Goal: Task Accomplishment & Management: Manage account settings

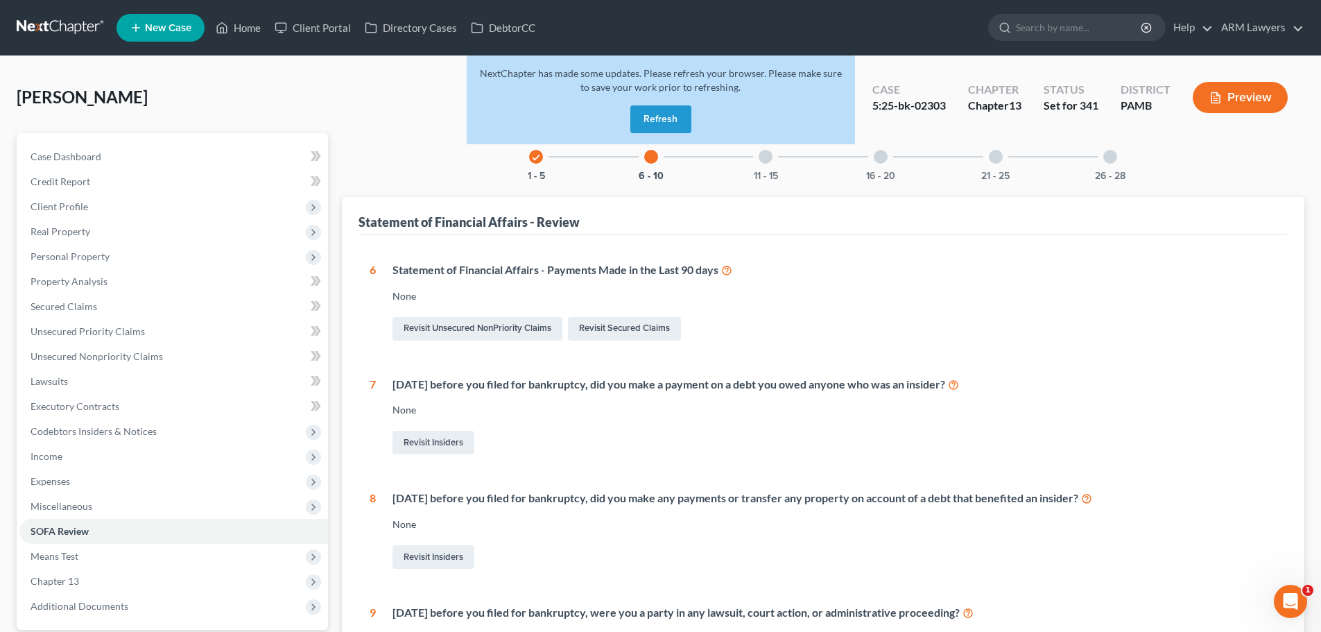
click at [58, 15] on nav "Home New Case Client Portal Directory Cases DebtorCC ARM Lawyers lbeal@armlawye…" at bounding box center [660, 27] width 1321 height 55
click at [60, 20] on link at bounding box center [61, 27] width 89 height 25
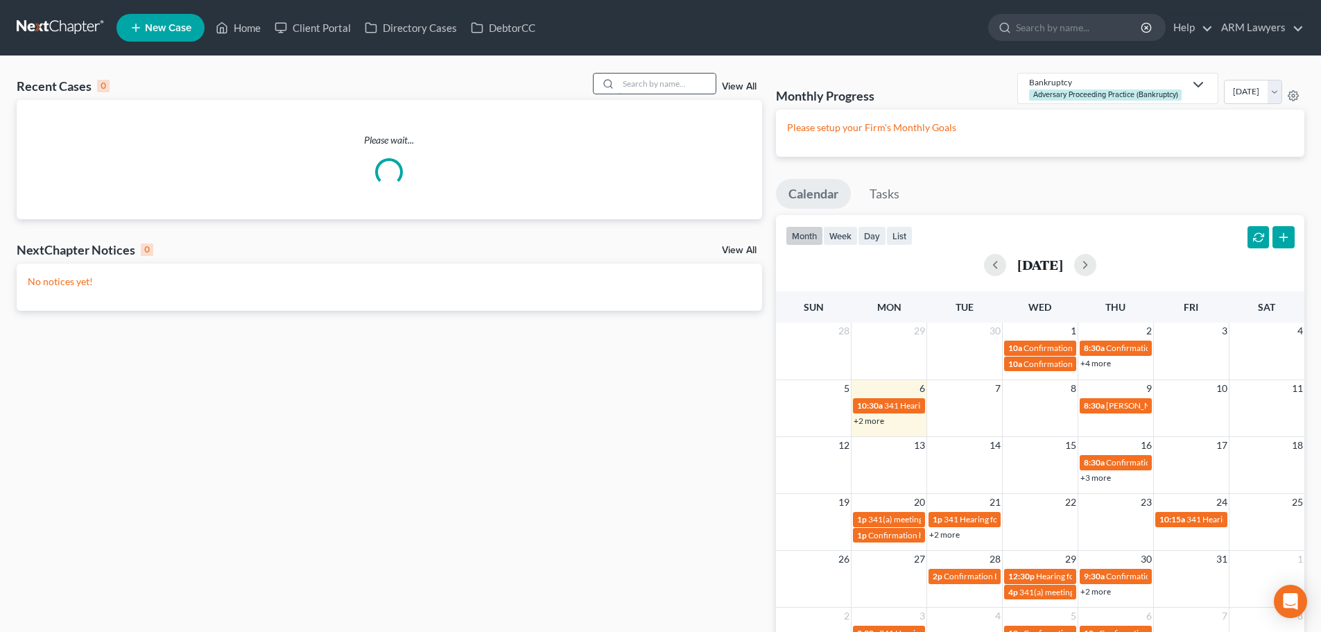
click at [657, 91] on input "search" at bounding box center [667, 83] width 97 height 20
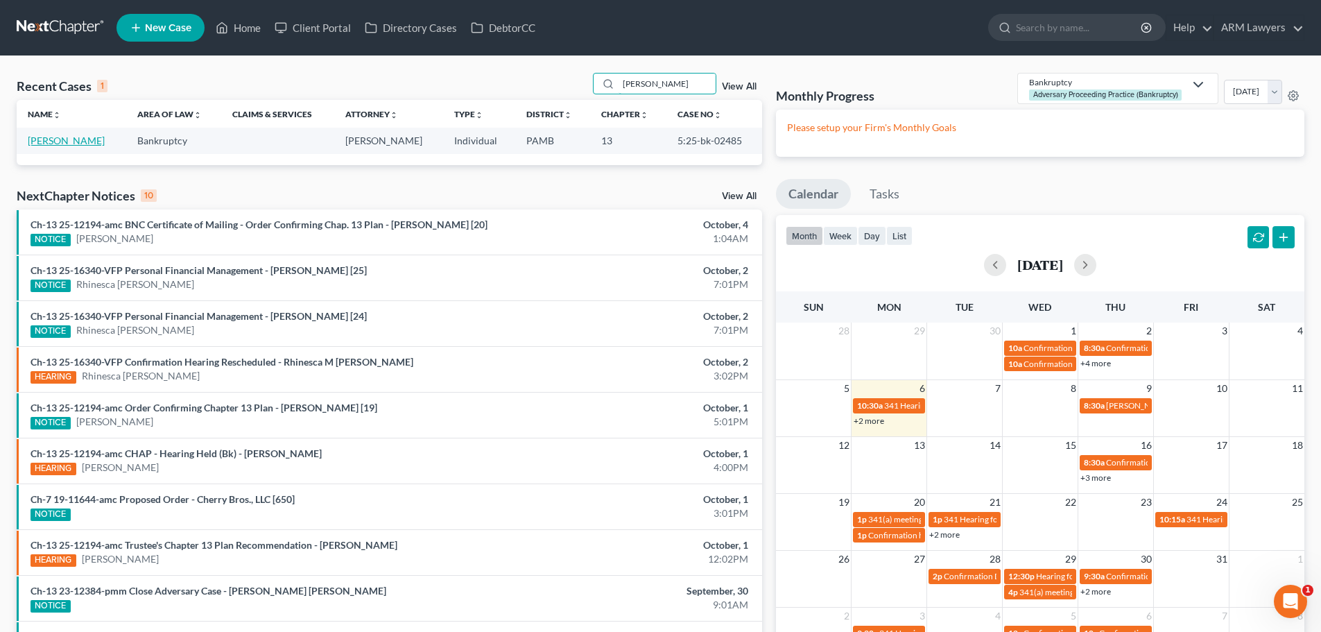
type input "[PERSON_NAME]"
click at [34, 139] on link "[PERSON_NAME]" at bounding box center [66, 141] width 77 height 12
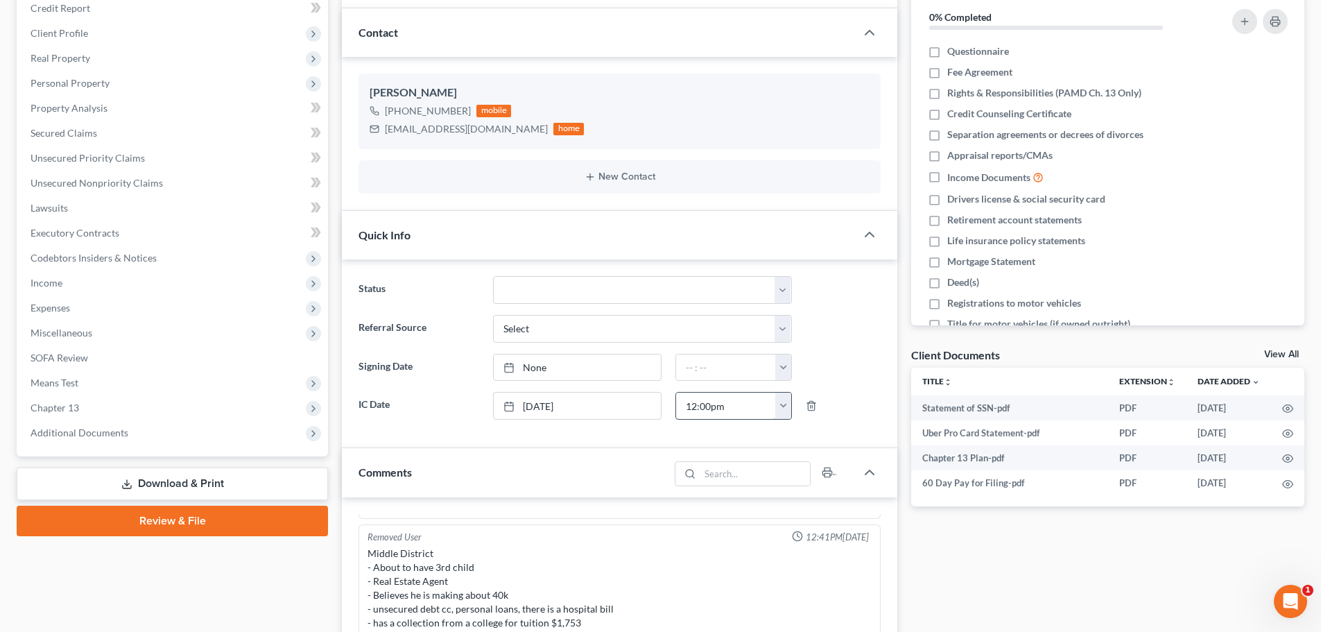
scroll to position [208, 0]
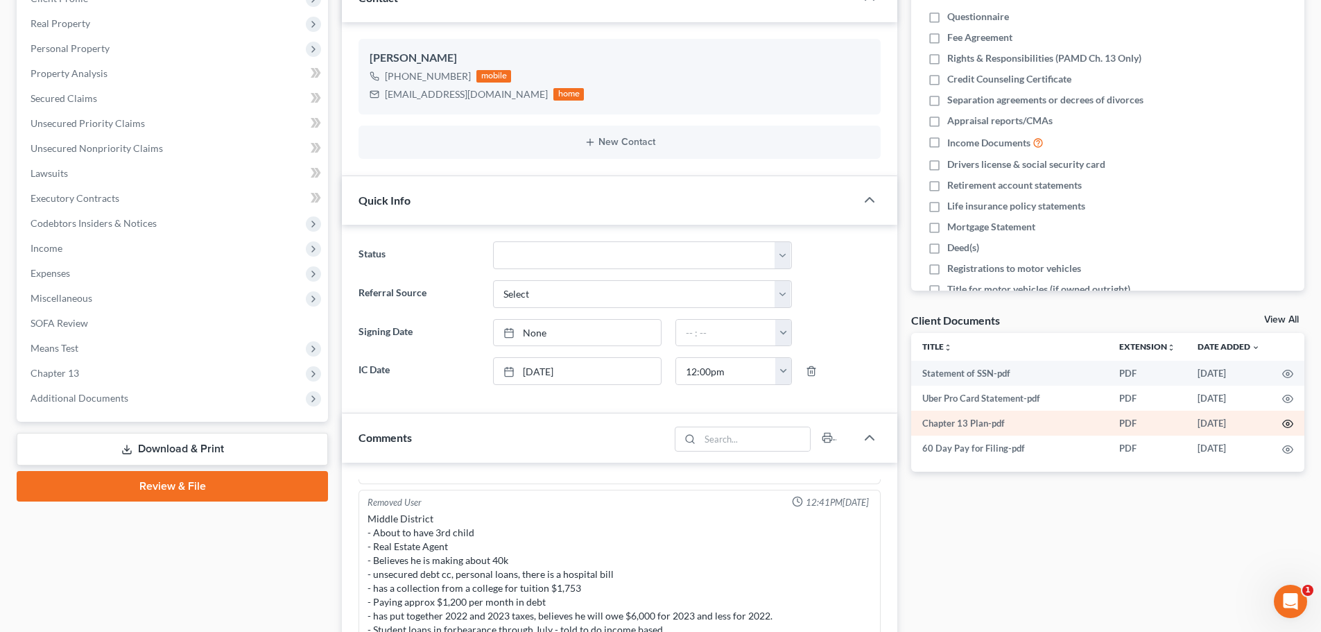
click at [1288, 426] on icon "button" at bounding box center [1287, 423] width 11 height 11
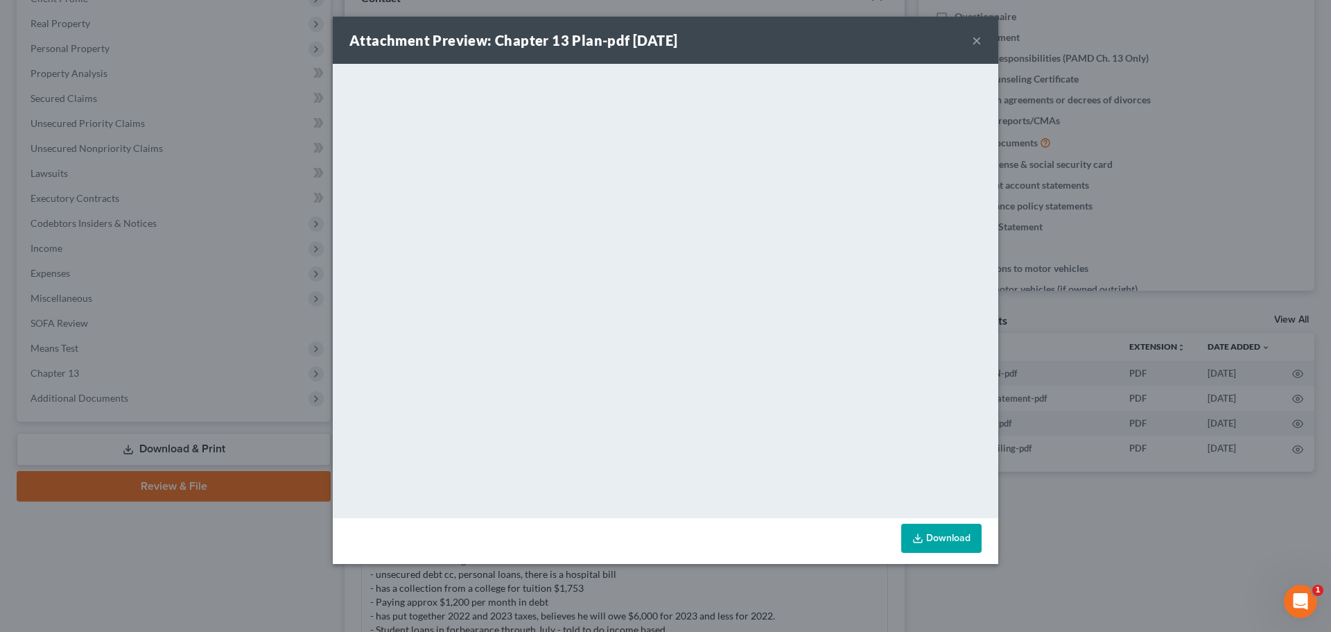
click at [1099, 506] on div "Attachment Preview: Chapter 13 Plan-pdf 09/04/2025 × <object ng-attr-data='http…" at bounding box center [665, 316] width 1331 height 632
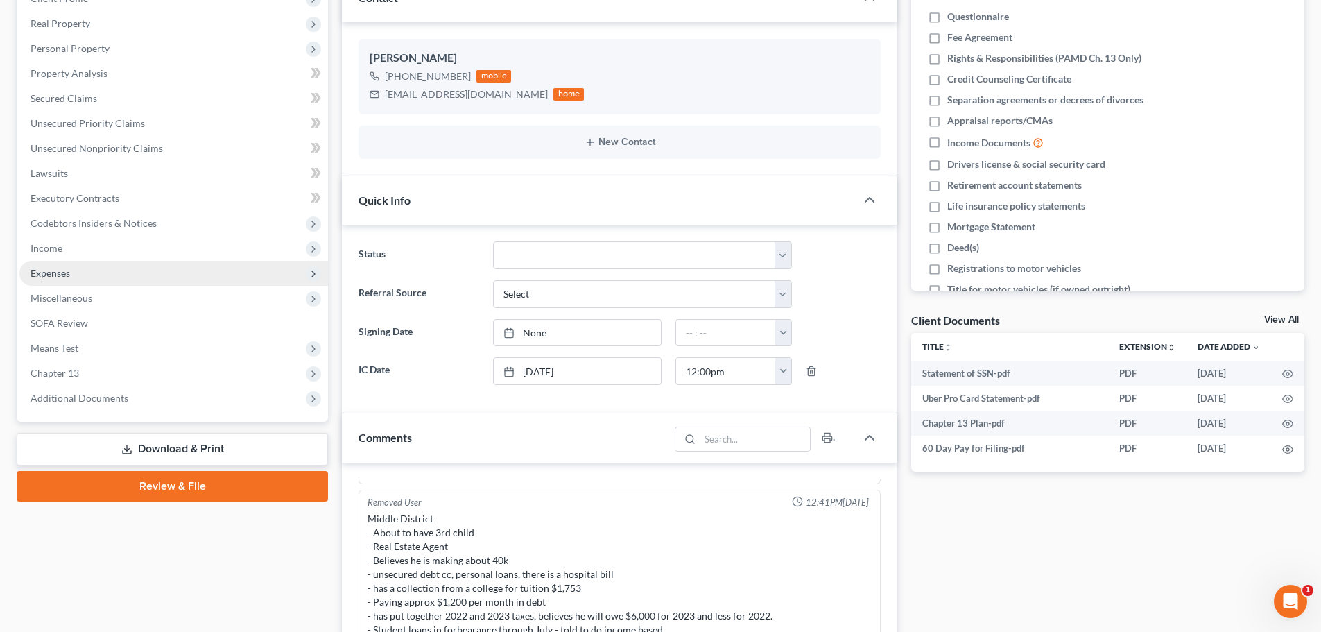
click at [67, 266] on span "Expenses" at bounding box center [173, 273] width 309 height 25
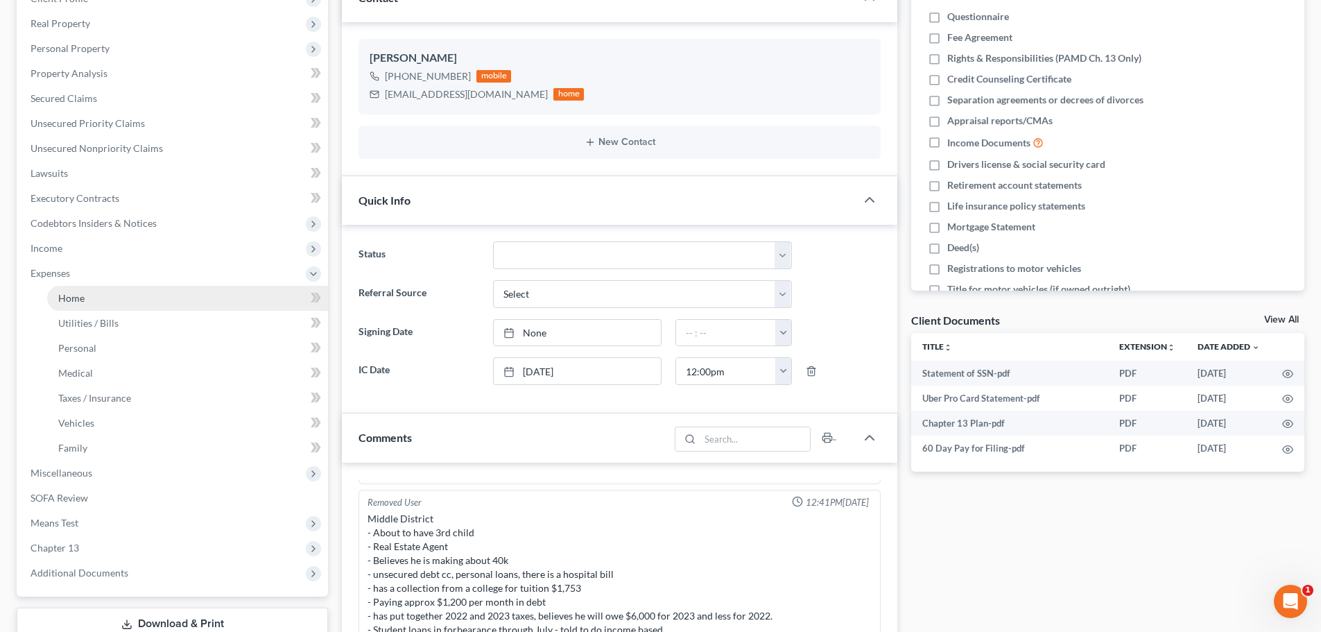
click at [90, 298] on link "Home" at bounding box center [187, 298] width 281 height 25
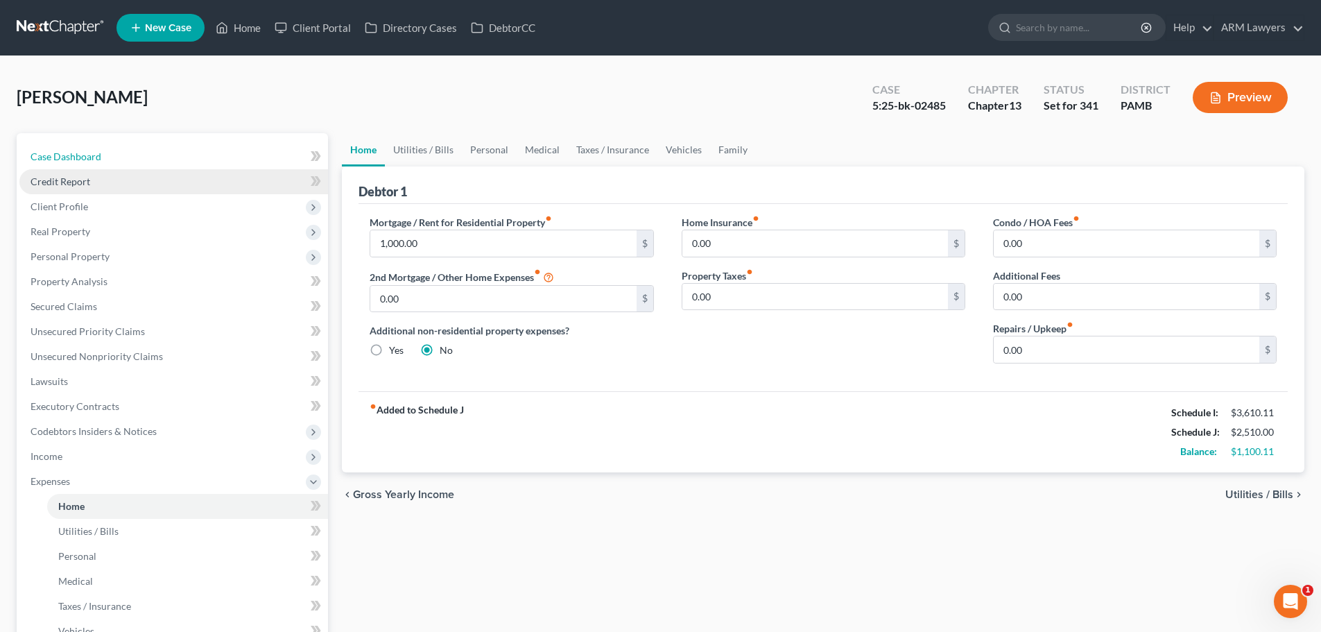
click at [80, 159] on span "Case Dashboard" at bounding box center [66, 156] width 71 height 12
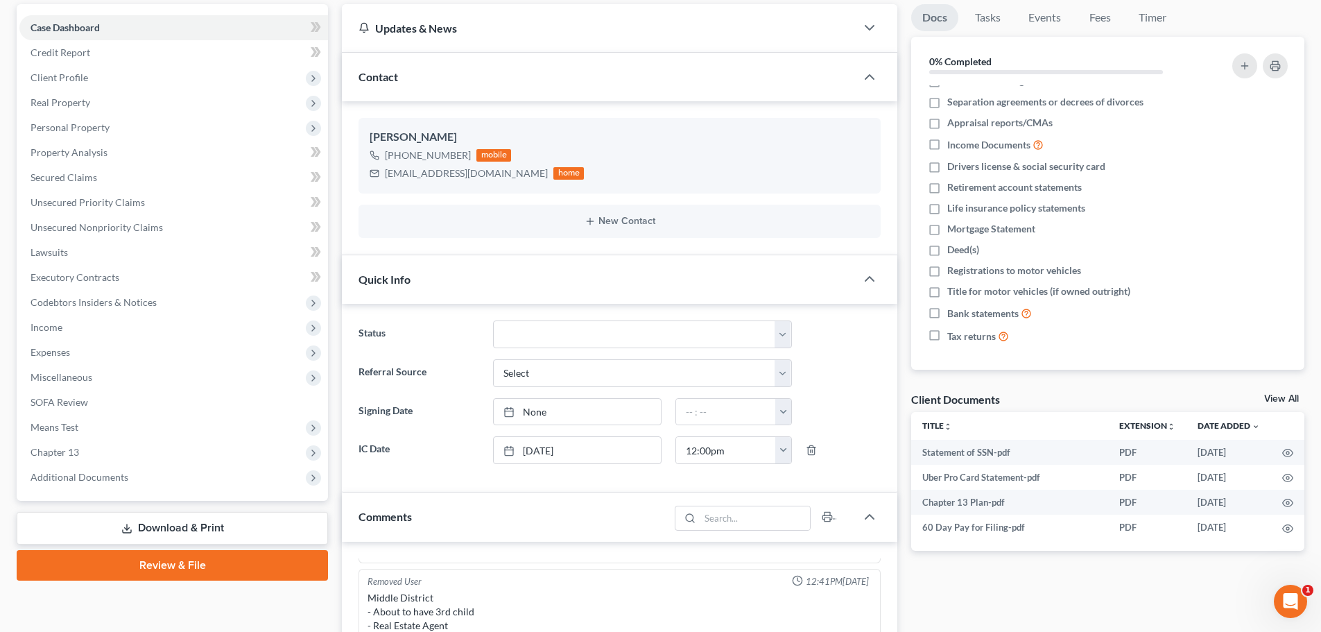
scroll to position [208, 0]
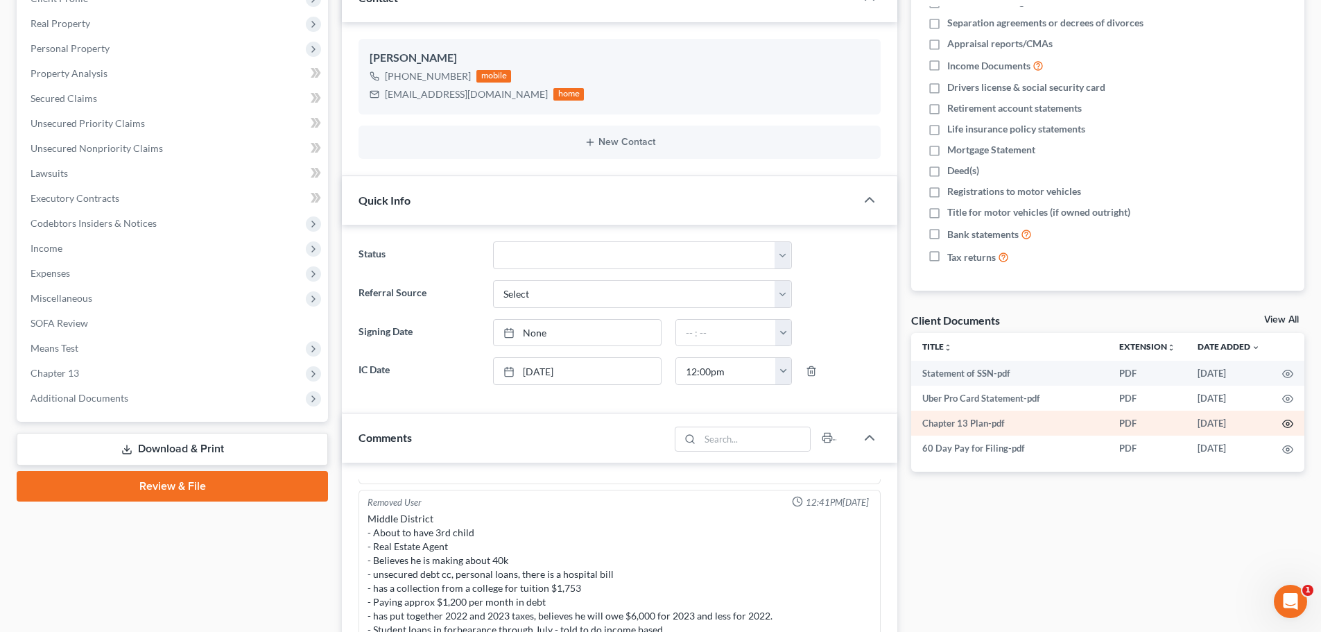
click at [1288, 422] on icon "button" at bounding box center [1287, 423] width 11 height 11
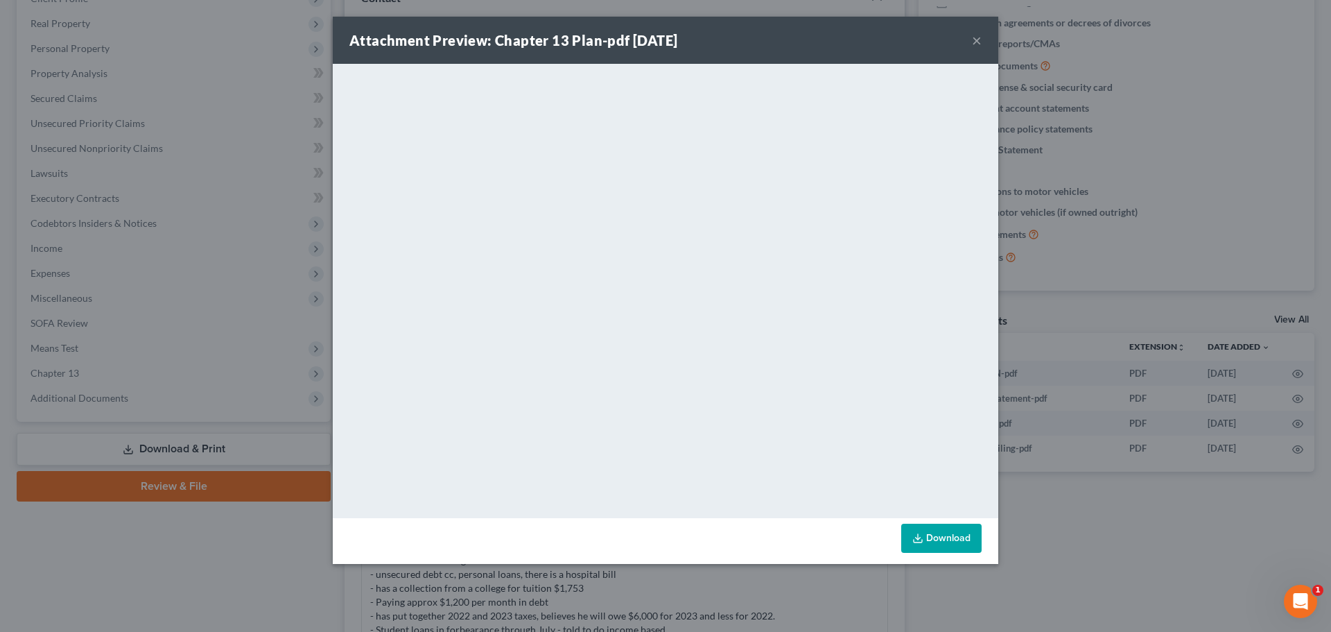
click at [976, 40] on button "×" at bounding box center [977, 40] width 10 height 17
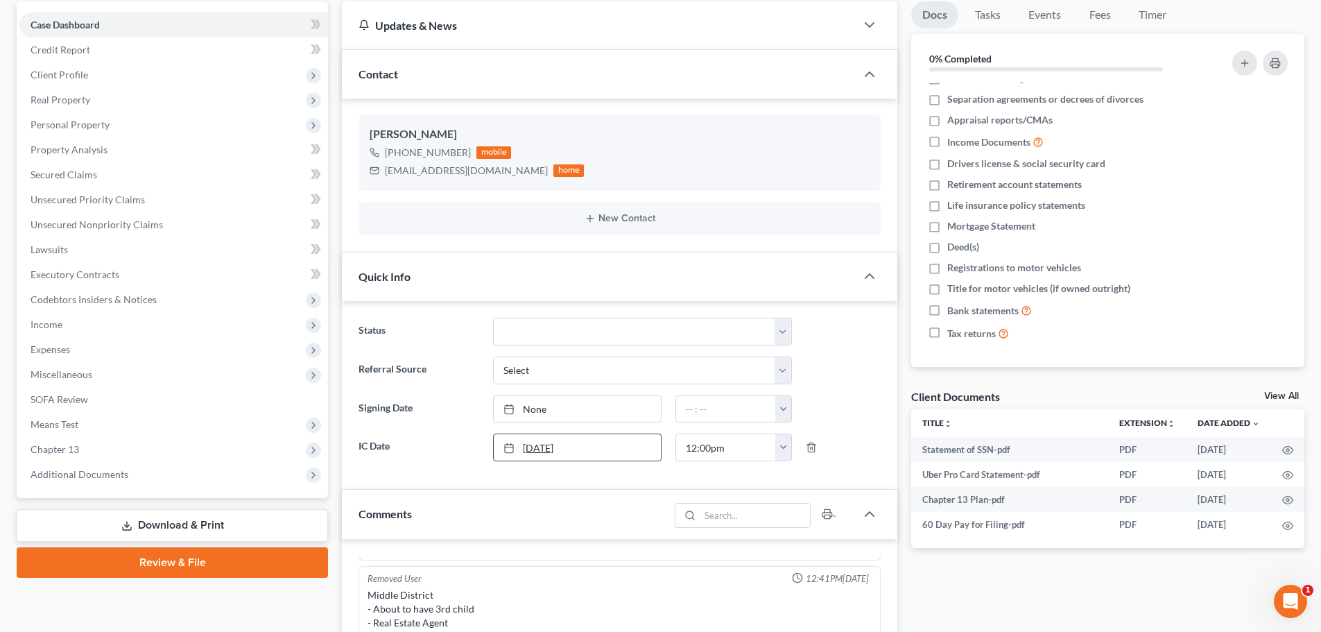
scroll to position [139, 0]
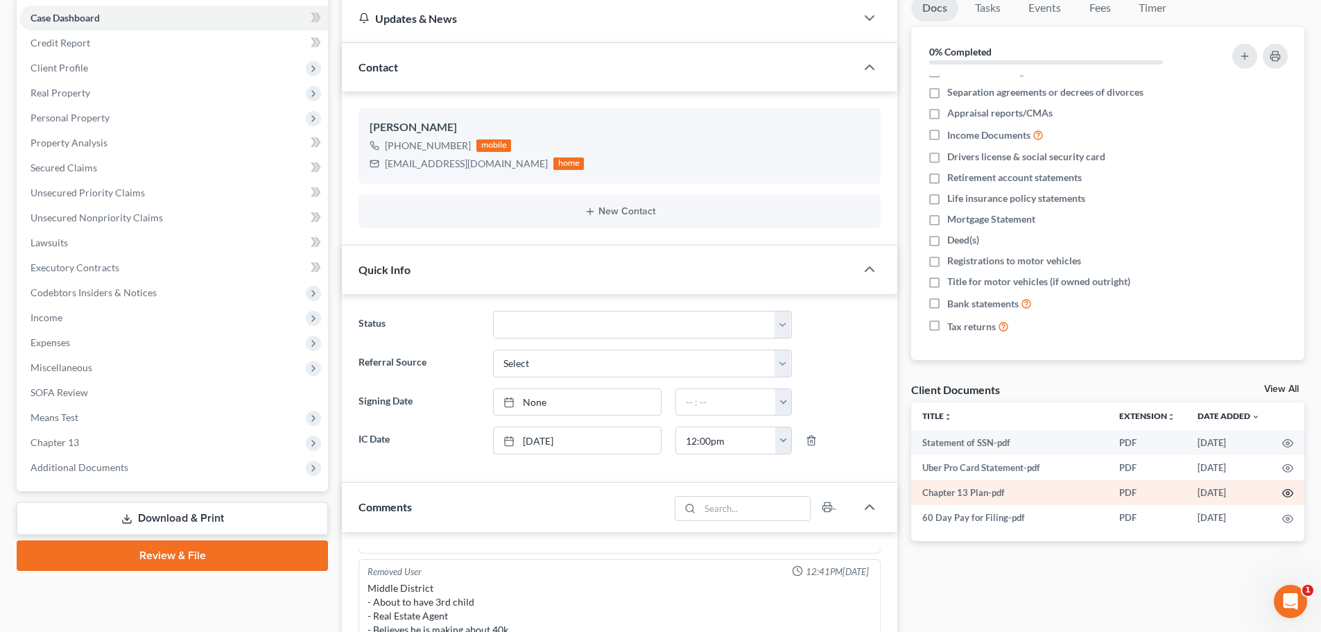
click at [1285, 491] on icon "button" at bounding box center [1287, 492] width 11 height 11
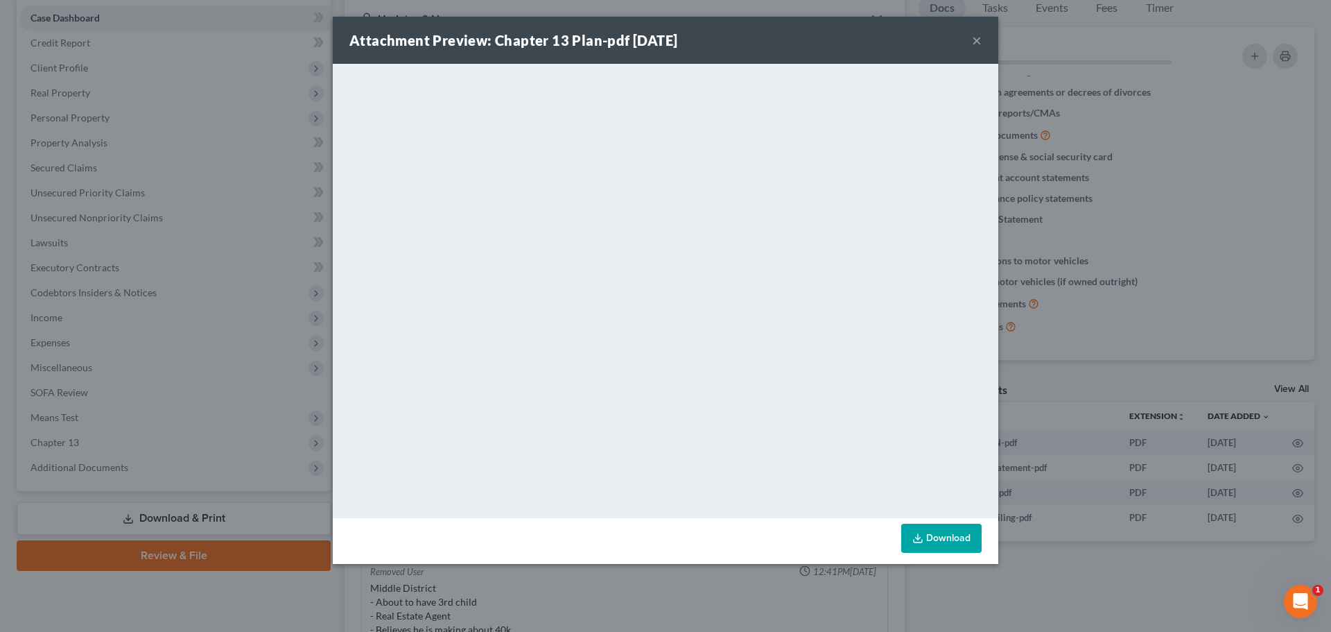
click at [184, 155] on div "Attachment Preview: Chapter 13 Plan-pdf 09/04/2025 × <object ng-attr-data='http…" at bounding box center [665, 316] width 1331 height 632
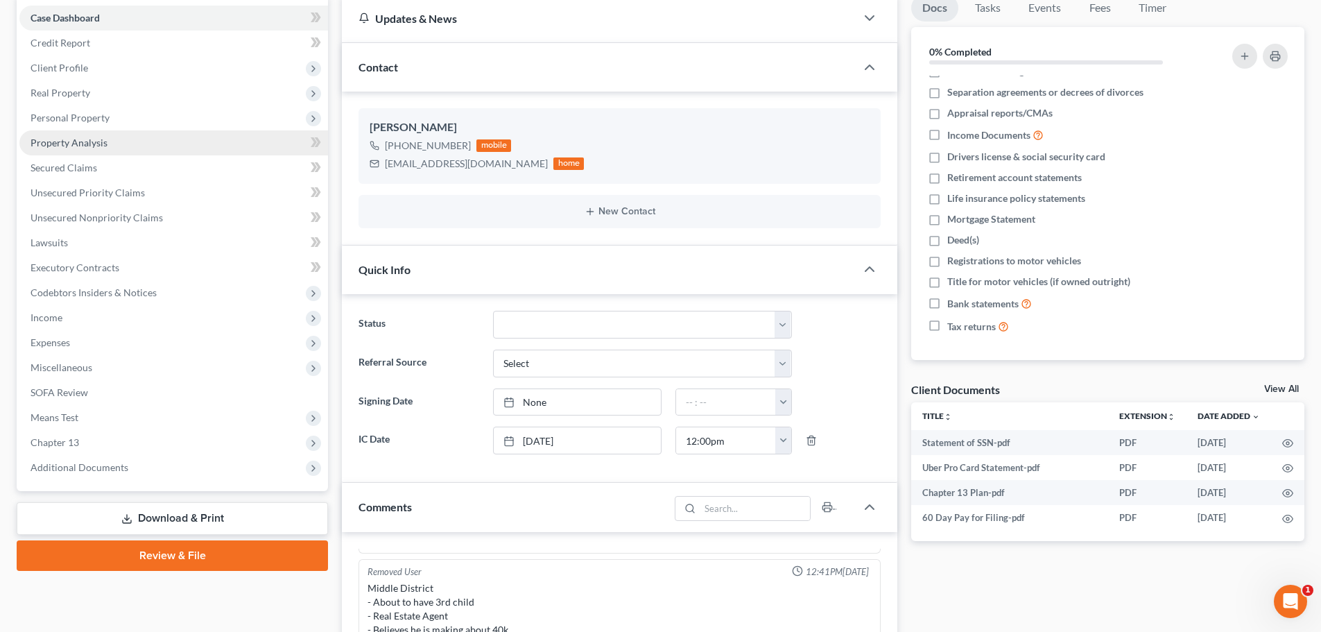
click at [61, 151] on link "Property Analysis" at bounding box center [173, 142] width 309 height 25
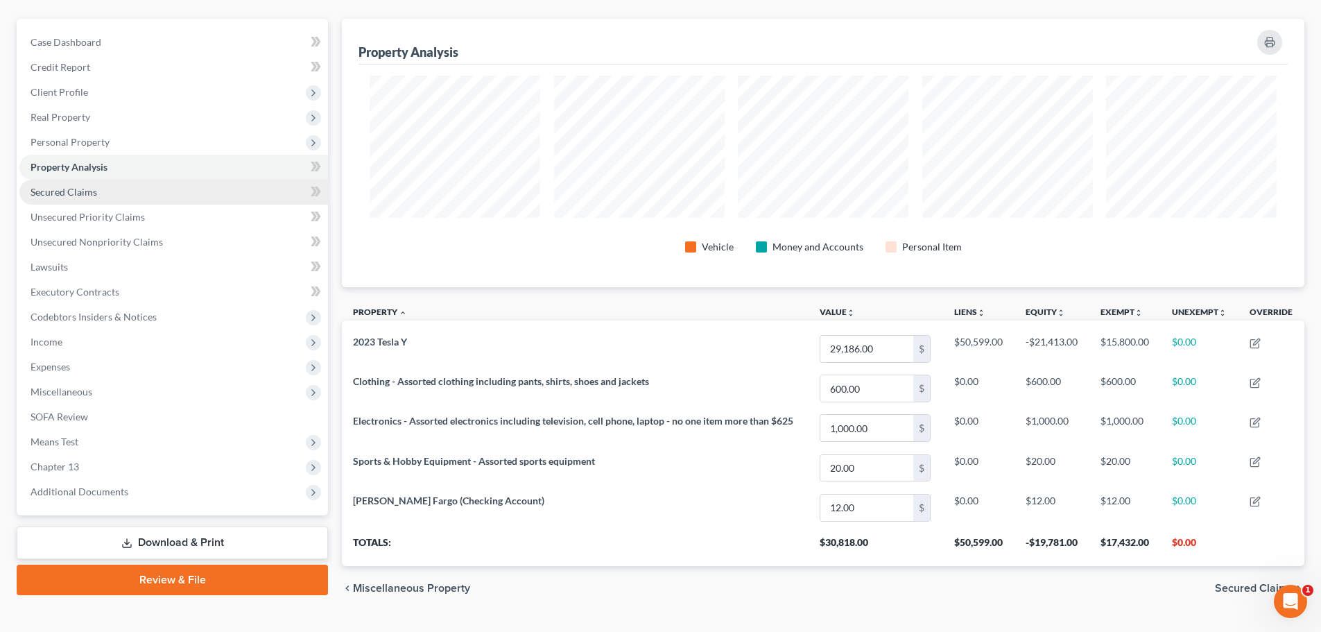
scroll to position [139, 0]
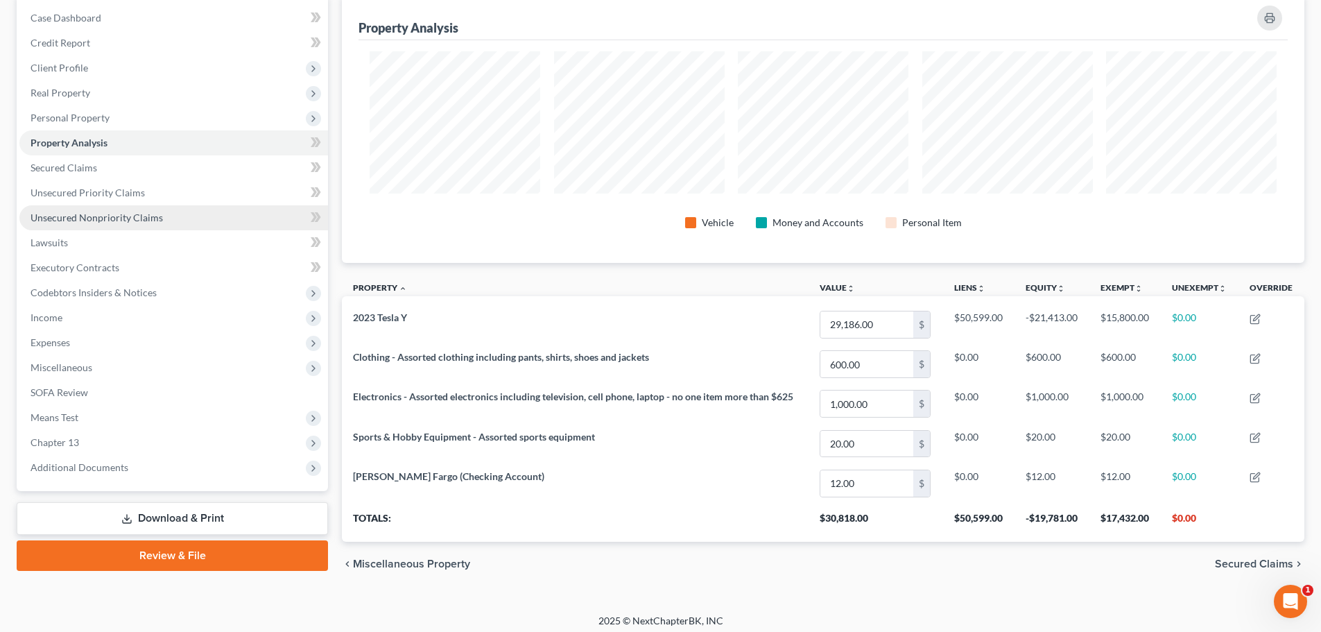
click at [70, 216] on span "Unsecured Nonpriority Claims" at bounding box center [97, 217] width 132 height 12
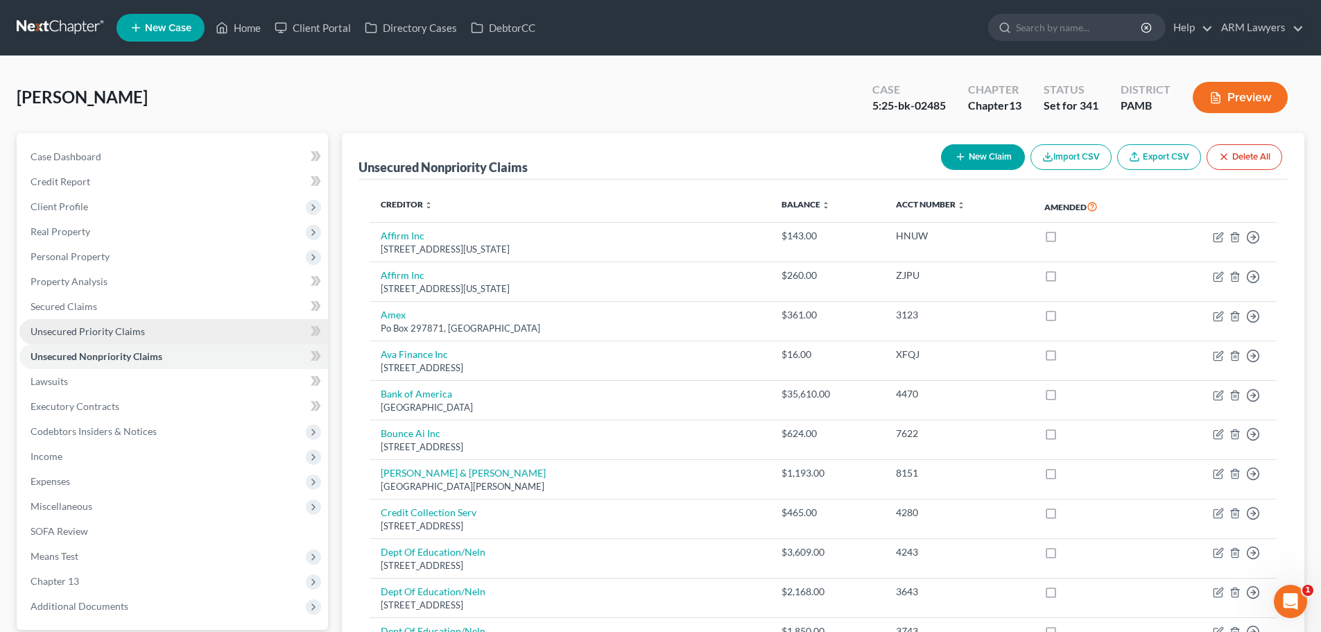
click at [68, 325] on span "Unsecured Priority Claims" at bounding box center [88, 331] width 114 height 12
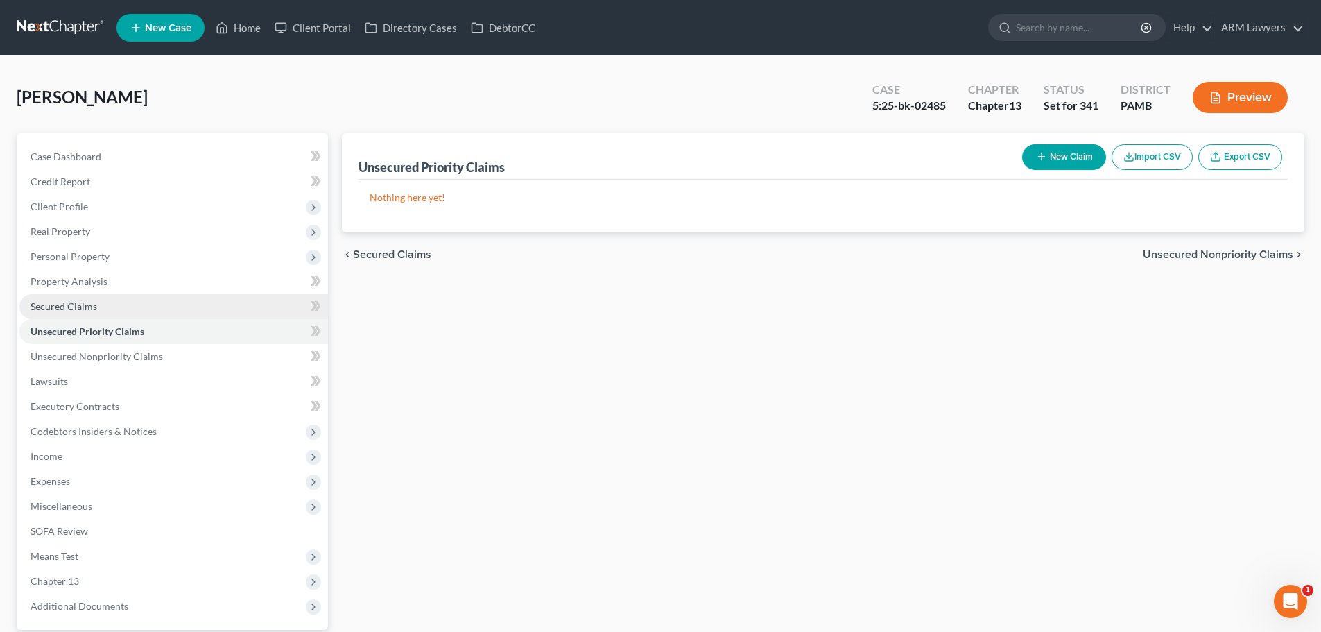
click at [121, 294] on link "Secured Claims" at bounding box center [173, 306] width 309 height 25
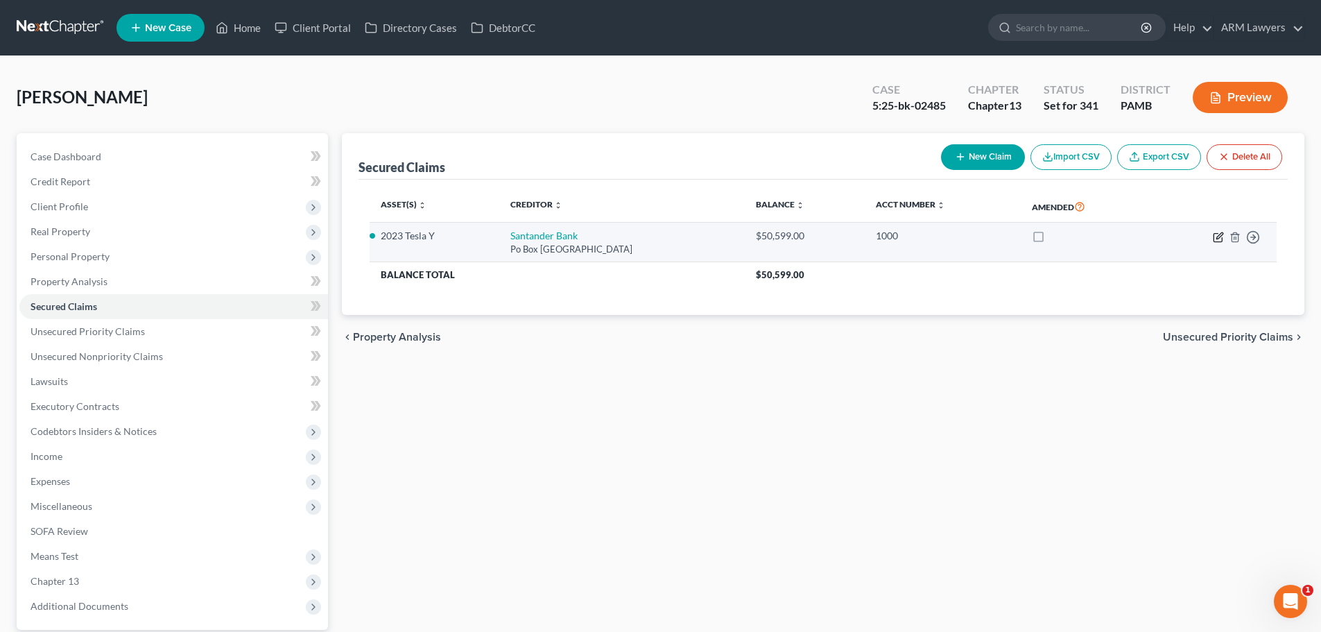
click at [1218, 235] on icon "button" at bounding box center [1218, 237] width 11 height 11
select select "45"
select select "2"
select select "0"
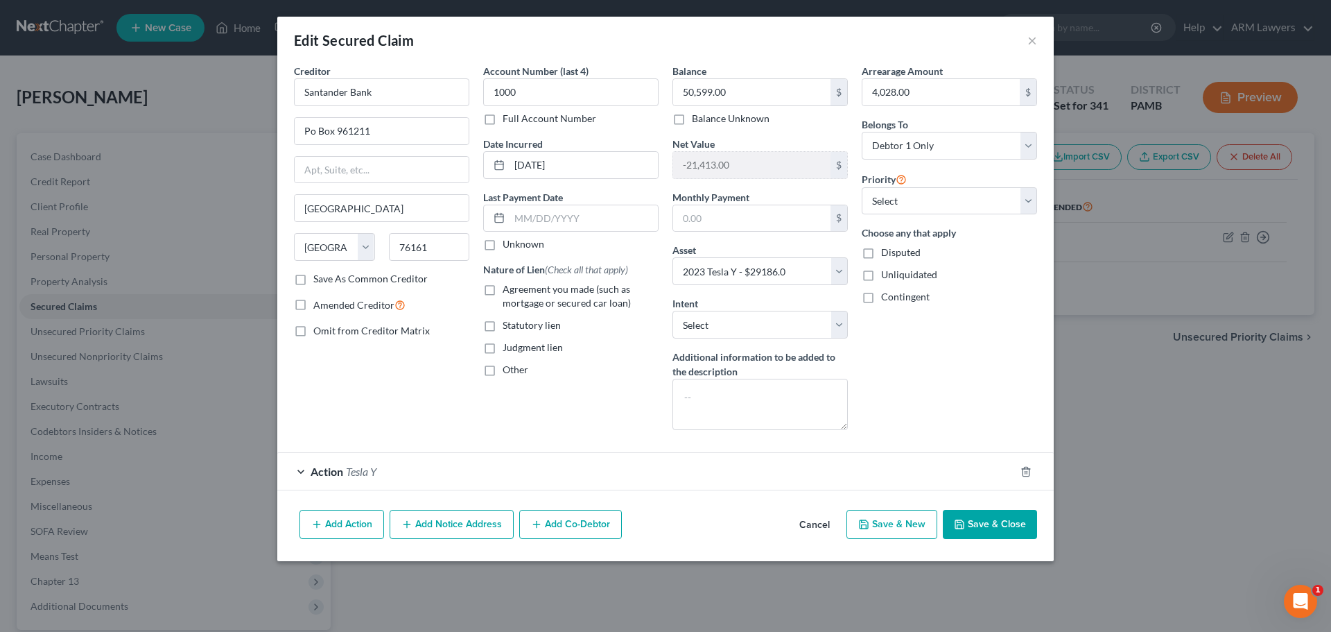
click at [346, 472] on div "Action Tesla Y" at bounding box center [646, 471] width 738 height 37
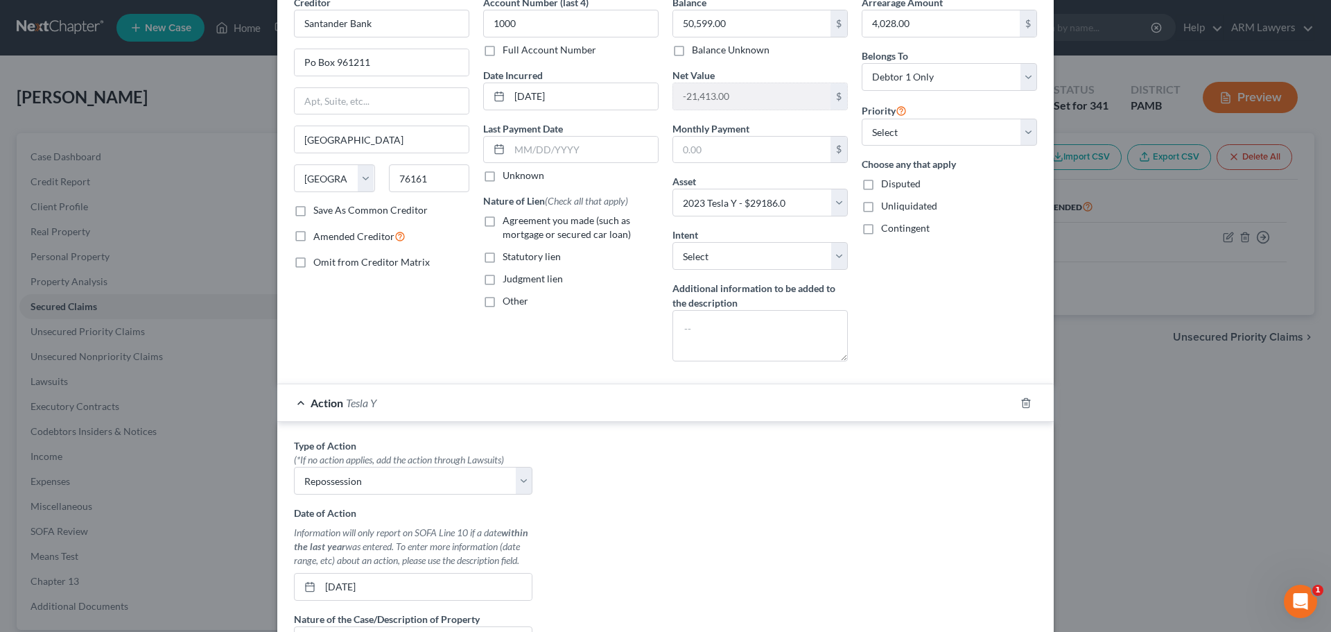
scroll to position [44, 0]
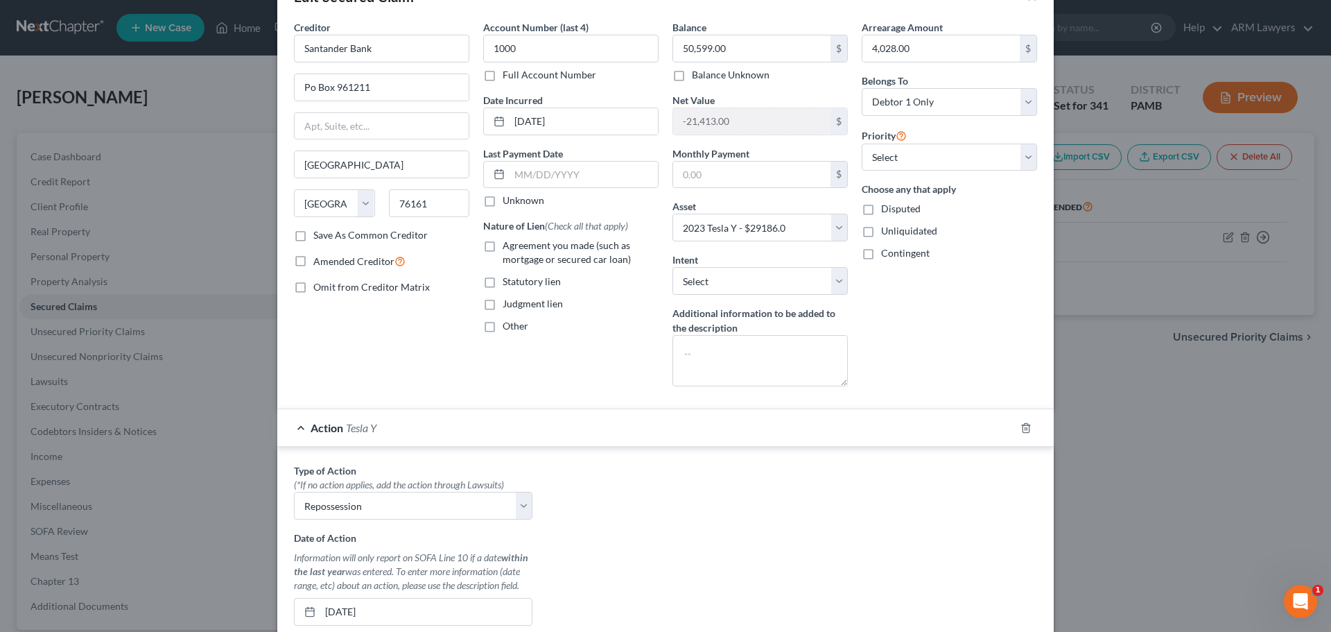
click at [1132, 483] on div "Edit Secured Claim × Creditor * Santander Bank Po Box 961211 Fort Worth State A…" at bounding box center [665, 316] width 1331 height 632
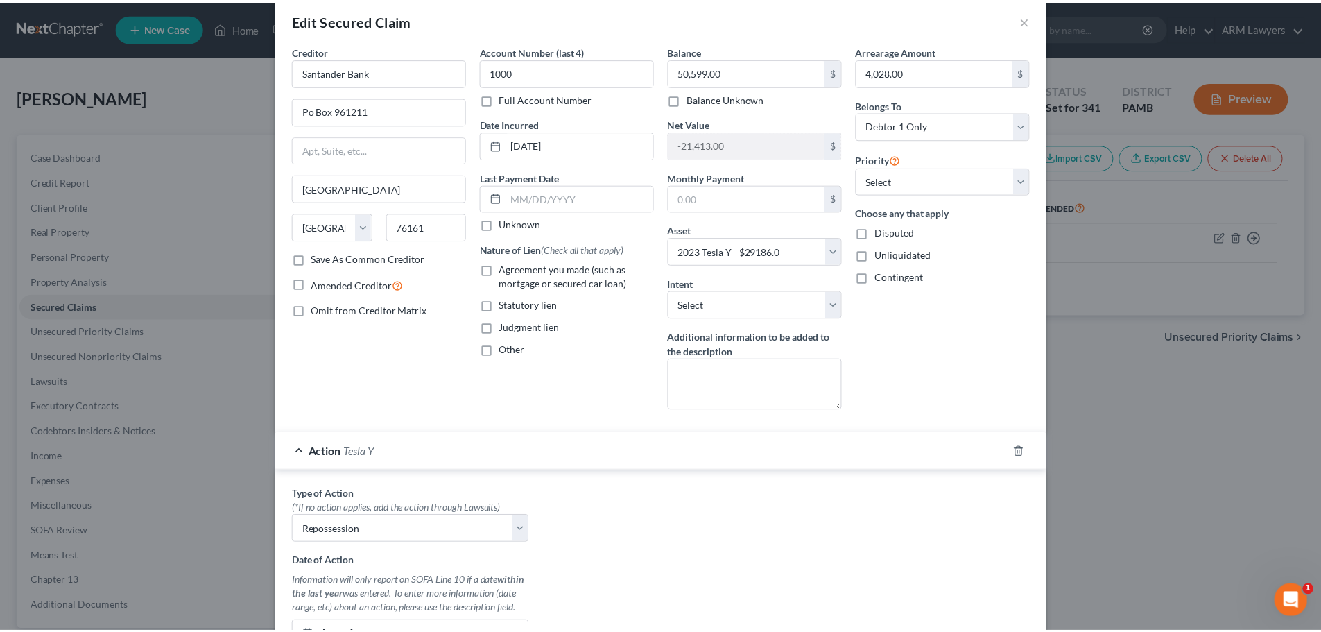
scroll to position [0, 0]
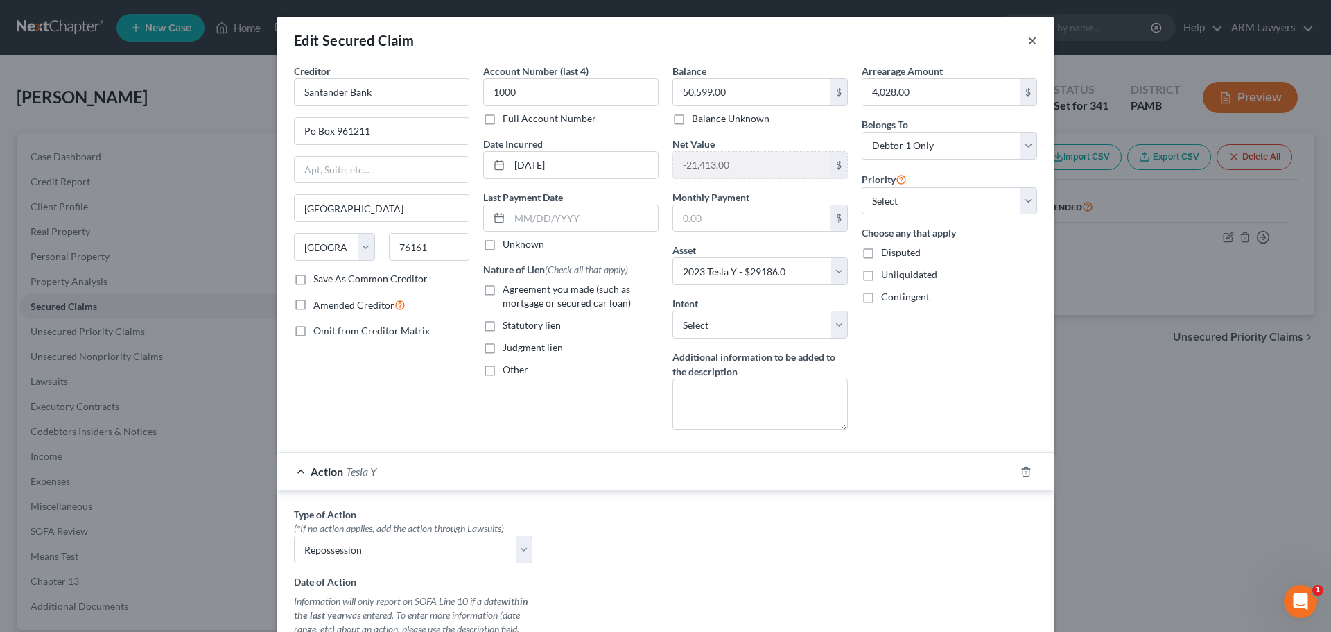
click at [1028, 40] on button "×" at bounding box center [1033, 40] width 10 height 17
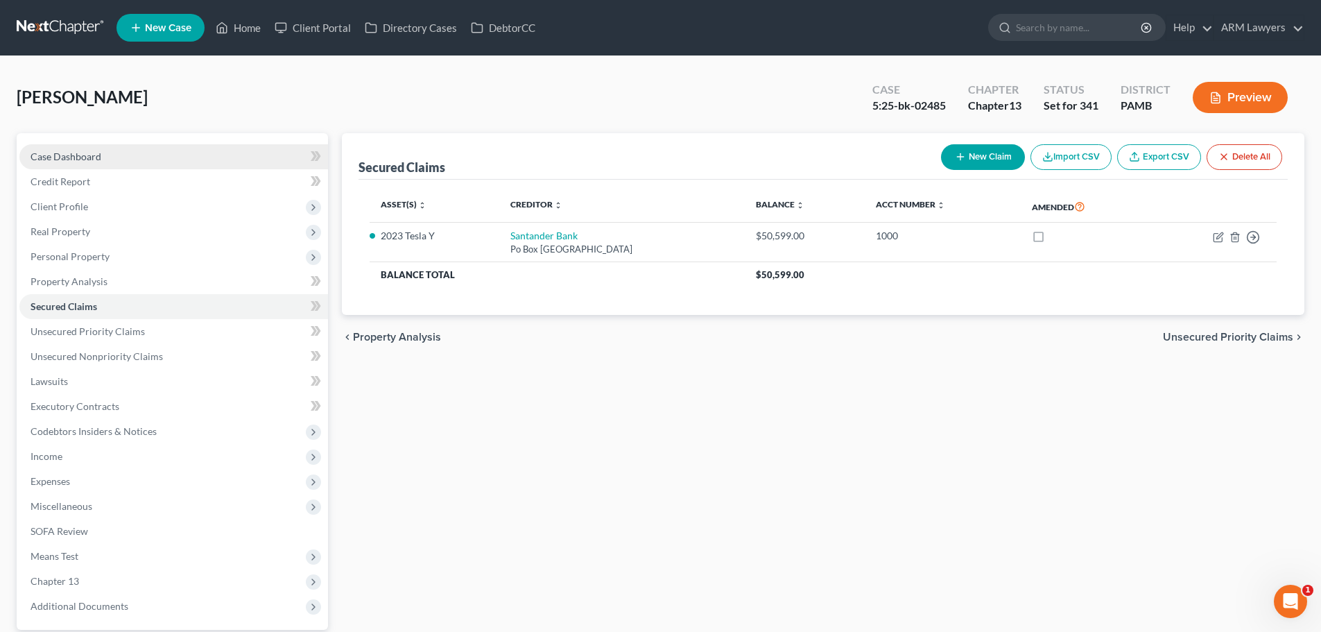
click at [51, 155] on span "Case Dashboard" at bounding box center [66, 156] width 71 height 12
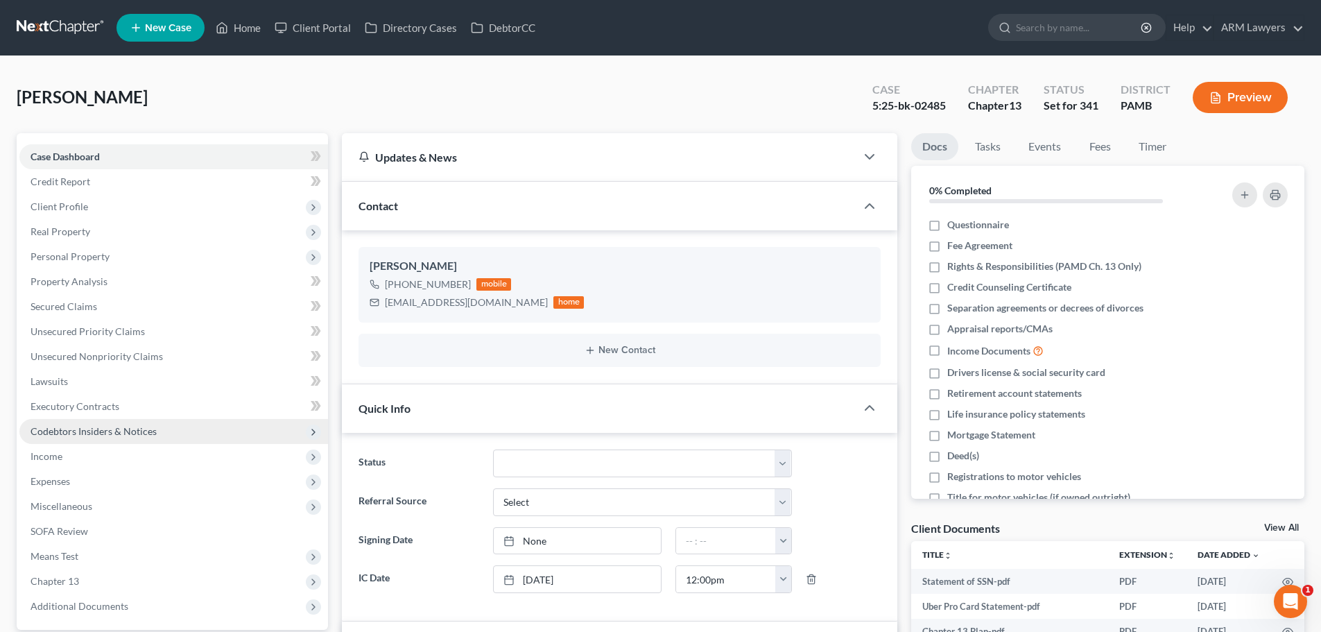
scroll to position [164, 0]
click at [61, 454] on span "Income" at bounding box center [47, 456] width 32 height 12
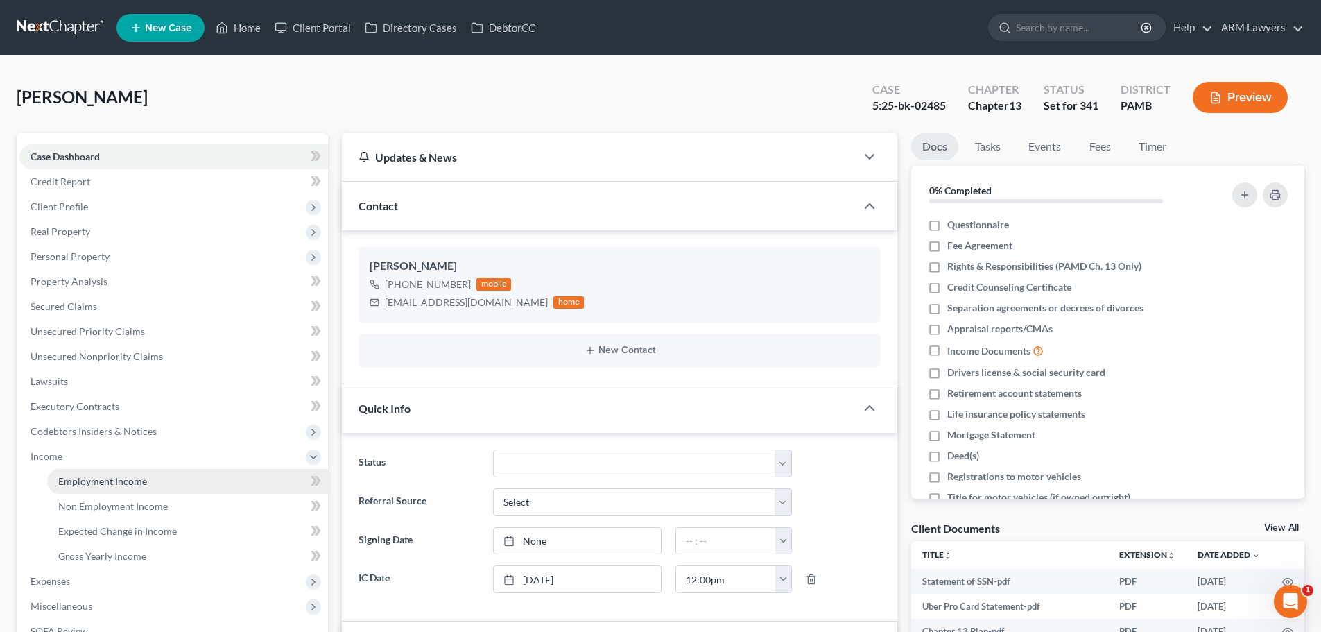
click at [85, 481] on span "Employment Income" at bounding box center [102, 481] width 89 height 12
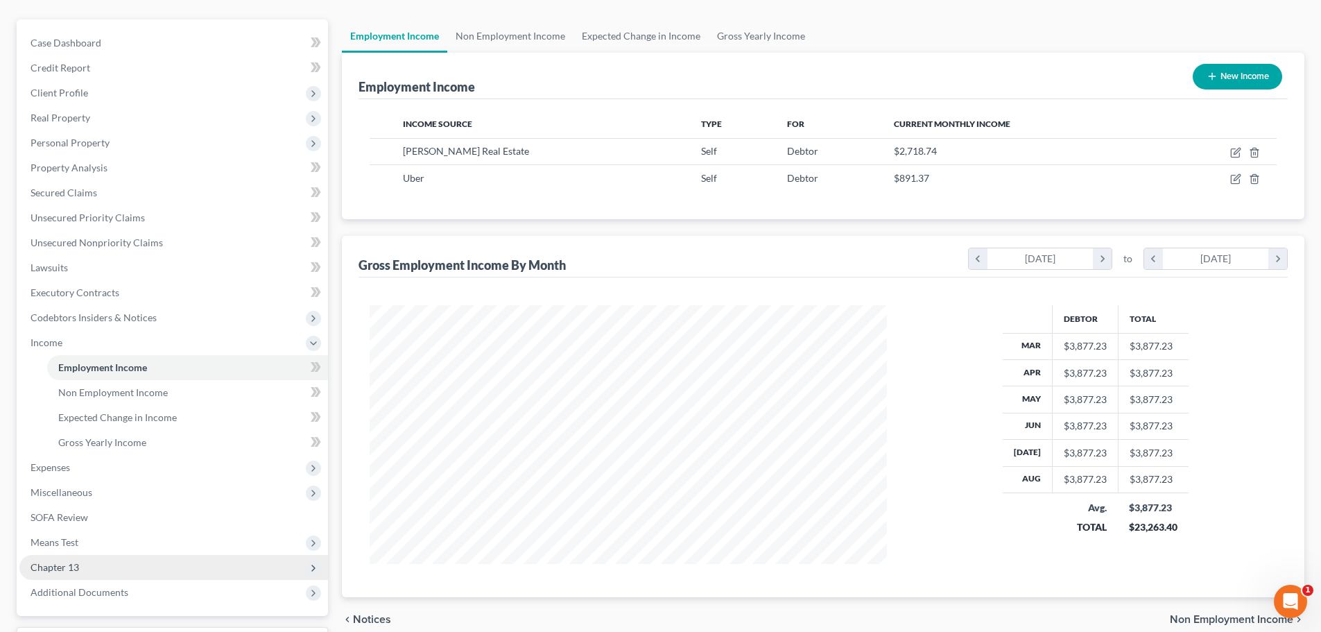
scroll to position [139, 0]
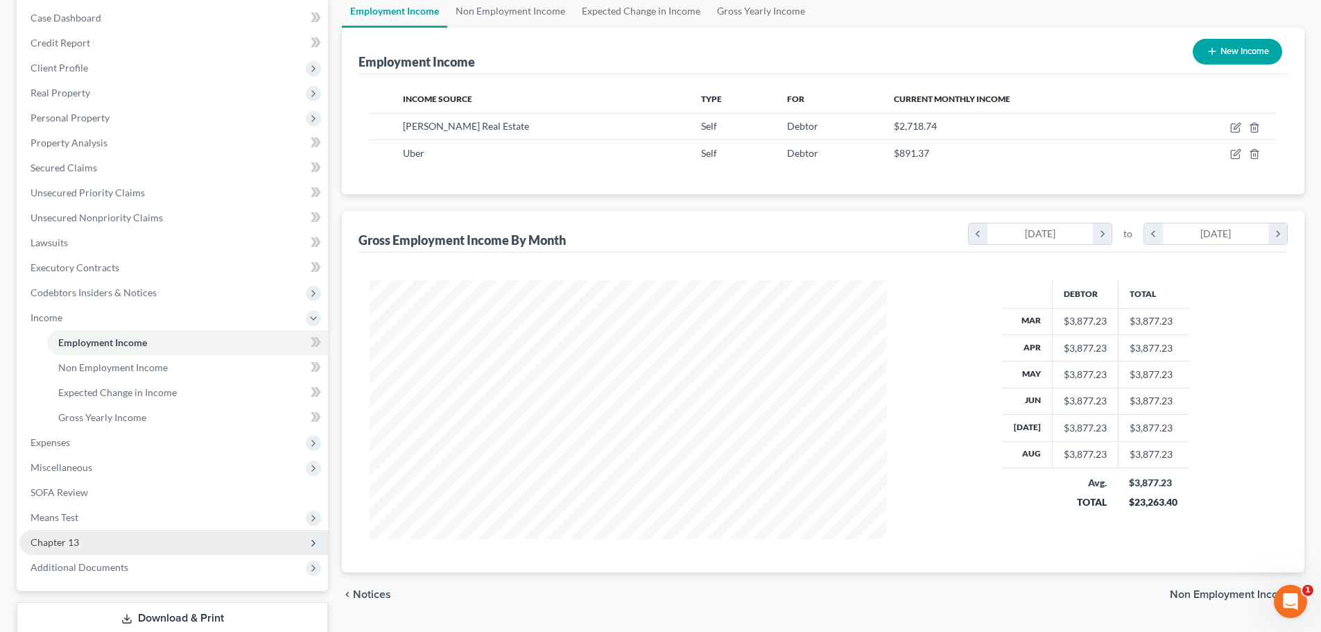
click at [67, 546] on span "Chapter 13" at bounding box center [55, 542] width 49 height 12
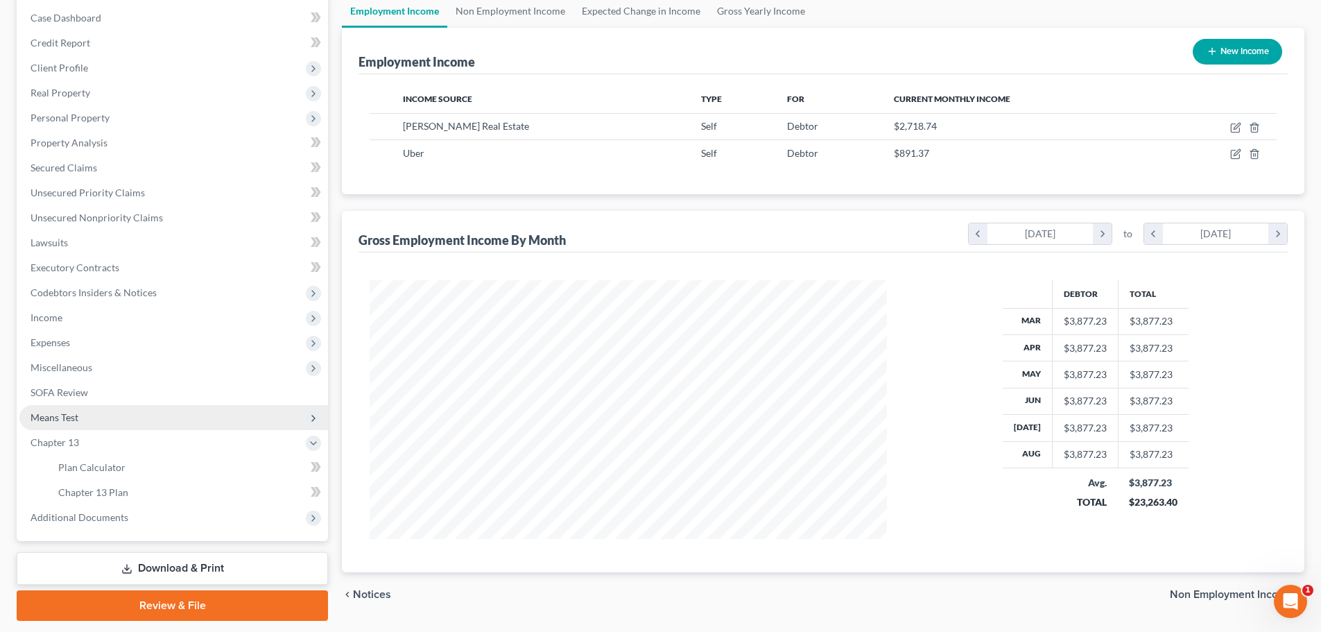
click at [78, 416] on span "Means Test" at bounding box center [55, 417] width 48 height 12
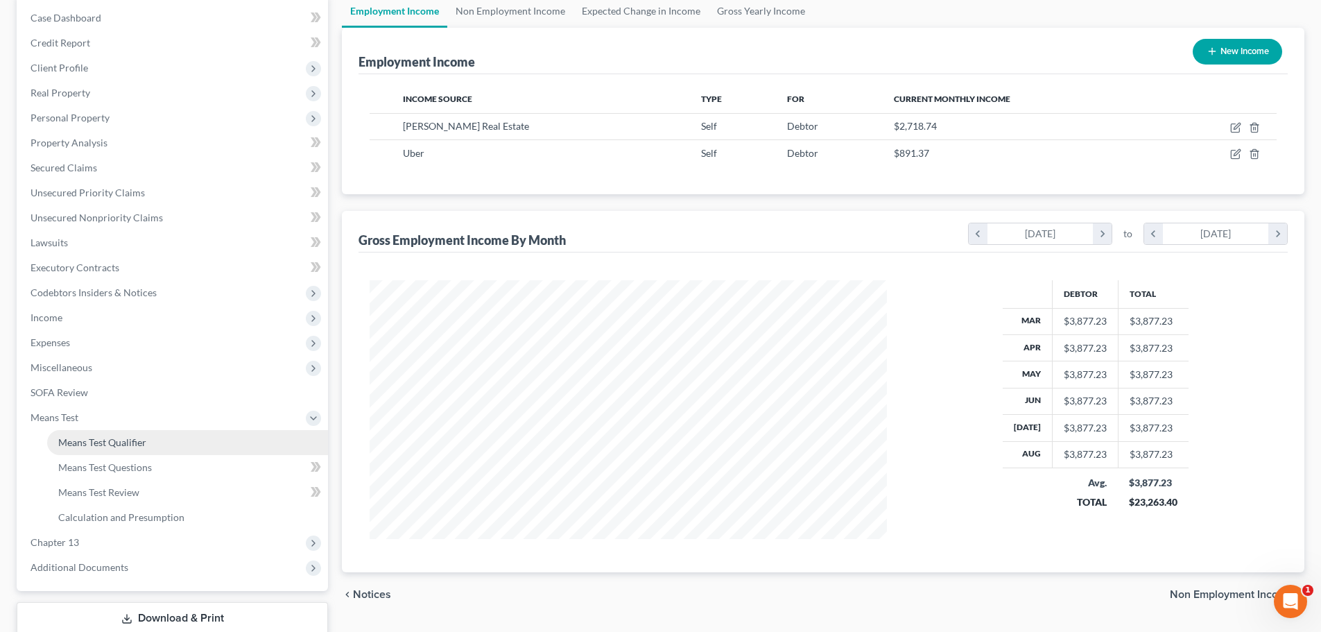
click at [92, 448] on link "Means Test Qualifier" at bounding box center [187, 442] width 281 height 25
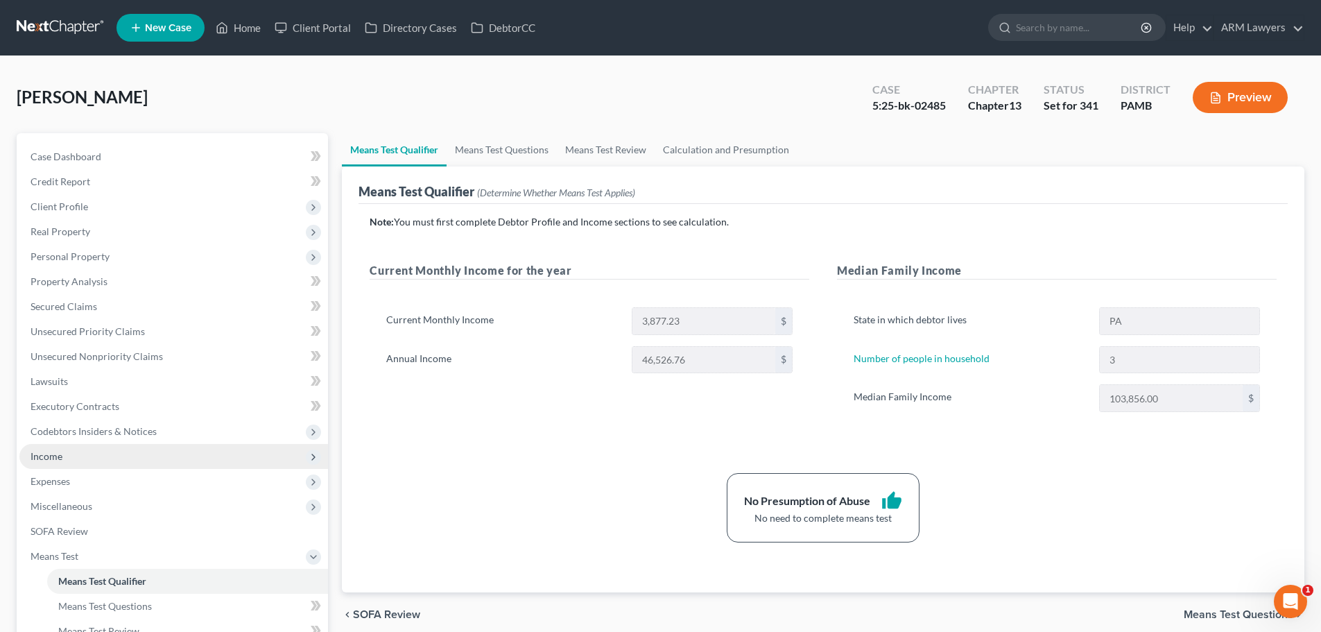
click at [70, 459] on span "Income" at bounding box center [173, 456] width 309 height 25
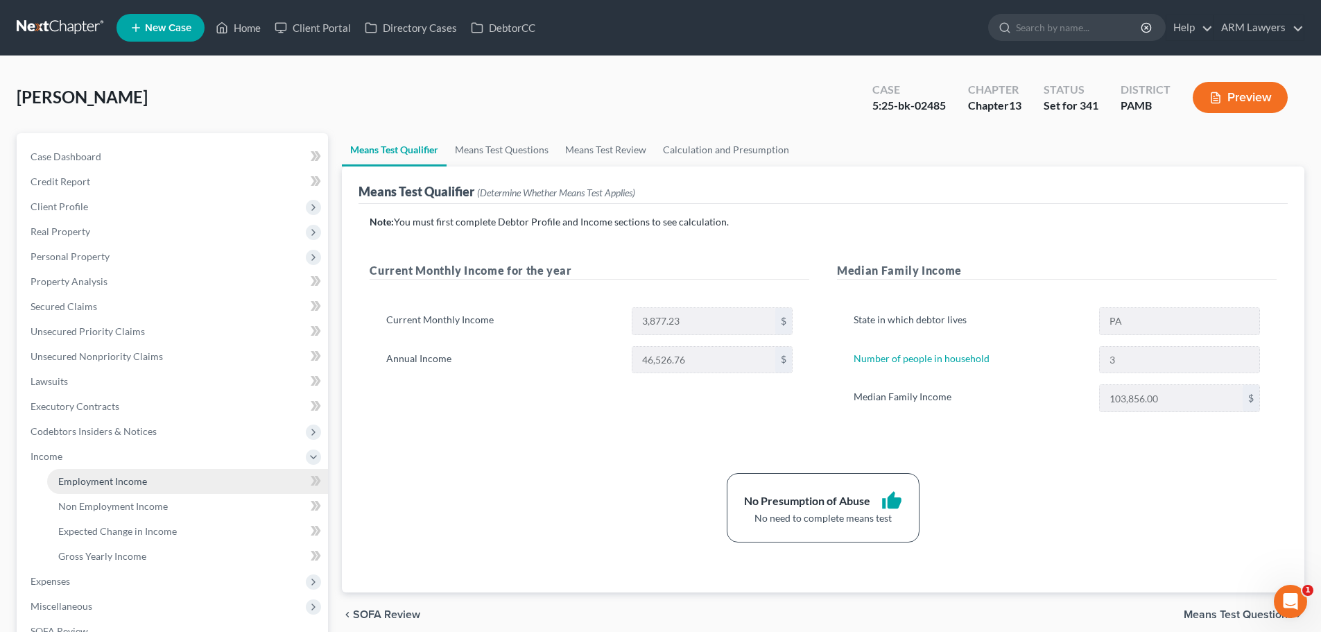
click at [117, 470] on link "Employment Income" at bounding box center [187, 481] width 281 height 25
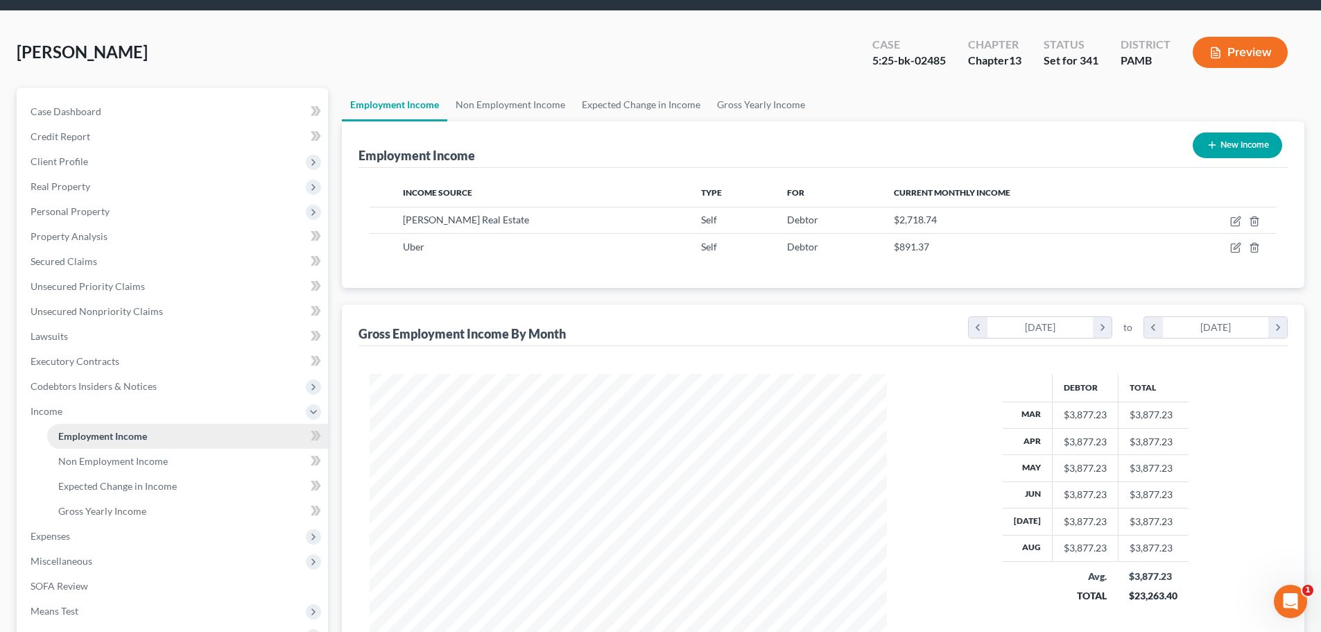
scroll to position [69, 0]
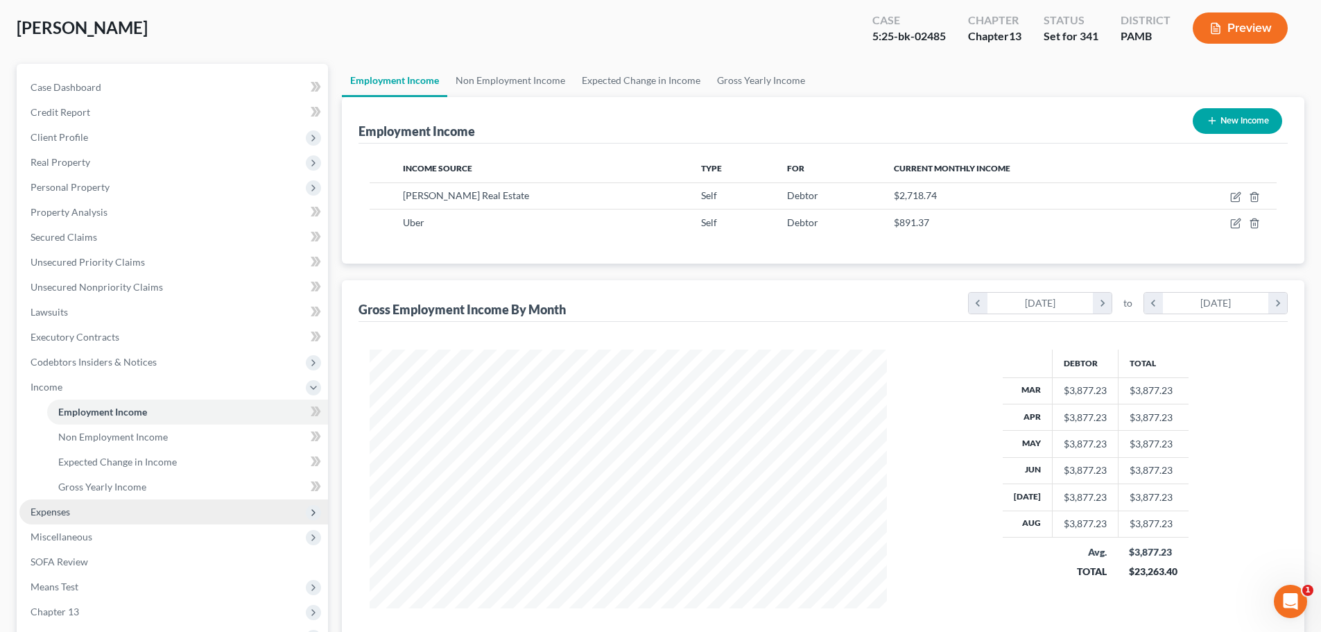
click at [63, 520] on span "Expenses" at bounding box center [173, 511] width 309 height 25
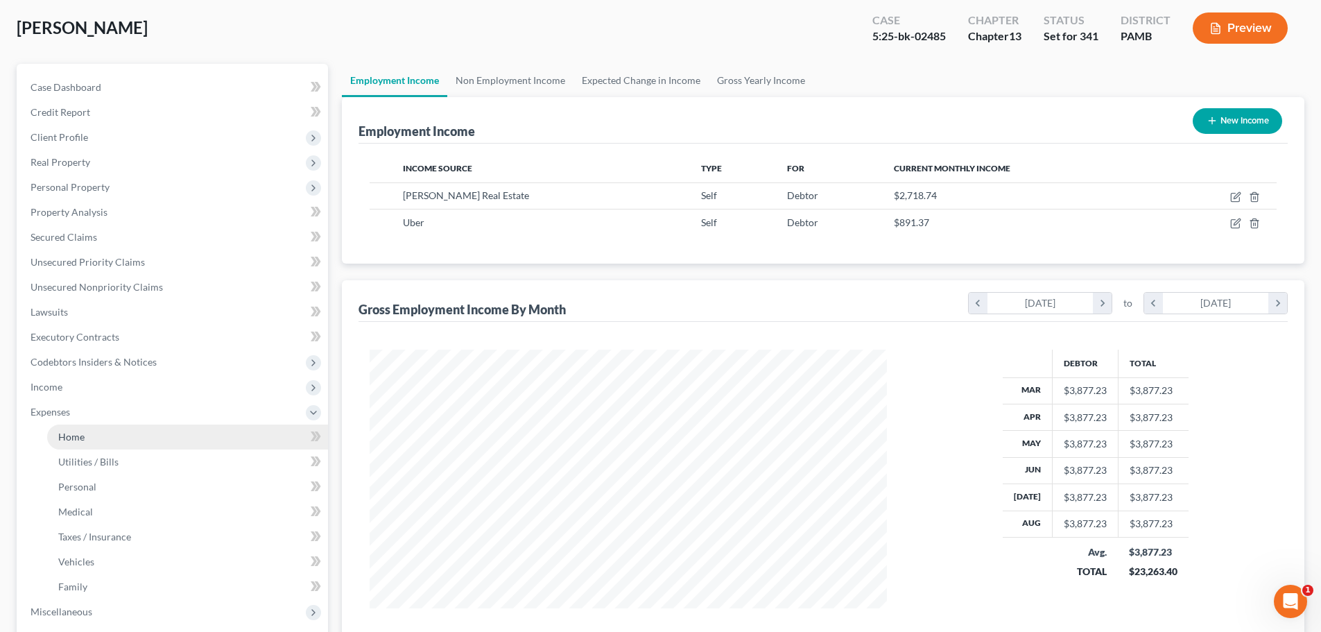
click at [77, 433] on span "Home" at bounding box center [71, 437] width 26 height 12
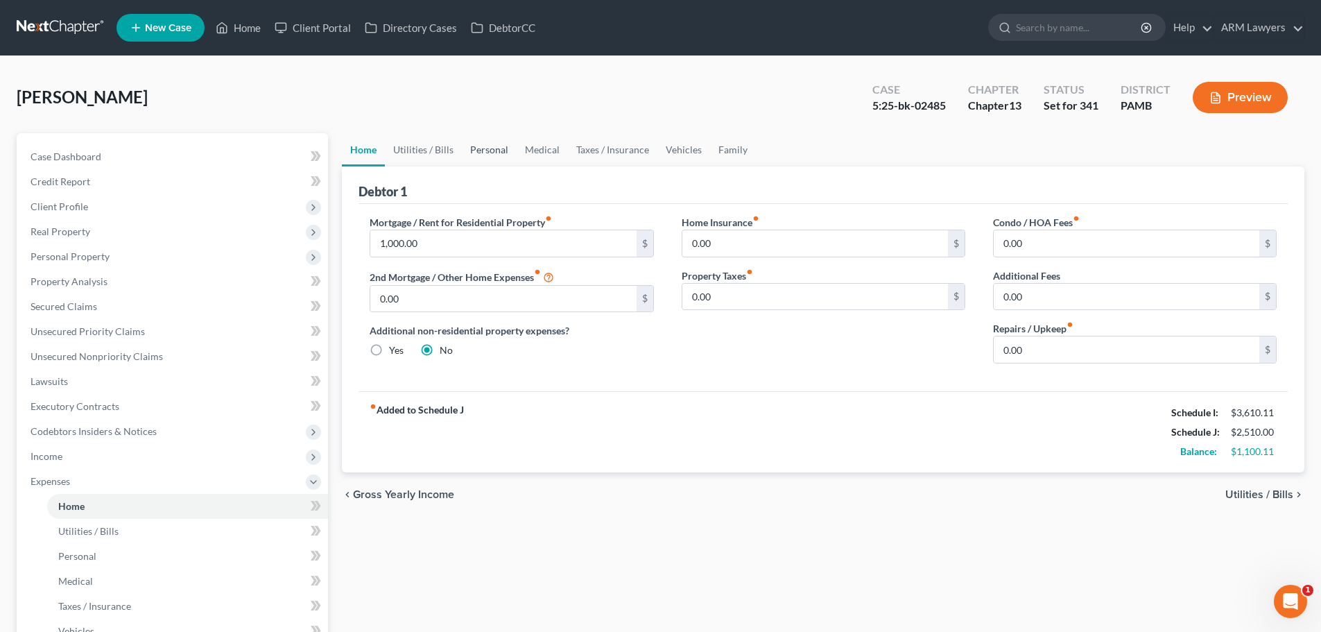
click at [499, 148] on link "Personal" at bounding box center [489, 149] width 55 height 33
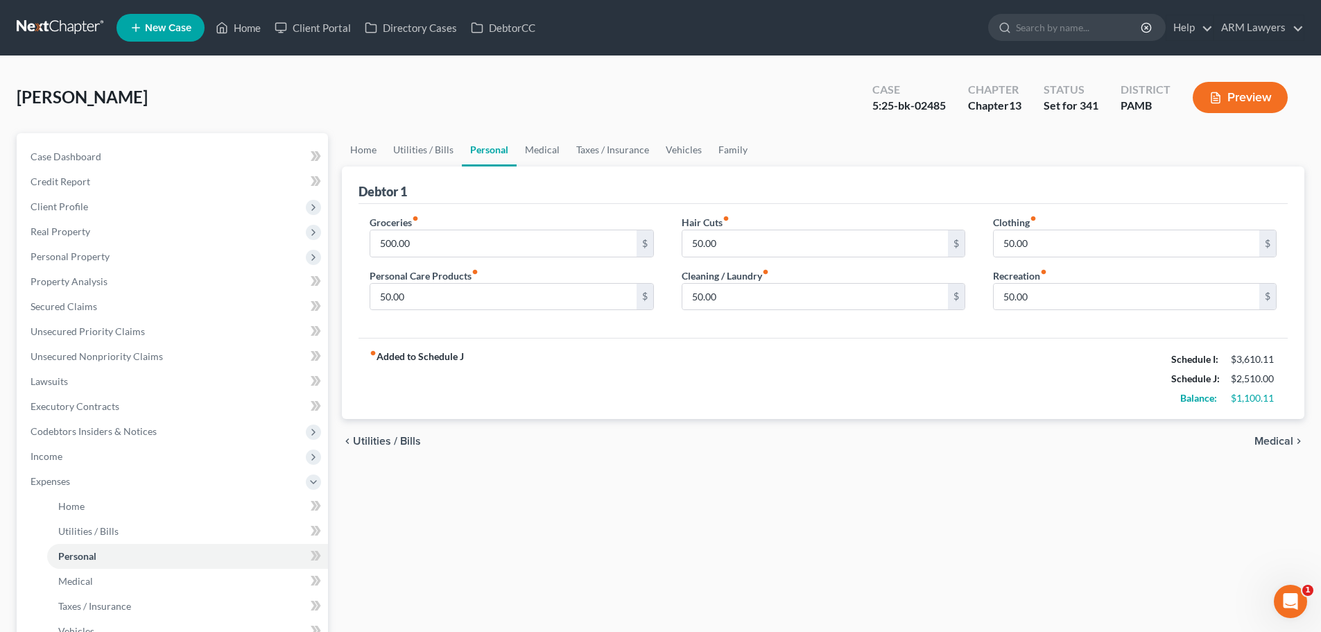
click at [1043, 503] on div "Home Utilities / Bills Personal Medical Taxes / Insurance Vehicles Family Debto…" at bounding box center [823, 508] width 976 height 751
click at [102, 155] on link "Case Dashboard" at bounding box center [173, 156] width 309 height 25
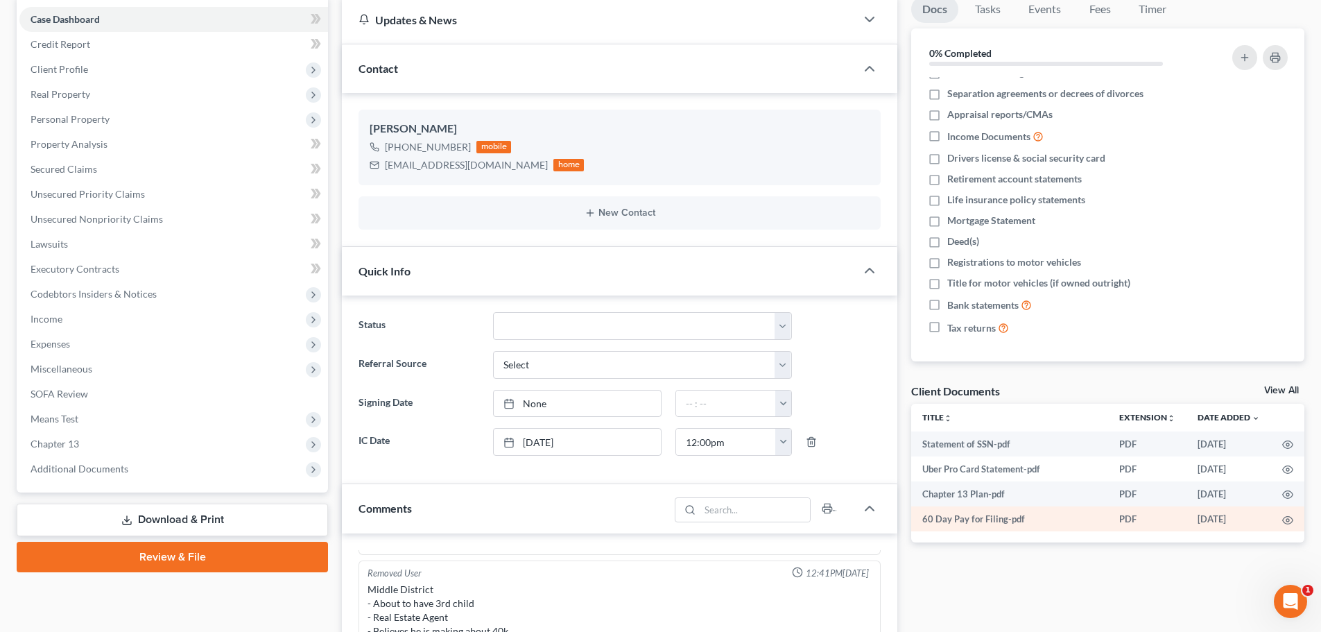
scroll to position [139, 0]
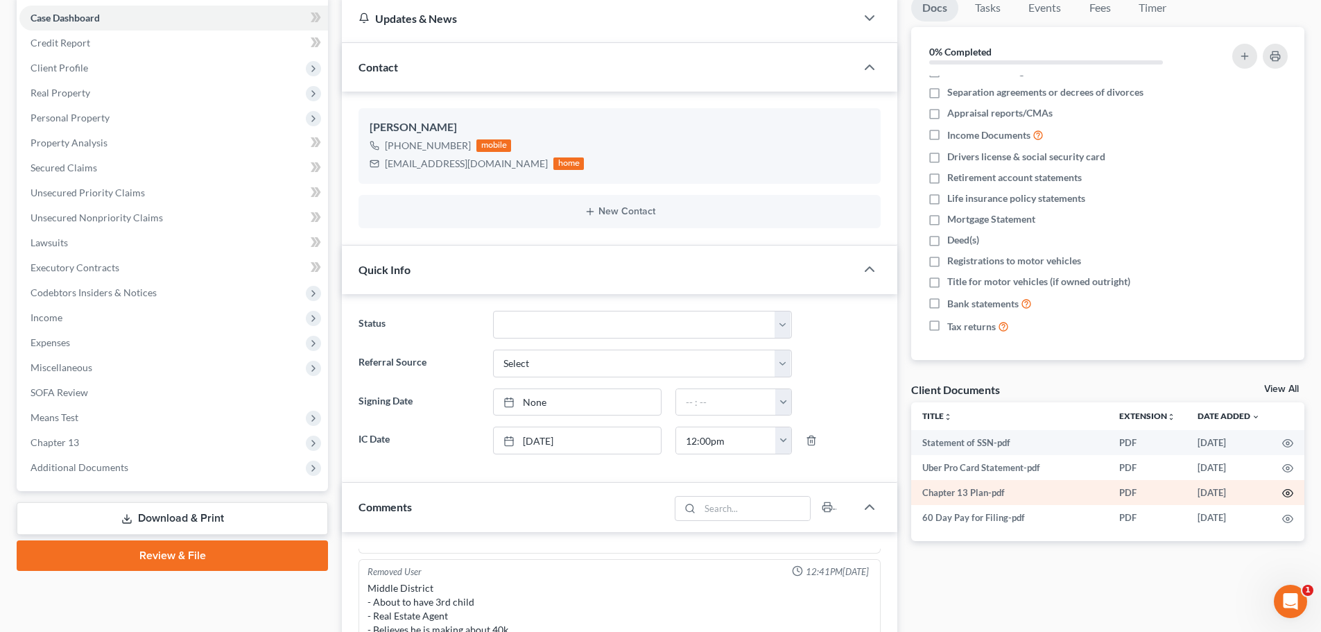
click at [1290, 493] on icon "button" at bounding box center [1287, 492] width 11 height 11
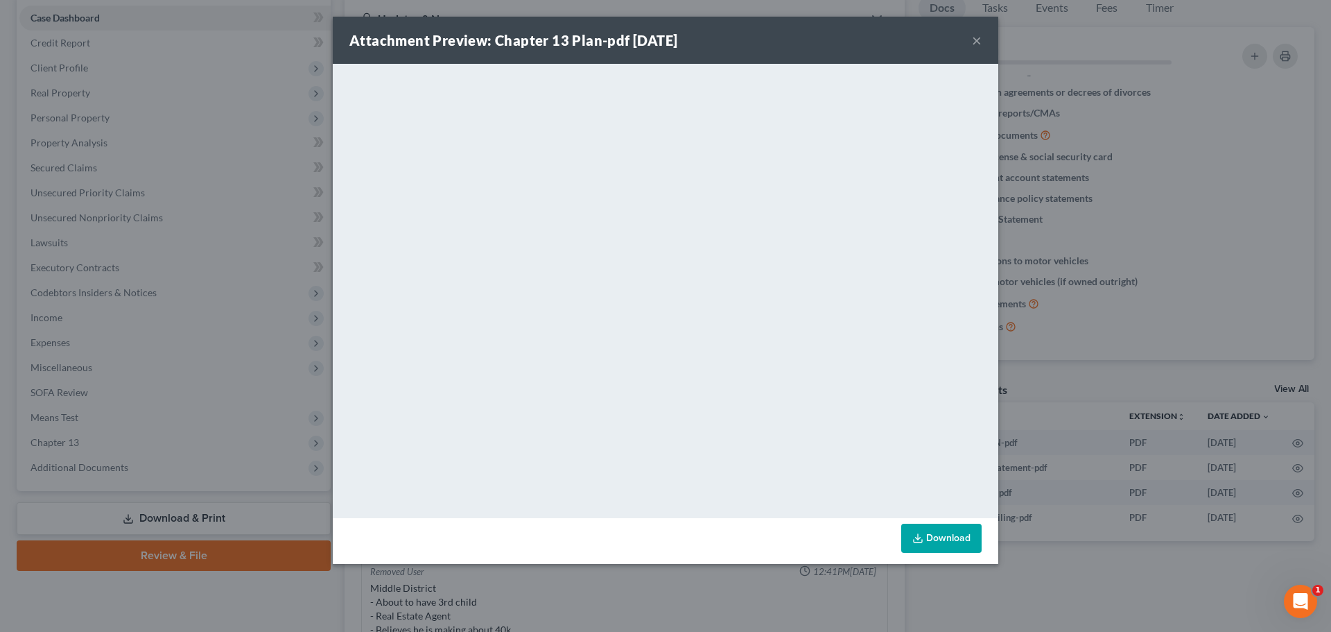
click at [245, 195] on div "Attachment Preview: Chapter 13 Plan-pdf 09/04/2025 × <object ng-attr-data='http…" at bounding box center [665, 316] width 1331 height 632
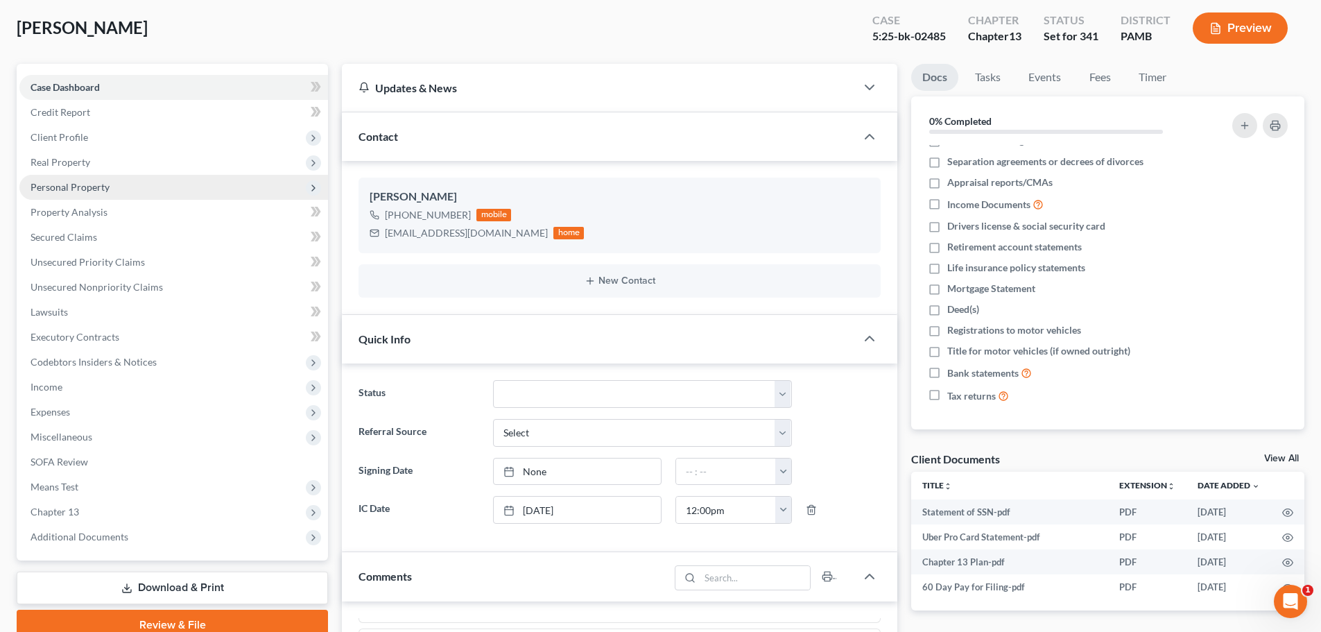
scroll to position [0, 0]
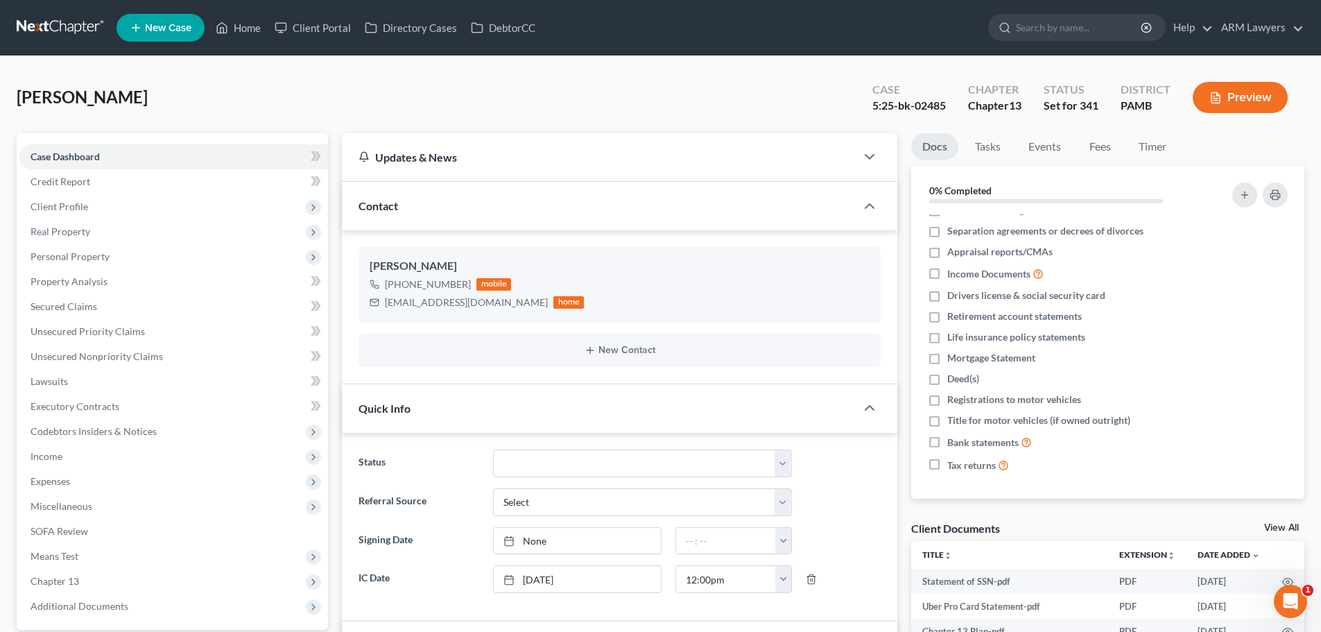
click at [31, 32] on link at bounding box center [61, 27] width 89 height 25
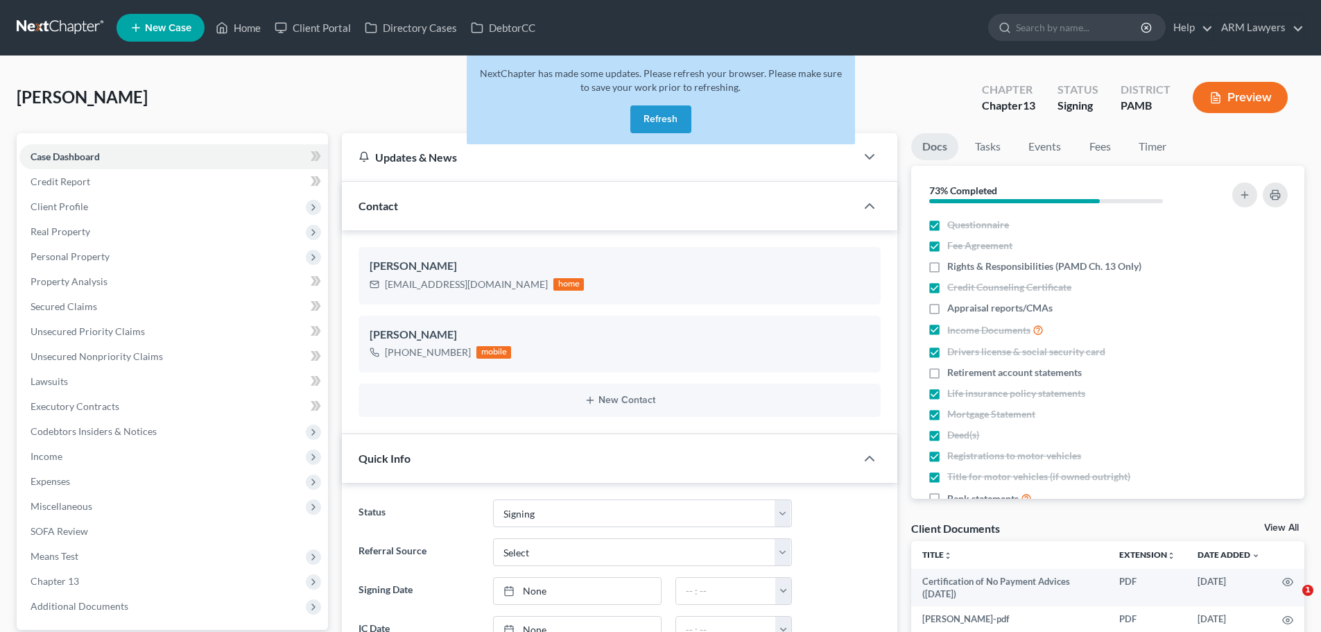
select select "20"
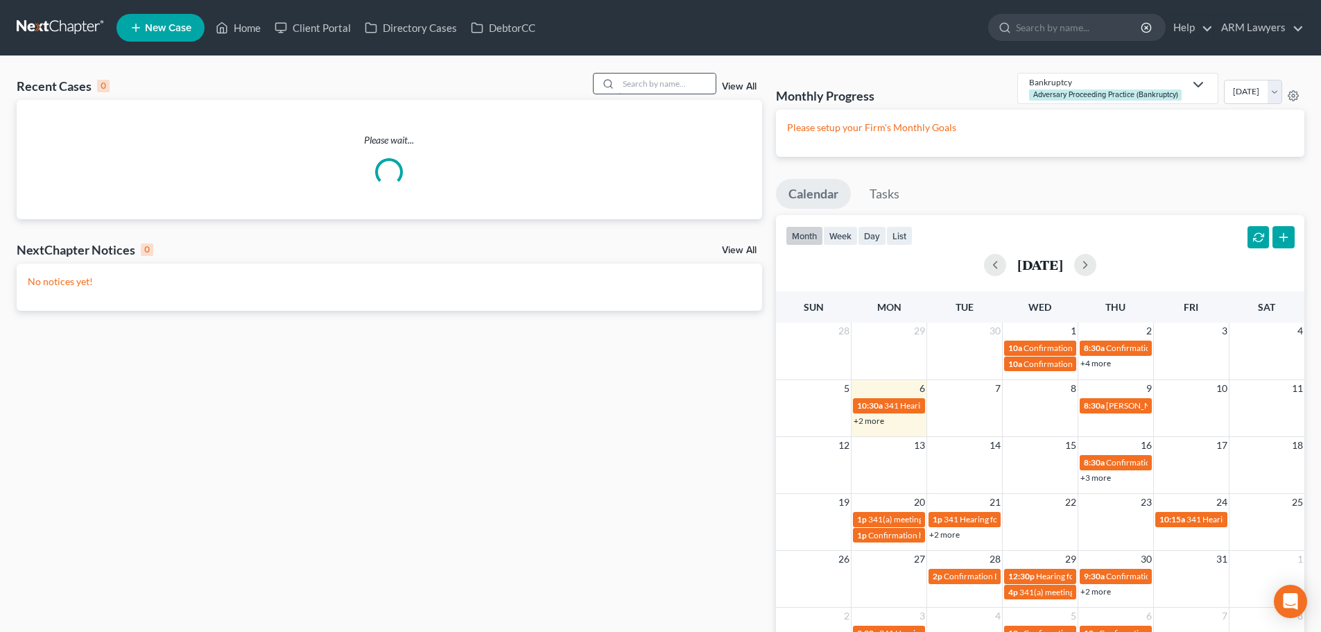
click at [652, 74] on input "search" at bounding box center [667, 83] width 97 height 20
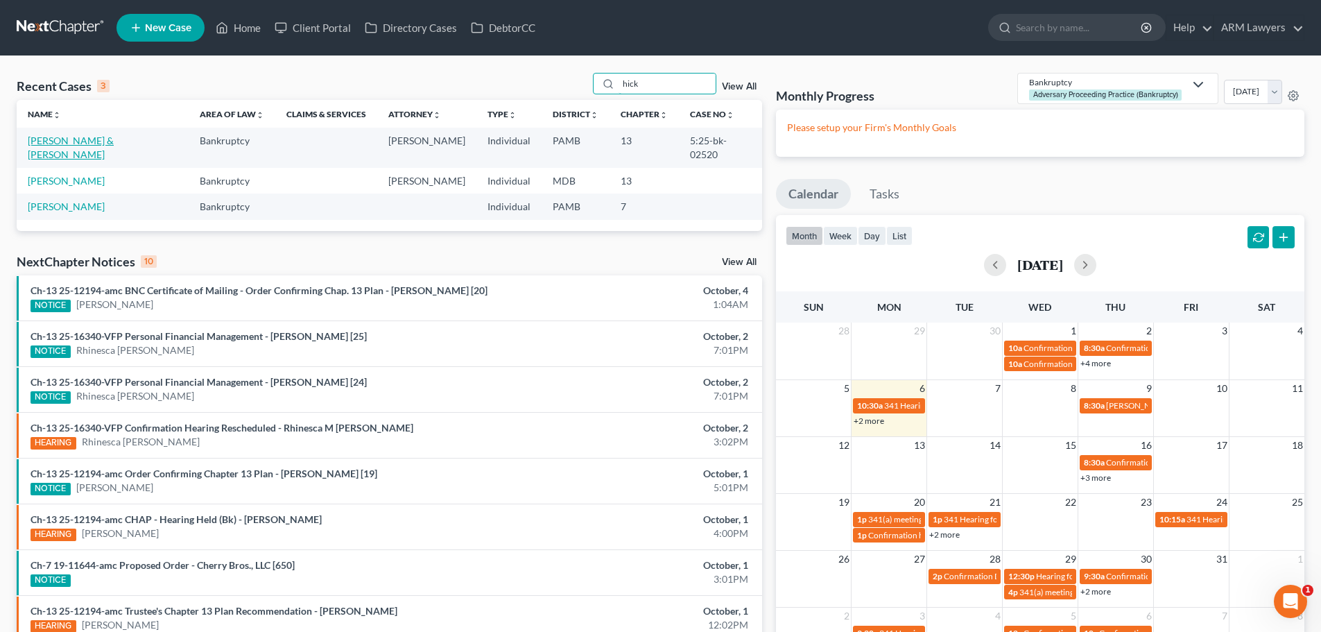
type input "hick"
click at [101, 139] on link "Hickey, Stephen & Ruth" at bounding box center [71, 148] width 86 height 26
select select "1"
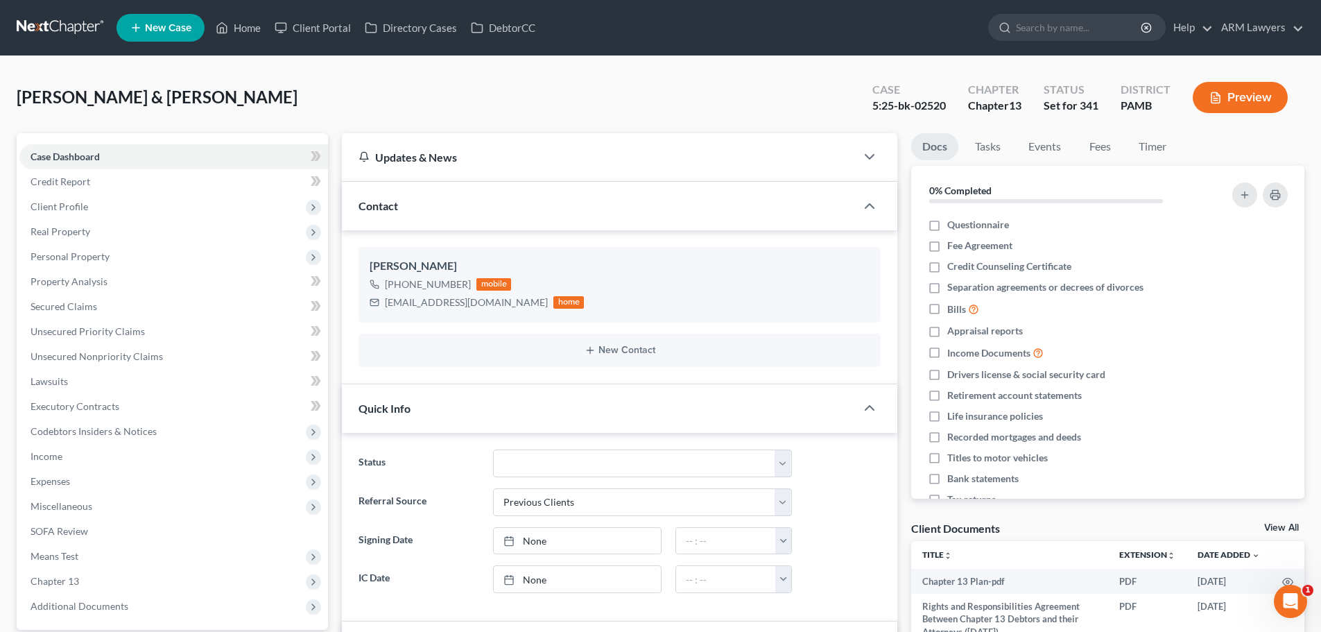
scroll to position [85, 0]
click at [56, 24] on link at bounding box center [61, 27] width 89 height 25
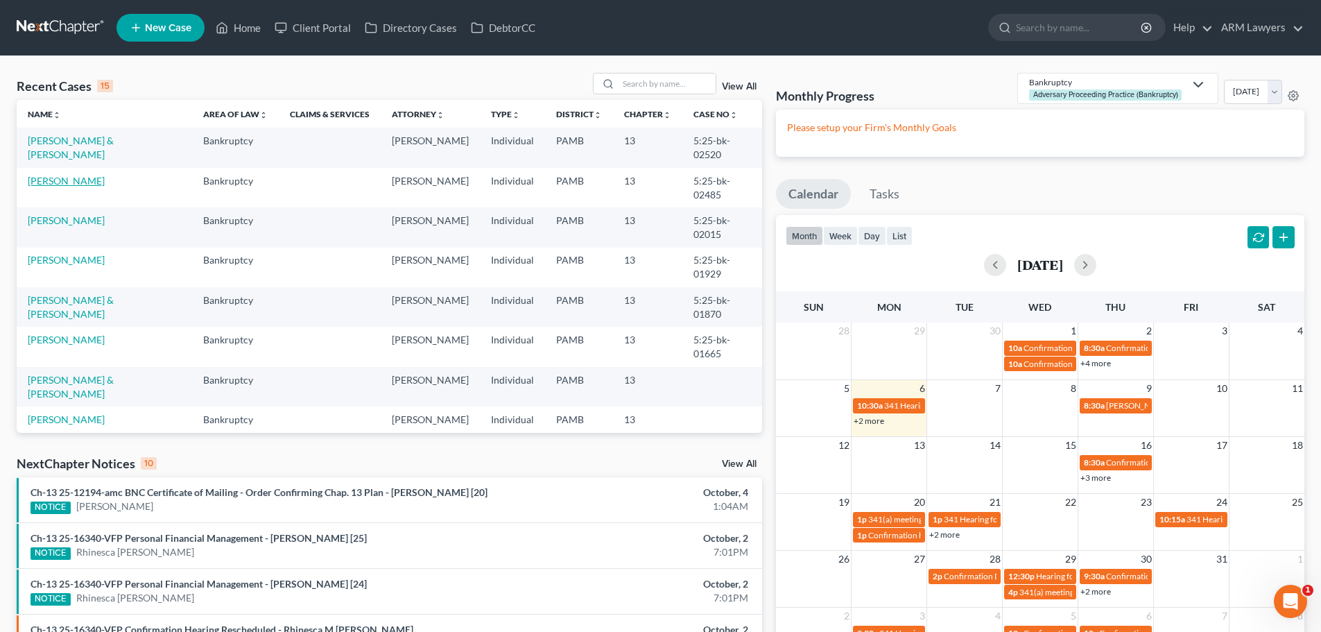
click at [61, 175] on link "[PERSON_NAME]" at bounding box center [66, 181] width 77 height 12
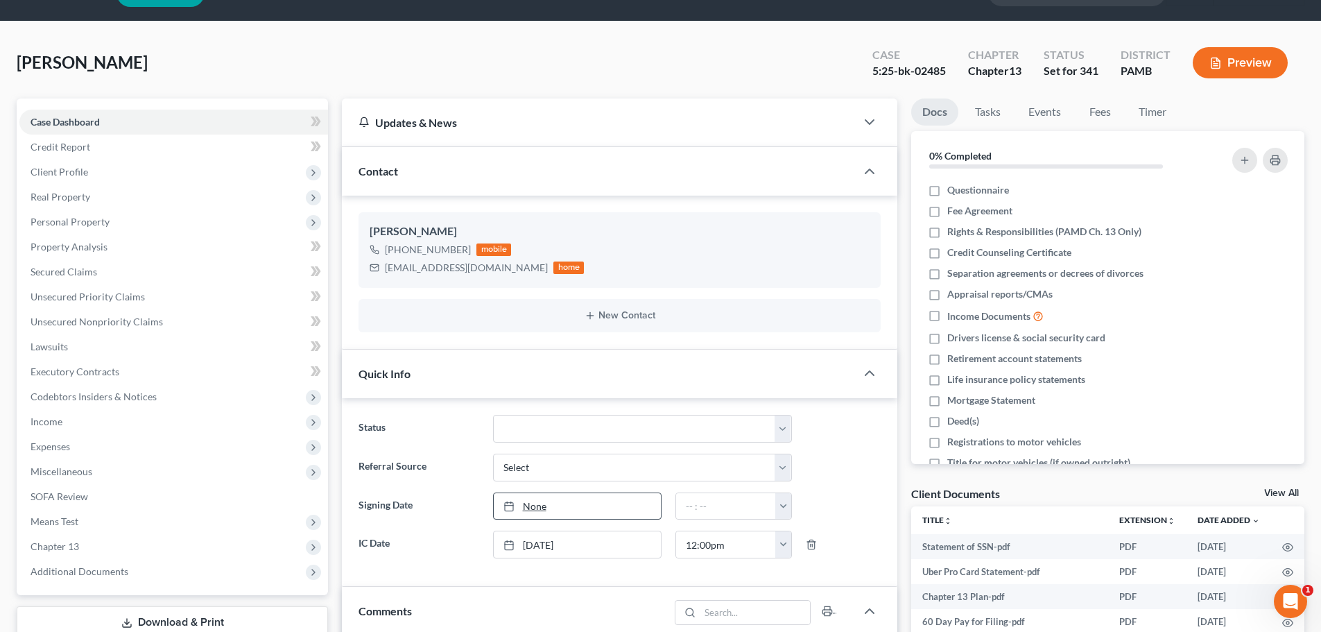
scroll to position [69, 0]
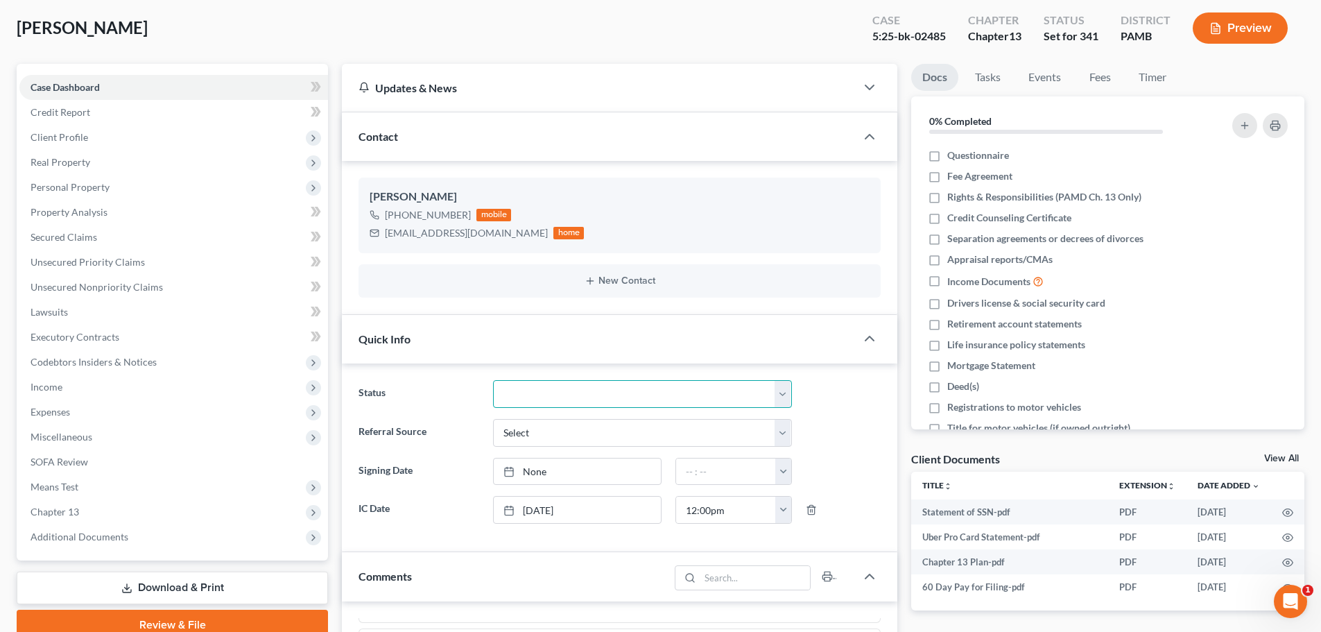
click at [539, 403] on select "Answer Due Awaiting Confirmation Awaiting Discharge Confirmed Could Not Contact…" at bounding box center [642, 394] width 299 height 28
select select "1"
click at [493, 380] on select "Answer Due Awaiting Confirmation Awaiting Discharge Confirmed Could Not Contact…" at bounding box center [642, 394] width 299 height 28
click at [605, 40] on div "Mitchell, Brian Upgraded Case 5:25-bk-02485 Chapter Chapter 13 Status Awaiting …" at bounding box center [661, 33] width 1288 height 60
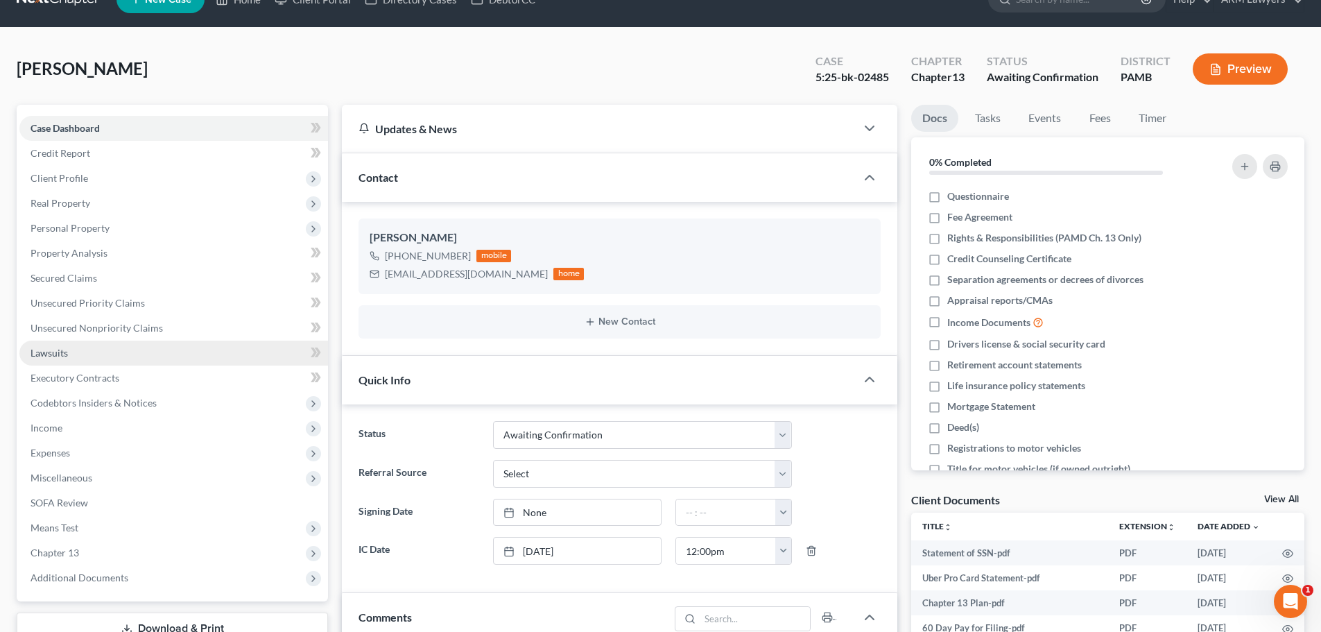
scroll to position [0, 0]
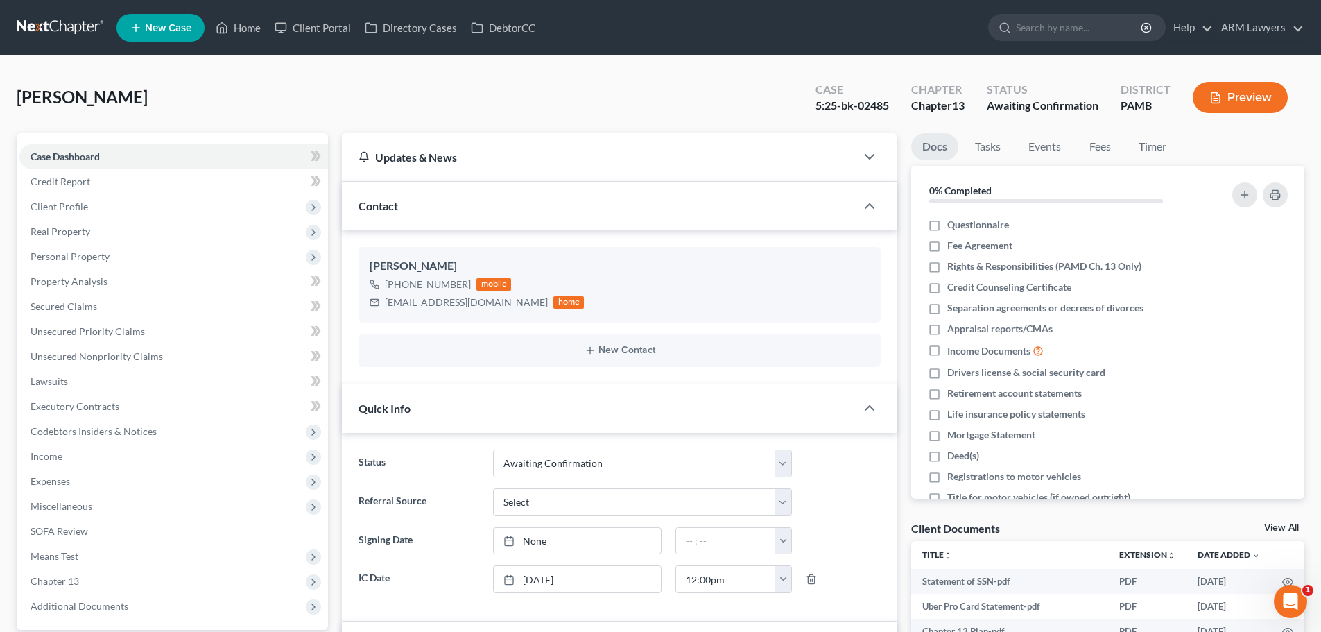
click at [68, 20] on link at bounding box center [61, 27] width 89 height 25
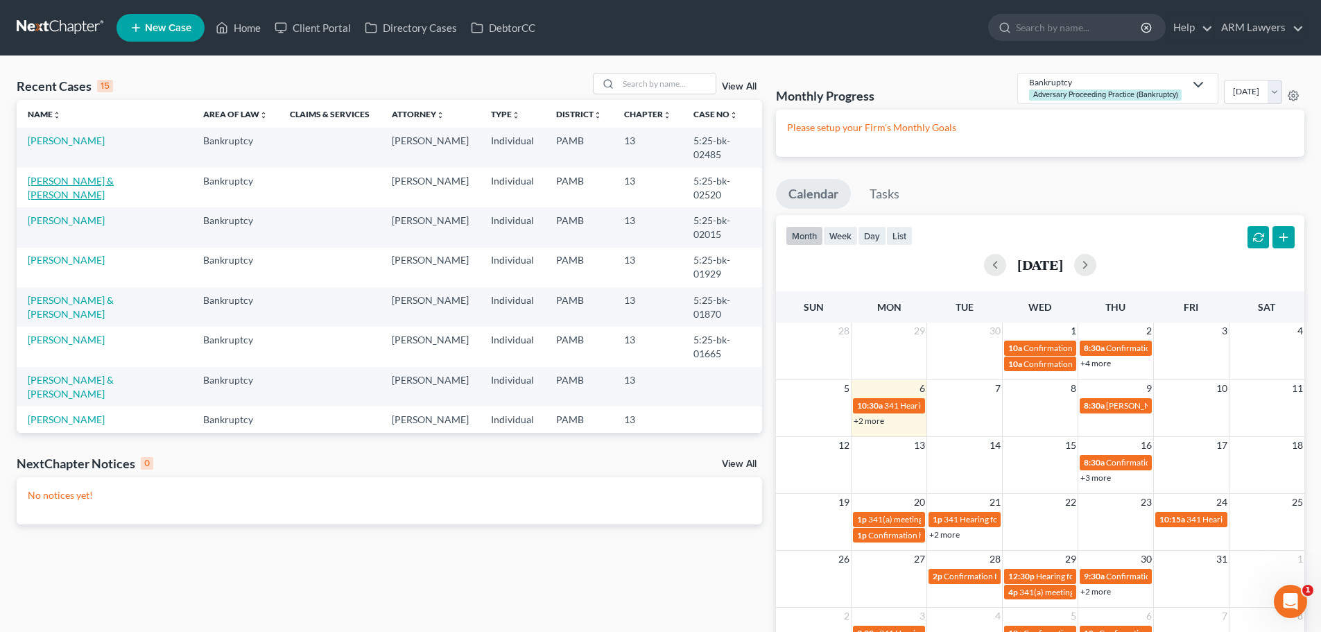
click at [70, 175] on link "[PERSON_NAME] & [PERSON_NAME]" at bounding box center [71, 188] width 86 height 26
select select "1"
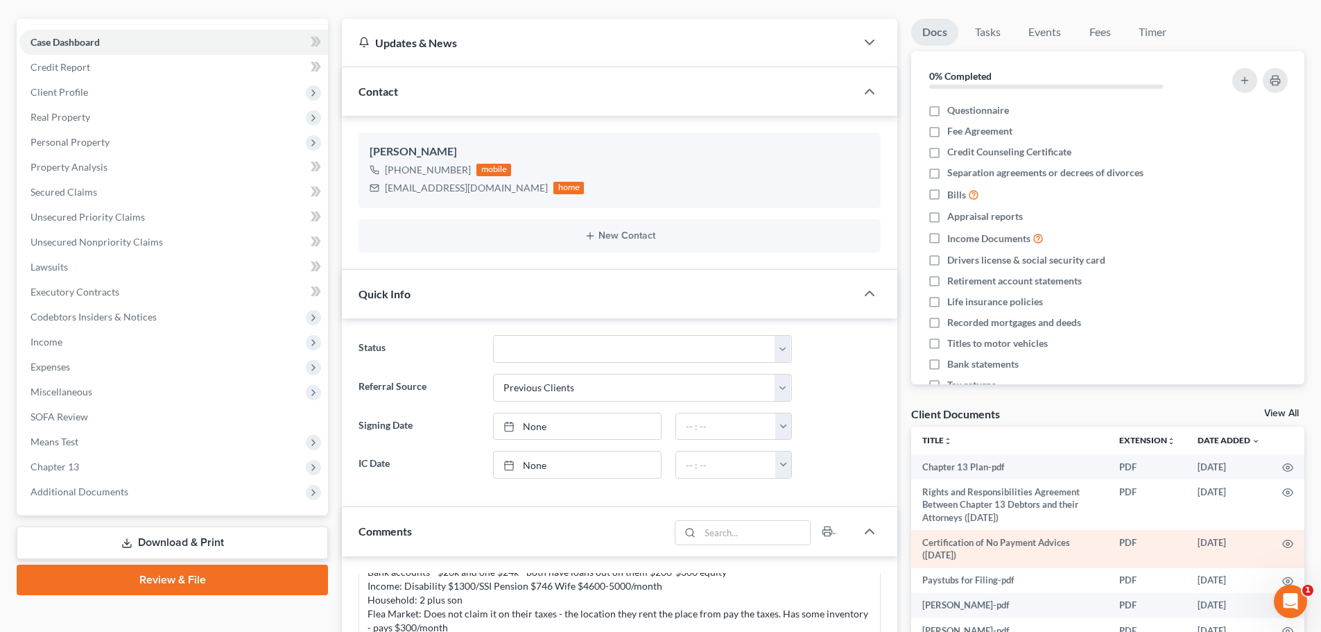
scroll to position [139, 0]
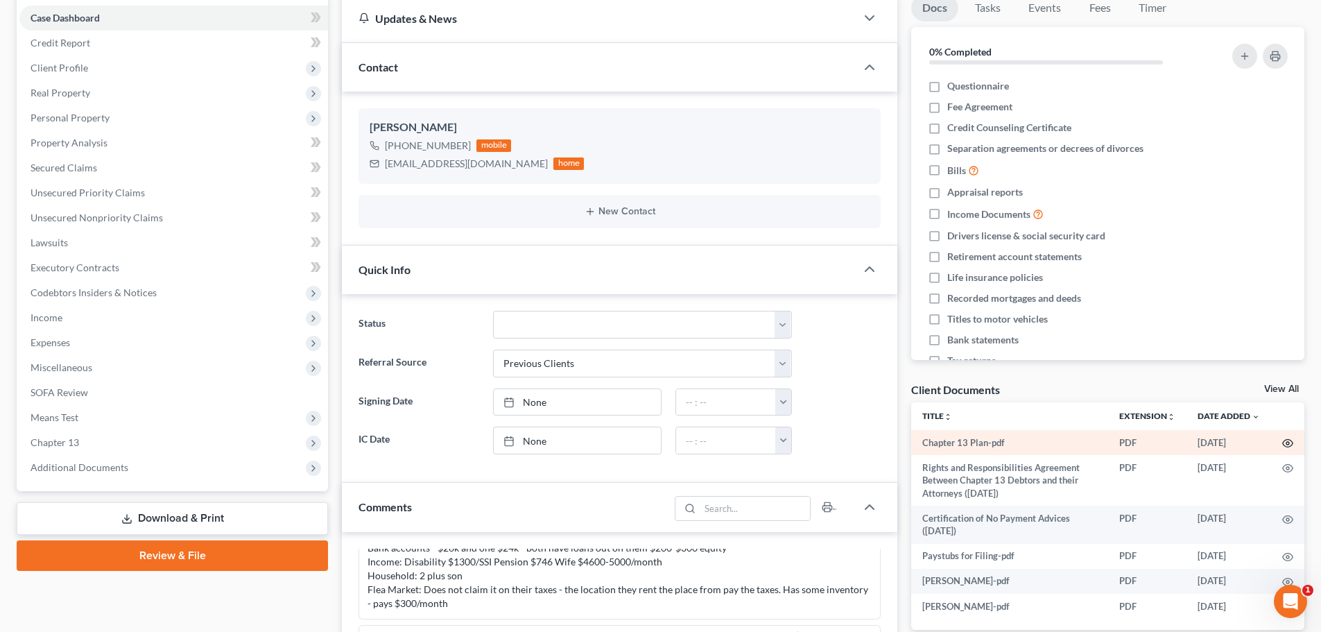
click at [1287, 442] on circle "button" at bounding box center [1287, 443] width 3 height 3
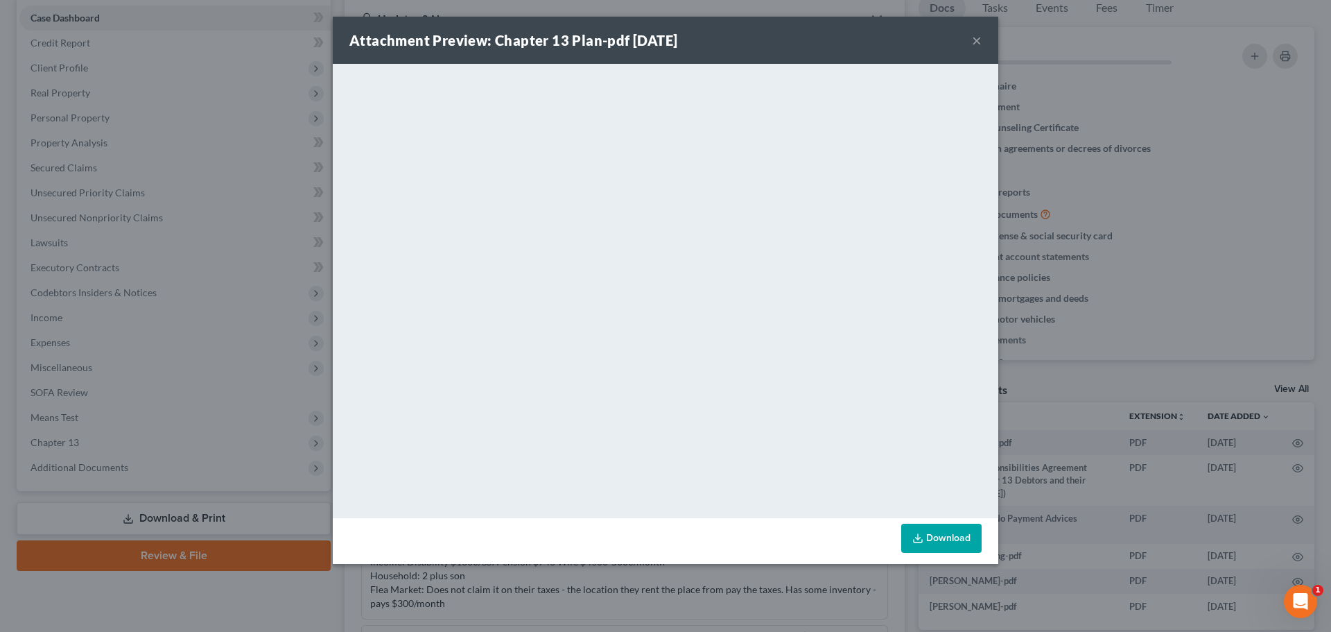
click at [982, 41] on div "Attachment Preview: Chapter 13 Plan-pdf 09/05/2025 ×" at bounding box center [666, 40] width 666 height 47
click at [973, 37] on button "×" at bounding box center [977, 40] width 10 height 17
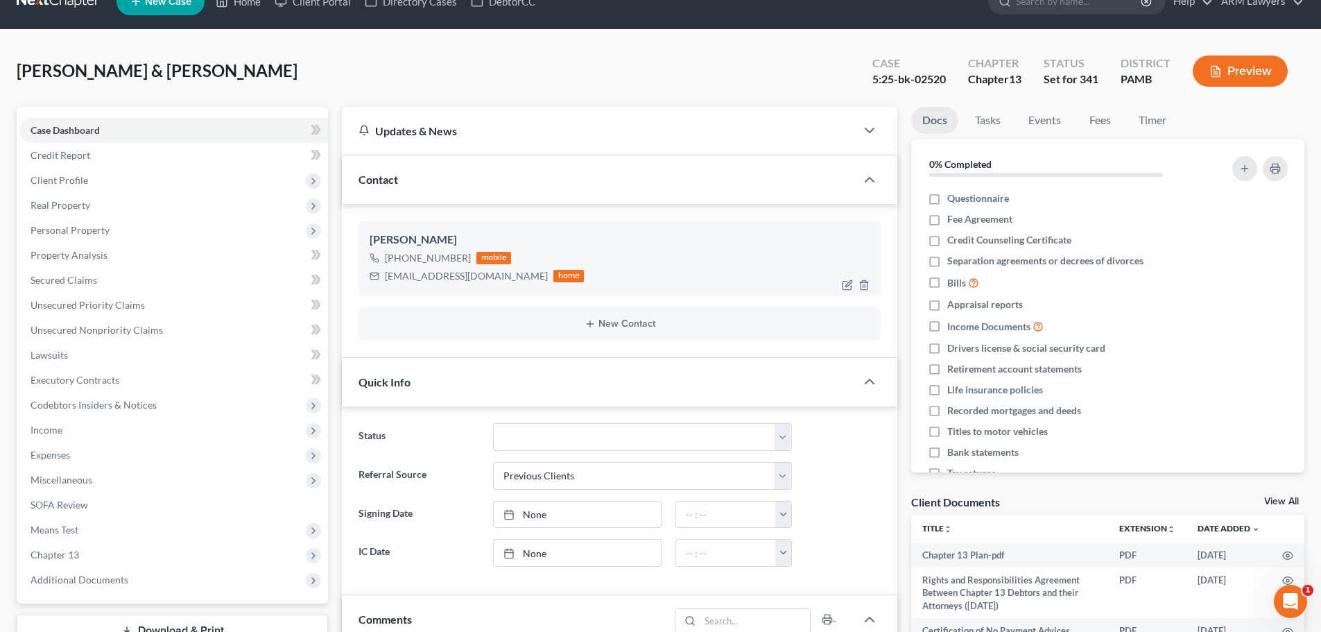
scroll to position [69, 0]
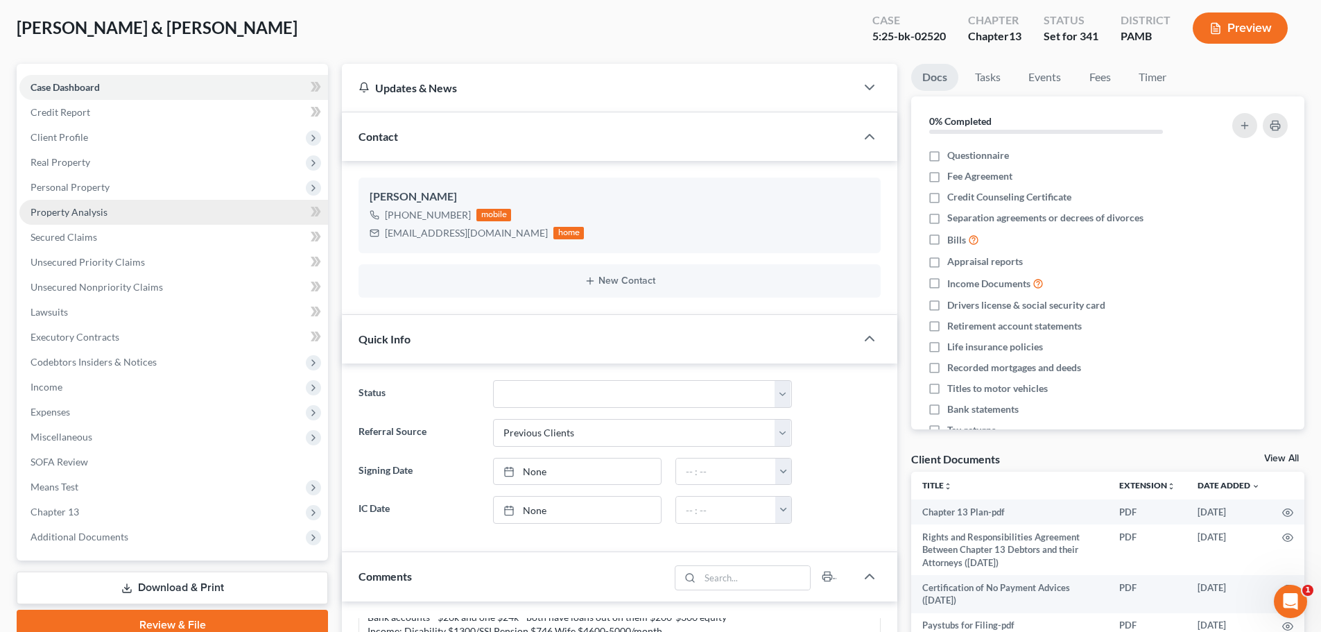
click at [98, 213] on span "Property Analysis" at bounding box center [69, 212] width 77 height 12
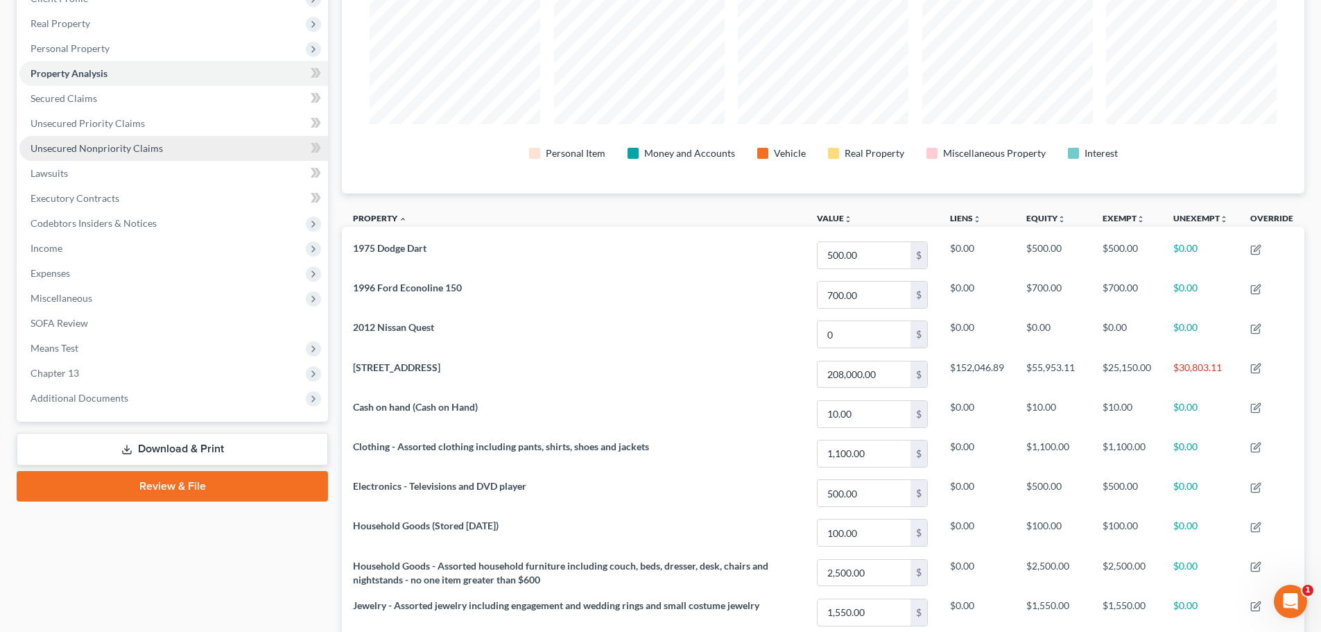
click at [79, 146] on span "Unsecured Nonpriority Claims" at bounding box center [97, 148] width 132 height 12
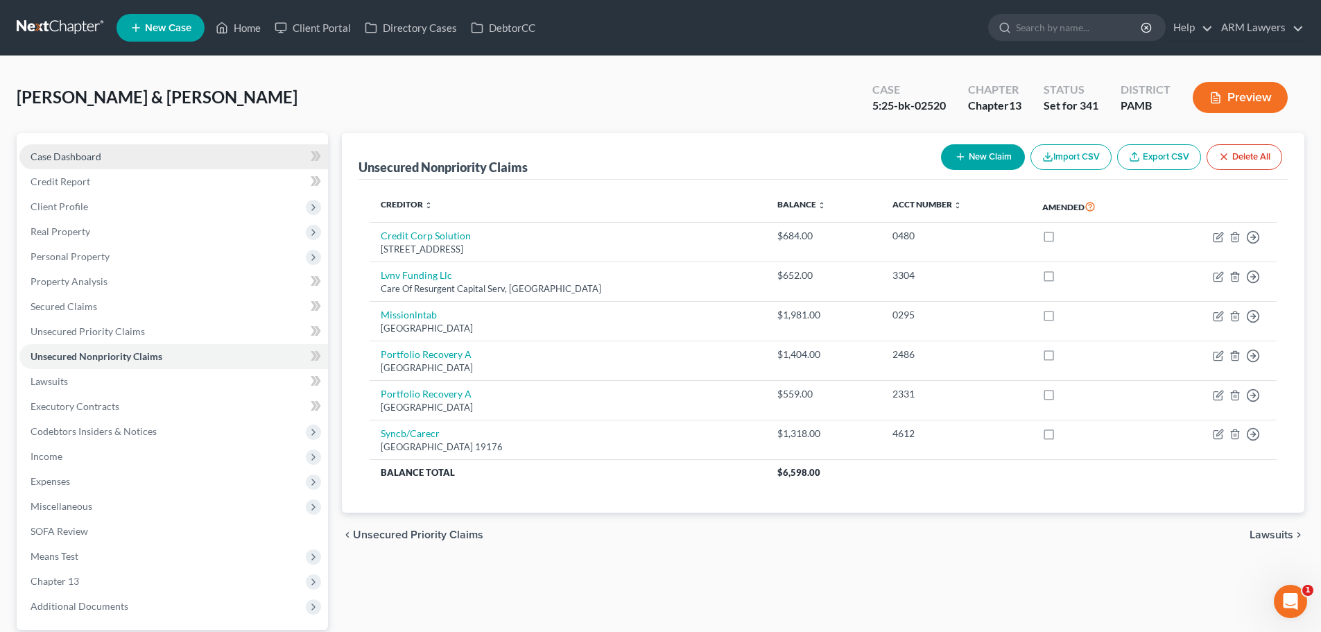
click at [66, 154] on span "Case Dashboard" at bounding box center [66, 156] width 71 height 12
select select "18"
select select "1"
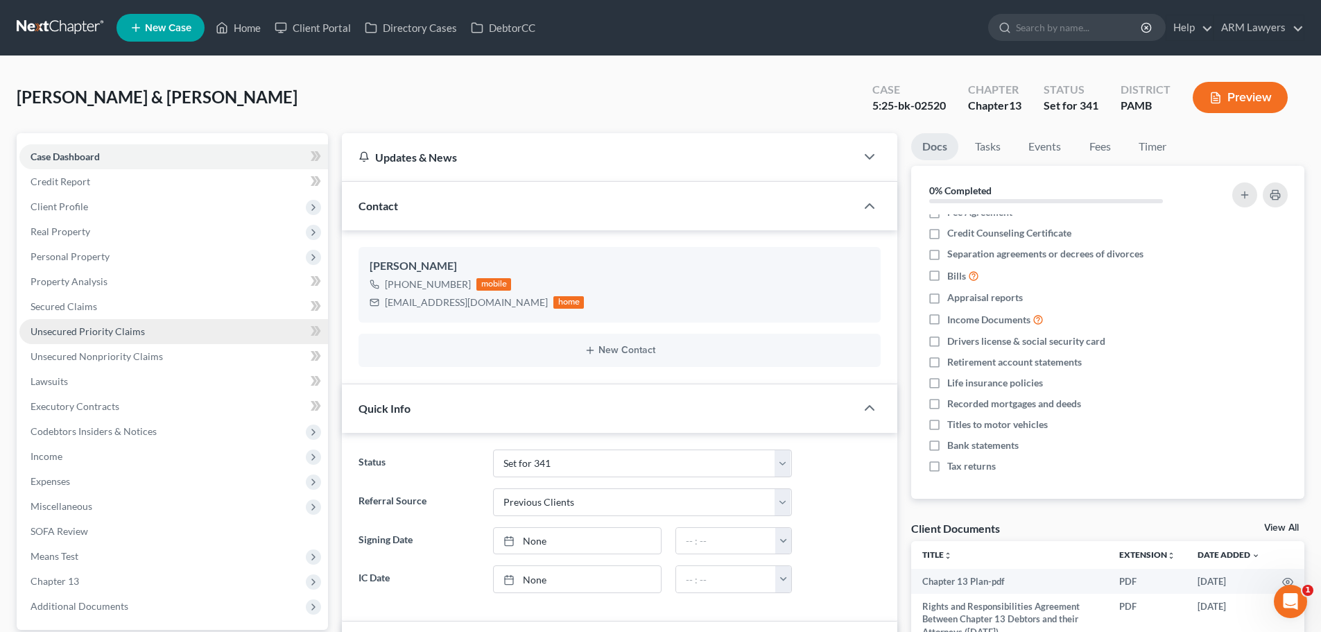
click at [82, 336] on span "Unsecured Priority Claims" at bounding box center [88, 331] width 114 height 12
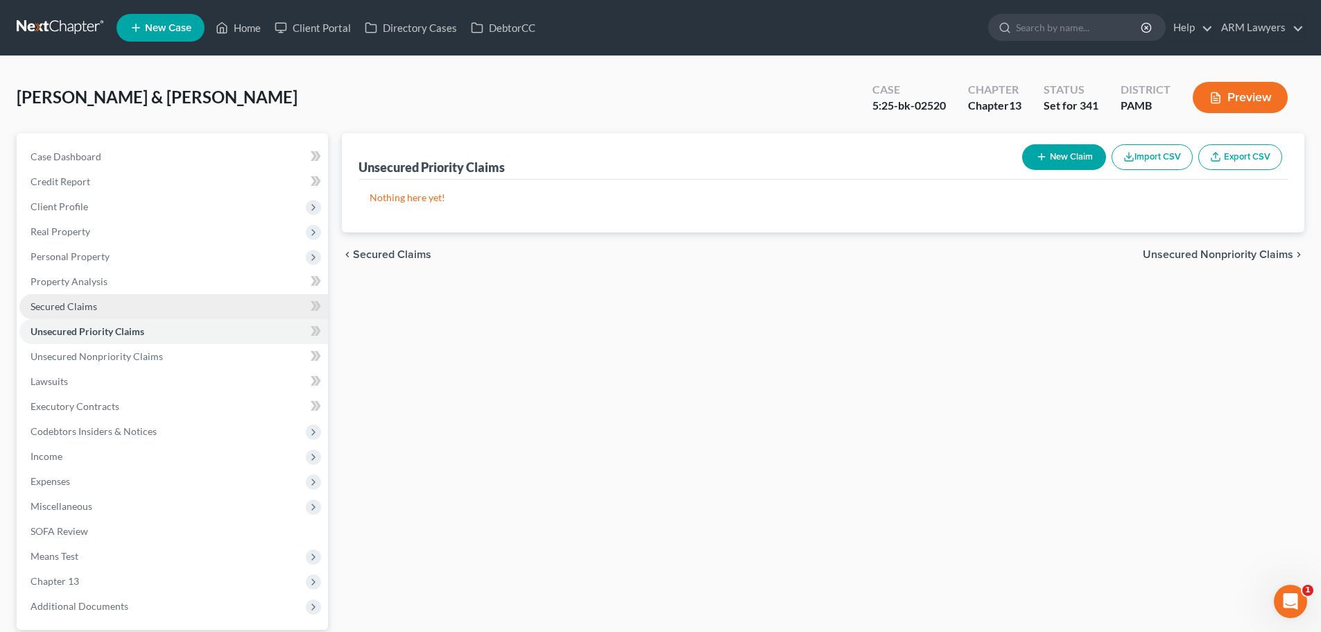
click at [105, 306] on link "Secured Claims" at bounding box center [173, 306] width 309 height 25
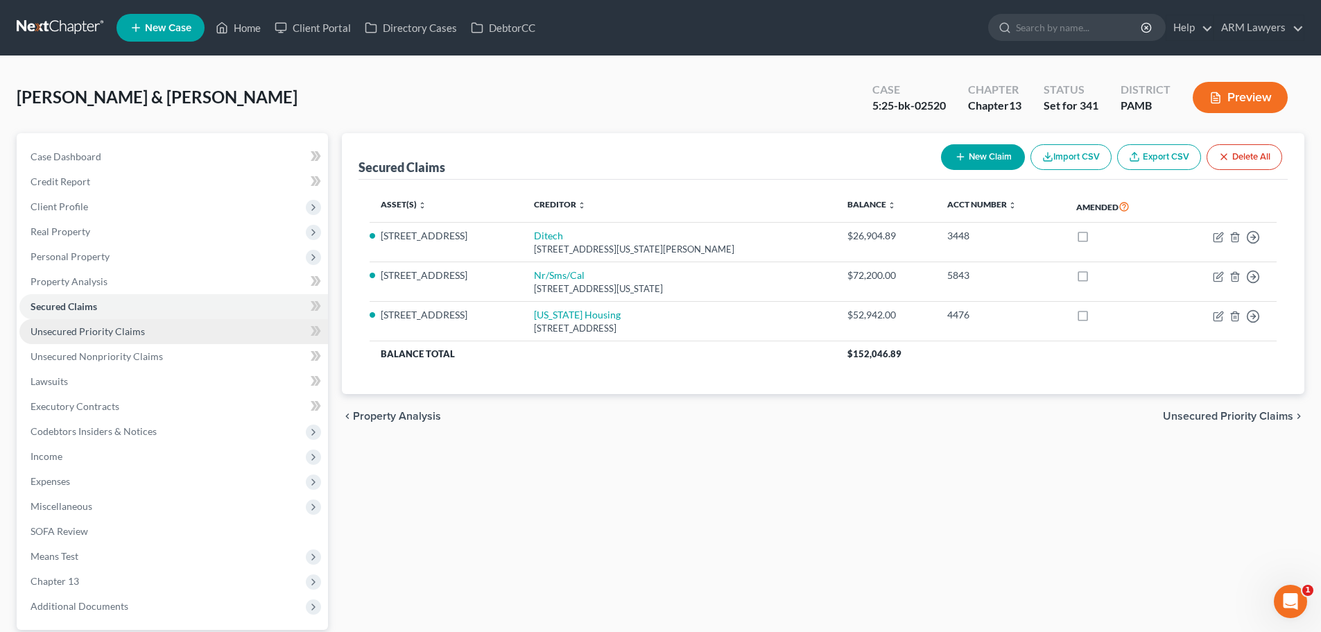
click at [95, 335] on span "Unsecured Priority Claims" at bounding box center [88, 331] width 114 height 12
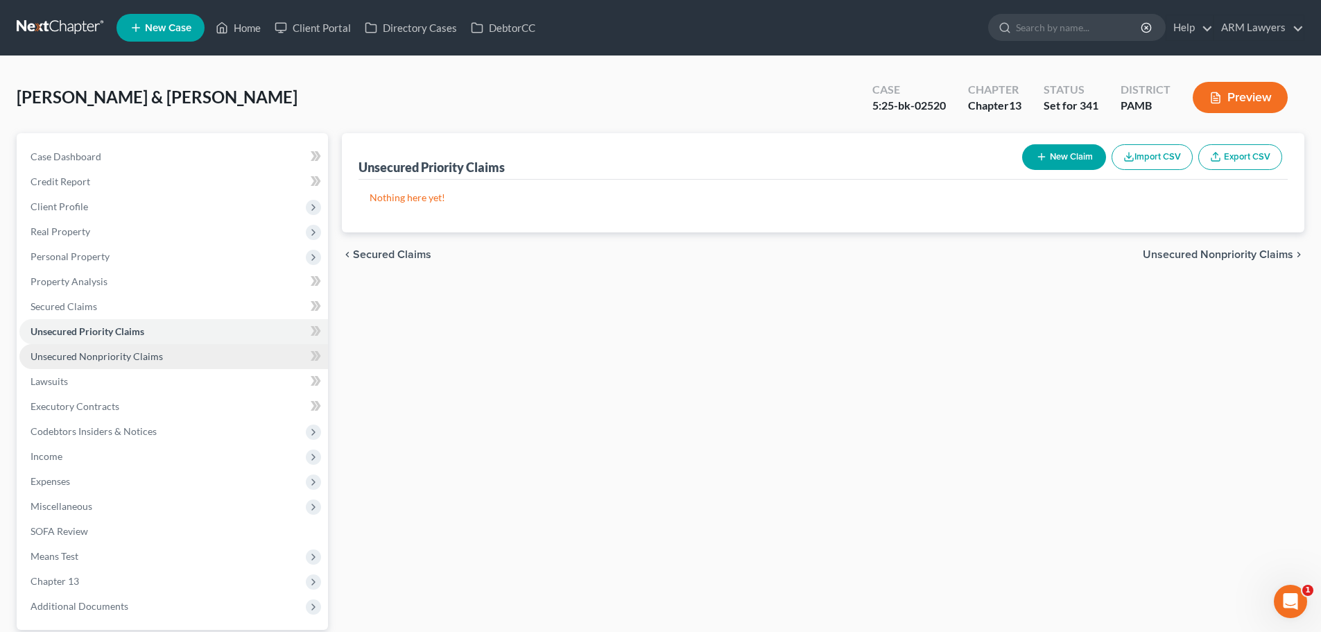
click at [82, 356] on span "Unsecured Nonpriority Claims" at bounding box center [97, 356] width 132 height 12
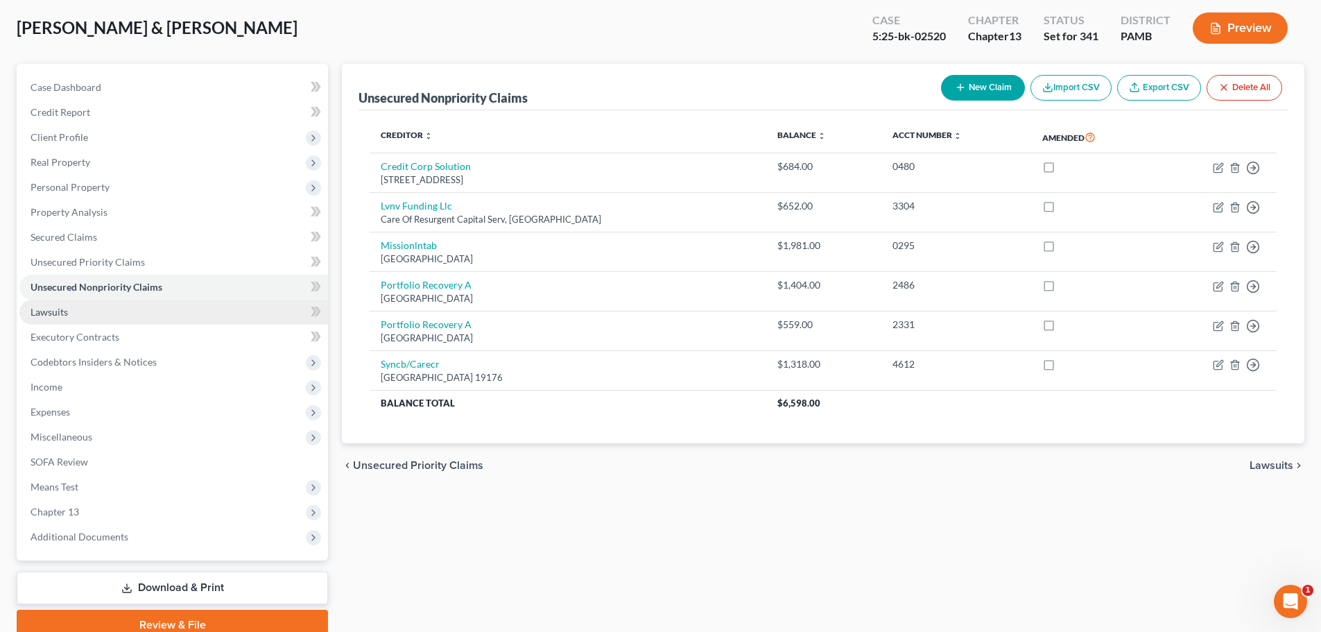
click at [80, 309] on link "Lawsuits" at bounding box center [173, 312] width 309 height 25
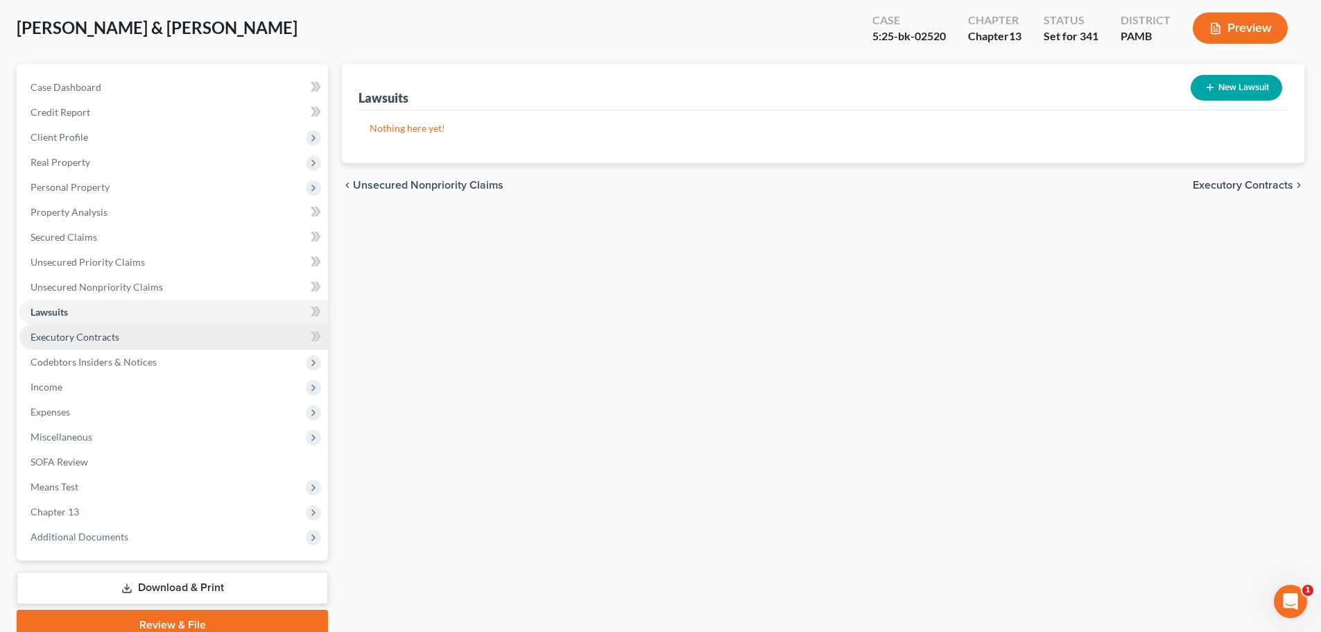
click at [89, 338] on span "Executory Contracts" at bounding box center [75, 337] width 89 height 12
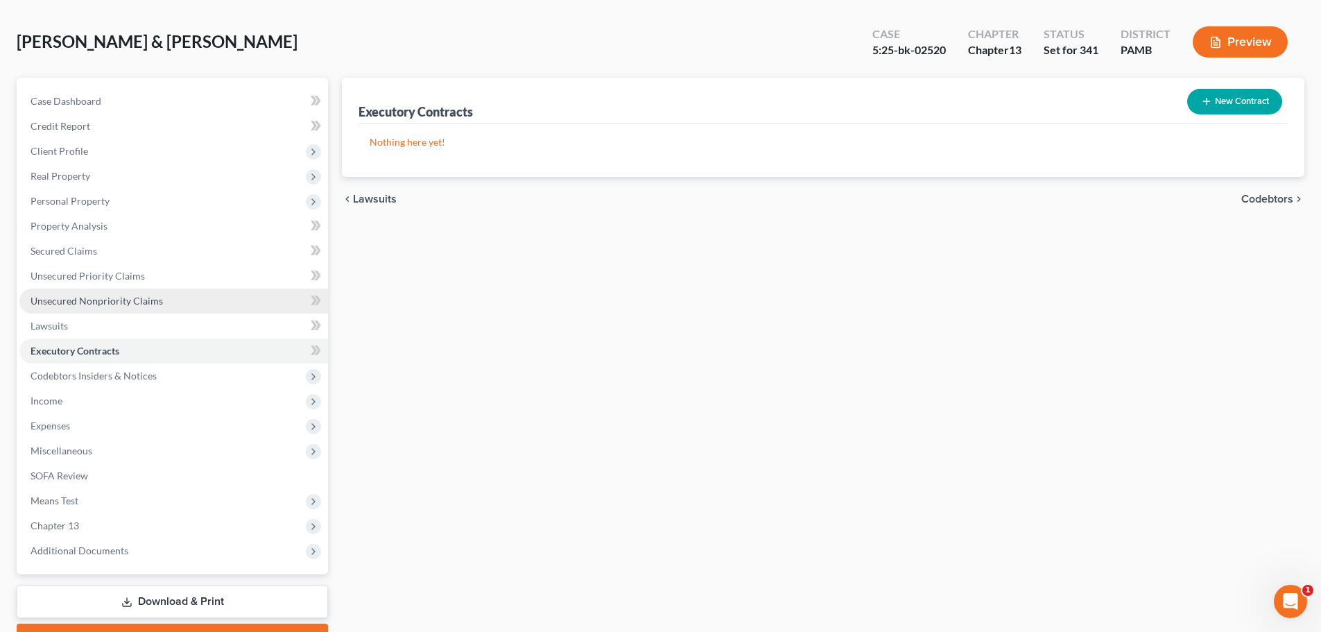
scroll to position [130, 0]
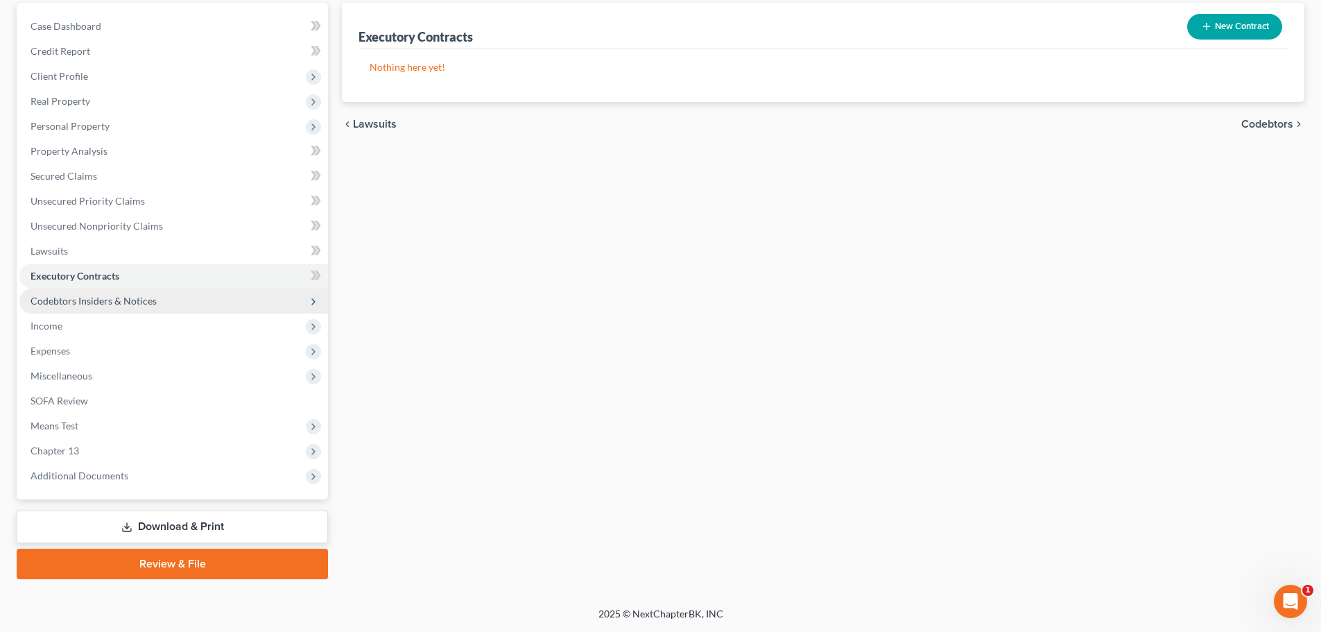
click at [96, 308] on span "Codebtors Insiders & Notices" at bounding box center [173, 300] width 309 height 25
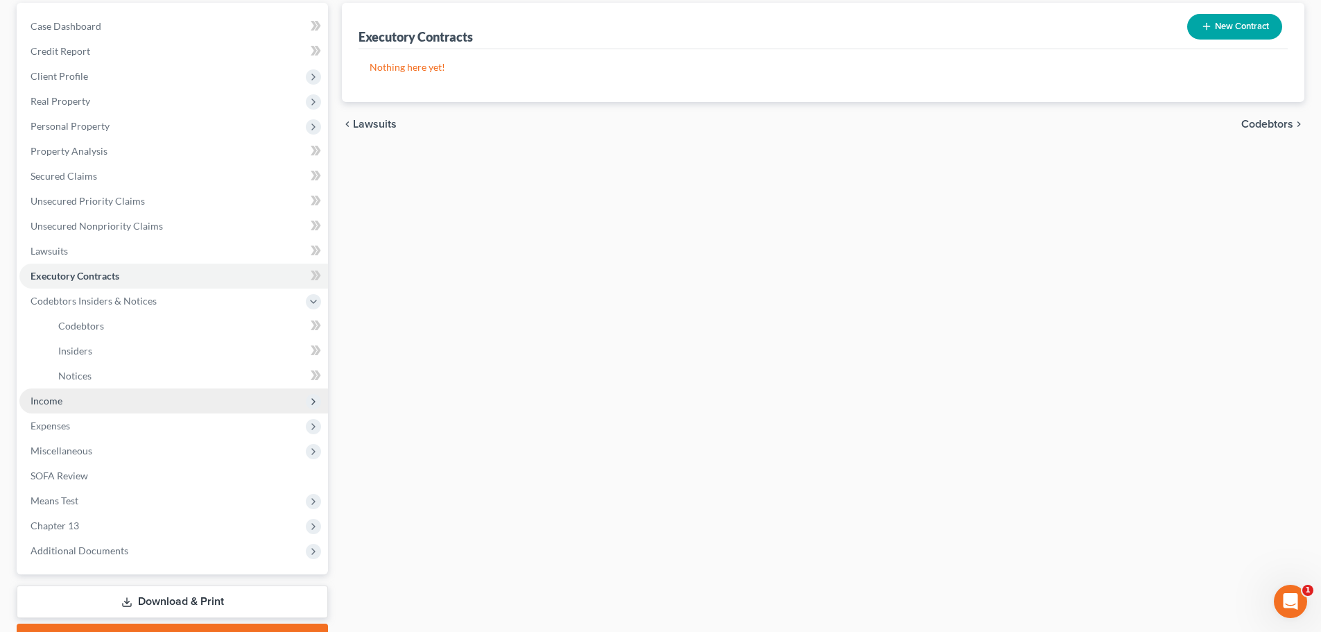
click at [76, 399] on span "Income" at bounding box center [173, 400] width 309 height 25
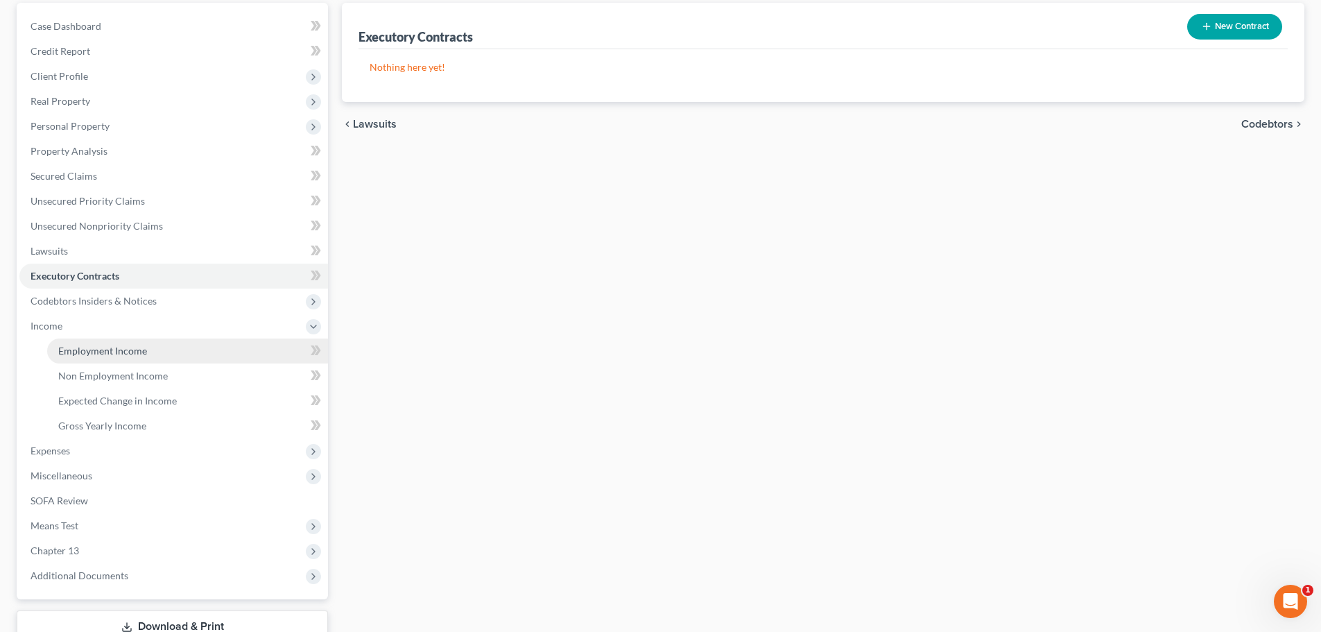
click at [82, 358] on link "Employment Income" at bounding box center [187, 350] width 281 height 25
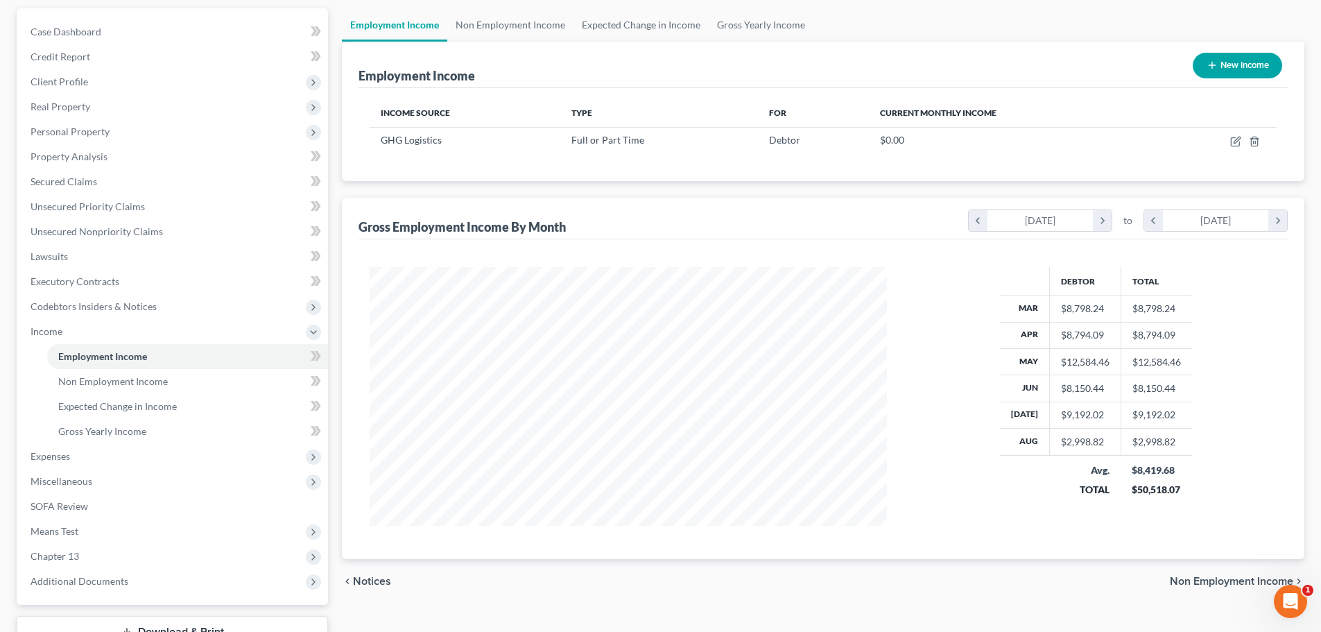
scroll to position [139, 0]
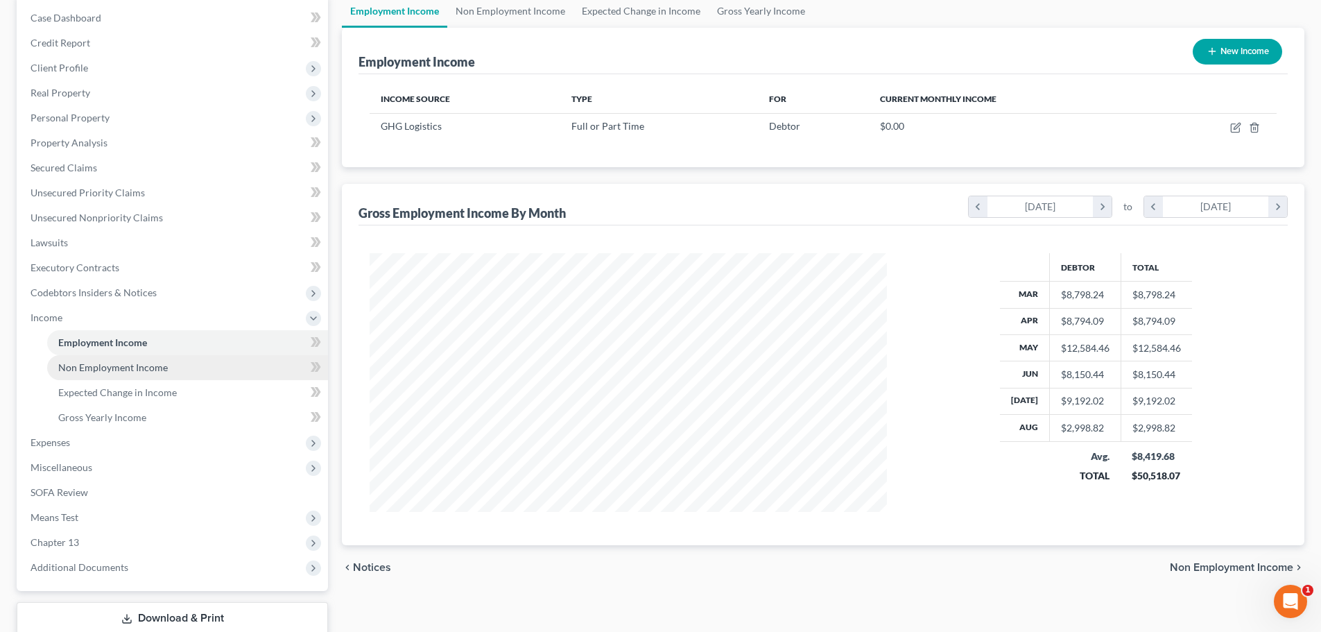
click at [83, 369] on span "Non Employment Income" at bounding box center [113, 367] width 110 height 12
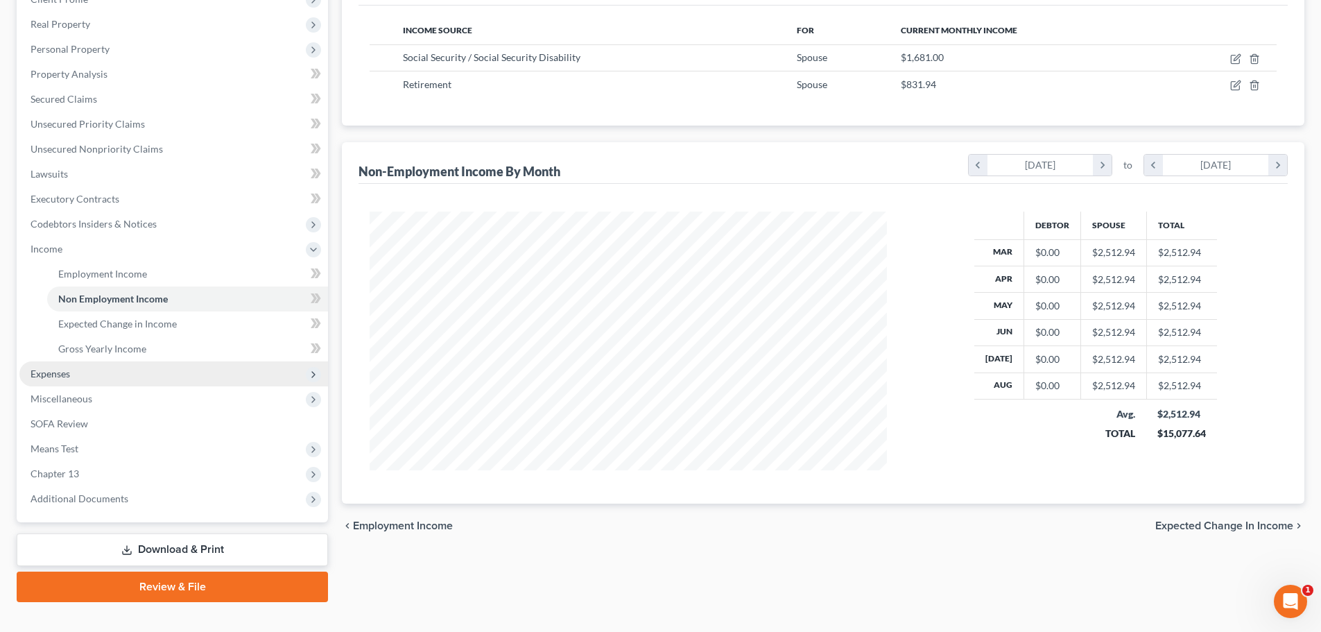
scroll to position [208, 0]
click at [83, 374] on span "Expenses" at bounding box center [173, 373] width 309 height 25
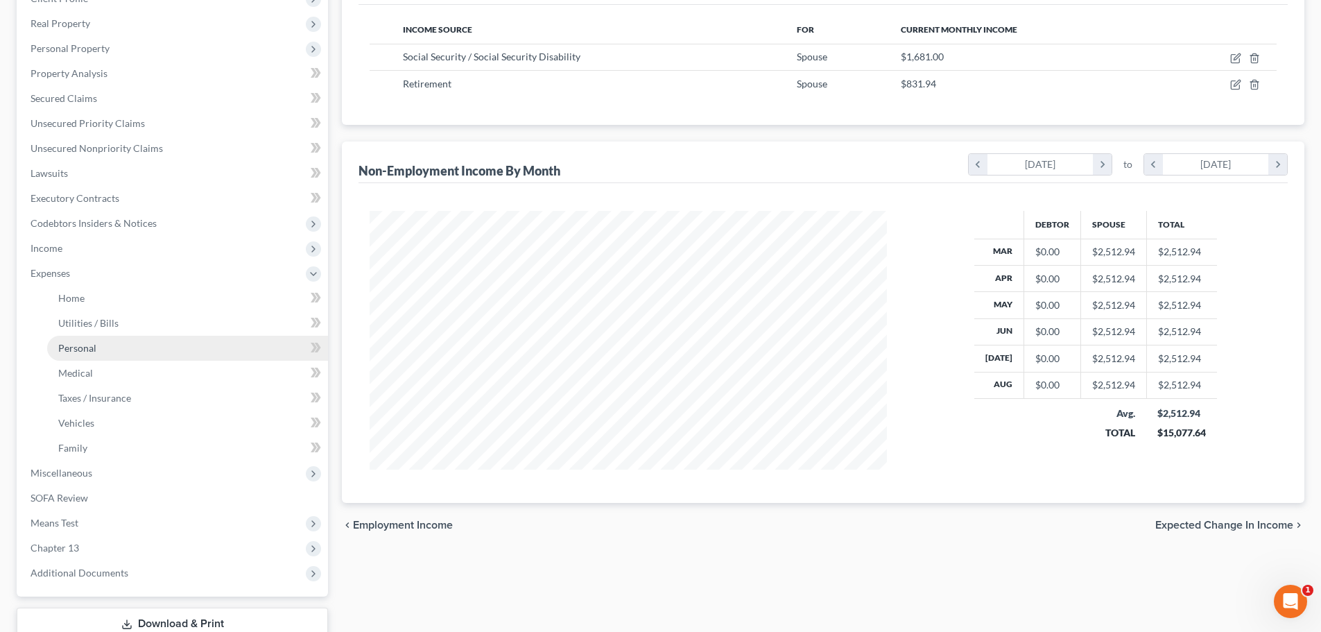
click at [90, 356] on link "Personal" at bounding box center [187, 348] width 281 height 25
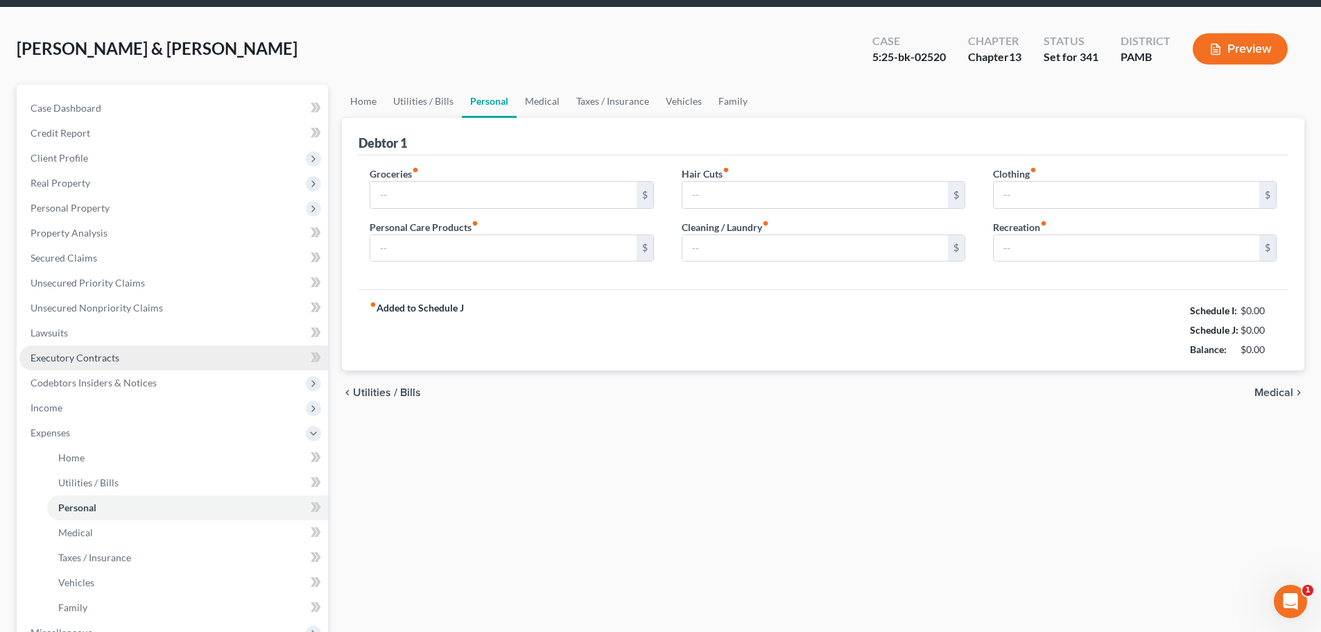
type input "750.00"
type input "25.00"
type input "40.00"
type input "30.00"
type input "25.00"
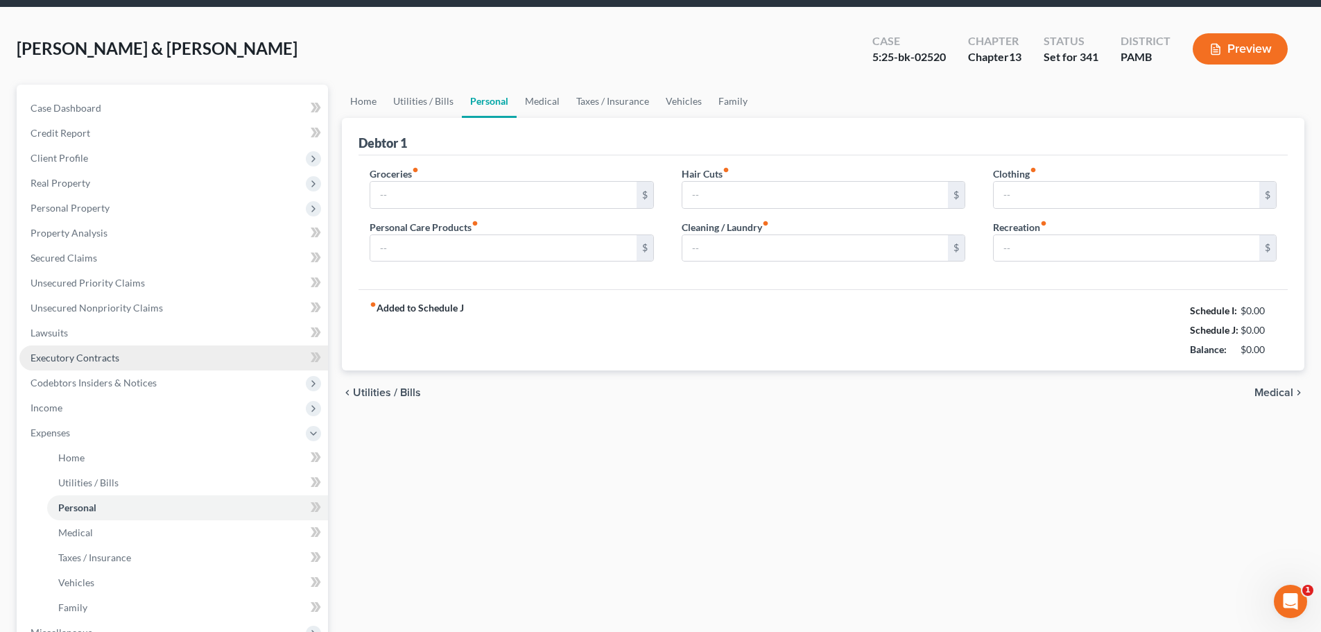
type input "25.00"
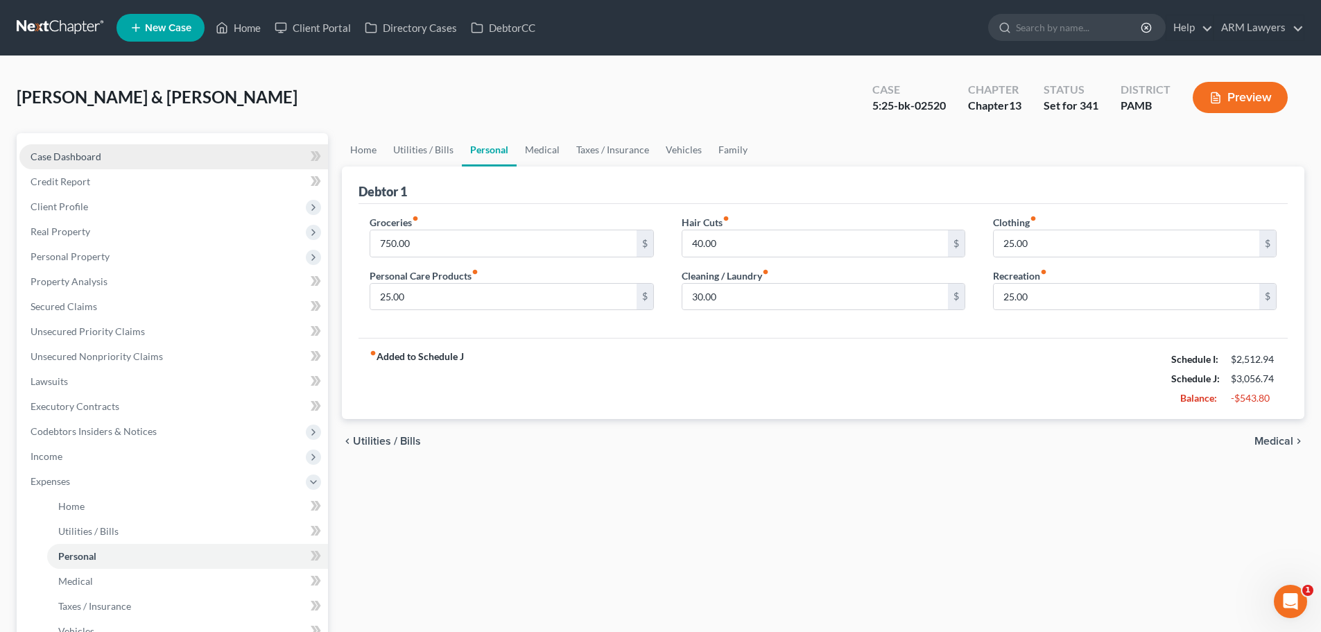
click at [74, 152] on span "Case Dashboard" at bounding box center [66, 156] width 71 height 12
select select "18"
select select "1"
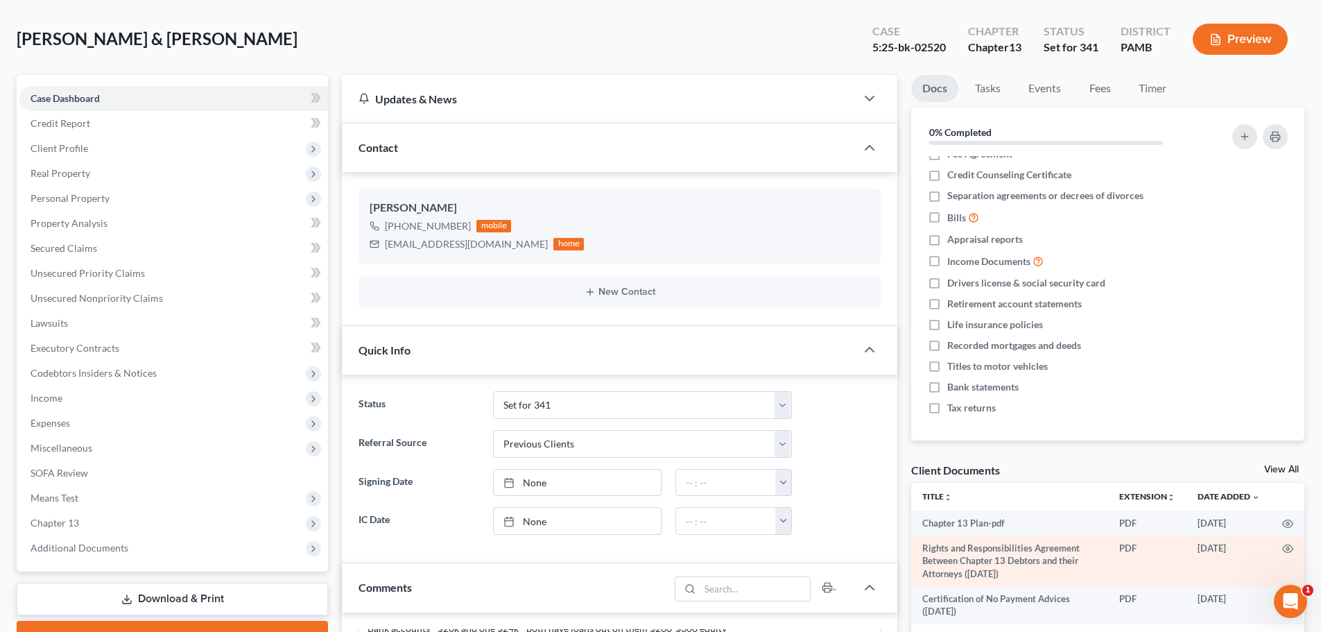
scroll to position [139, 0]
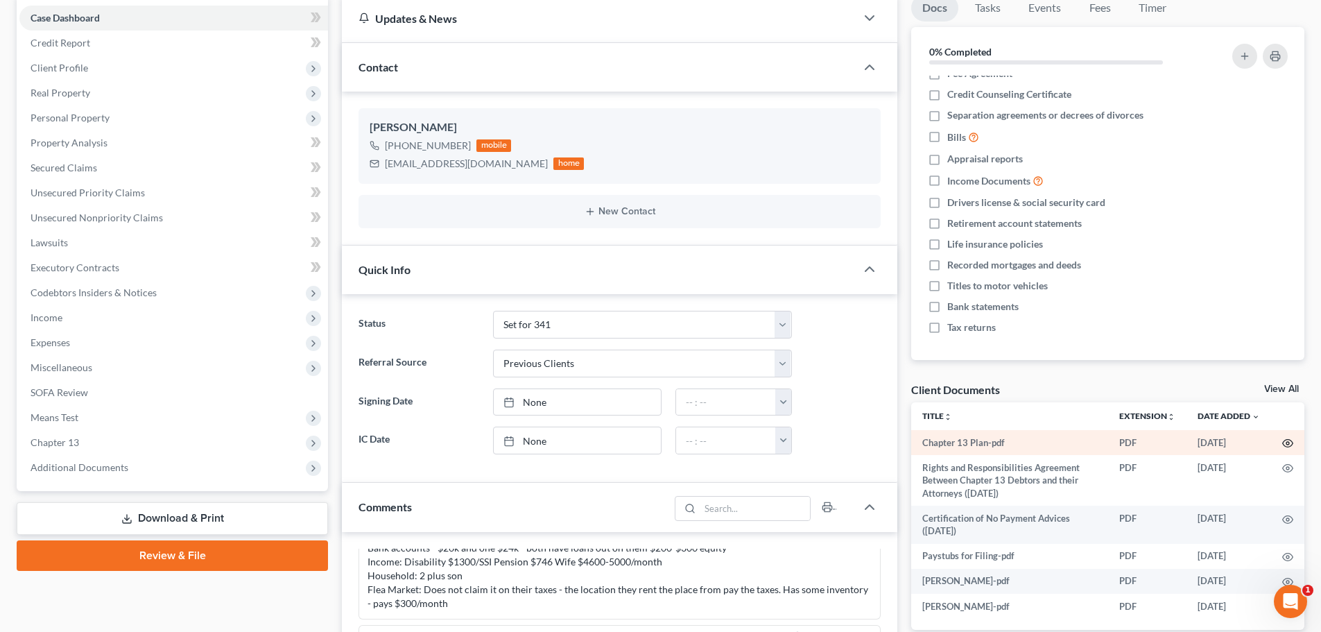
click at [1288, 444] on circle "button" at bounding box center [1287, 443] width 3 height 3
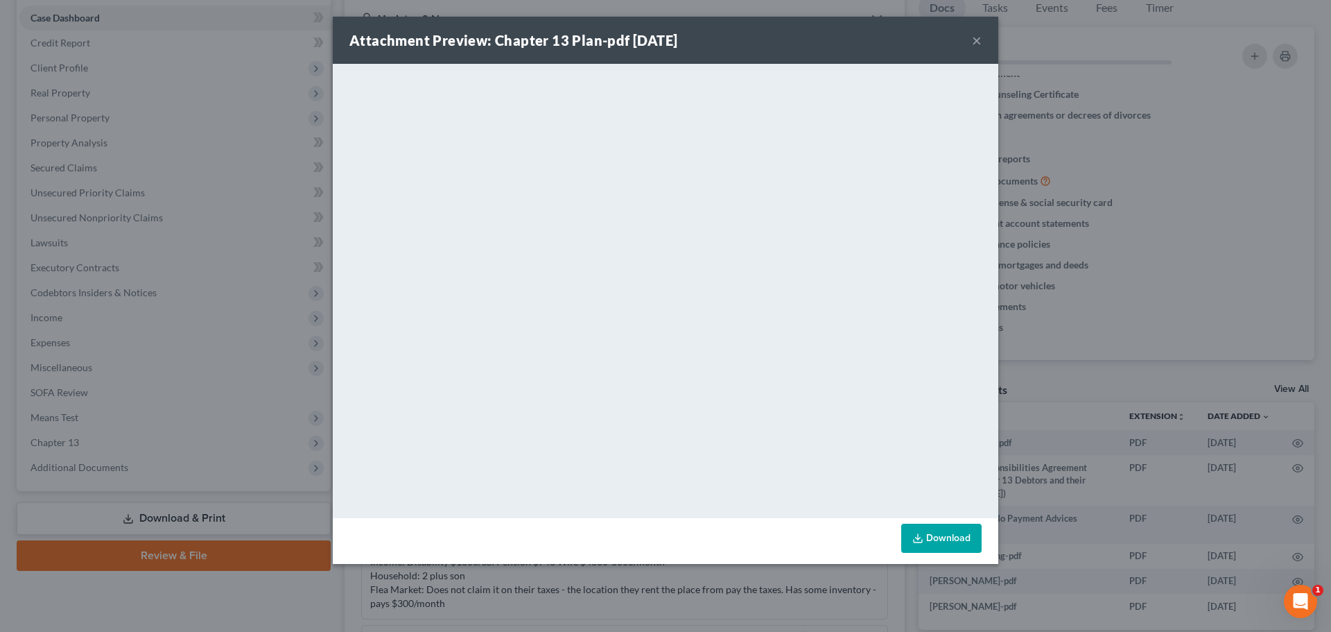
click at [976, 37] on button "×" at bounding box center [977, 40] width 10 height 17
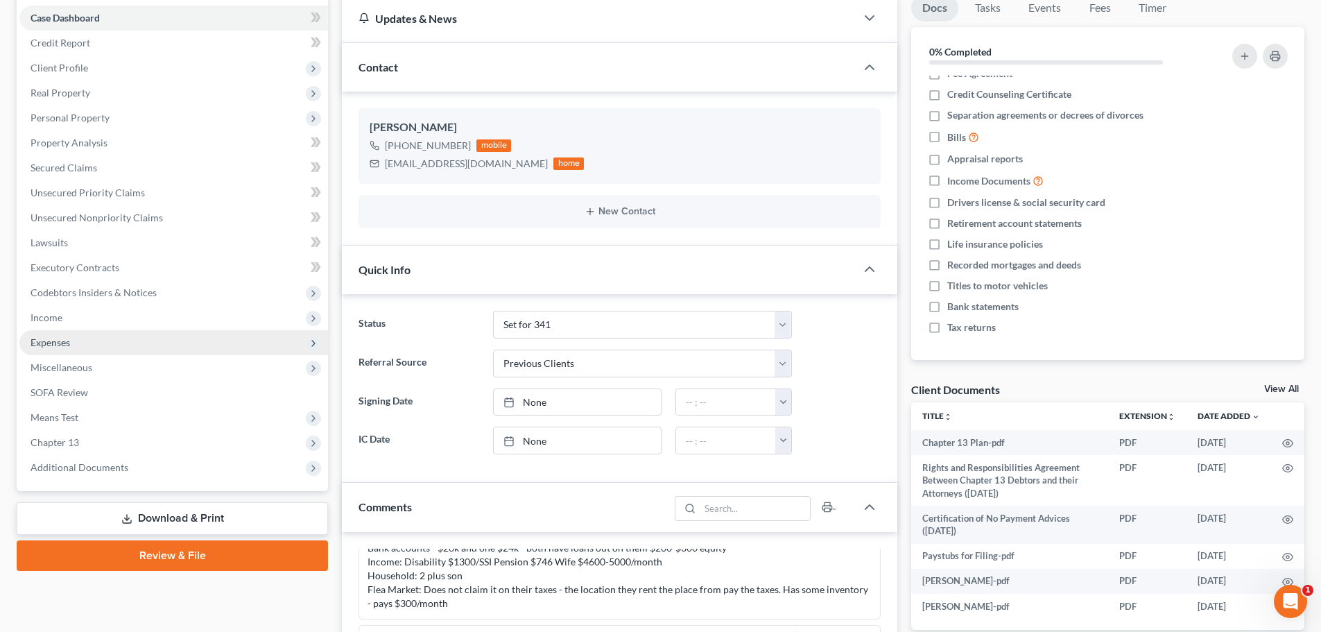
click at [86, 340] on span "Expenses" at bounding box center [173, 342] width 309 height 25
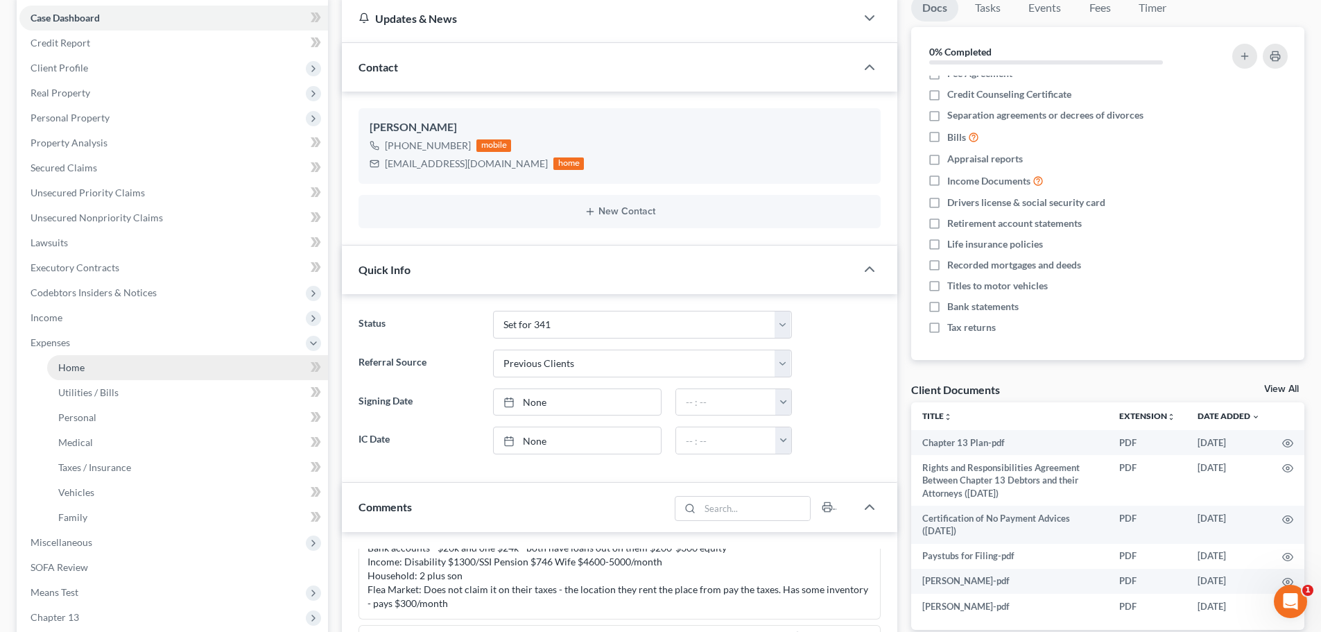
click at [110, 367] on link "Home" at bounding box center [187, 367] width 281 height 25
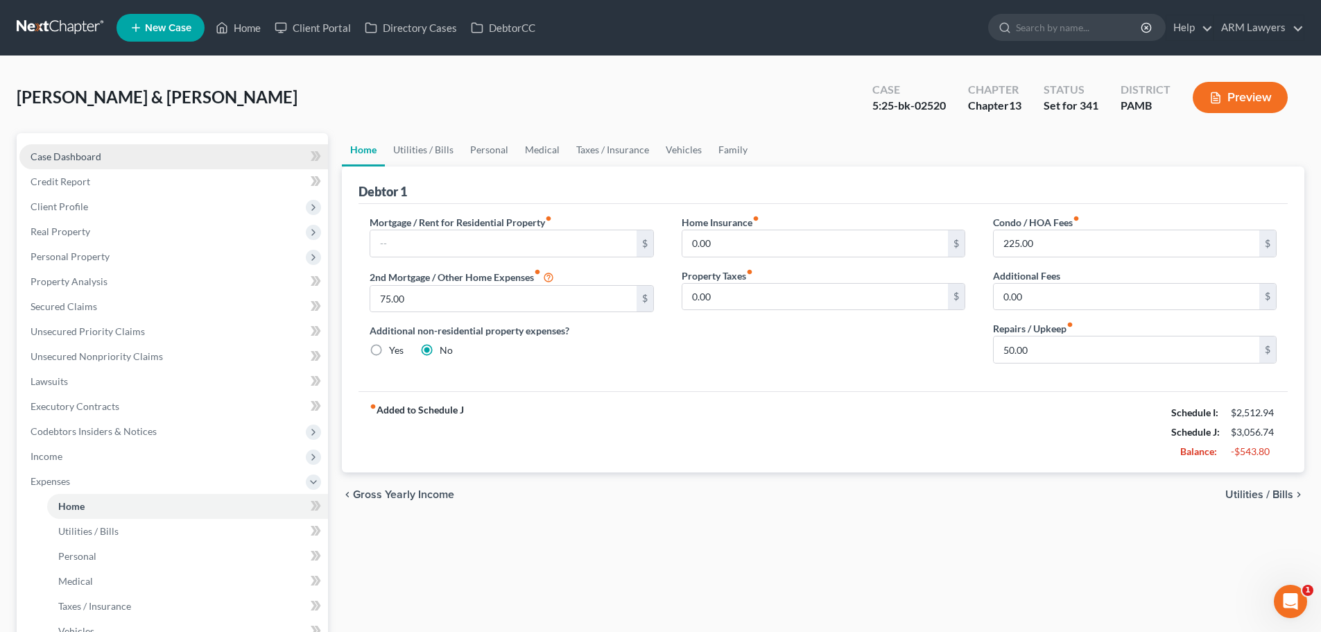
click at [53, 155] on span "Case Dashboard" at bounding box center [66, 156] width 71 height 12
select select "18"
select select "1"
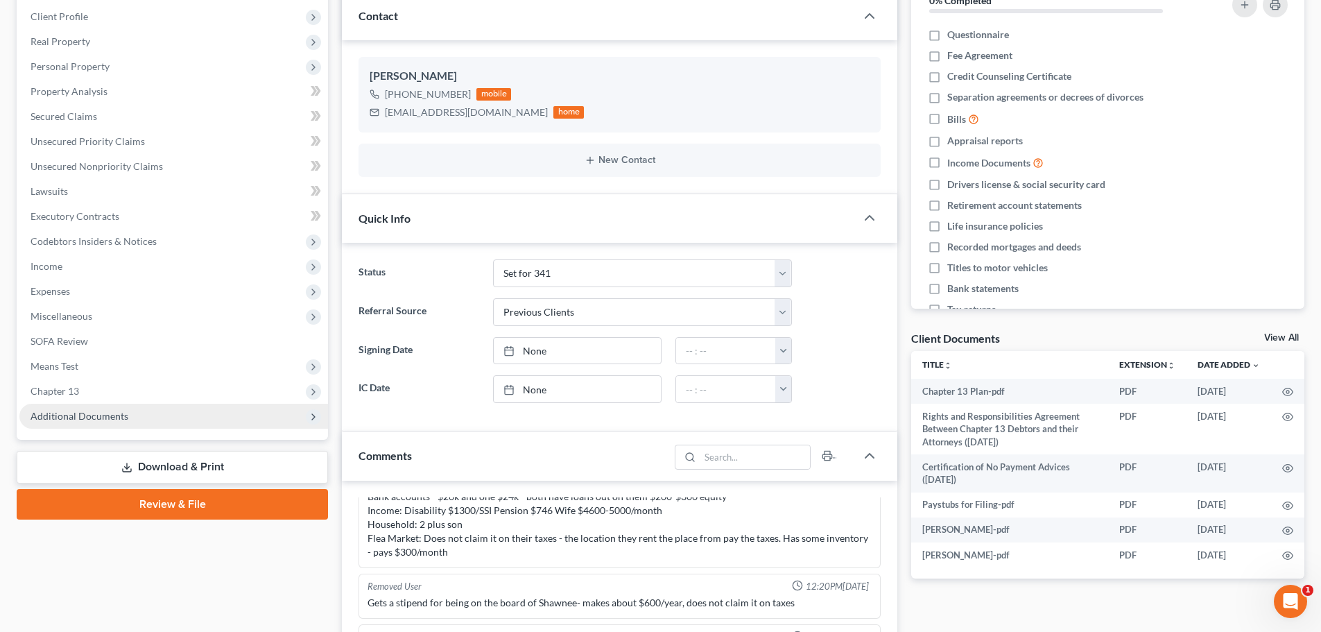
scroll to position [208, 0]
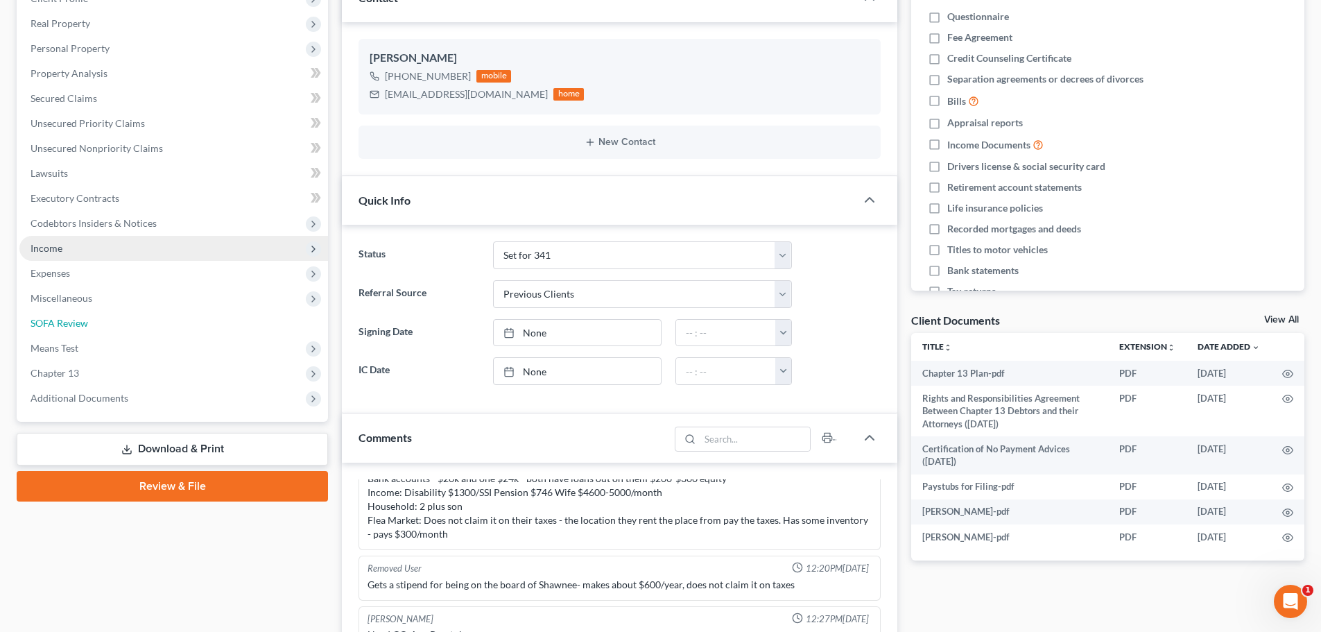
drag, startPoint x: 63, startPoint y: 322, endPoint x: 73, endPoint y: 315, distance: 12.9
click at [64, 322] on span "SOFA Review" at bounding box center [60, 323] width 58 height 12
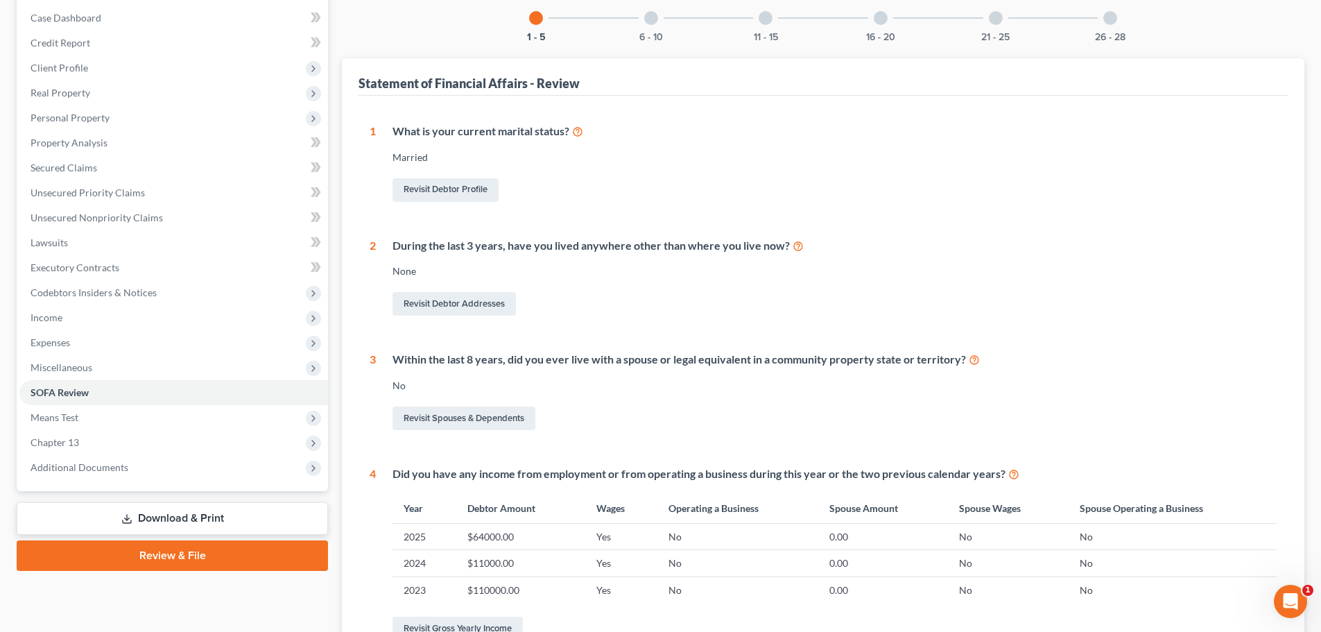
scroll to position [69, 0]
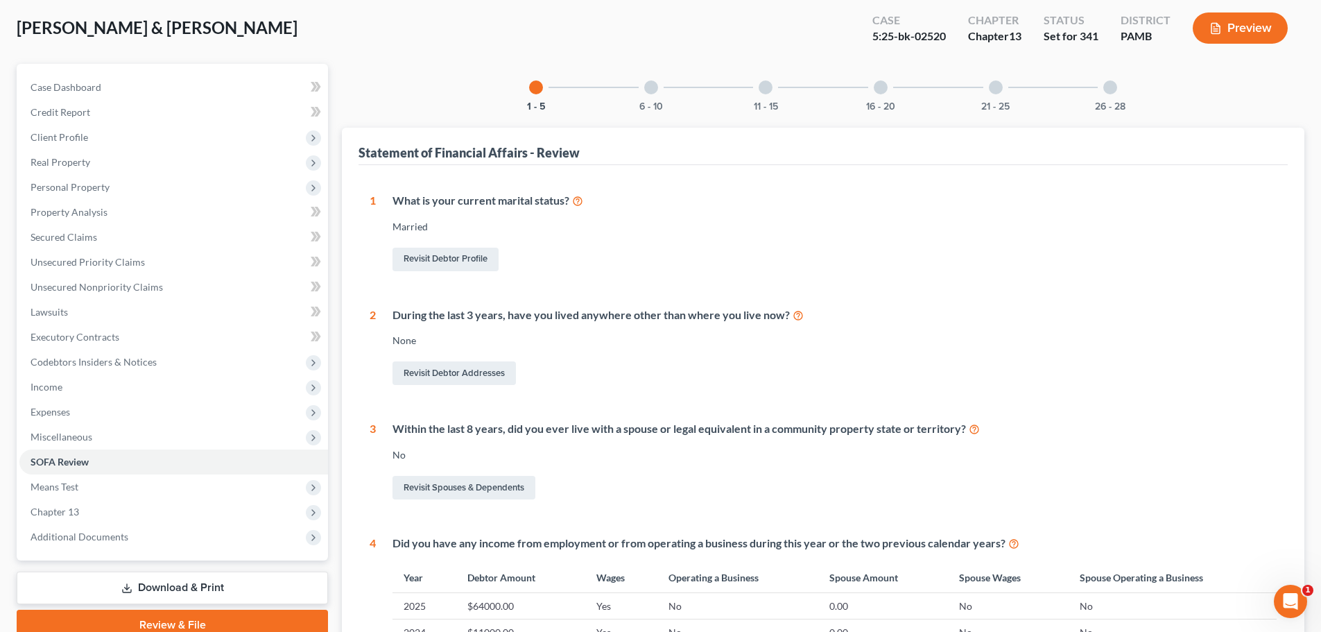
click at [656, 87] on div at bounding box center [651, 87] width 14 height 14
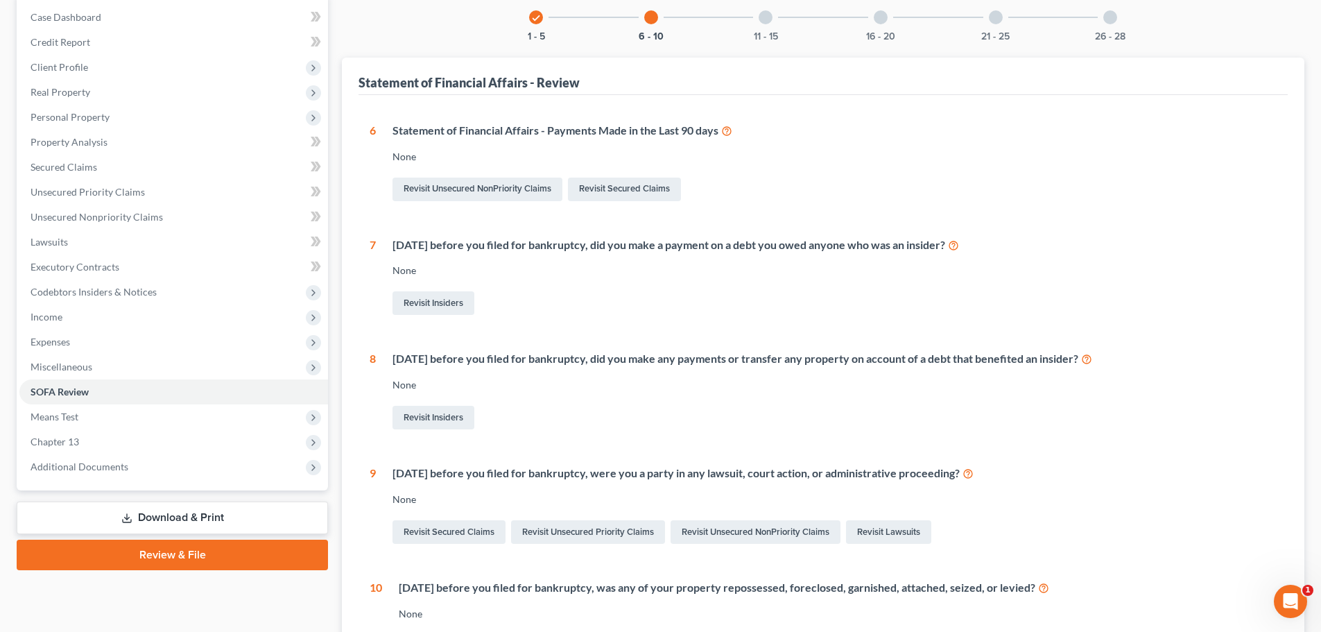
scroll to position [139, 0]
click at [763, 21] on div at bounding box center [766, 18] width 14 height 14
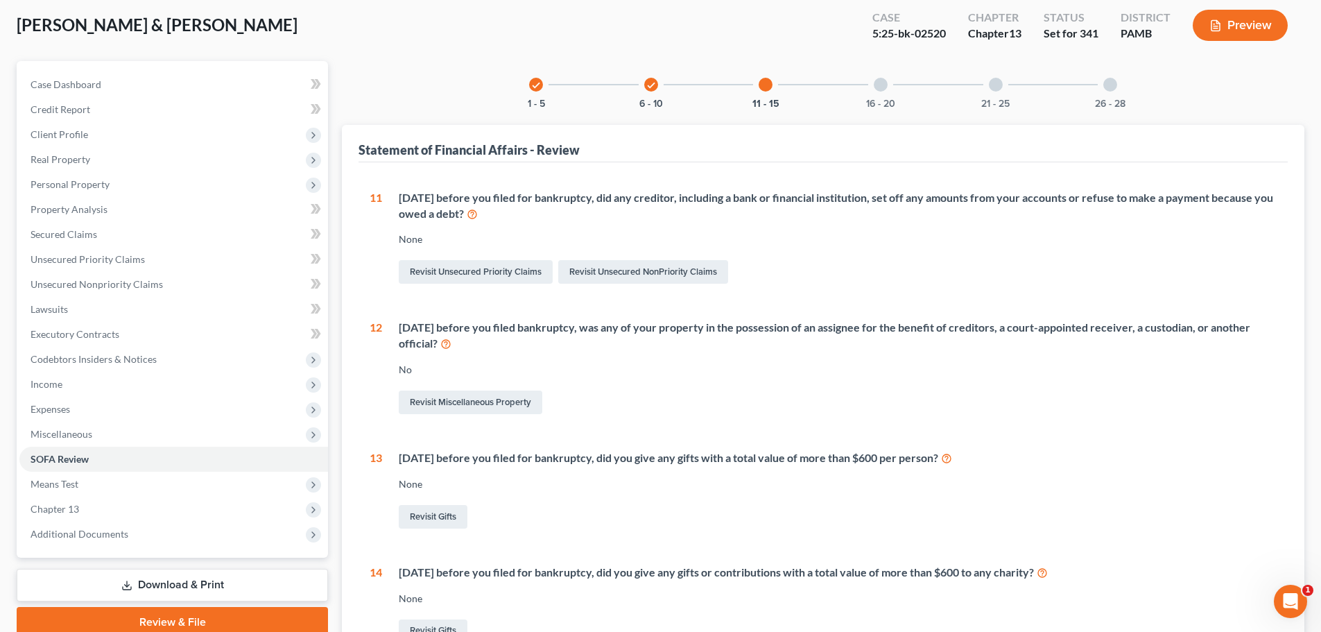
scroll to position [69, 0]
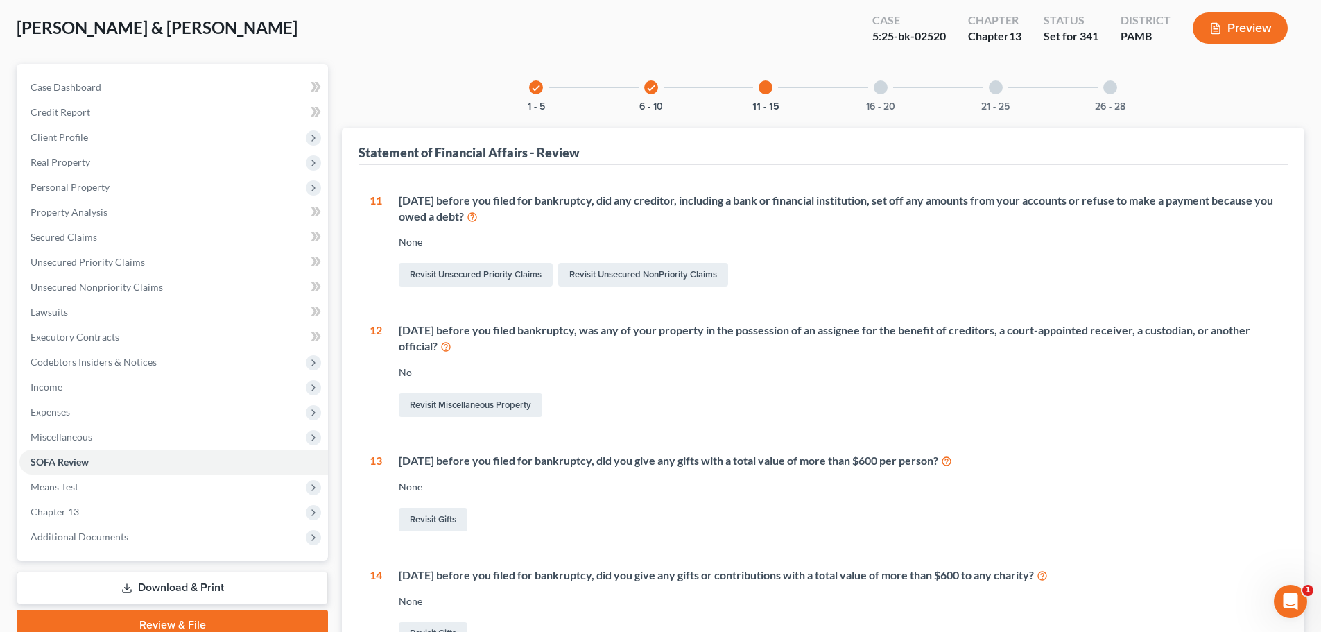
click at [879, 89] on div at bounding box center [881, 87] width 14 height 14
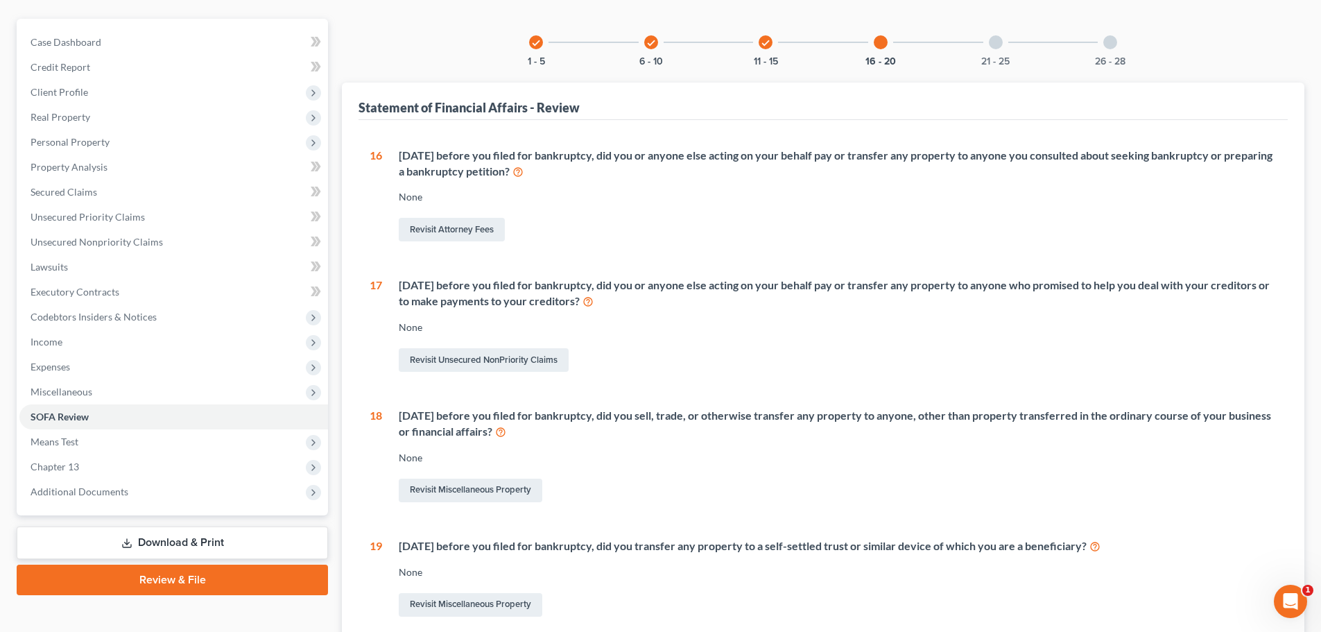
scroll to position [139, 0]
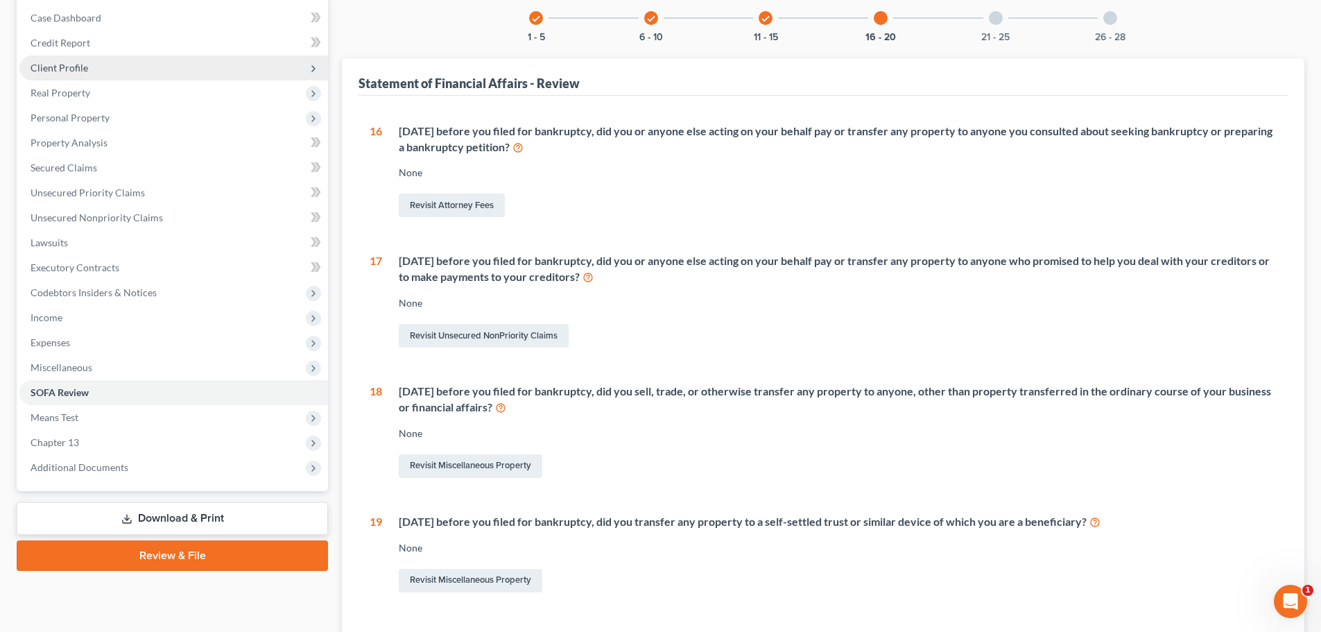
click at [71, 66] on span "Client Profile" at bounding box center [60, 68] width 58 height 12
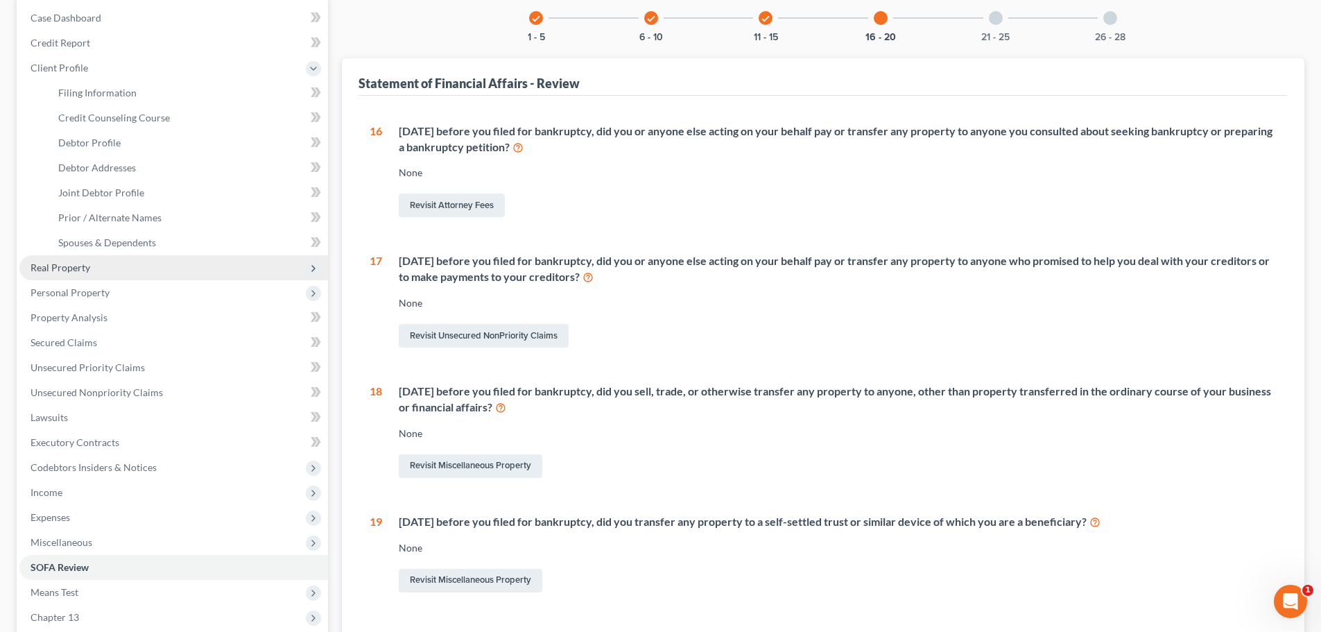
click at [70, 272] on span "Real Property" at bounding box center [61, 267] width 60 height 12
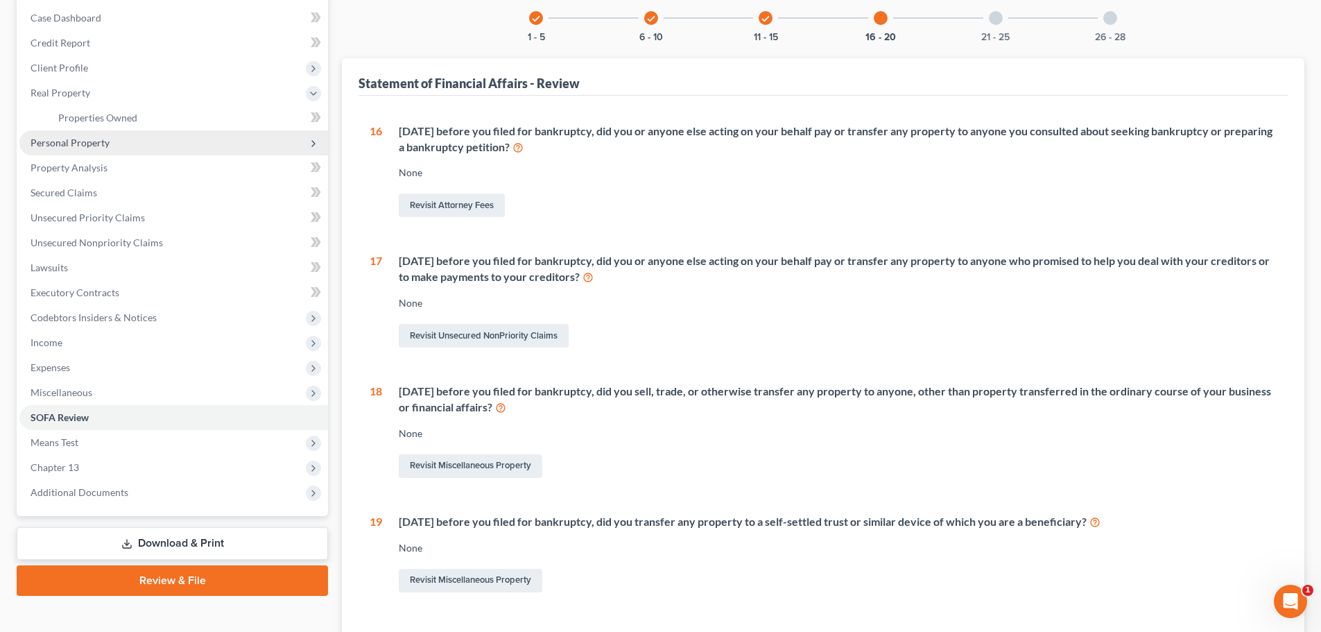
click at [85, 150] on span "Personal Property" at bounding box center [173, 142] width 309 height 25
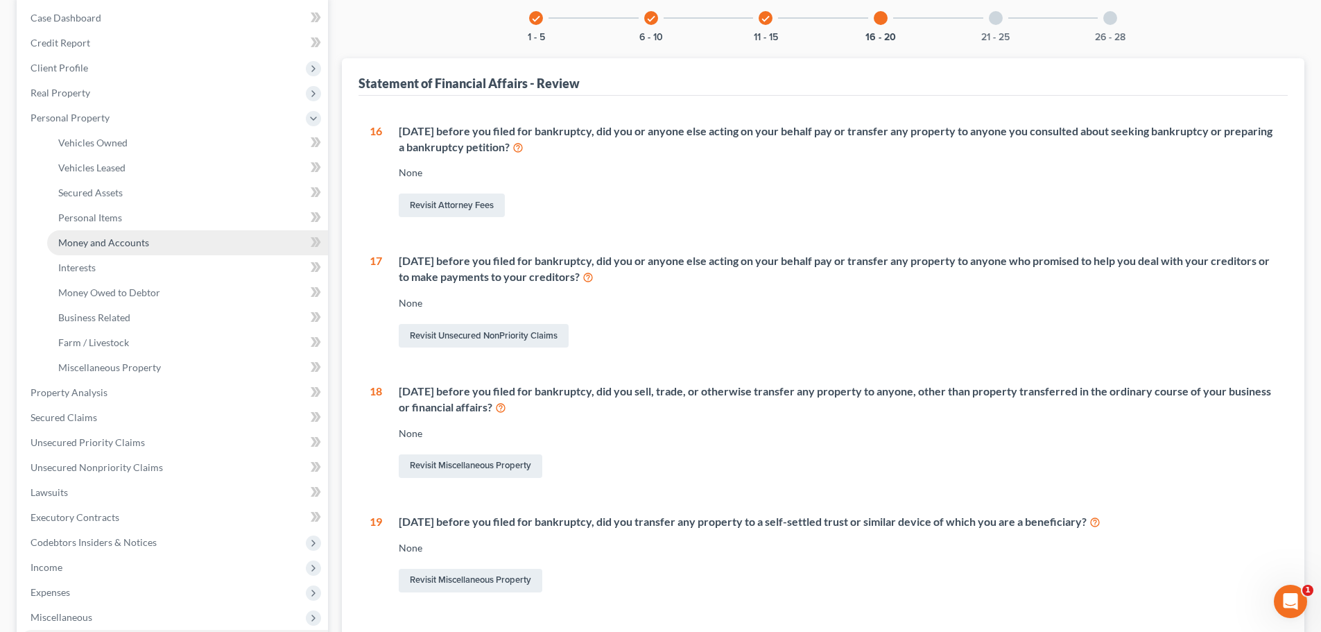
click at [110, 240] on span "Money and Accounts" at bounding box center [103, 242] width 91 height 12
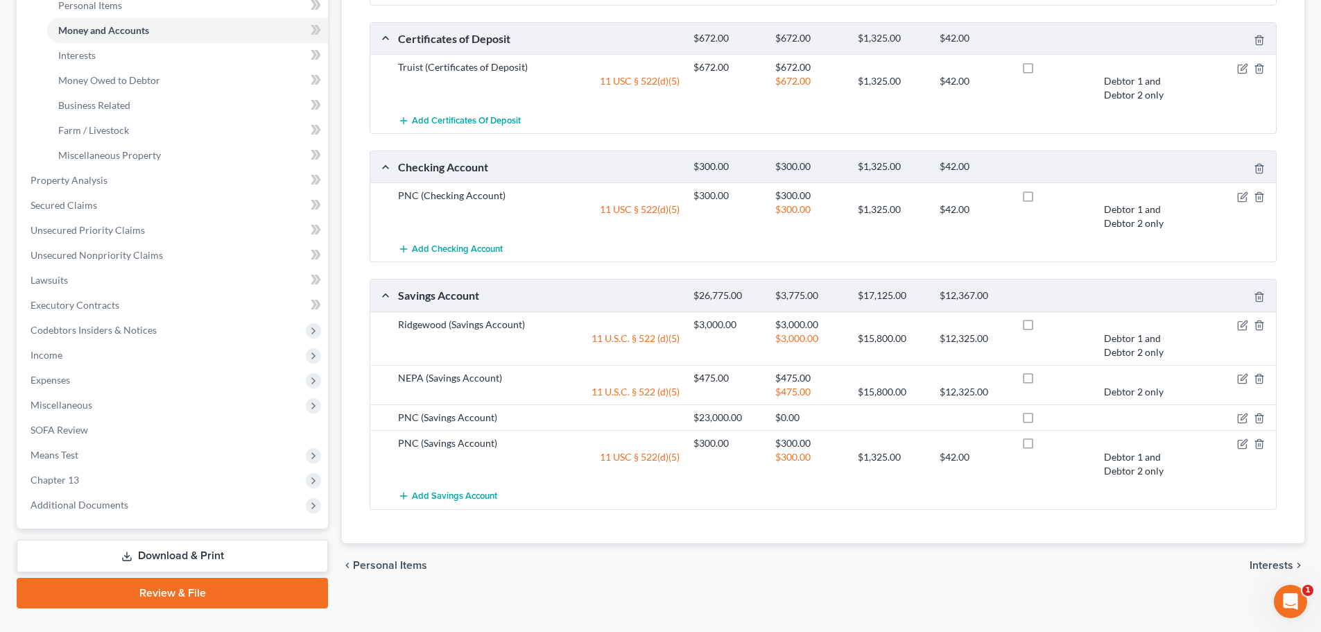
scroll to position [380, 0]
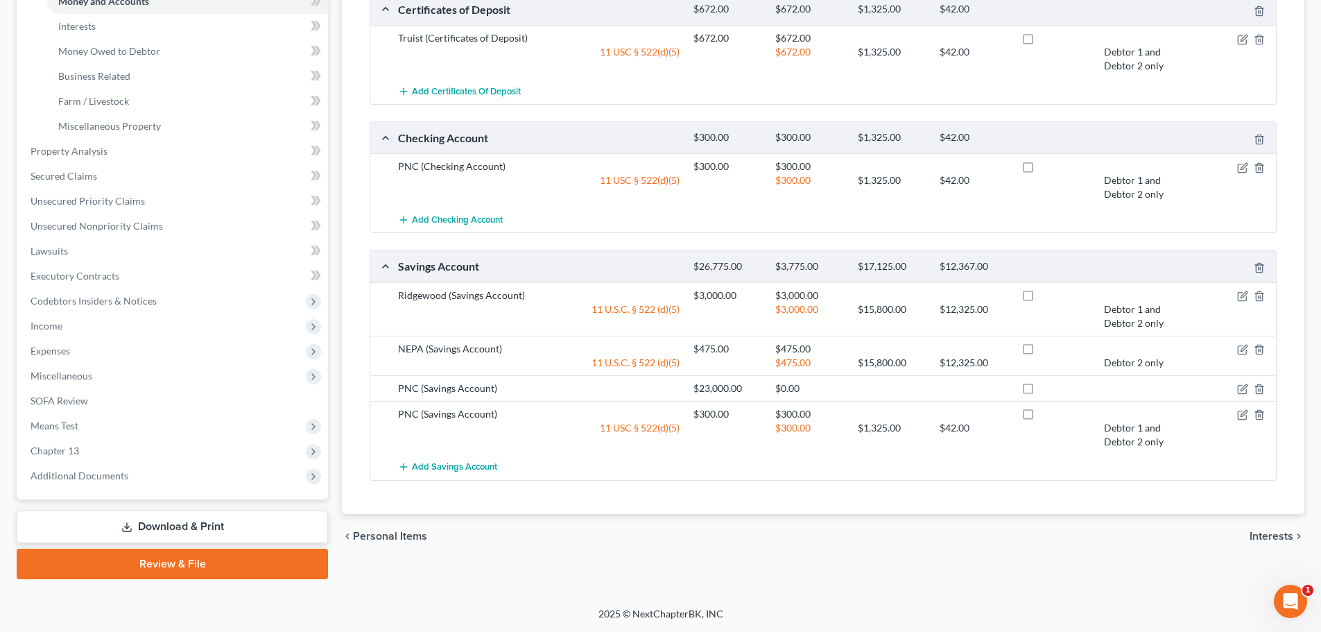
click at [1249, 388] on div at bounding box center [1228, 388] width 98 height 14
click at [1242, 388] on icon "button" at bounding box center [1242, 388] width 11 height 11
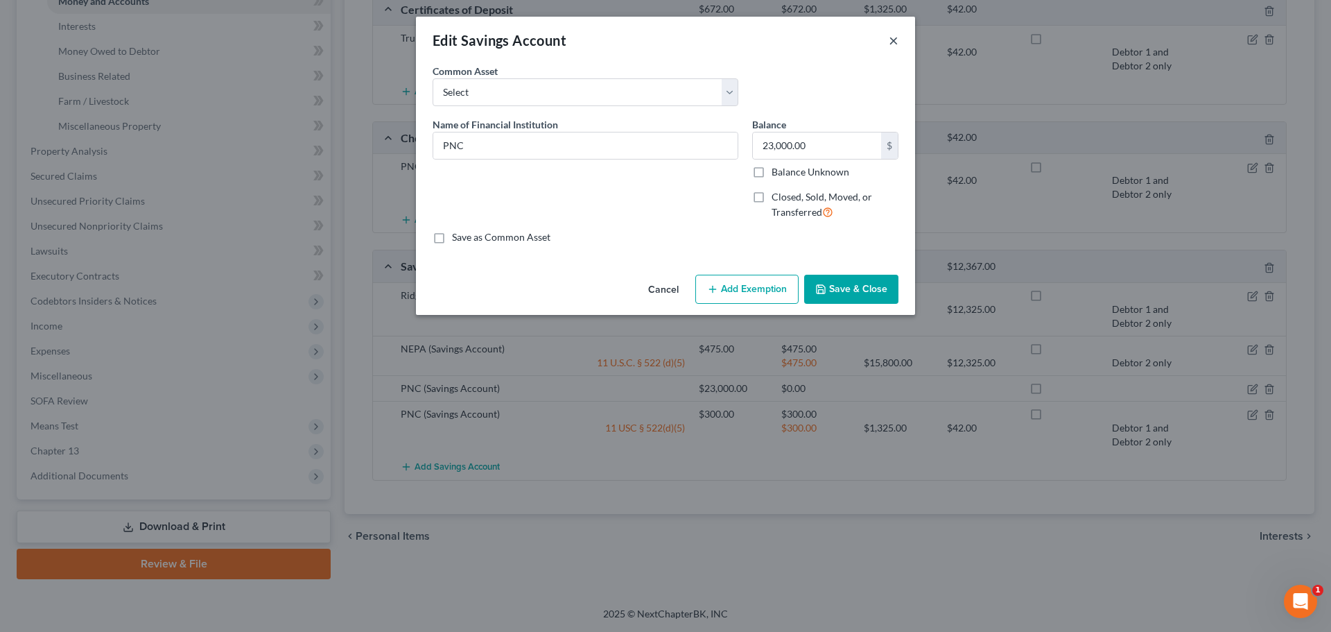
click at [895, 41] on button "×" at bounding box center [894, 40] width 10 height 17
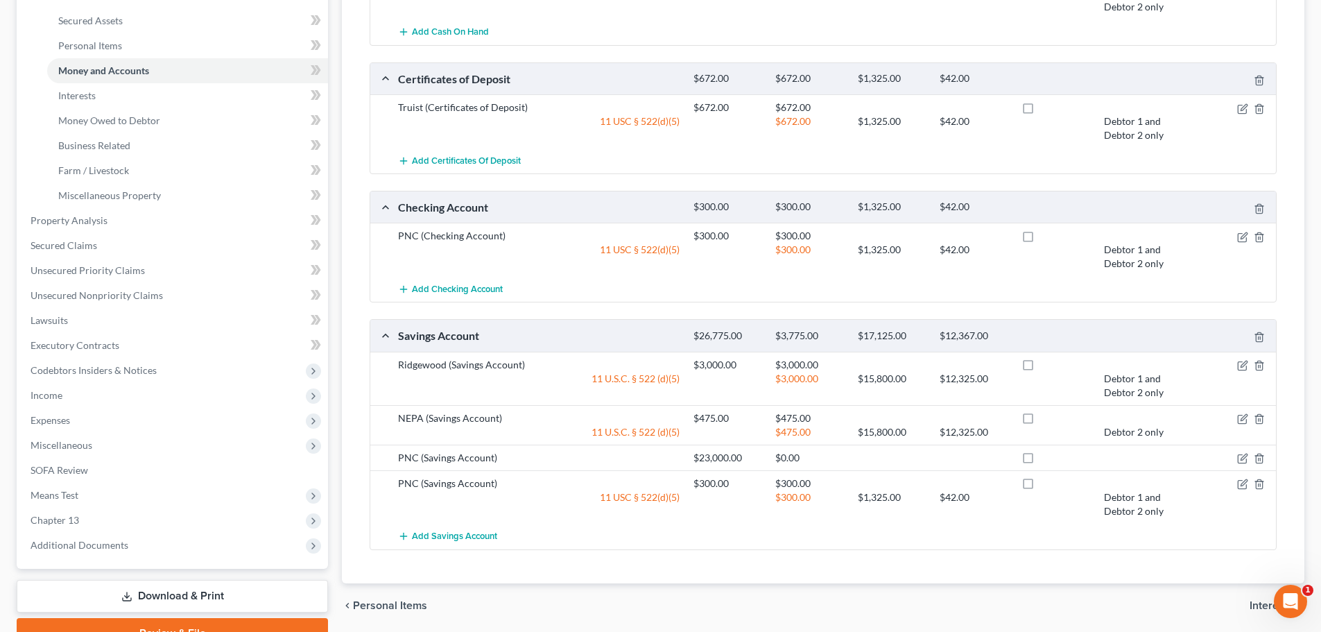
scroll to position [241, 0]
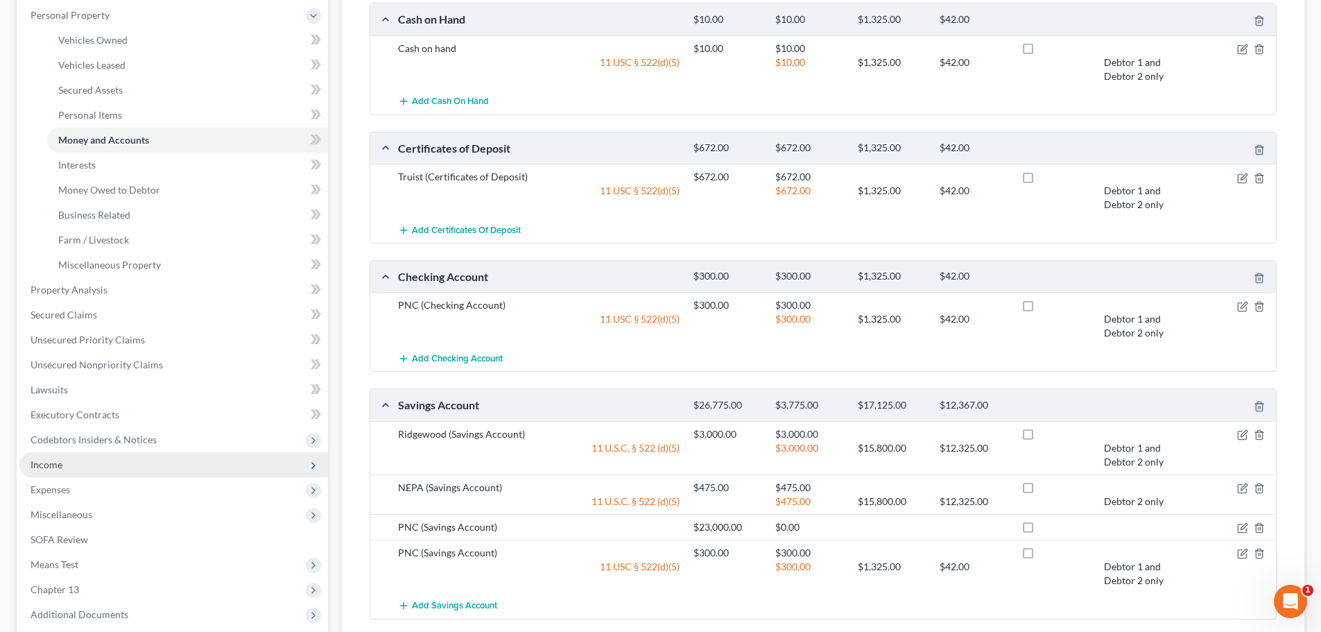
click at [56, 468] on span "Income" at bounding box center [47, 464] width 32 height 12
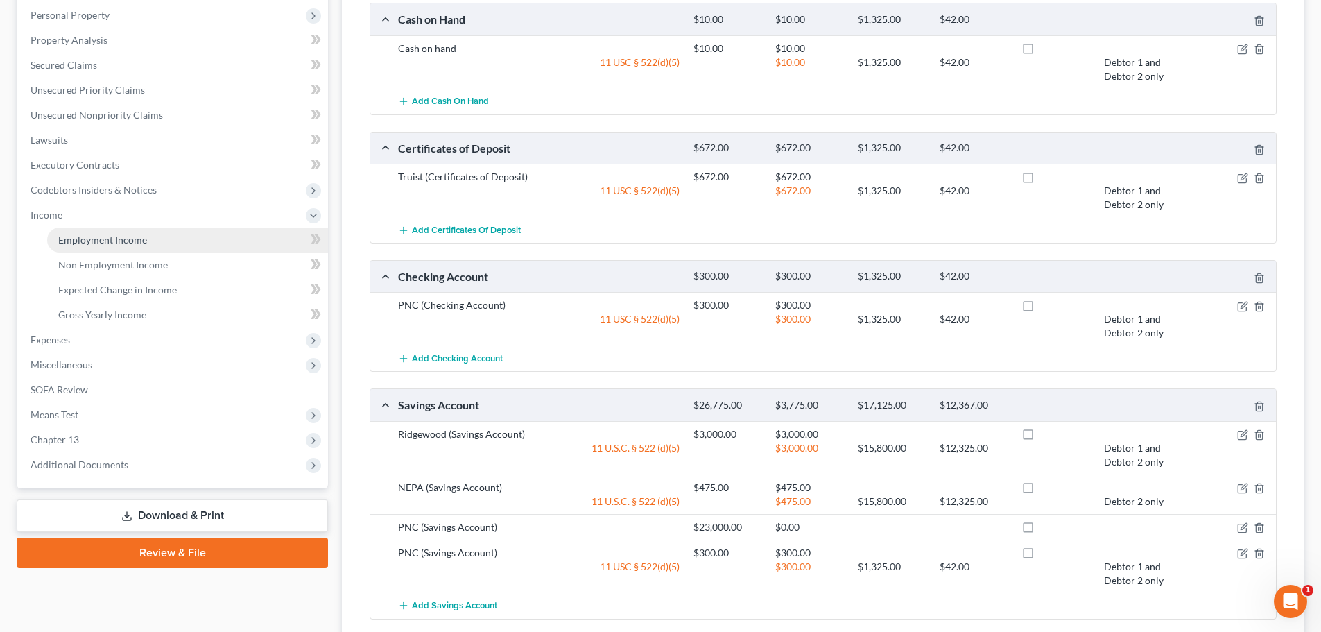
click at [137, 245] on link "Employment Income" at bounding box center [187, 239] width 281 height 25
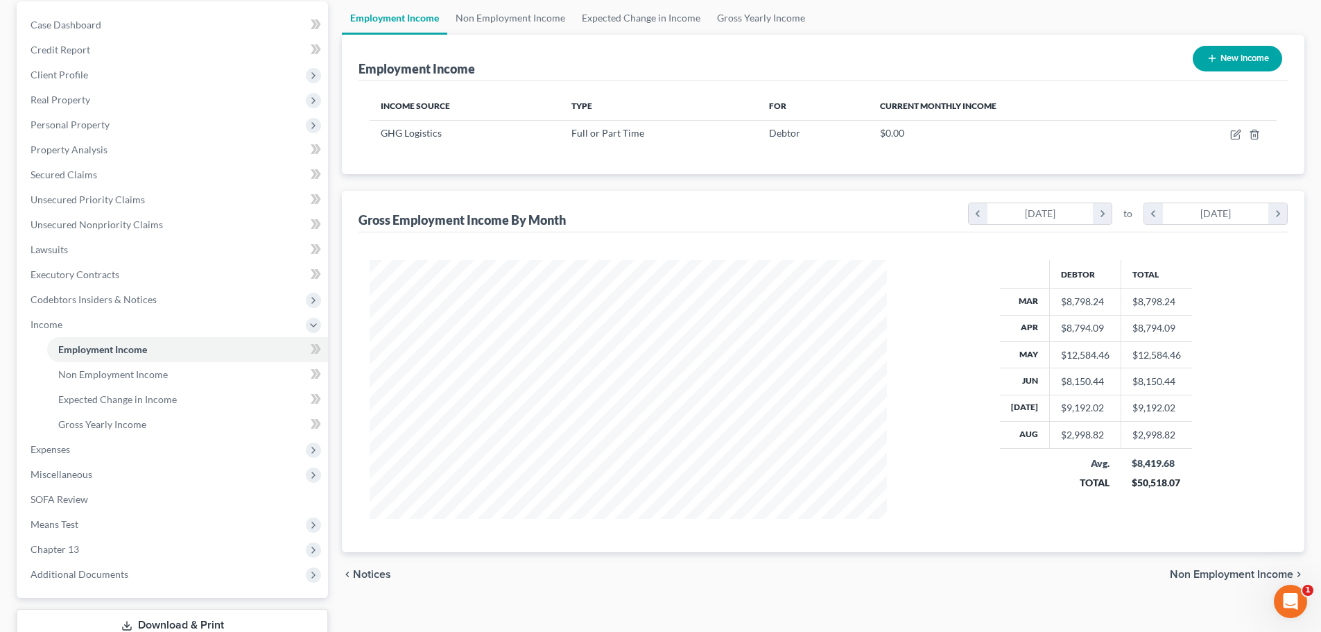
scroll to position [139, 0]
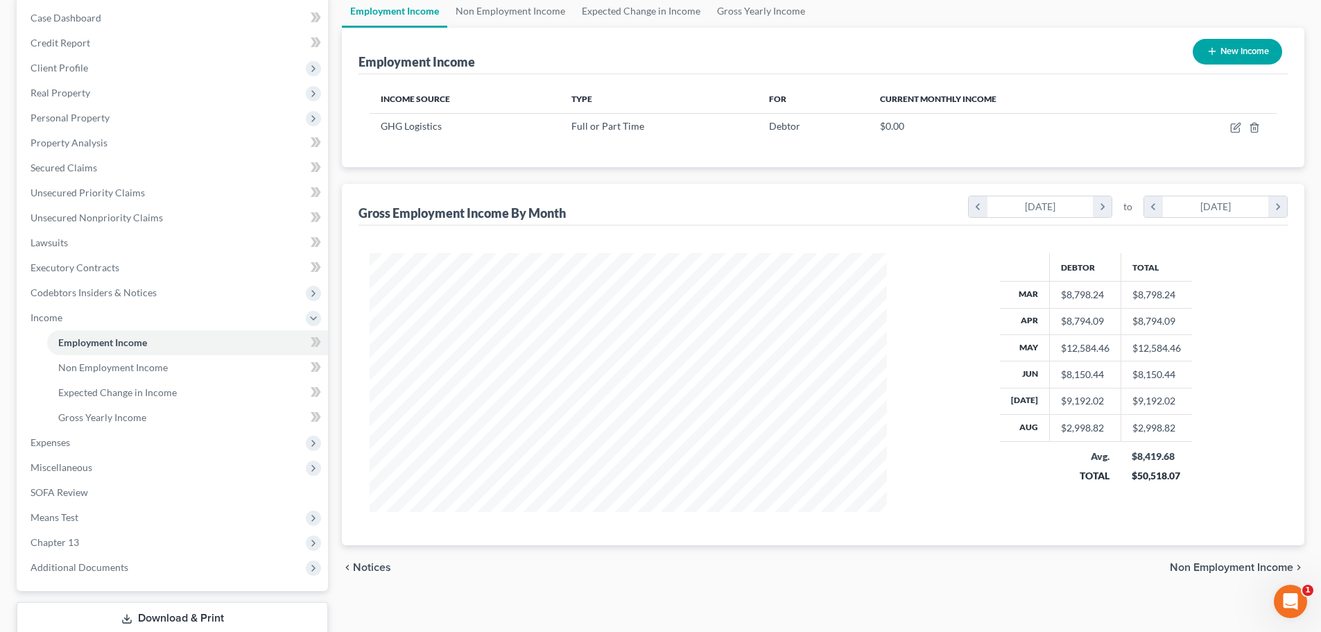
click at [915, 316] on div "Debtor Total Mar $8,798.24 $8,798.24 Apr $8,794.09 $8,794.09 May $12,584.46 $12…" at bounding box center [1096, 382] width 390 height 259
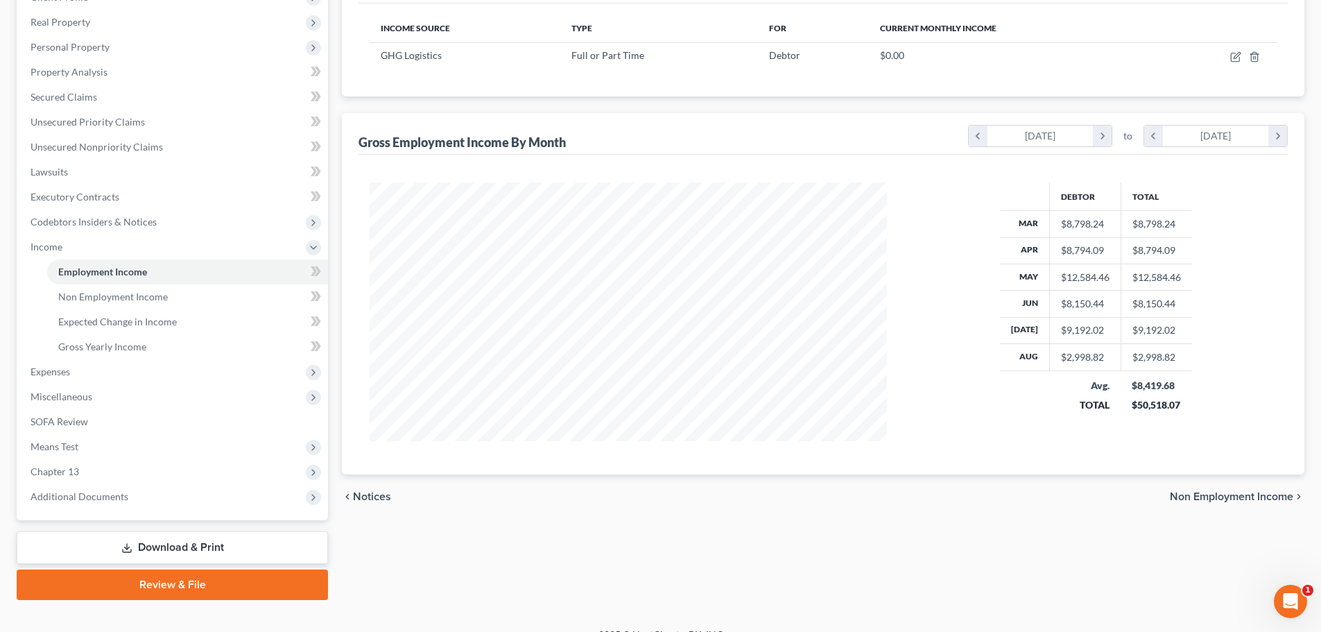
scroll to position [230, 0]
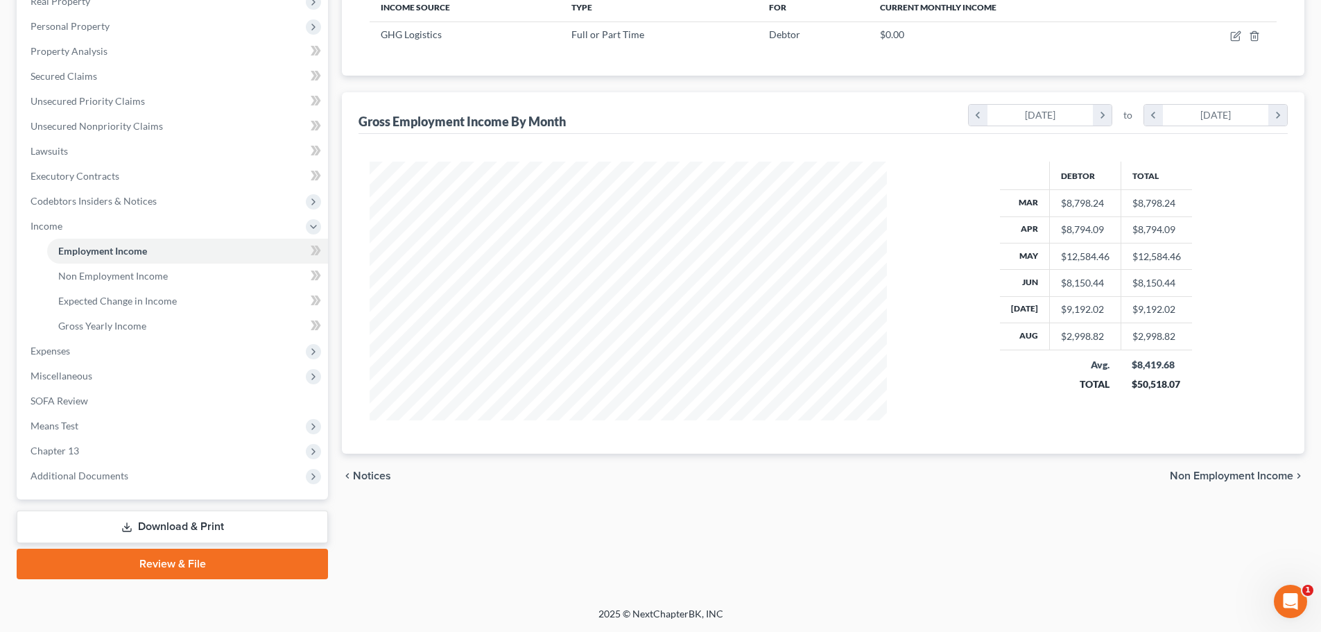
click at [585, 543] on div "Employment Income Non Employment Income Expected Change in Income Gross Yearly …" at bounding box center [823, 241] width 976 height 676
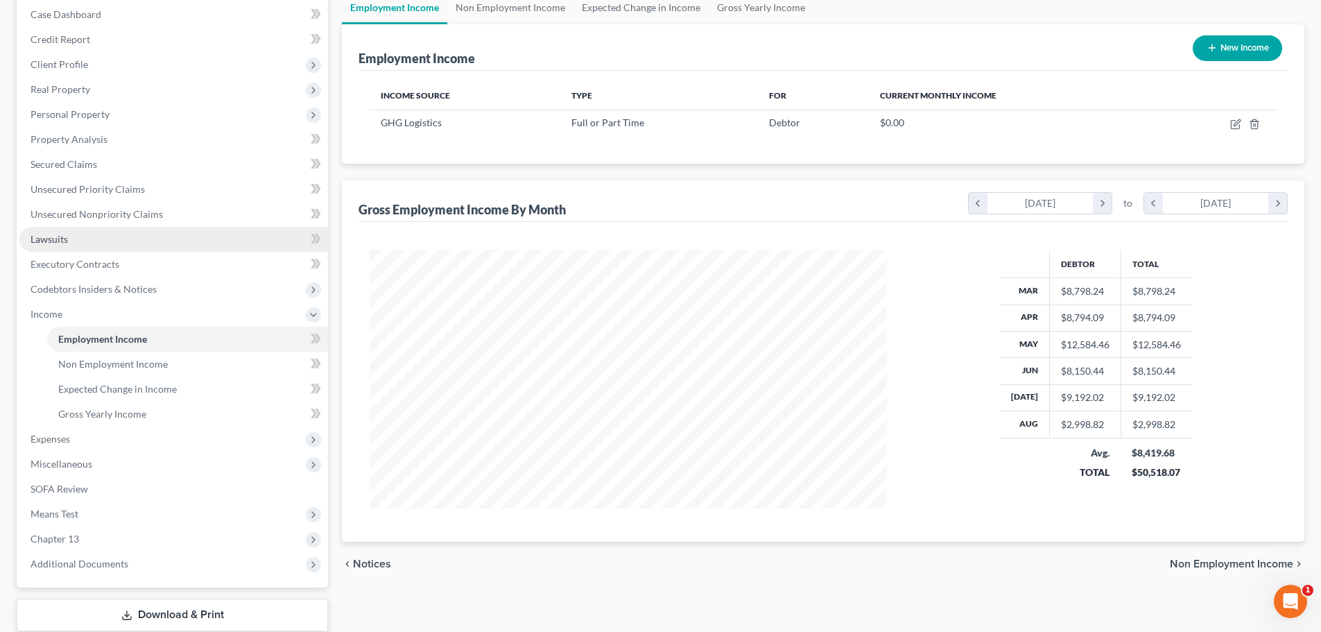
scroll to position [22, 0]
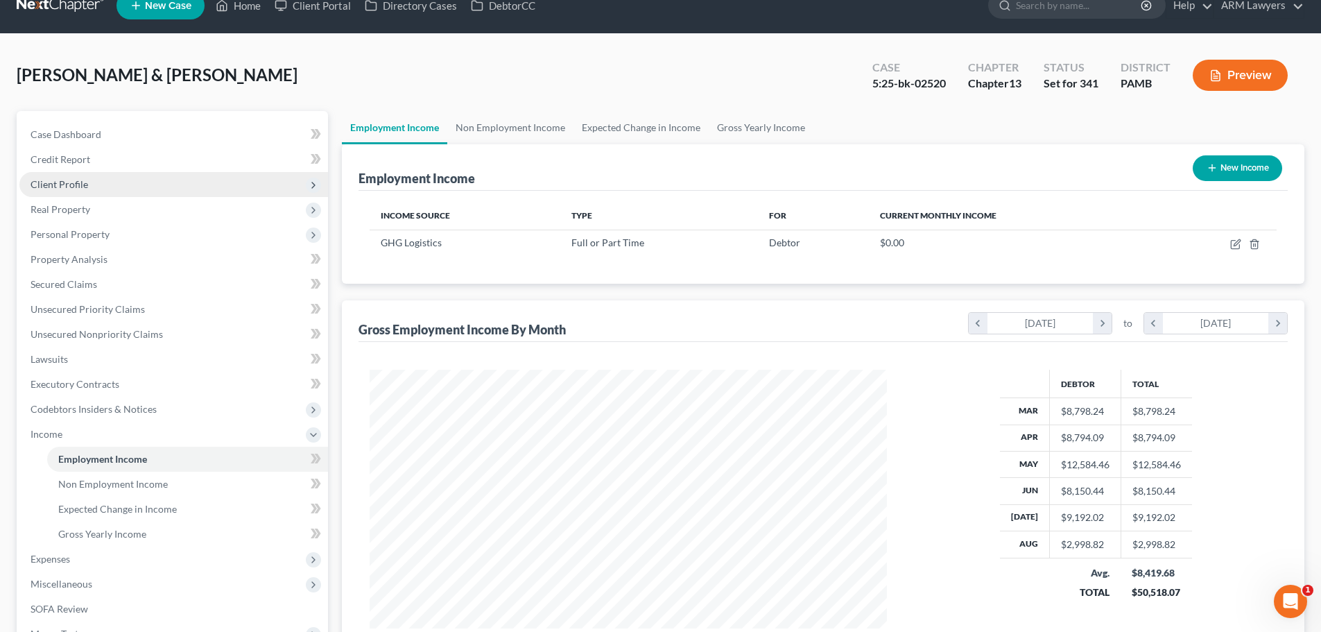
click at [55, 183] on span "Client Profile" at bounding box center [60, 184] width 58 height 12
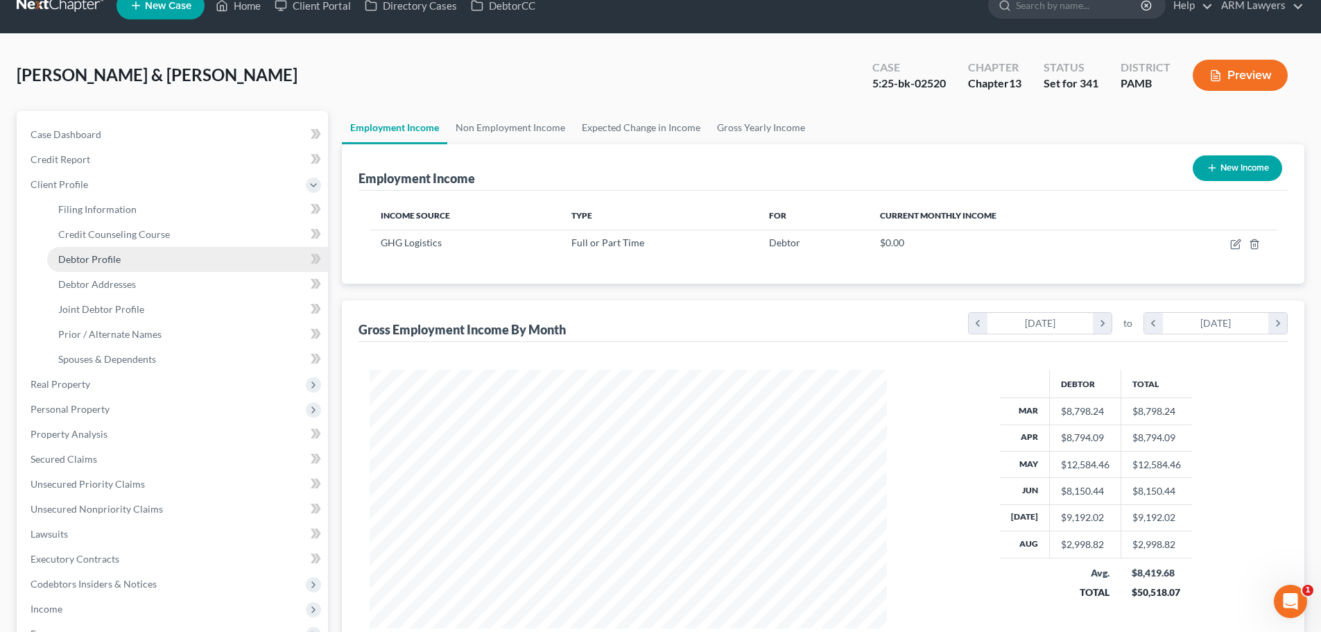
click at [78, 261] on span "Debtor Profile" at bounding box center [89, 259] width 62 height 12
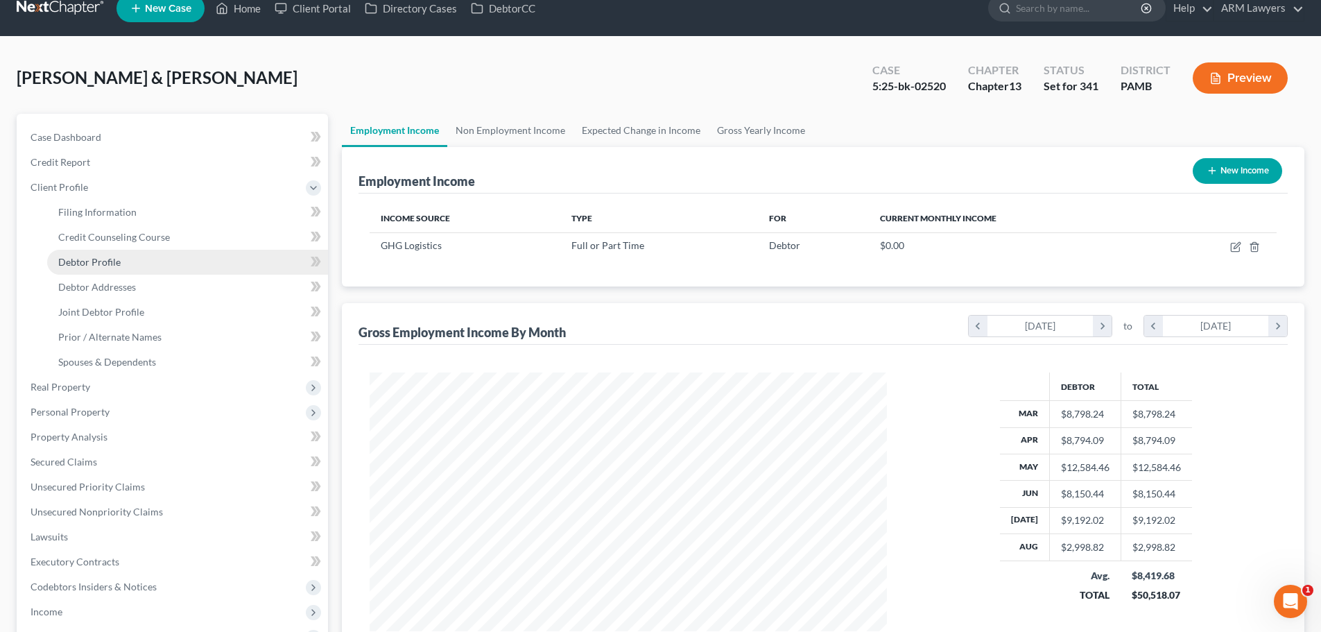
select select "1"
select select "2"
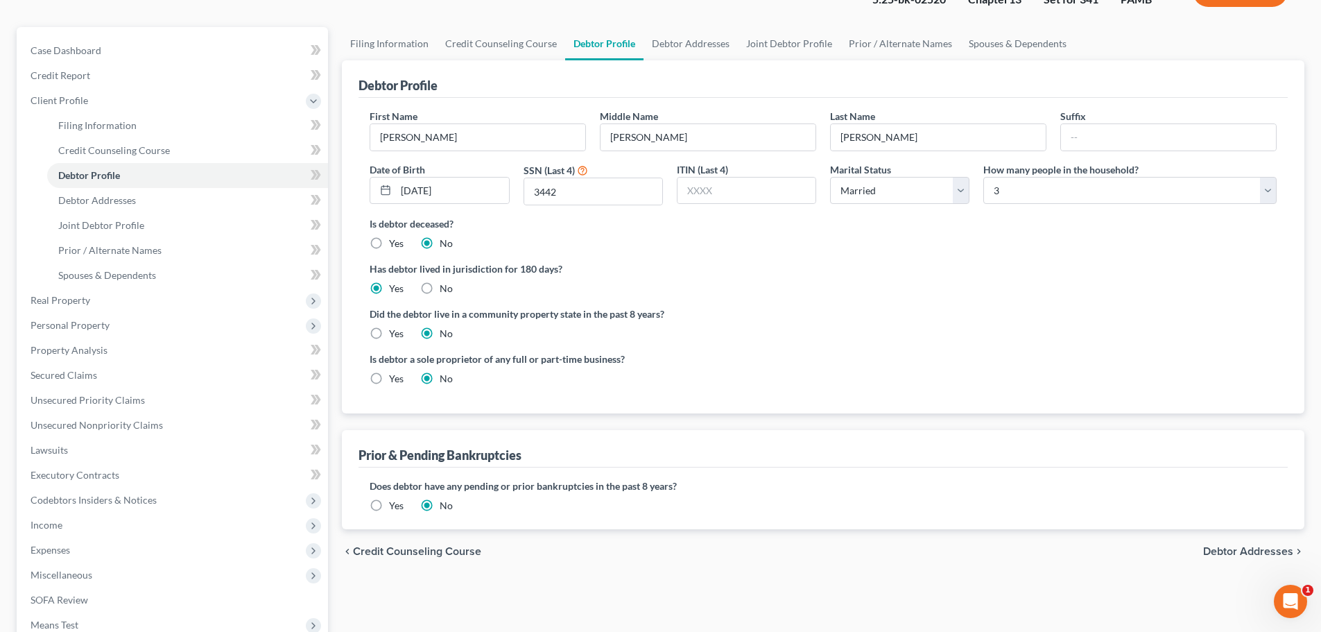
scroll to position [139, 0]
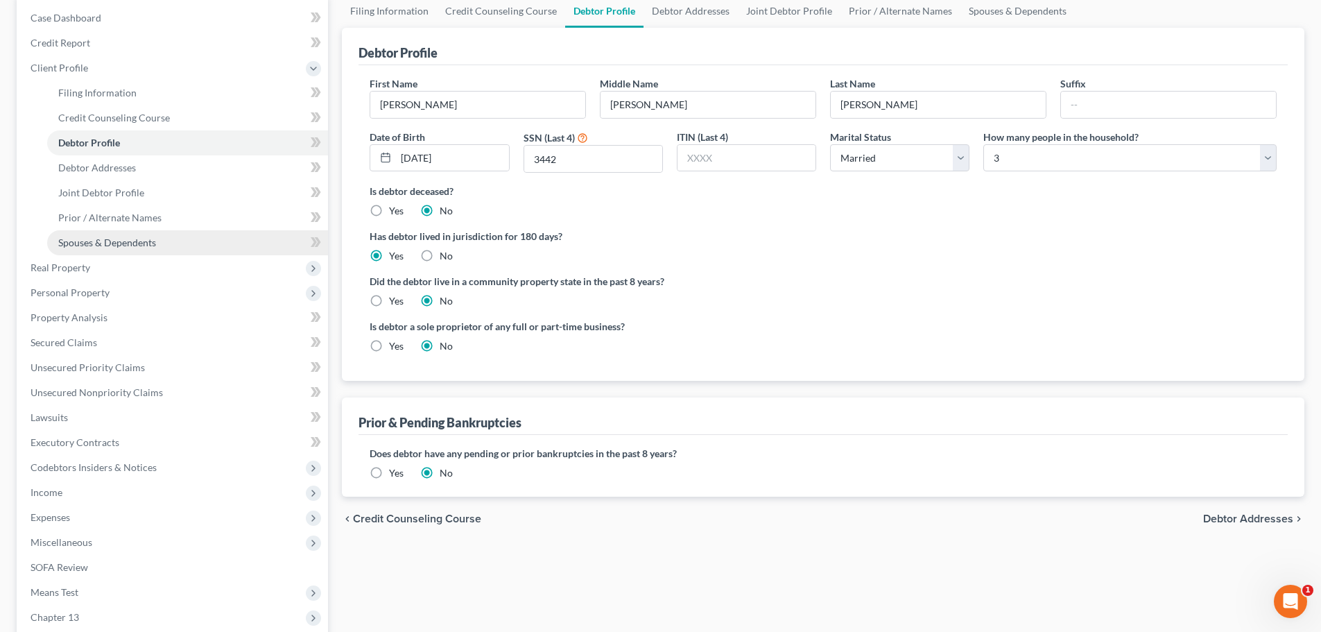
click at [99, 236] on link "Spouses & Dependents" at bounding box center [187, 242] width 281 height 25
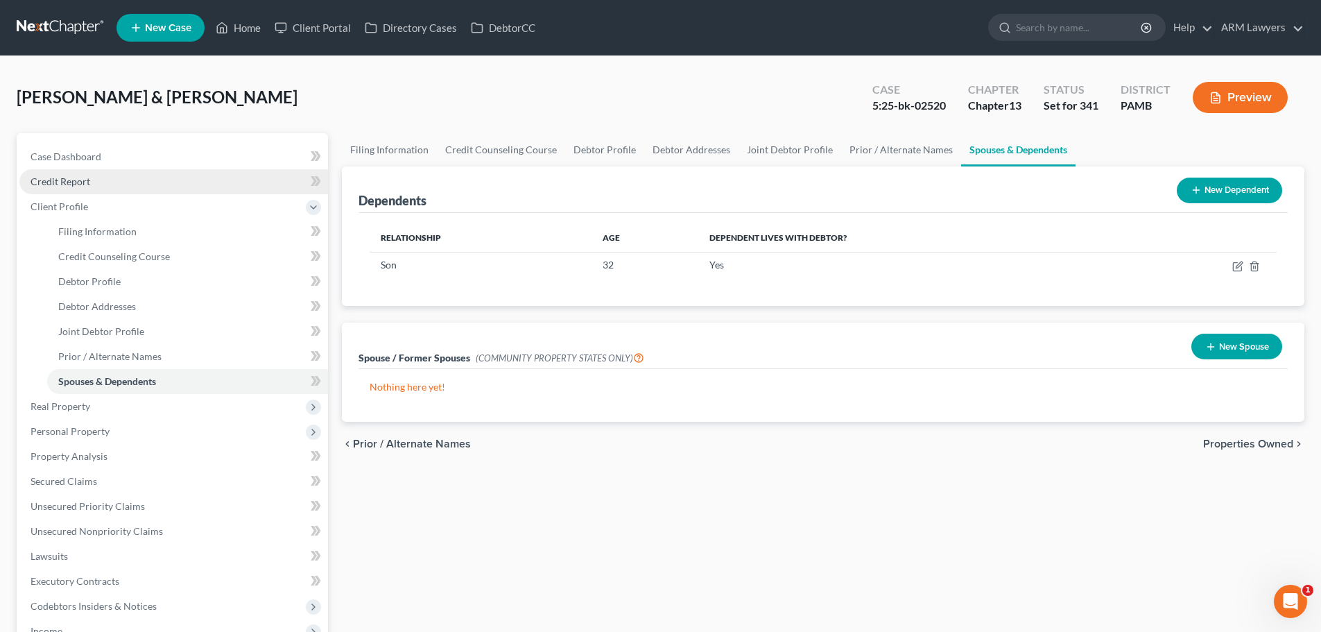
click at [176, 178] on link "Credit Report" at bounding box center [173, 181] width 309 height 25
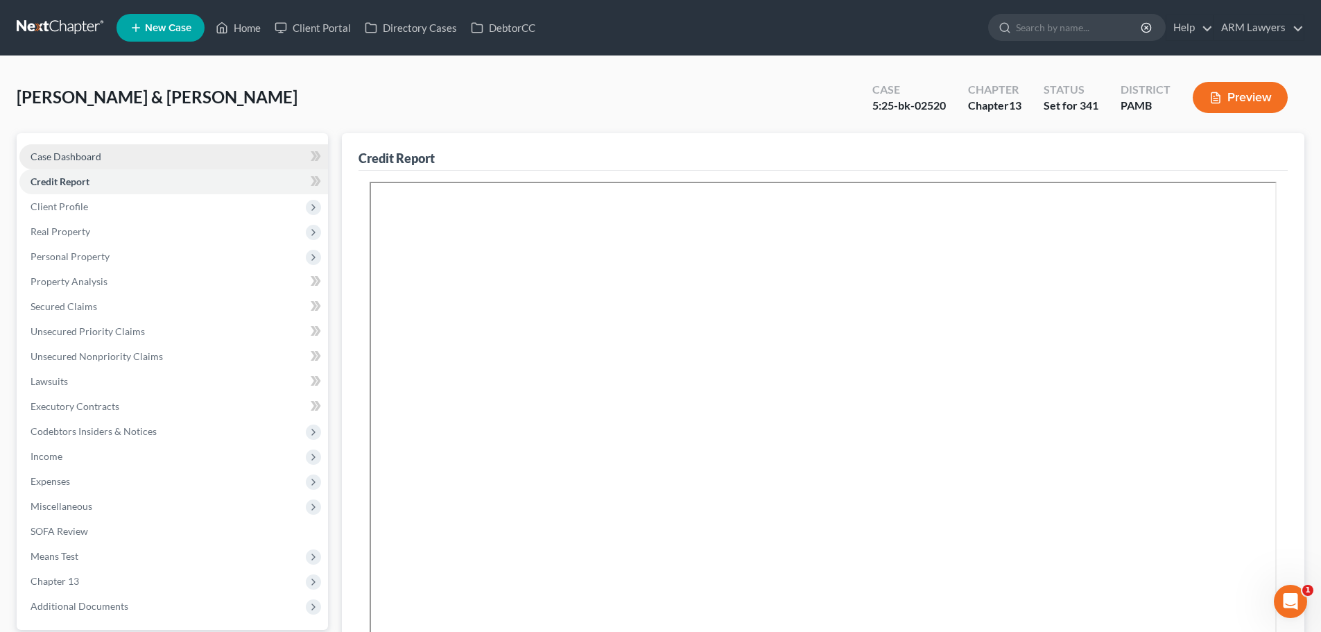
click at [196, 160] on link "Case Dashboard" at bounding box center [173, 156] width 309 height 25
select select "18"
select select "1"
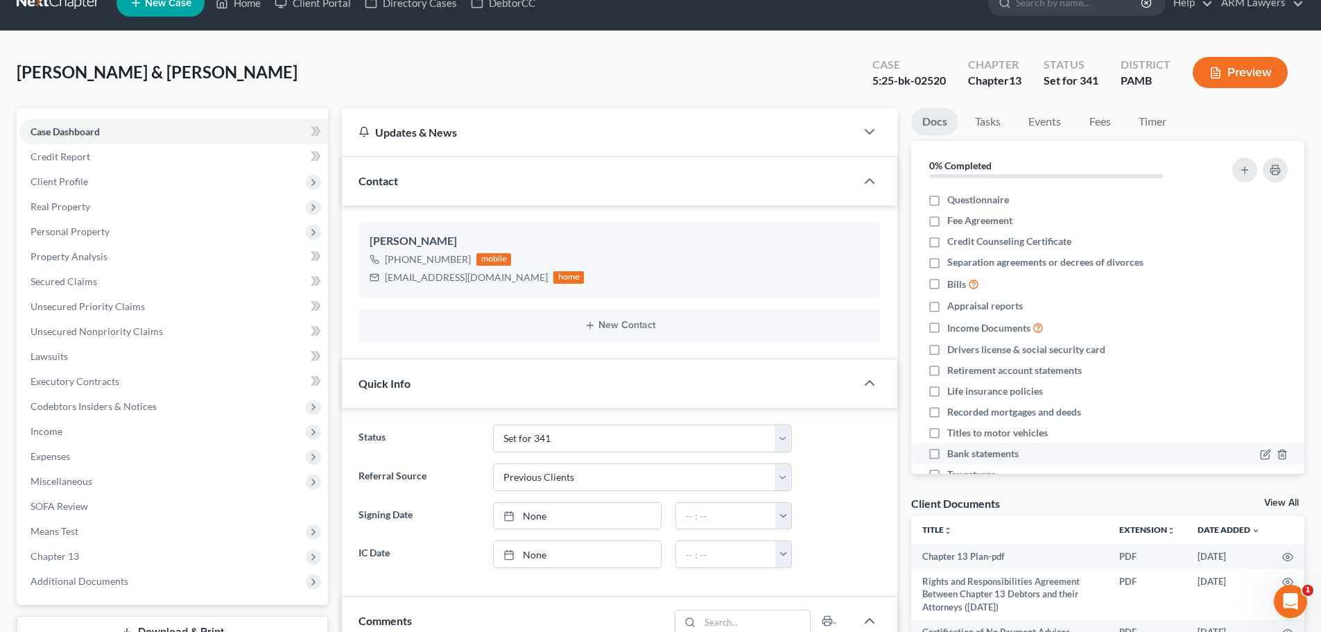
scroll to position [69, 0]
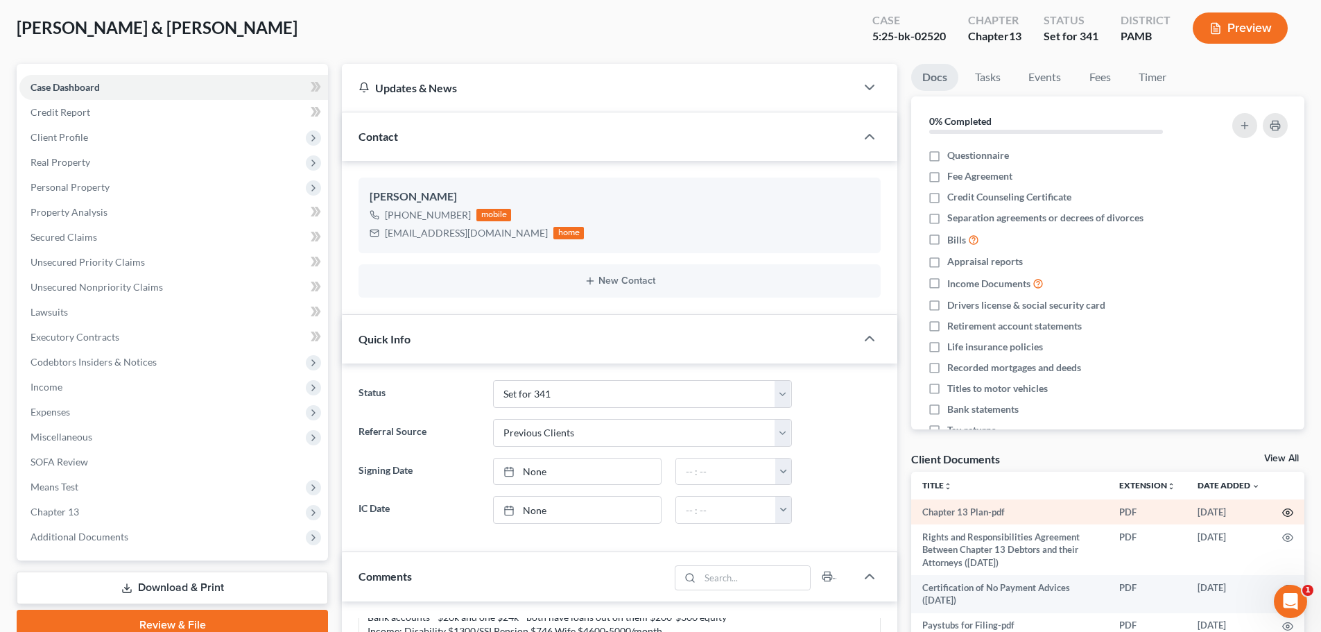
click at [1288, 512] on icon "button" at bounding box center [1287, 512] width 11 height 11
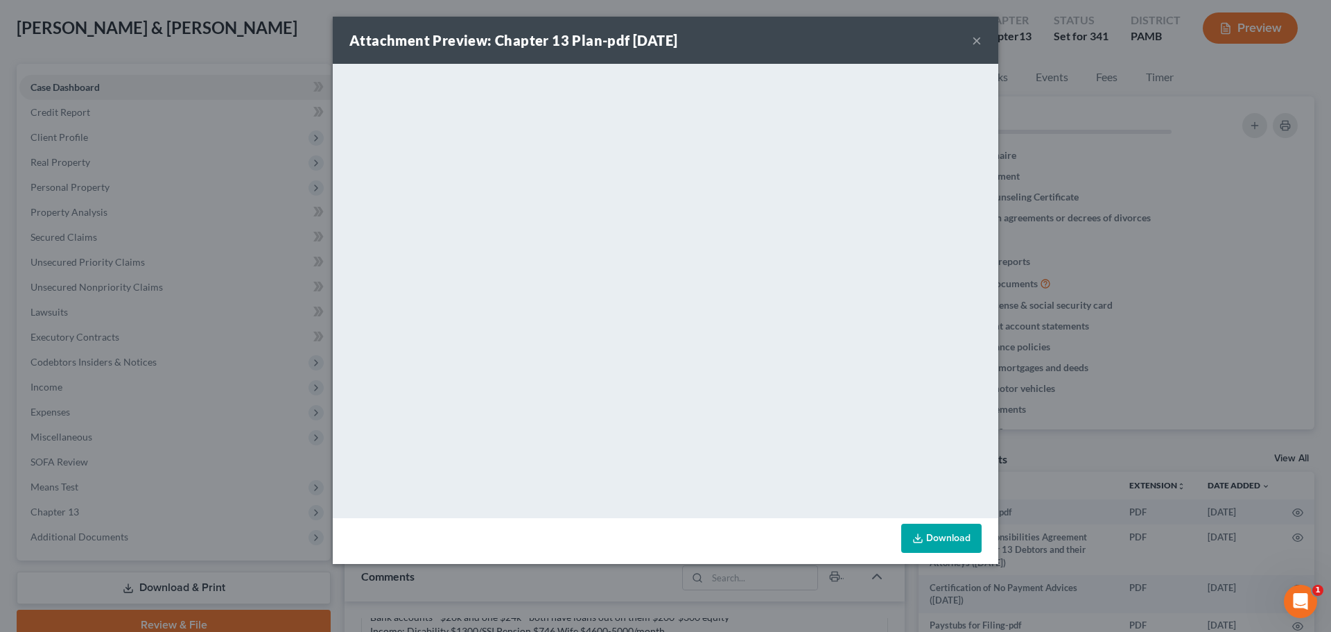
click at [233, 318] on div "Attachment Preview: Chapter 13 Plan-pdf 09/05/2025 × <object ng-attr-data='http…" at bounding box center [665, 316] width 1331 height 632
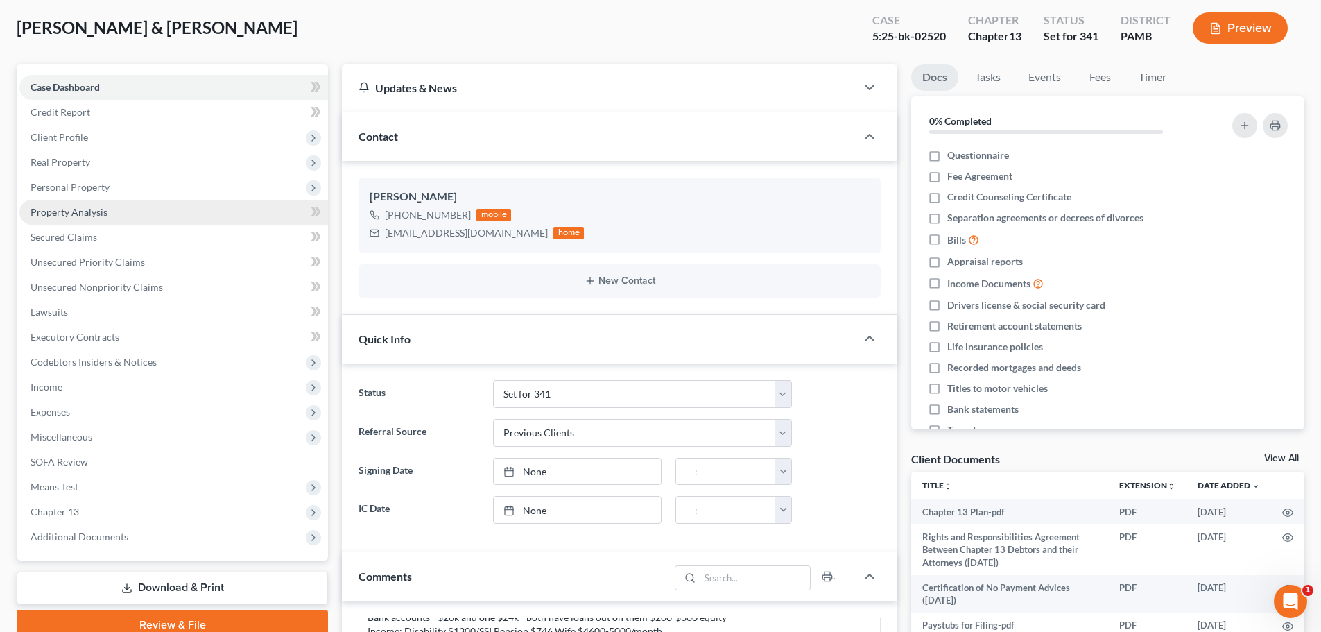
click at [130, 218] on link "Property Analysis" at bounding box center [173, 212] width 309 height 25
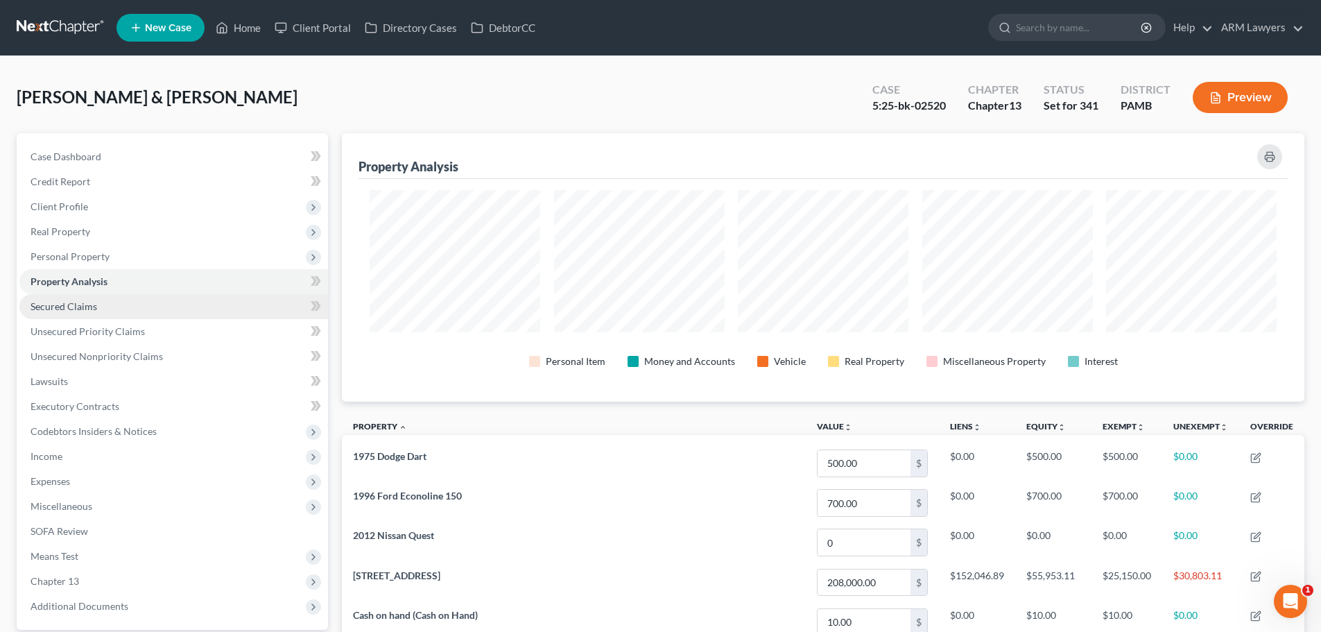
scroll to position [693128, 692434]
click at [101, 304] on link "Secured Claims" at bounding box center [173, 306] width 309 height 25
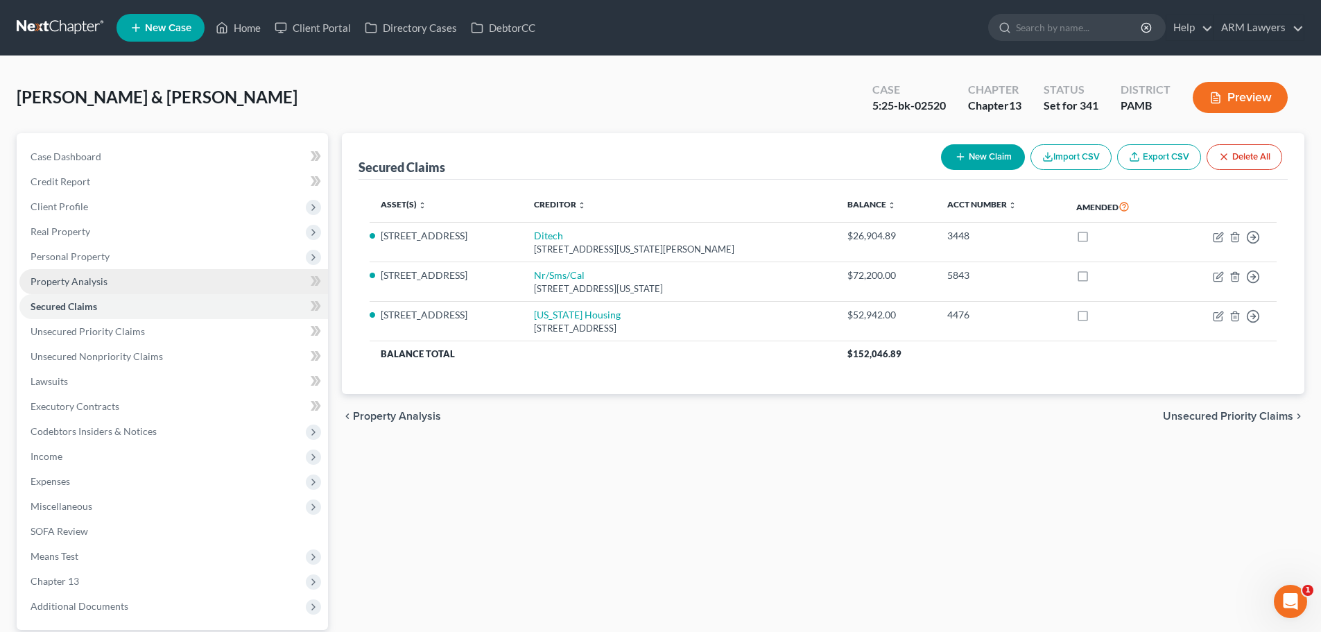
click at [123, 281] on link "Property Analysis" at bounding box center [173, 281] width 309 height 25
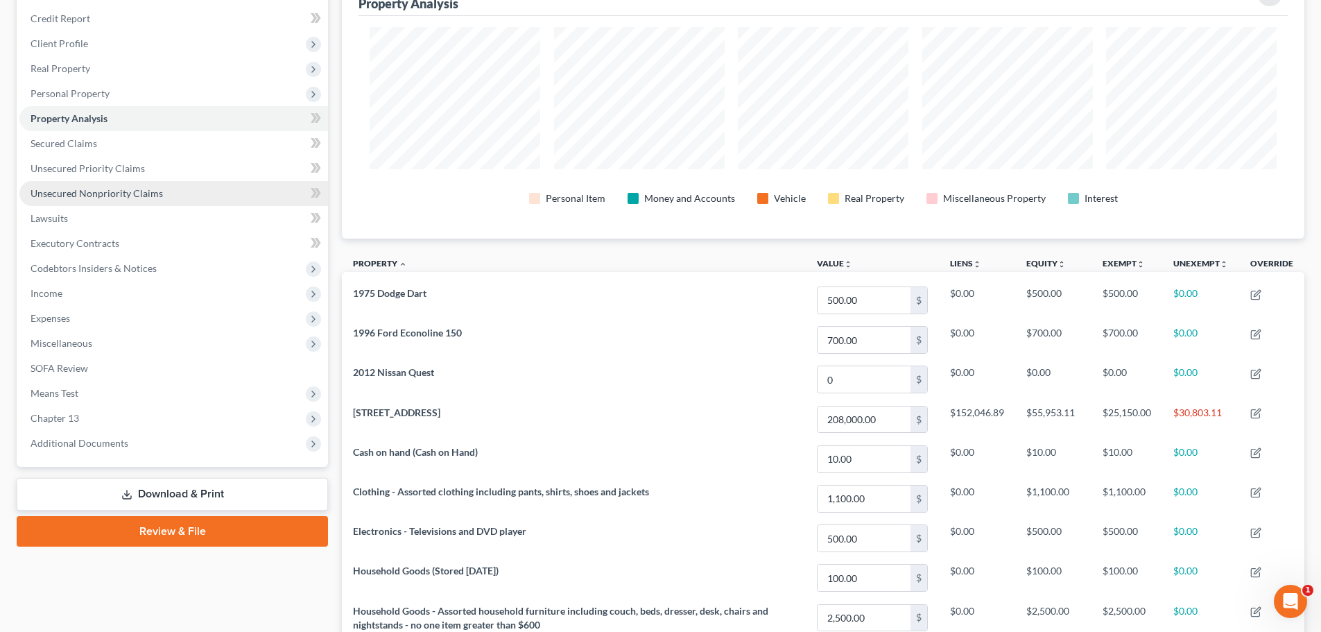
scroll to position [139, 0]
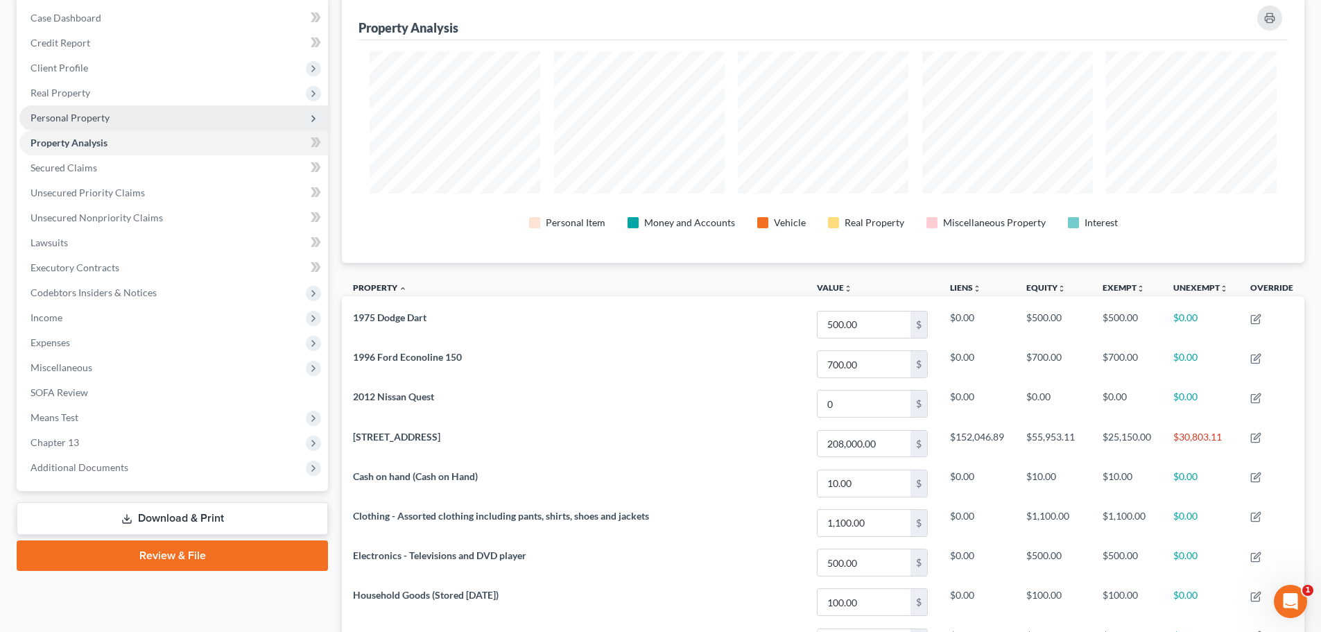
click at [90, 117] on span "Personal Property" at bounding box center [70, 118] width 79 height 12
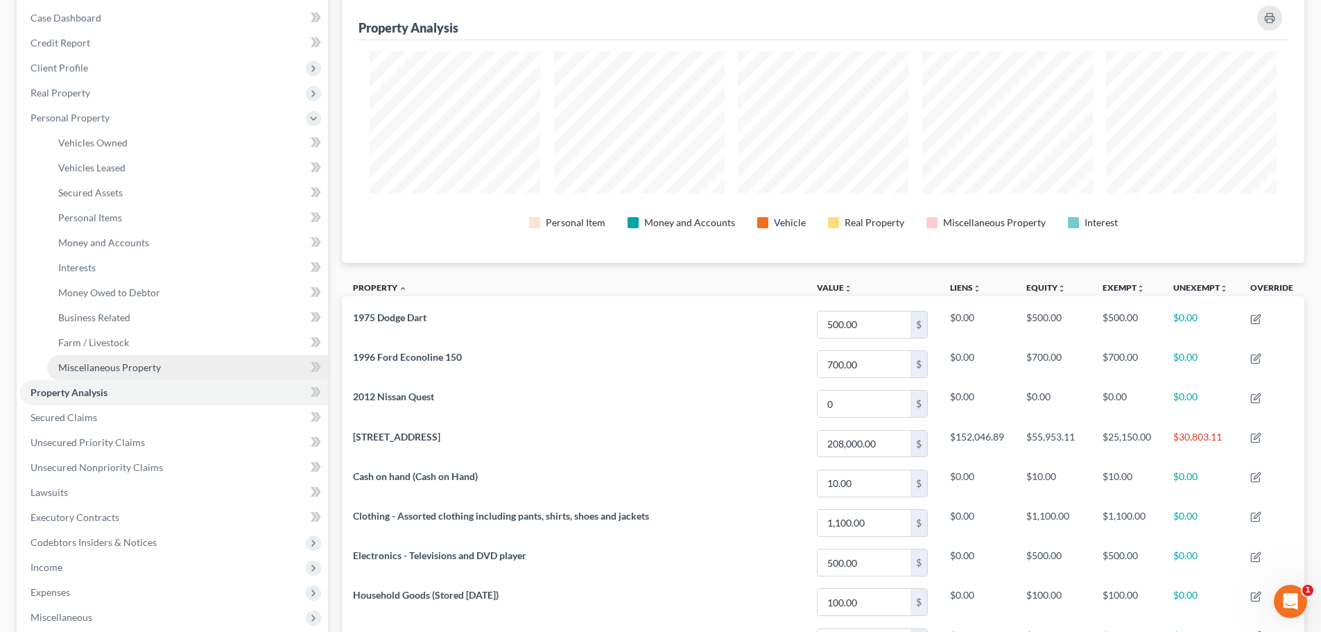
click at [92, 372] on span "Miscellaneous Property" at bounding box center [109, 367] width 103 height 12
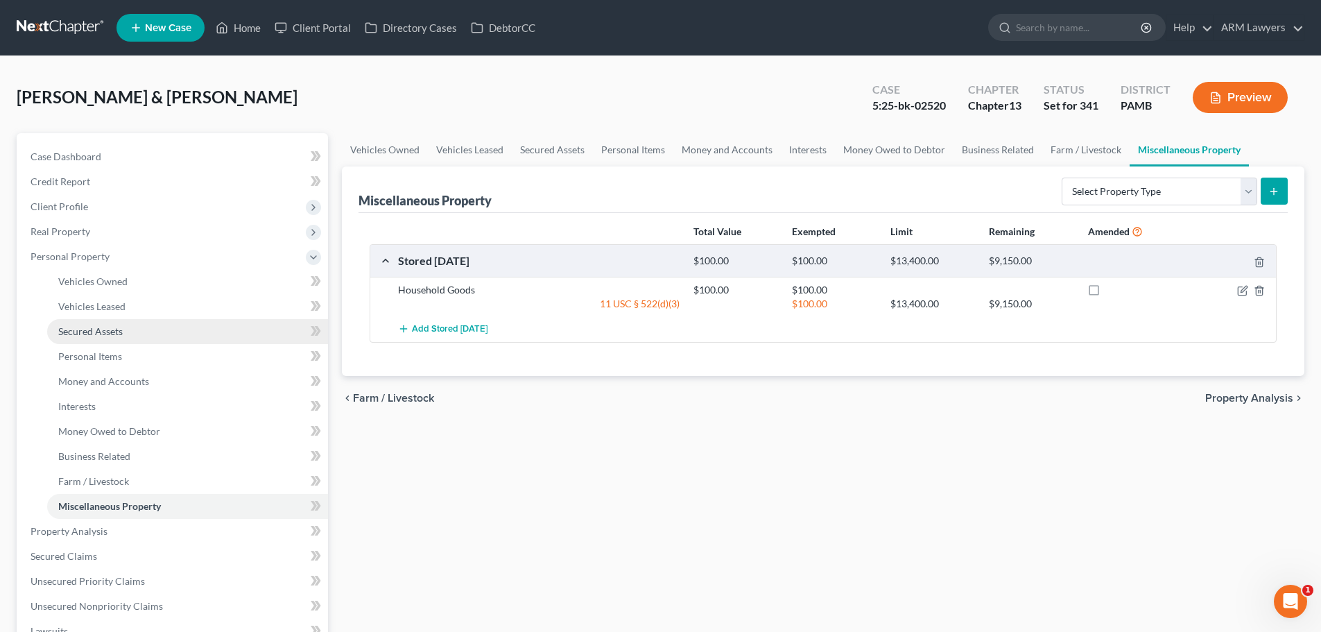
click at [101, 337] on link "Secured Assets" at bounding box center [187, 331] width 281 height 25
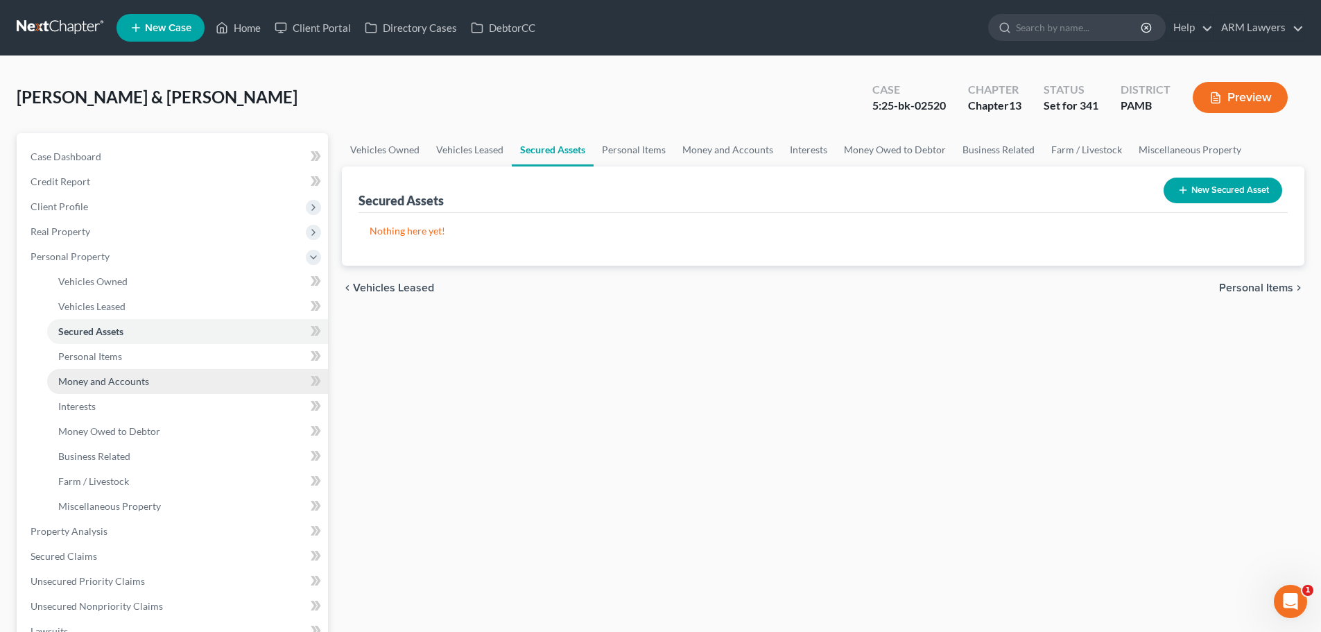
click at [111, 378] on span "Money and Accounts" at bounding box center [103, 381] width 91 height 12
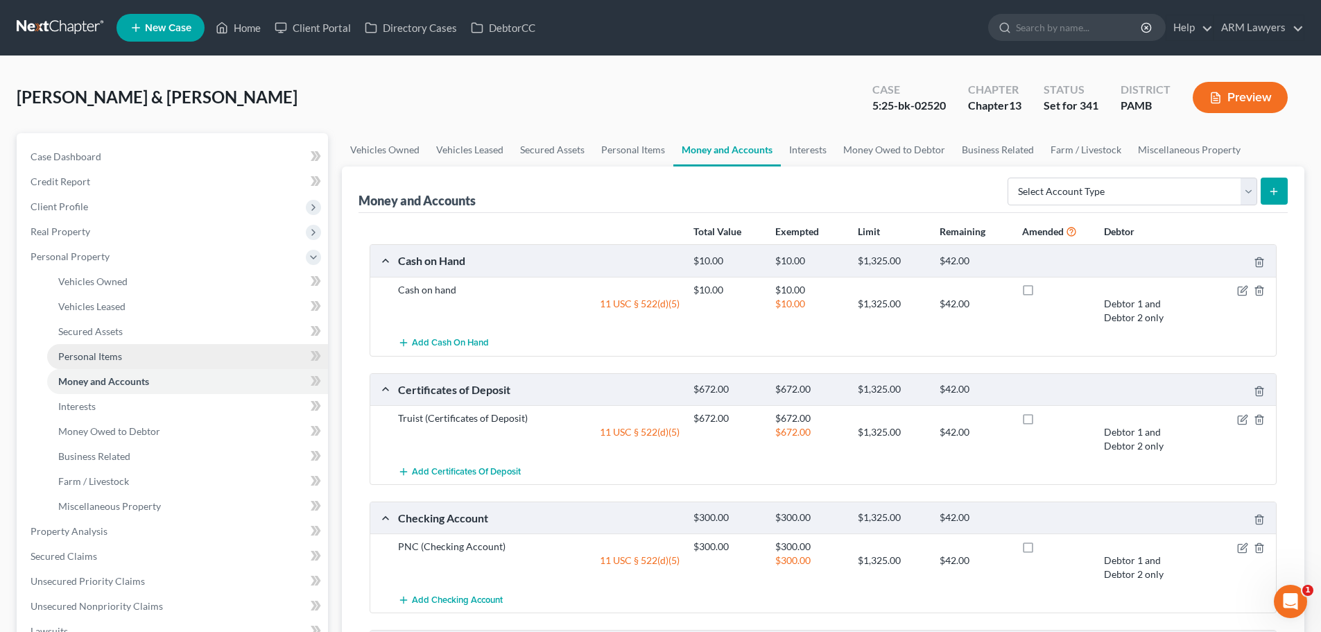
click at [113, 358] on span "Personal Items" at bounding box center [90, 356] width 64 height 12
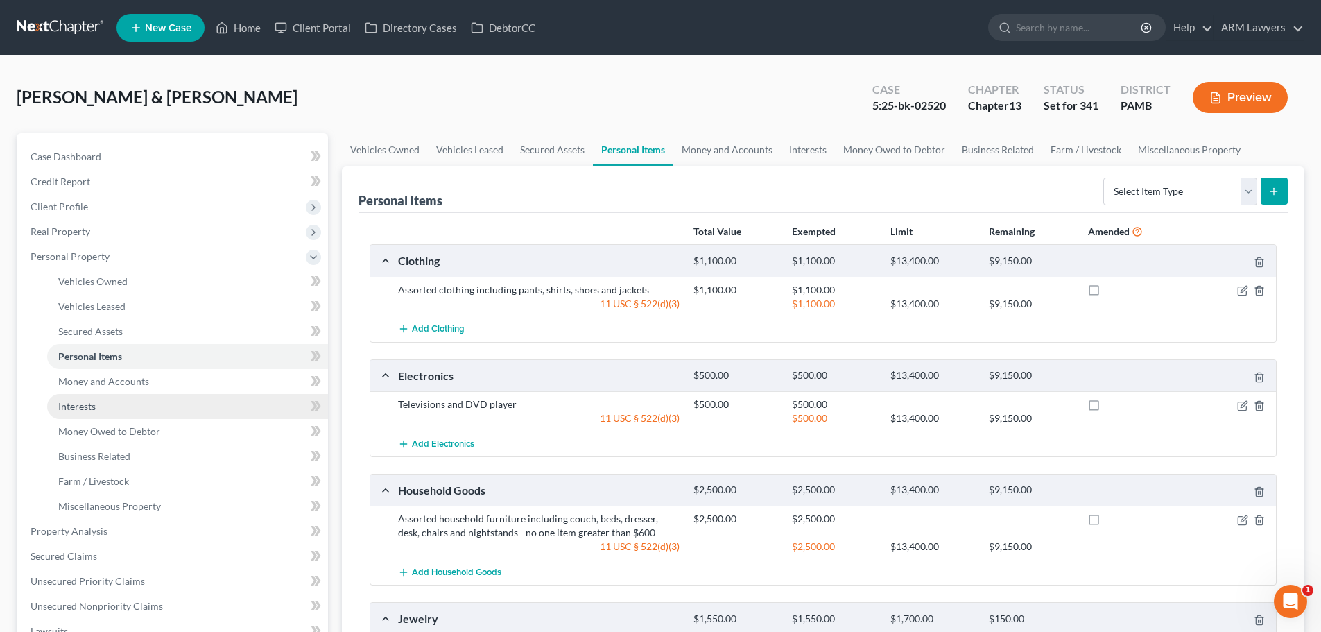
click at [96, 412] on link "Interests" at bounding box center [187, 406] width 281 height 25
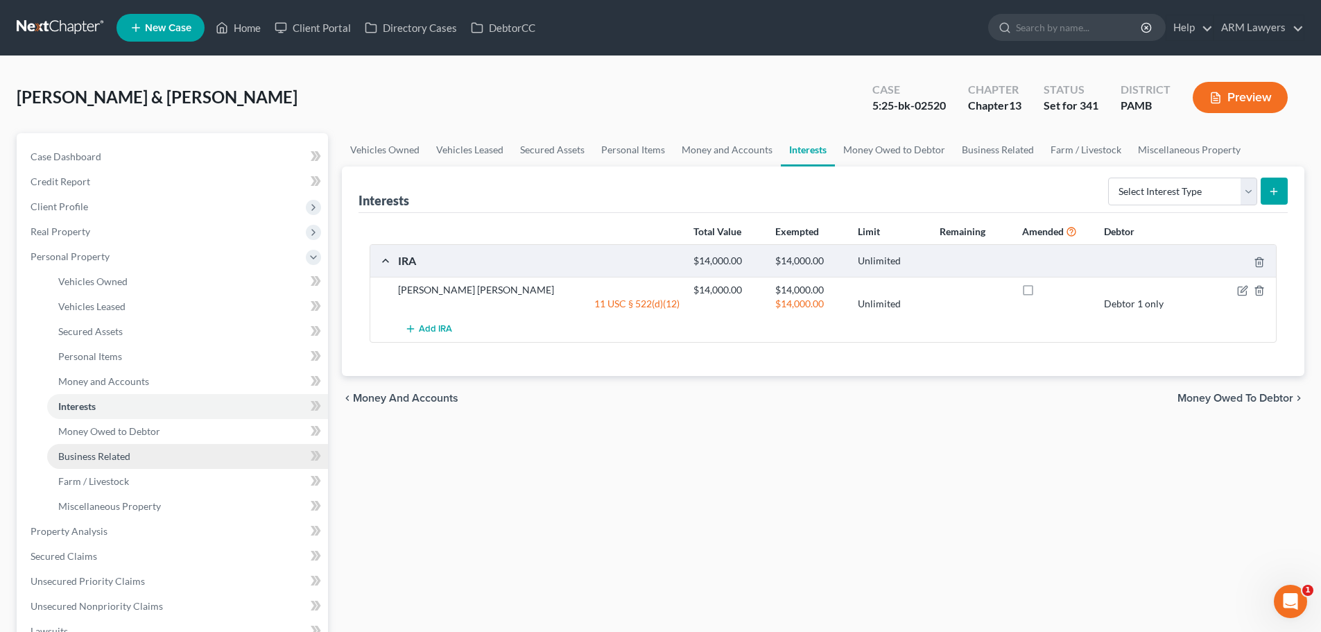
click at [87, 444] on link "Business Related" at bounding box center [187, 456] width 281 height 25
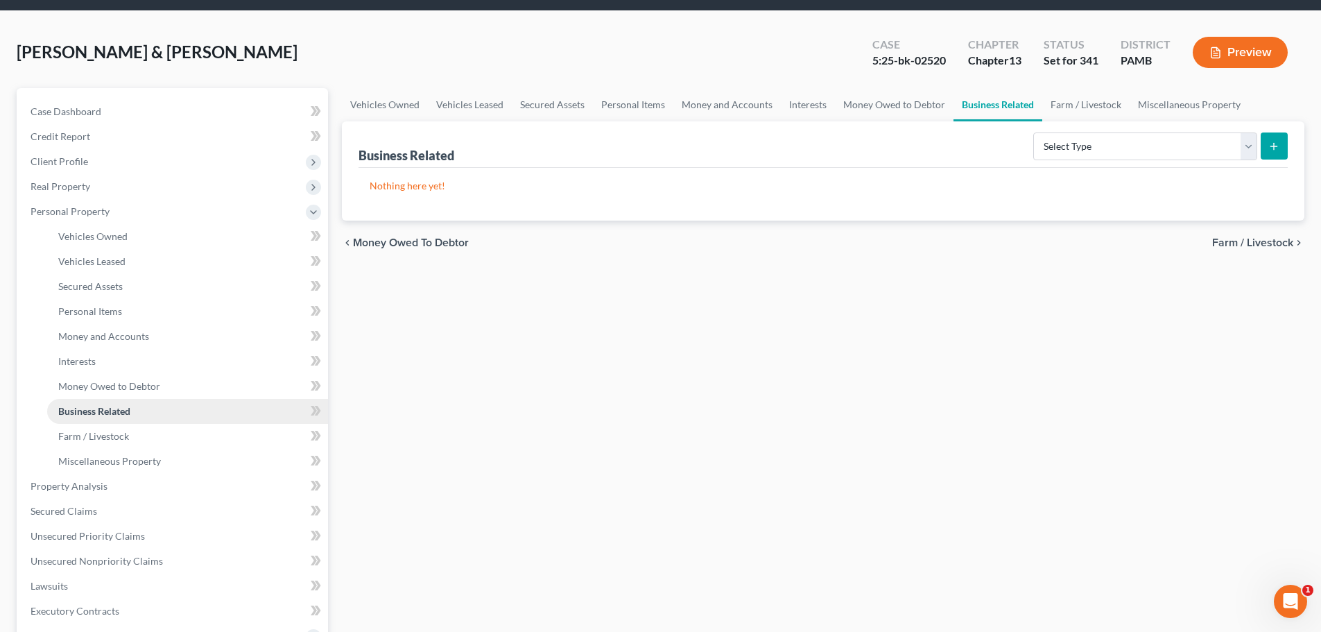
scroll to position [69, 0]
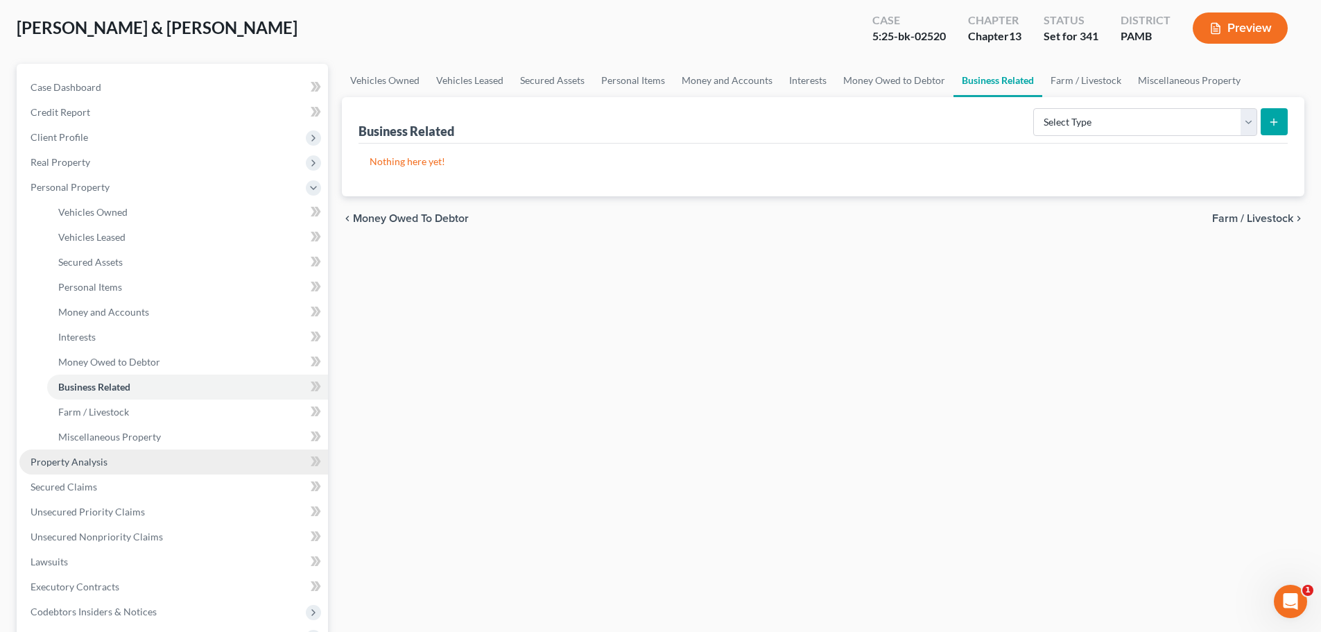
click at [102, 468] on link "Property Analysis" at bounding box center [173, 461] width 309 height 25
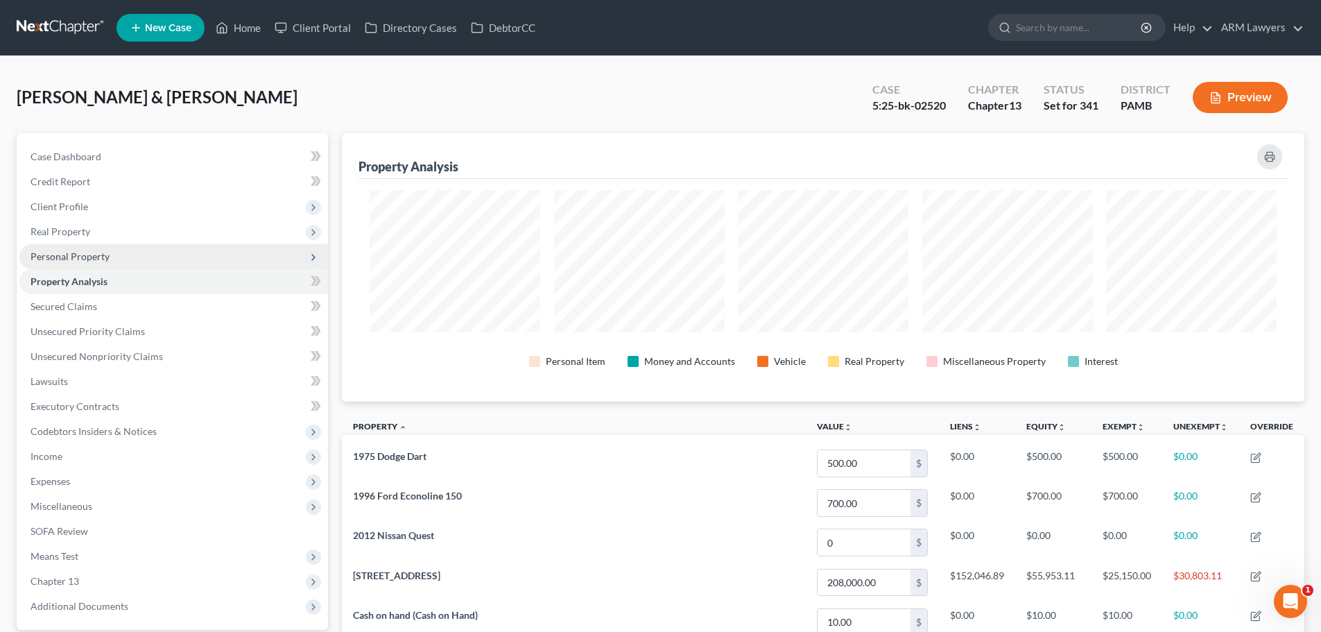
drag, startPoint x: 51, startPoint y: 250, endPoint x: 51, endPoint y: 257, distance: 7.6
click at [51, 252] on span "Personal Property" at bounding box center [70, 256] width 79 height 12
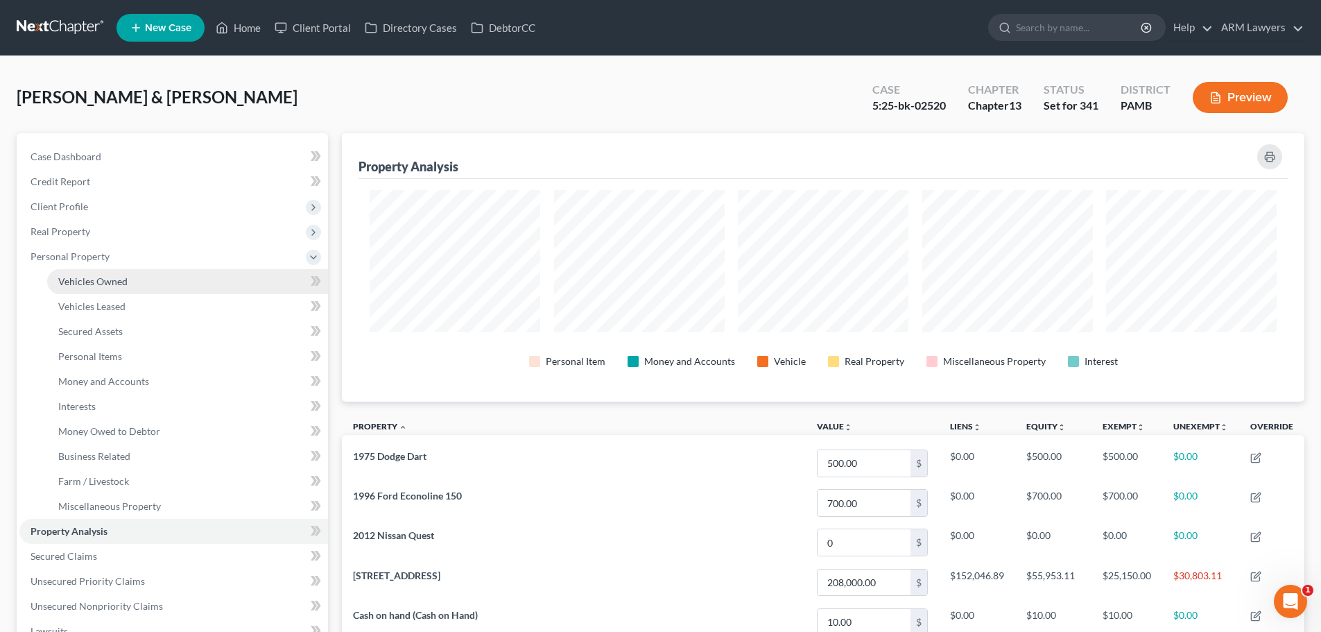
click at [70, 282] on span "Vehicles Owned" at bounding box center [92, 281] width 69 height 12
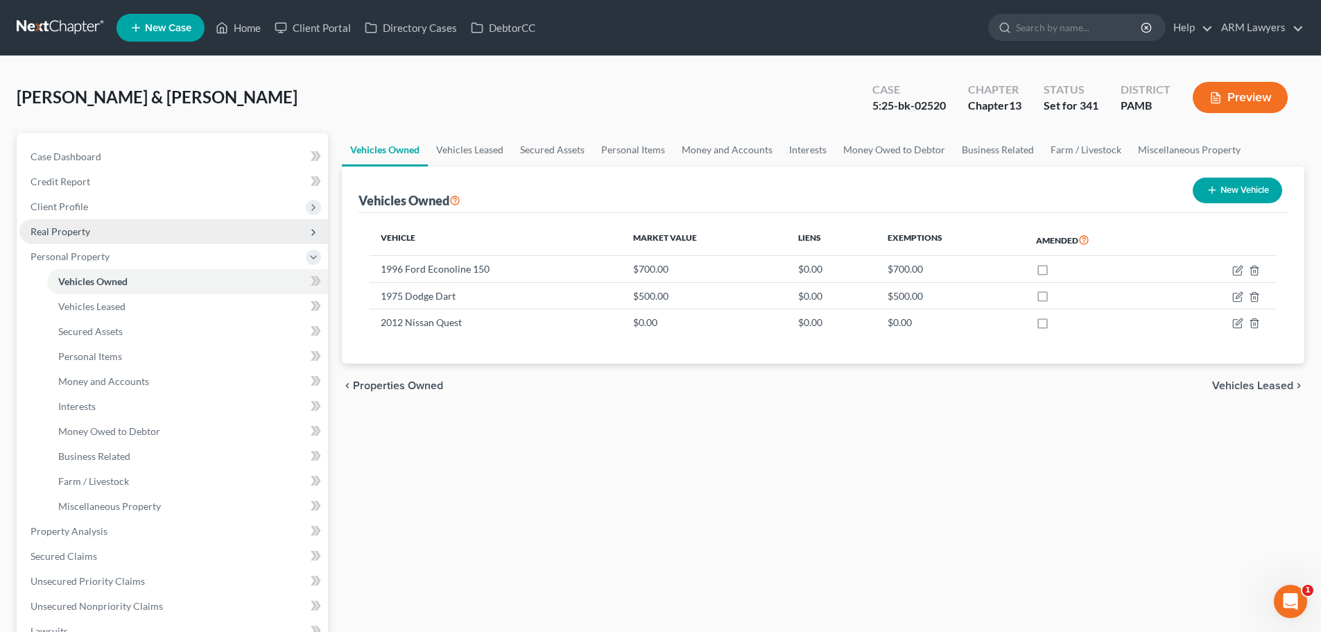
click at [64, 236] on span "Real Property" at bounding box center [61, 231] width 60 height 12
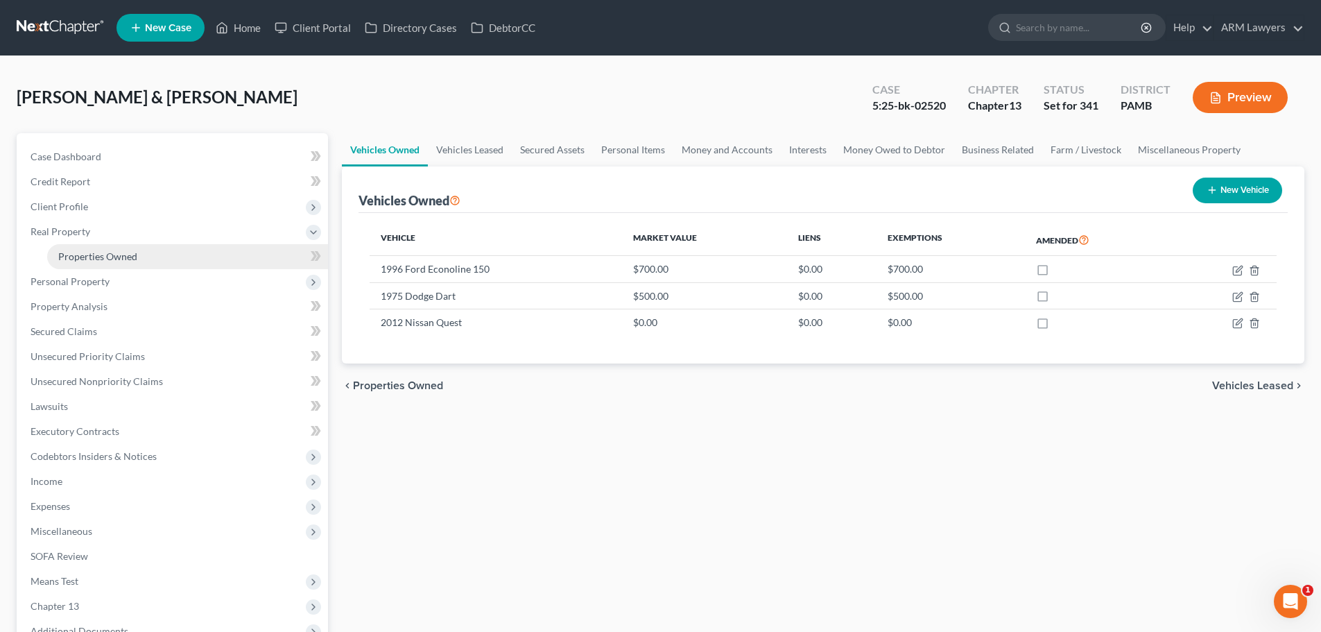
click at [73, 260] on span "Properties Owned" at bounding box center [97, 256] width 79 height 12
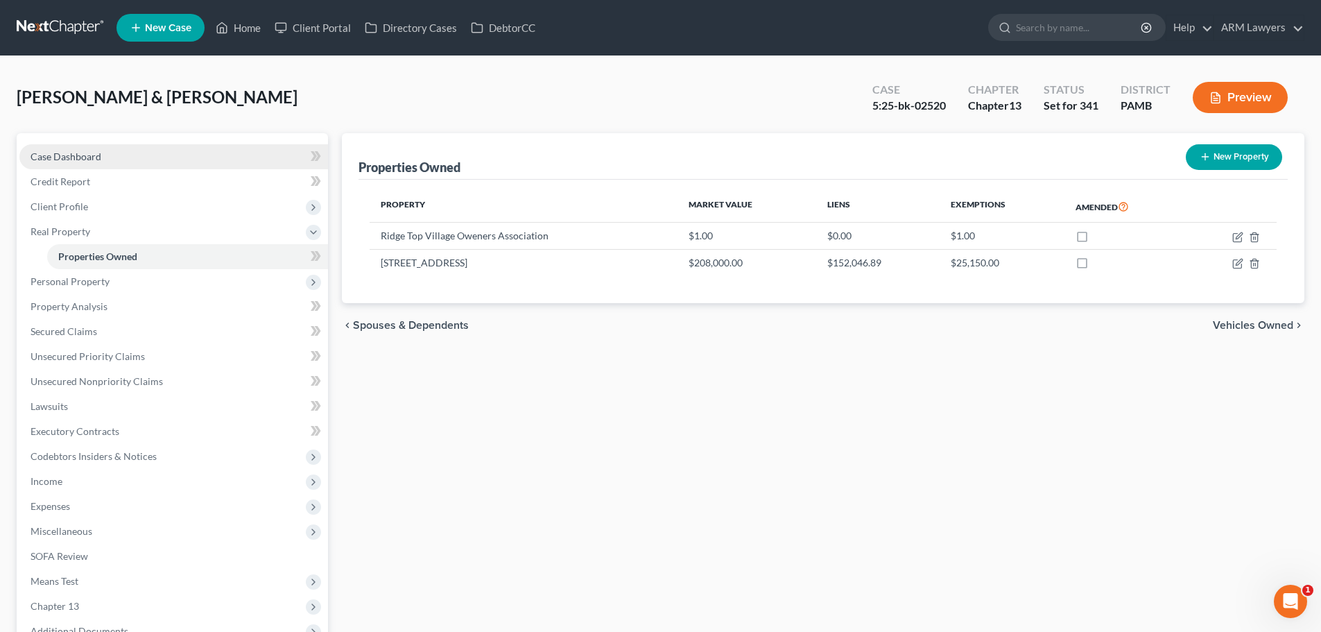
click at [110, 153] on link "Case Dashboard" at bounding box center [173, 156] width 309 height 25
select select "1"
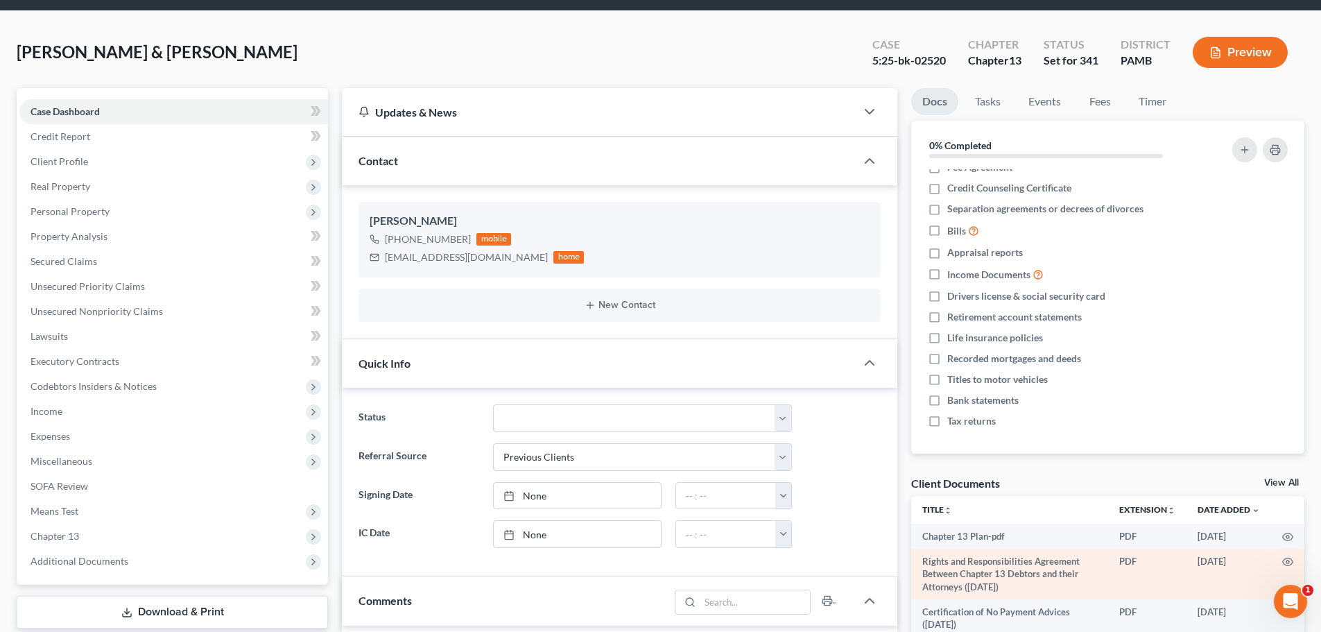
scroll to position [69, 0]
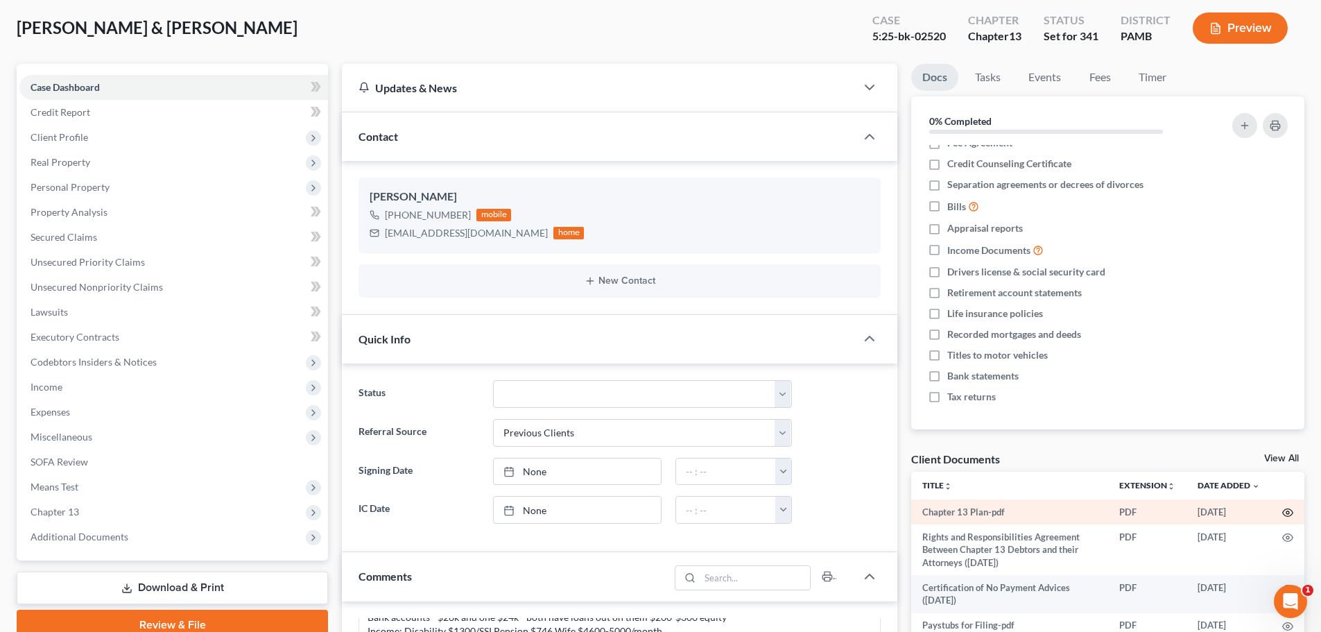
click at [1284, 508] on icon "button" at bounding box center [1287, 512] width 11 height 11
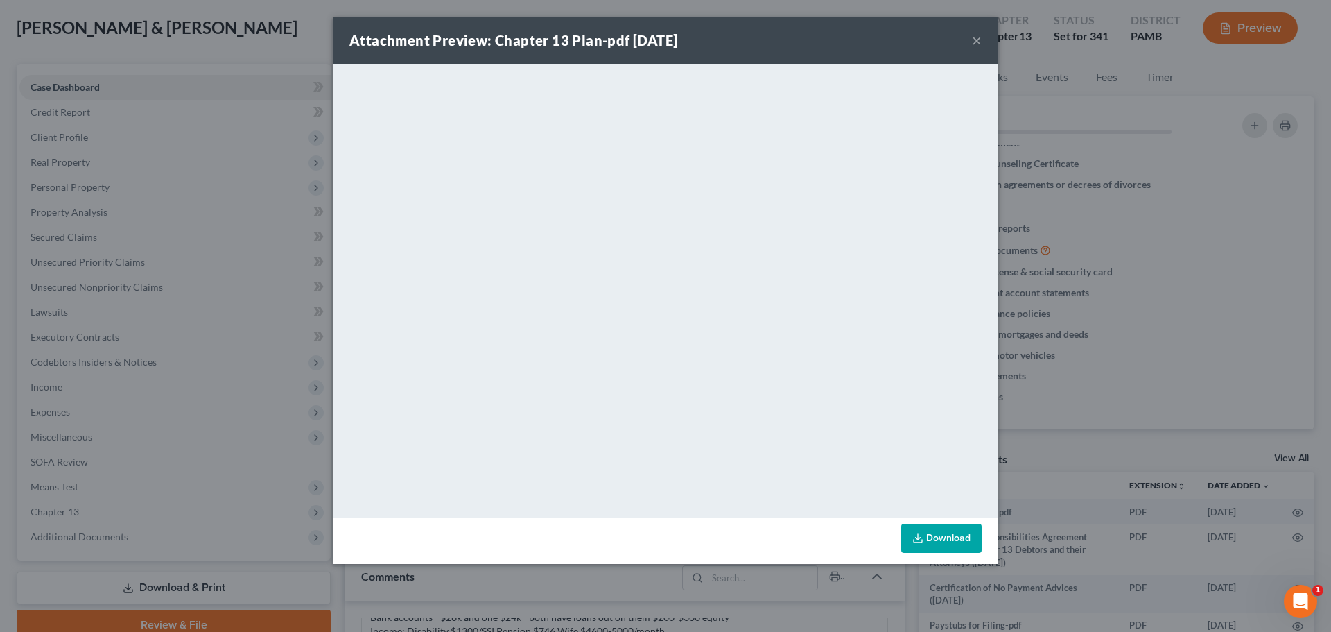
drag, startPoint x: 331, startPoint y: 329, endPoint x: 263, endPoint y: 338, distance: 68.5
click at [332, 329] on div "Attachment Preview: Chapter 13 Plan-pdf 09/05/2025 × <object ng-attr-data='http…" at bounding box center [665, 316] width 1331 height 632
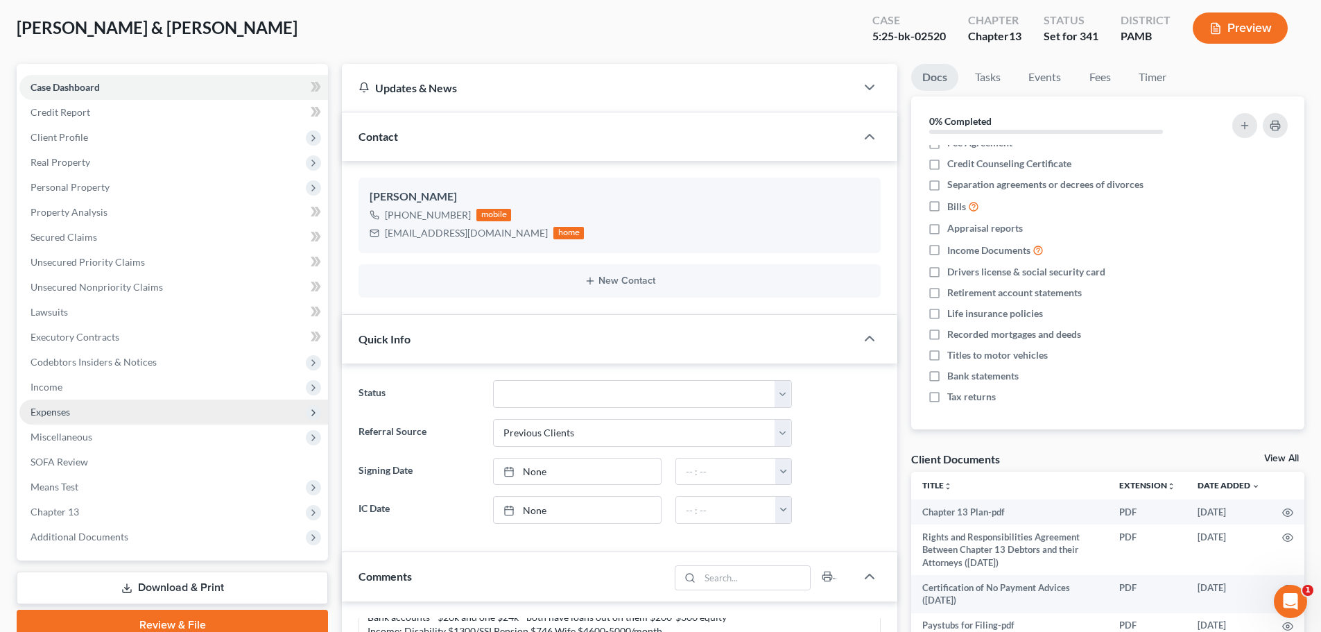
click at [81, 414] on span "Expenses" at bounding box center [173, 411] width 309 height 25
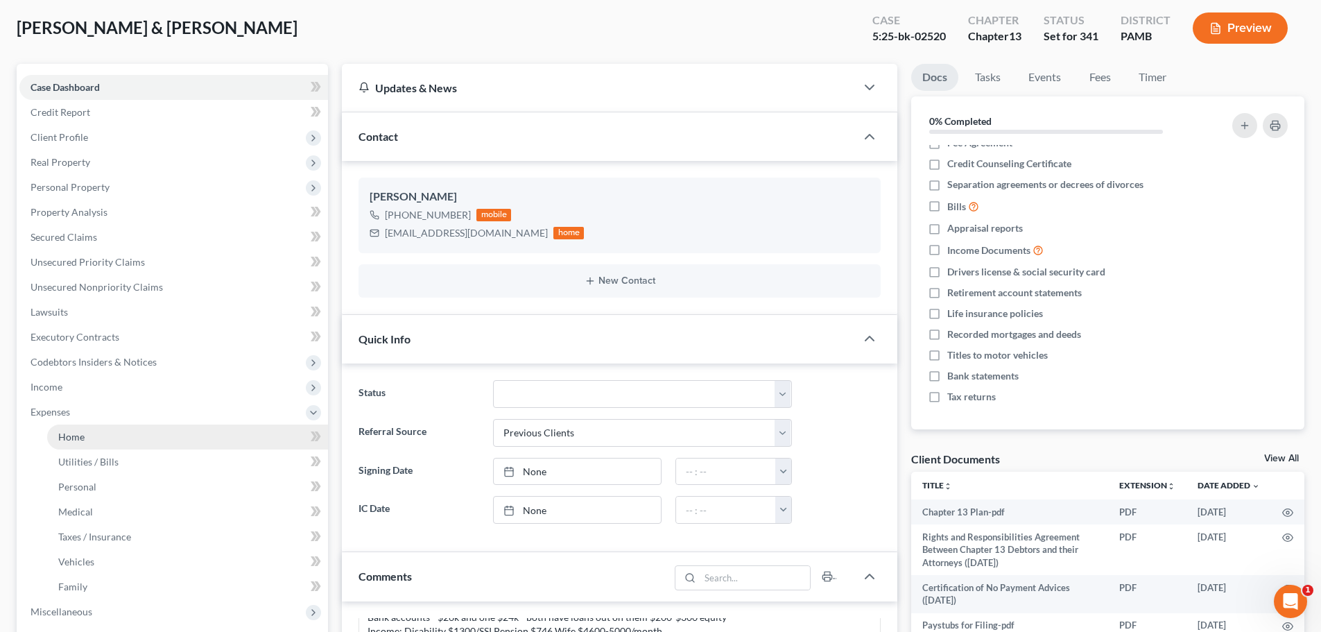
click at [105, 442] on link "Home" at bounding box center [187, 436] width 281 height 25
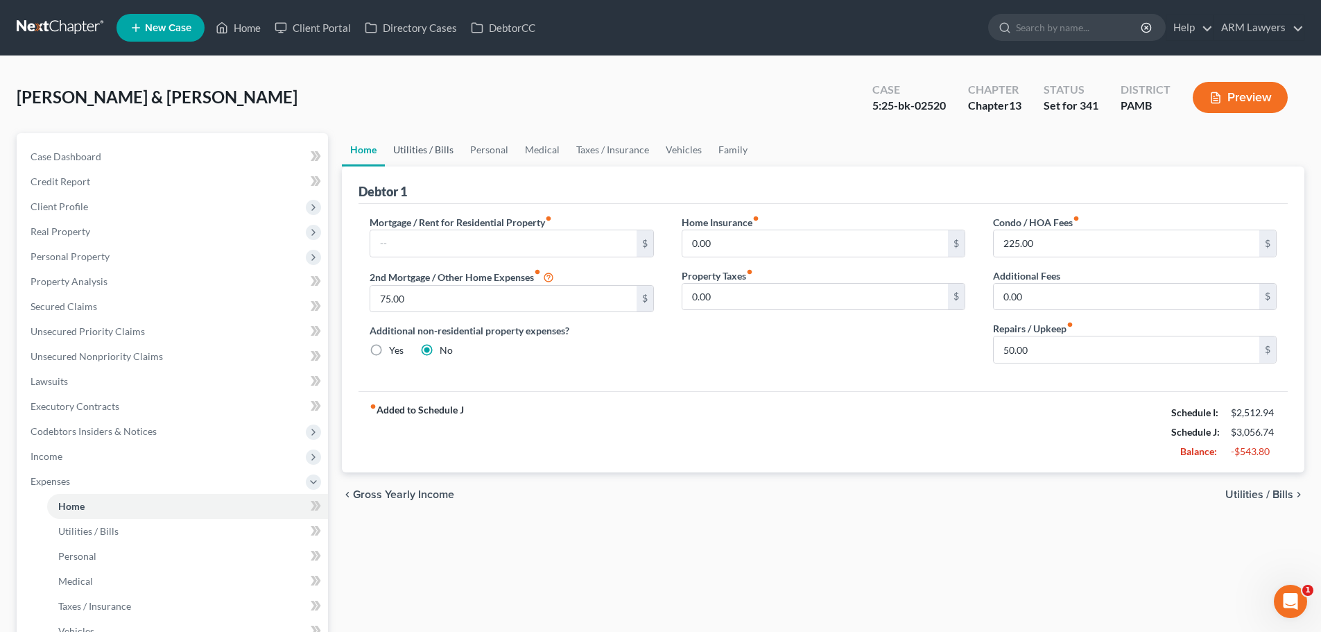
click at [441, 146] on link "Utilities / Bills" at bounding box center [423, 149] width 77 height 33
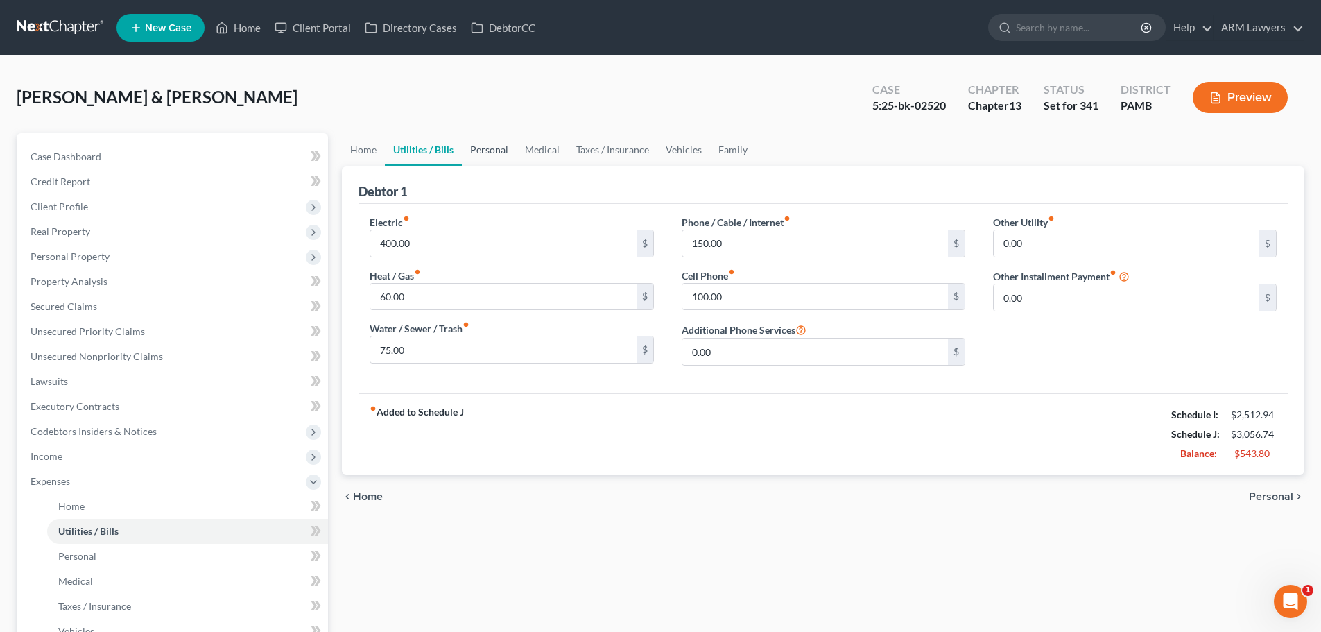
click at [485, 145] on link "Personal" at bounding box center [489, 149] width 55 height 33
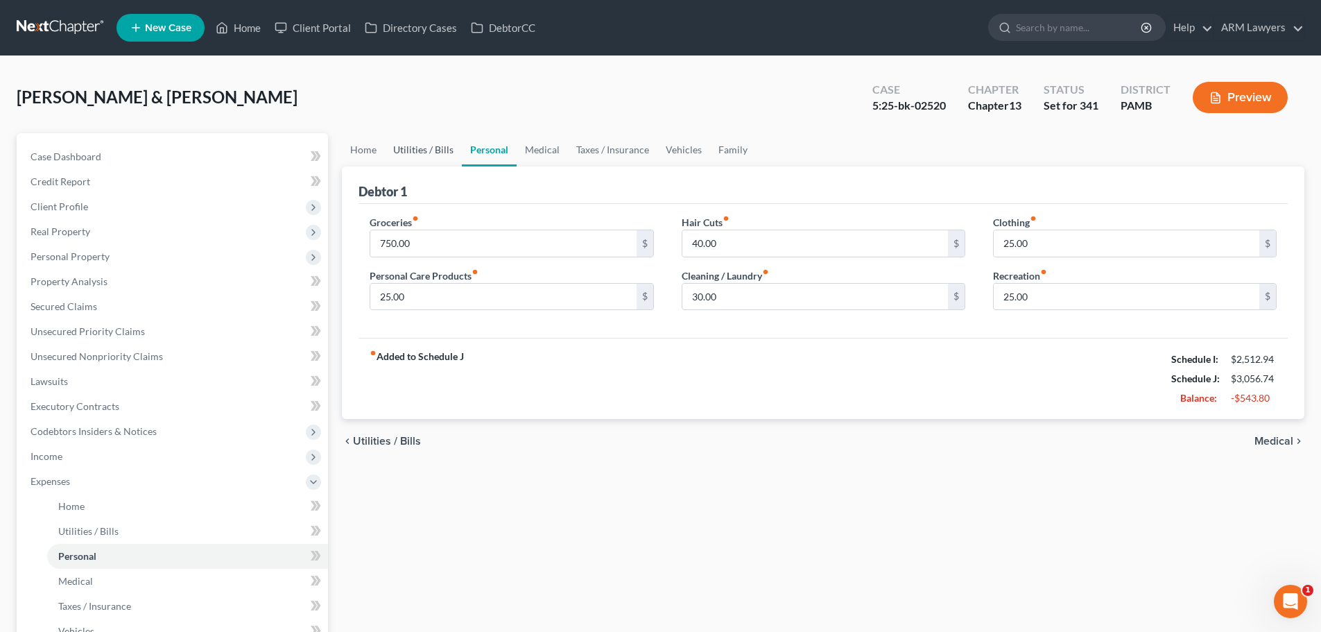
click at [428, 148] on link "Utilities / Bills" at bounding box center [423, 149] width 77 height 33
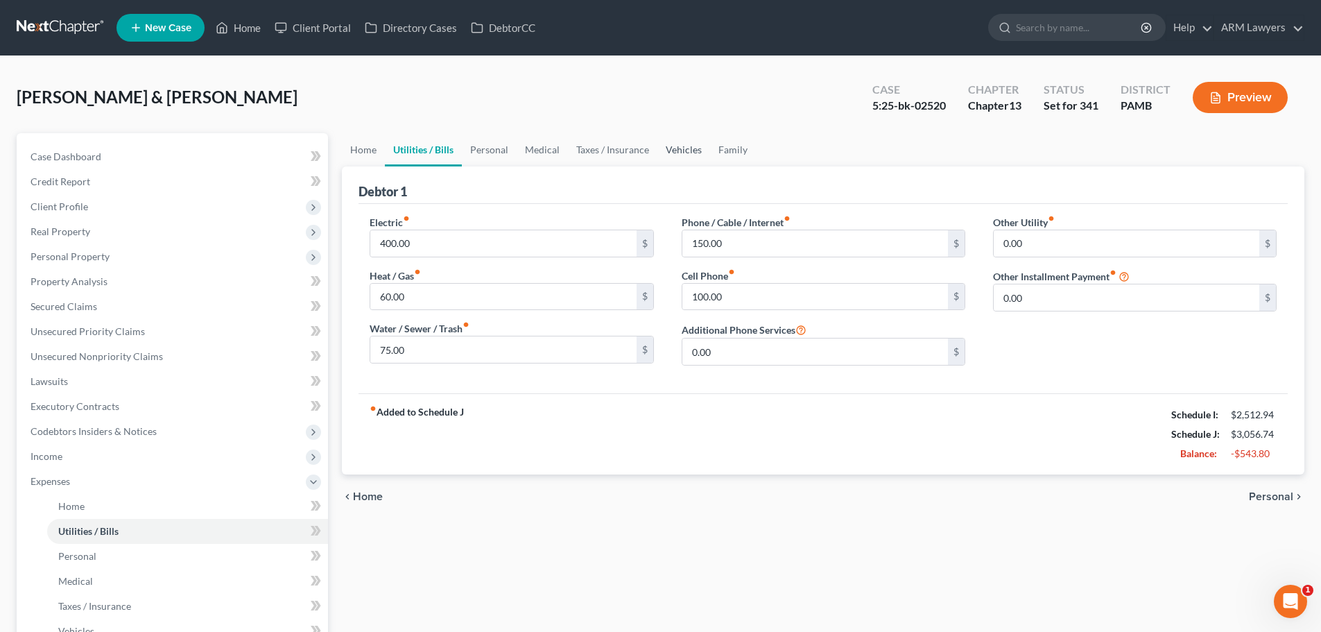
click at [671, 151] on link "Vehicles" at bounding box center [683, 149] width 53 height 33
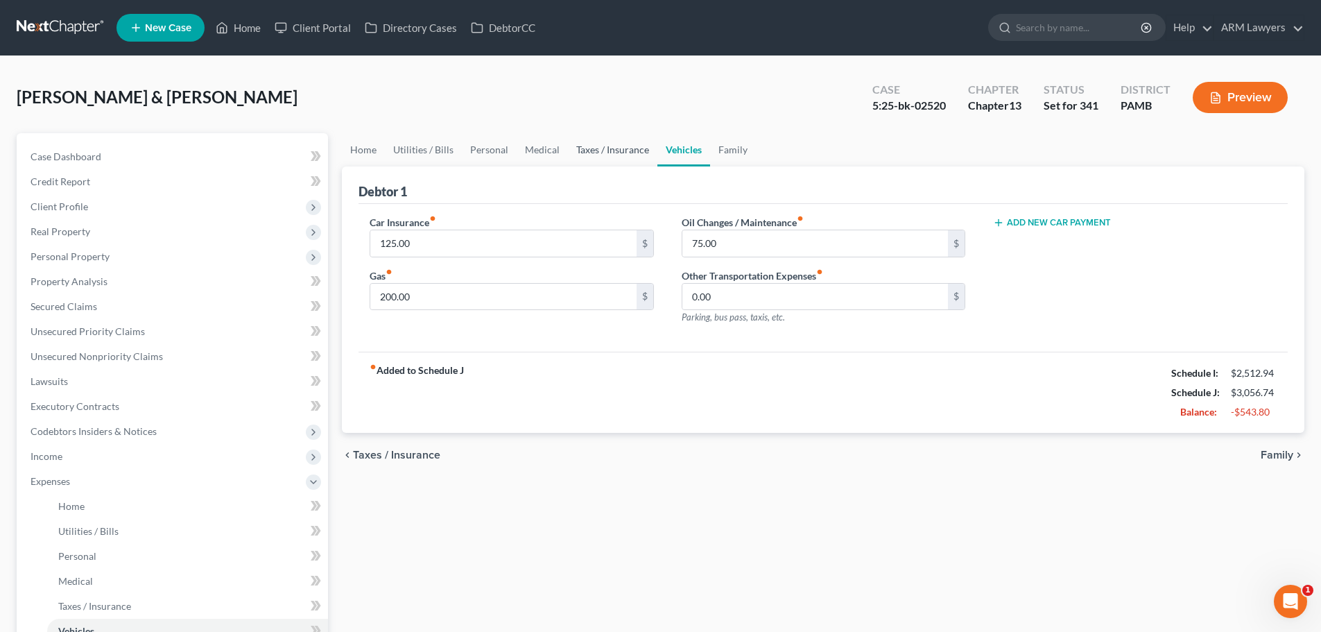
click at [625, 149] on link "Taxes / Insurance" at bounding box center [612, 149] width 89 height 33
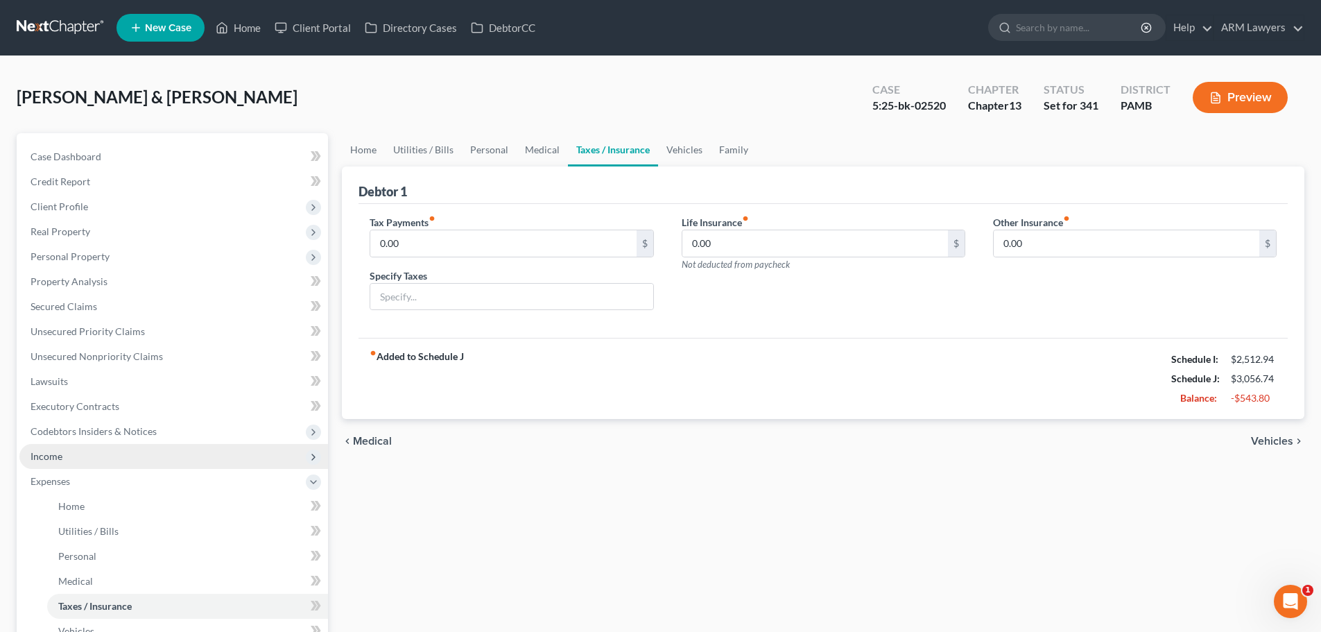
click at [92, 461] on span "Income" at bounding box center [173, 456] width 309 height 25
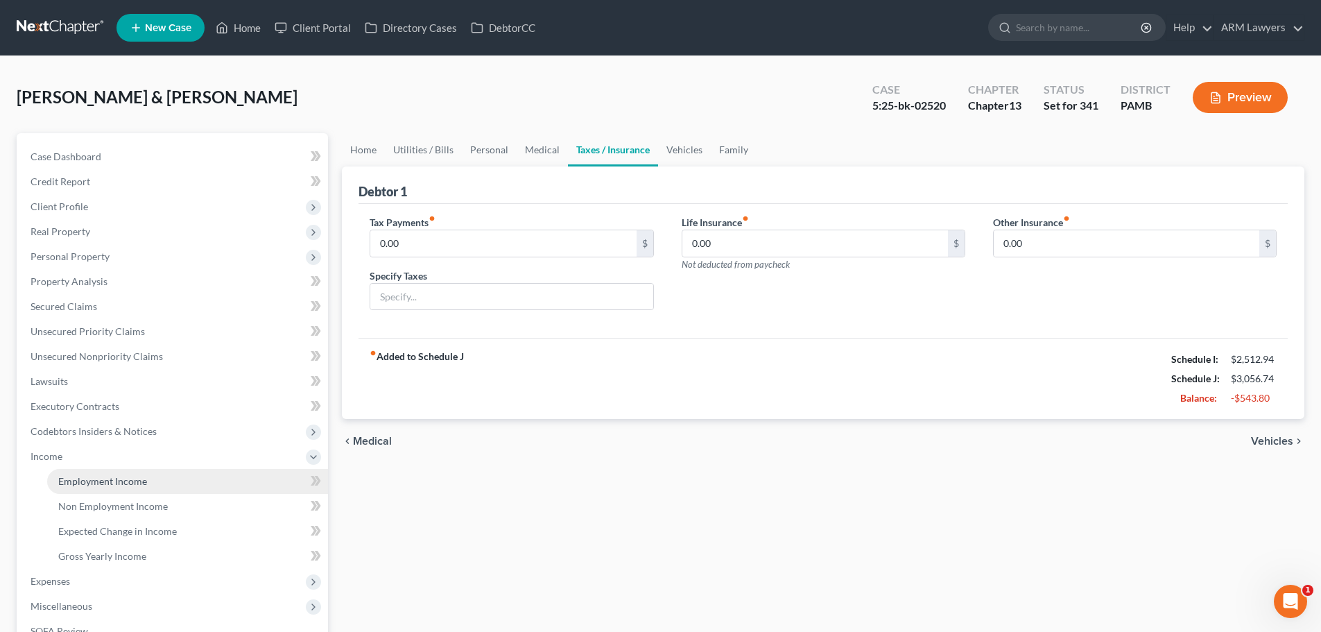
click at [105, 489] on link "Employment Income" at bounding box center [187, 481] width 281 height 25
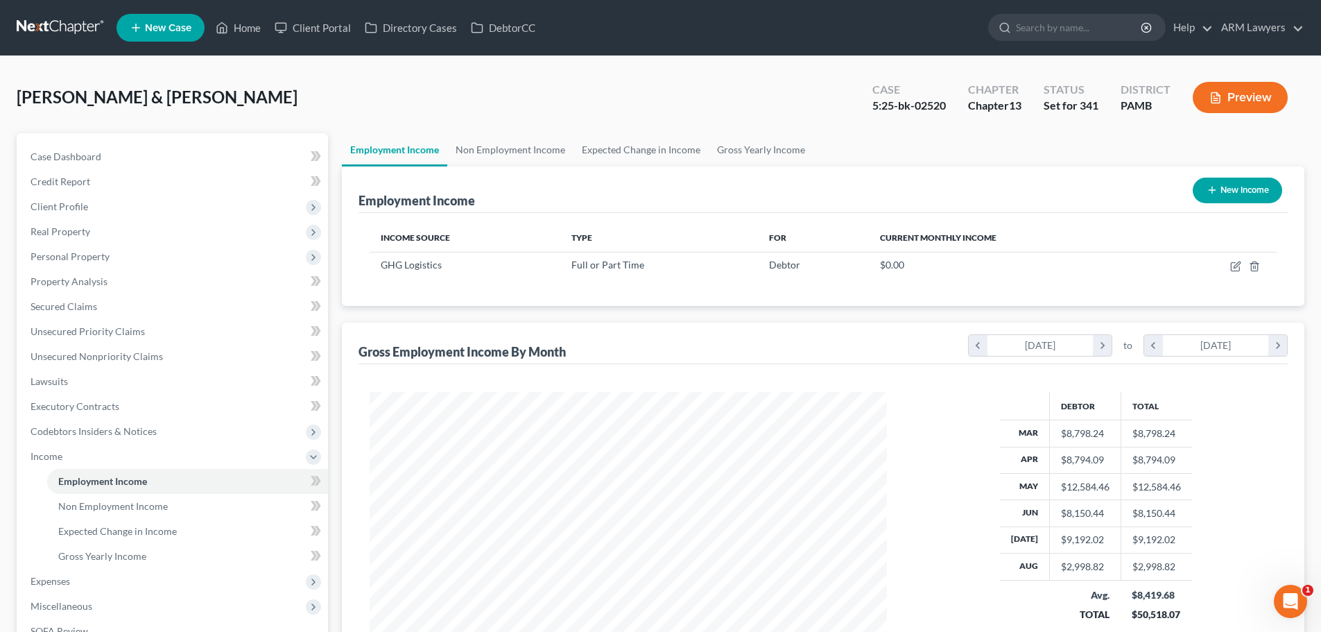
scroll to position [259, 545]
click at [513, 153] on link "Non Employment Income" at bounding box center [510, 149] width 126 height 33
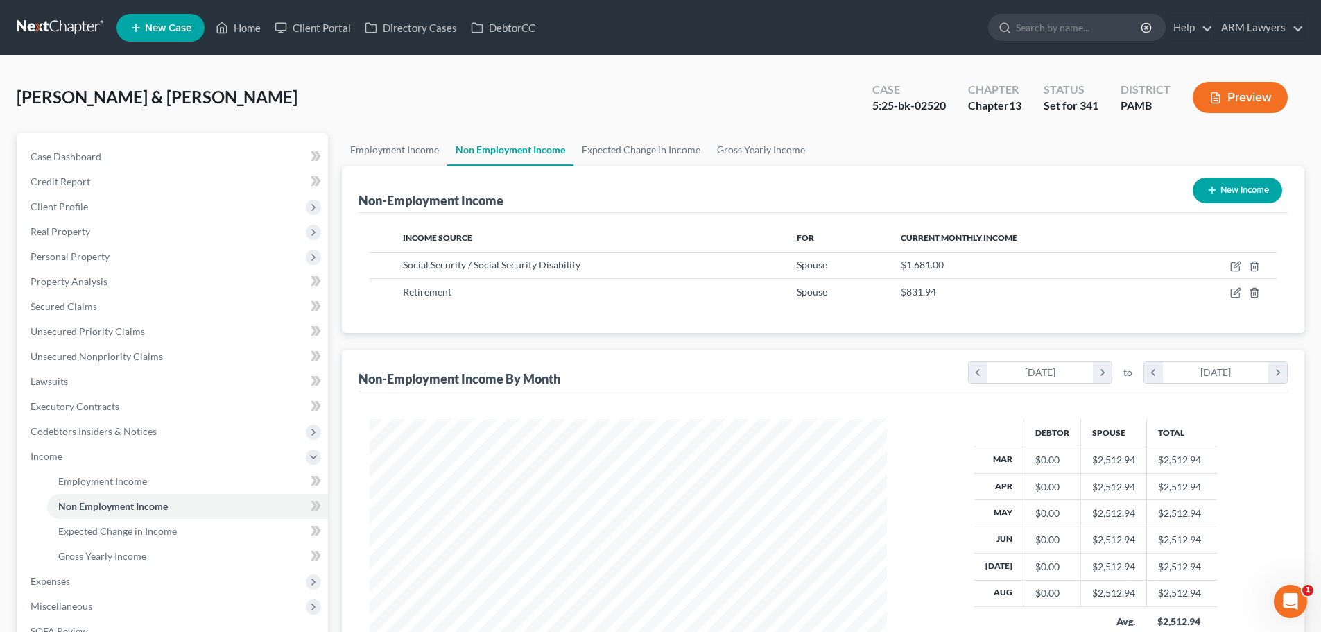
scroll to position [69, 0]
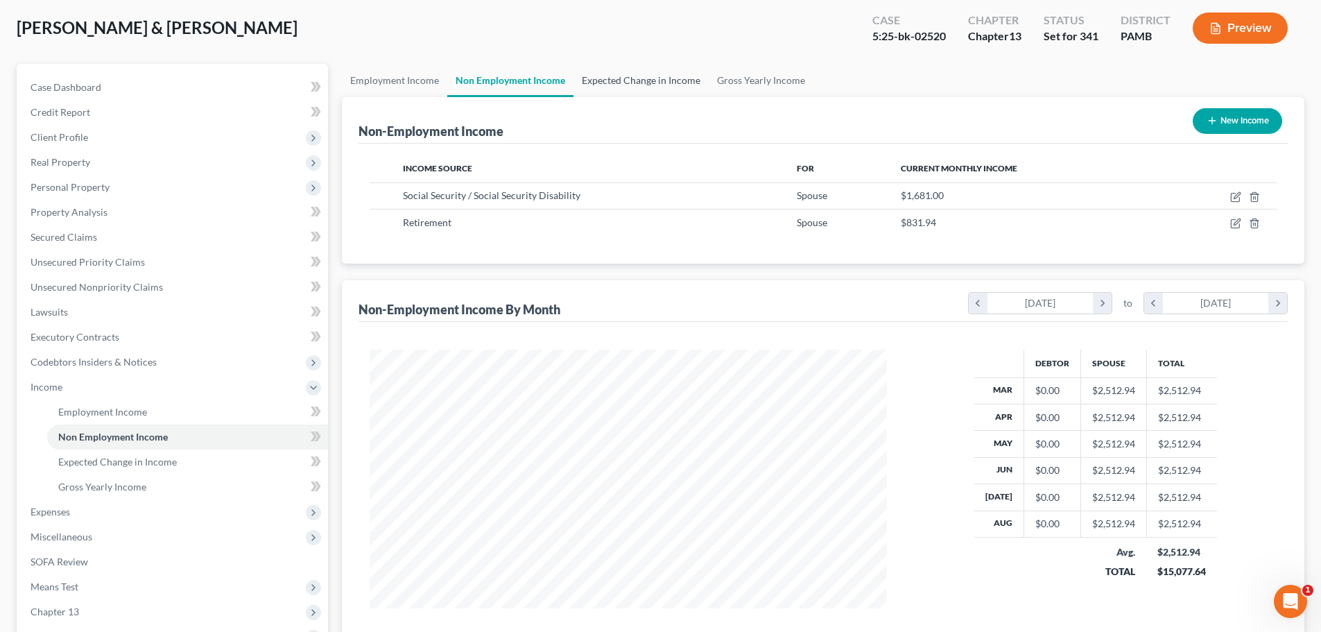
click at [628, 80] on link "Expected Change in Income" at bounding box center [640, 80] width 135 height 33
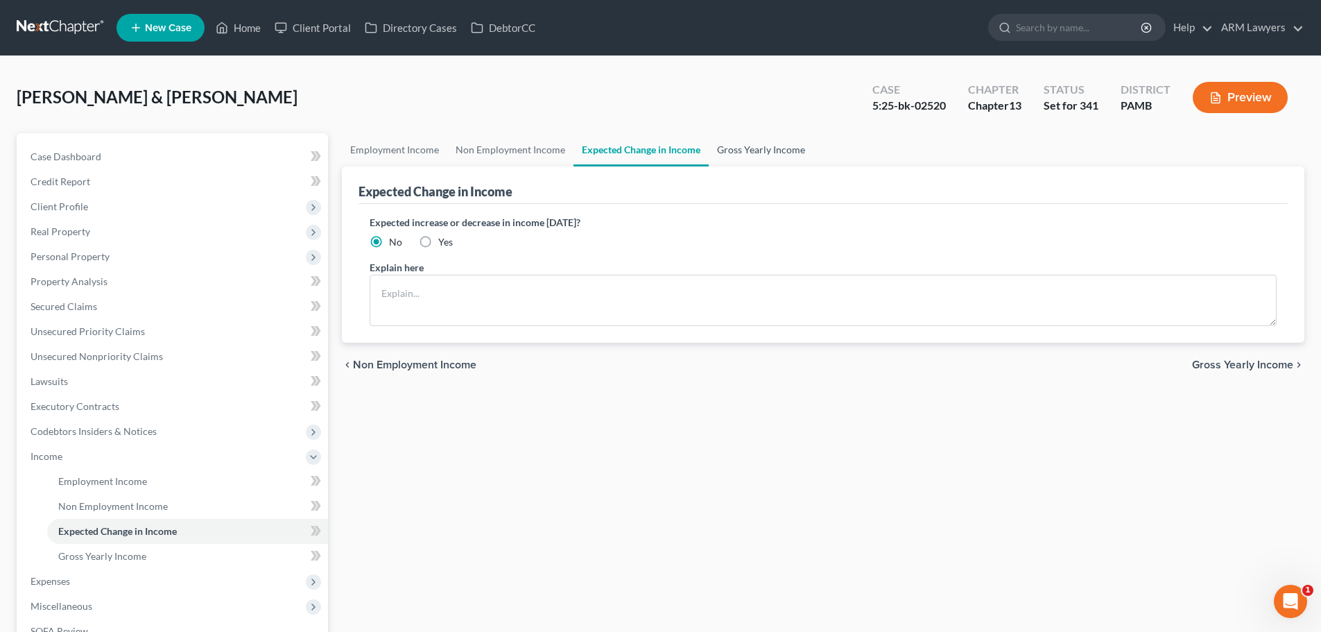
click at [756, 140] on link "Gross Yearly Income" at bounding box center [761, 149] width 105 height 33
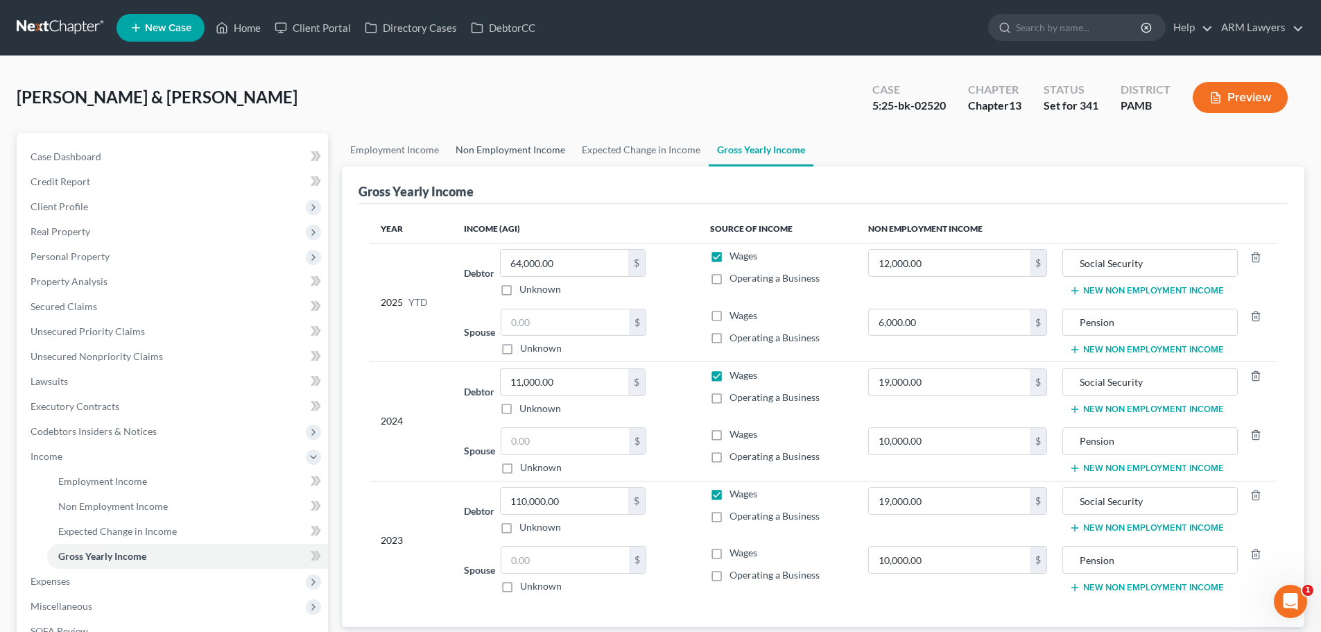
click at [539, 150] on link "Non Employment Income" at bounding box center [510, 149] width 126 height 33
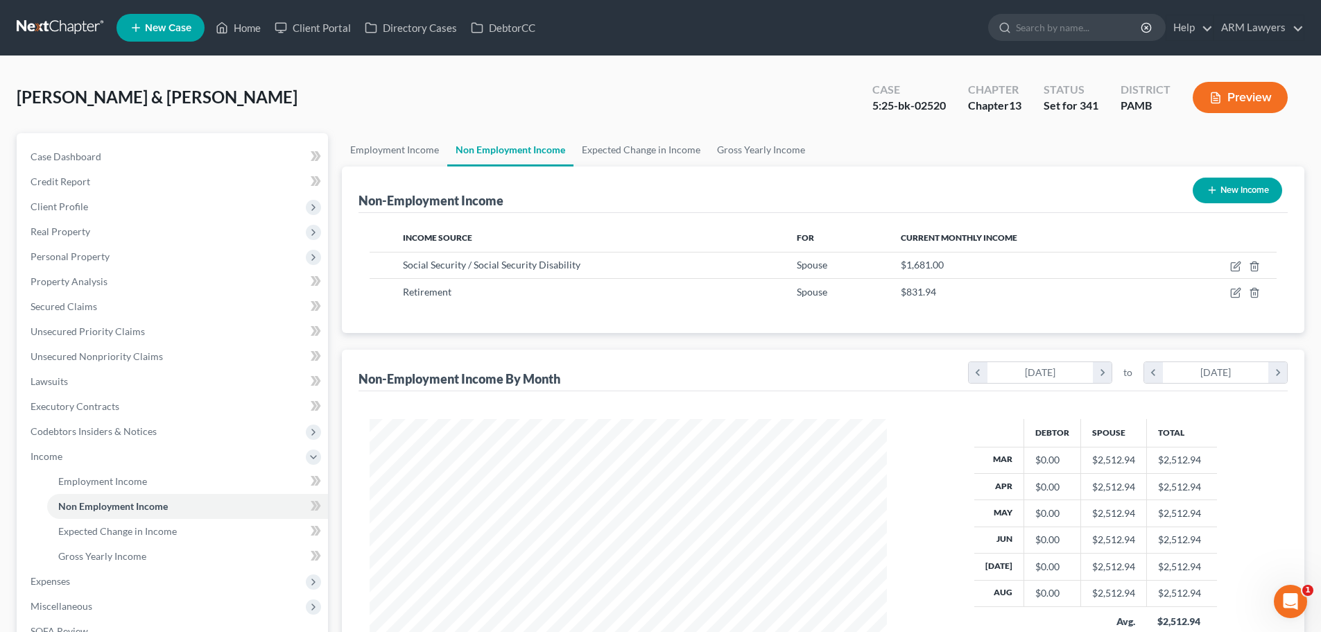
scroll to position [259, 545]
click at [406, 148] on link "Employment Income" at bounding box center [394, 149] width 105 height 33
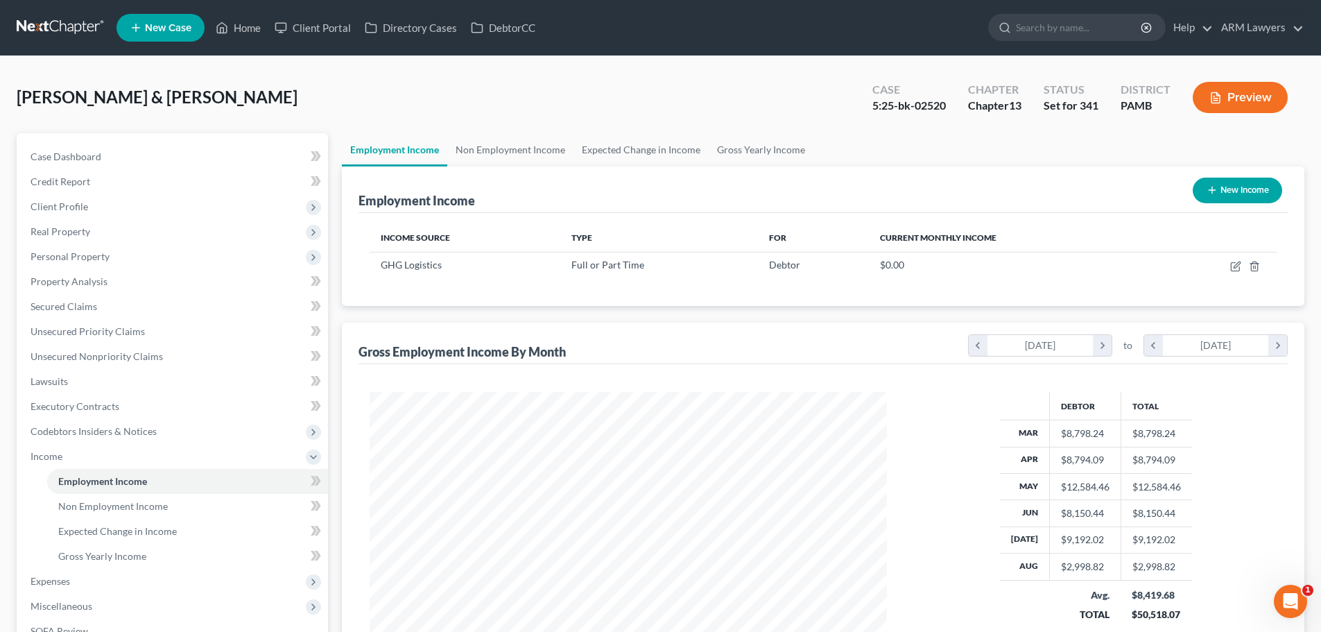
scroll to position [259, 545]
click at [56, 26] on link at bounding box center [61, 27] width 89 height 25
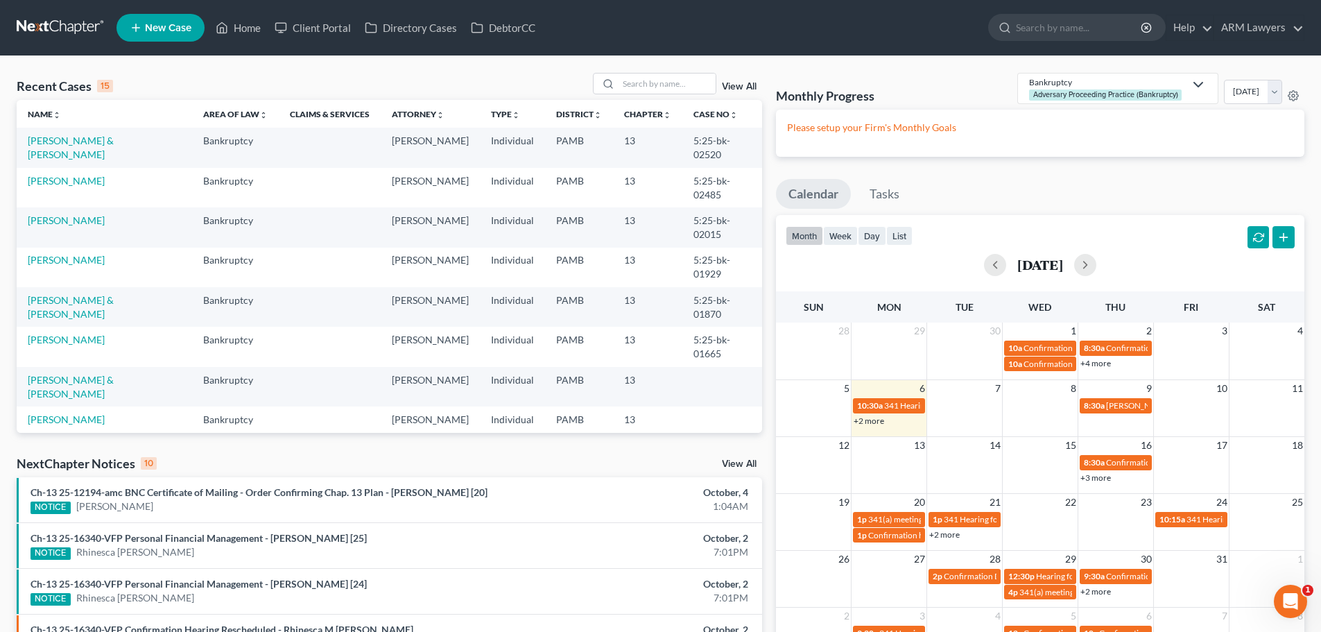
click at [58, 433] on td "[PERSON_NAME]" at bounding box center [104, 453] width 175 height 40
click at [62, 439] on link "[PERSON_NAME]" at bounding box center [66, 445] width 77 height 12
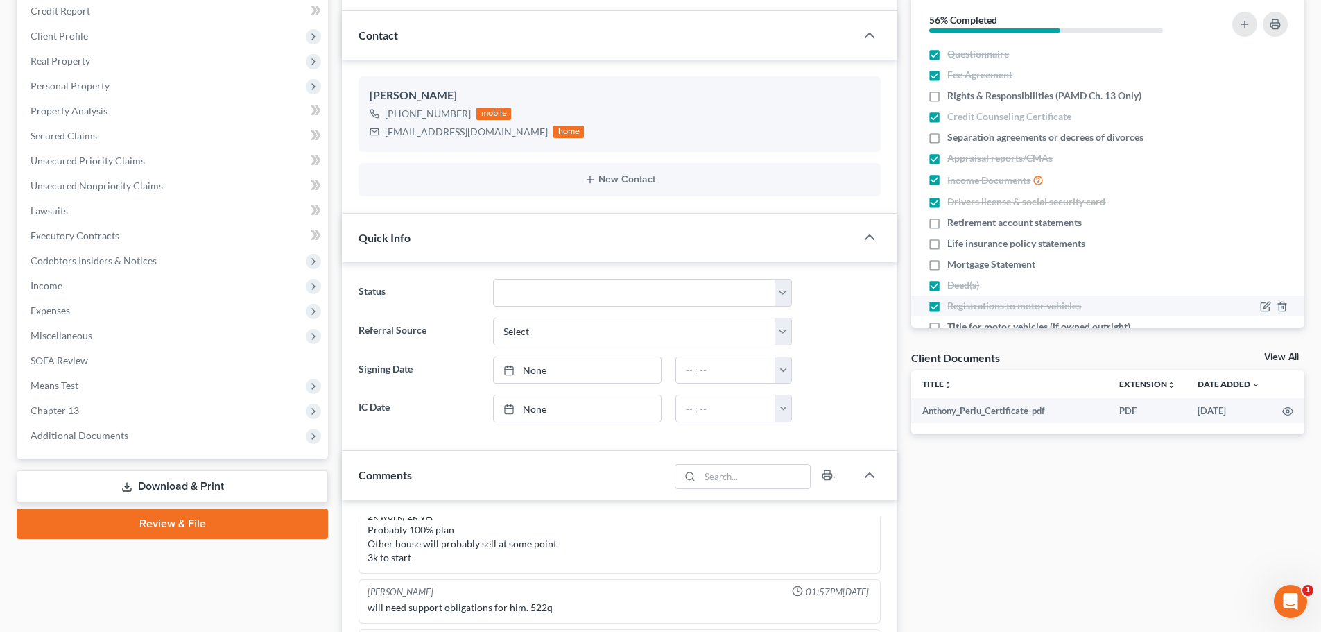
scroll to position [139, 0]
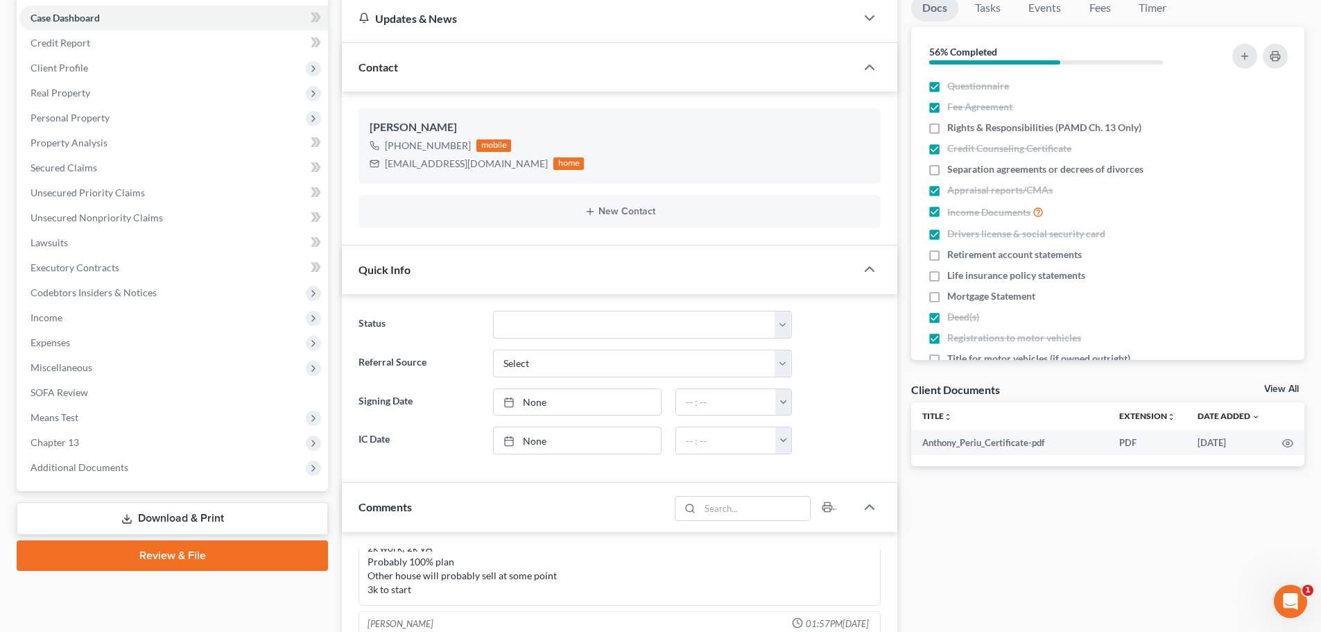
click at [1277, 390] on link "View All" at bounding box center [1281, 389] width 35 height 10
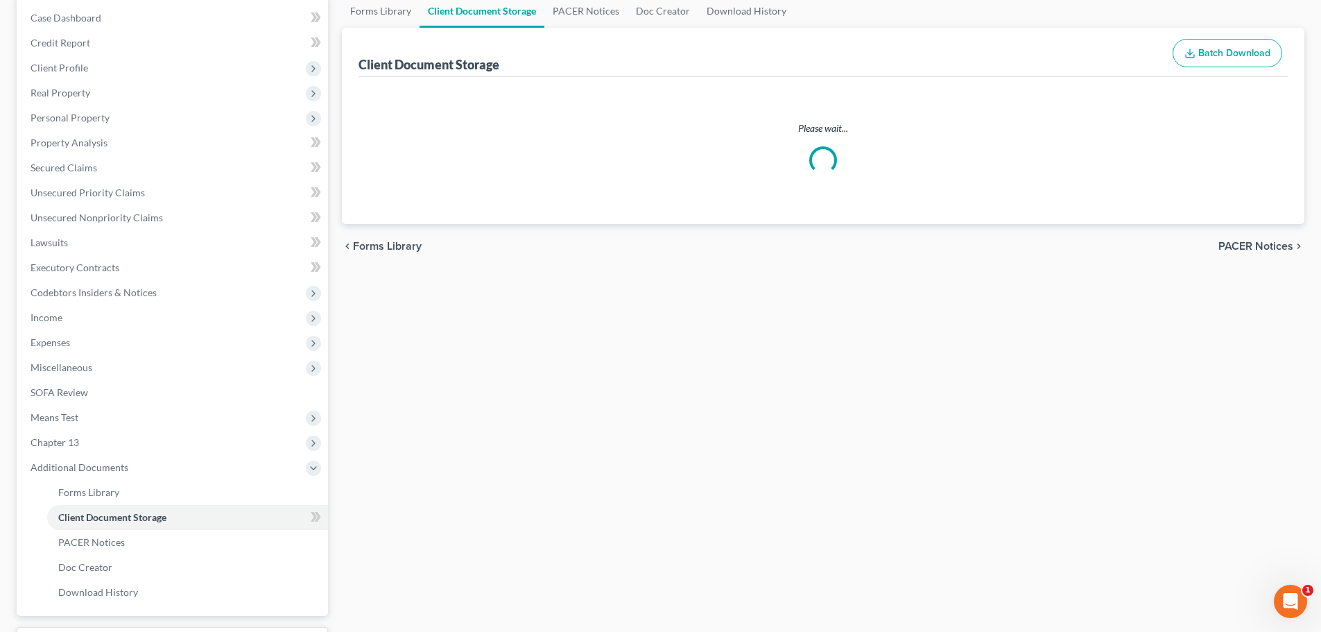
scroll to position [26, 0]
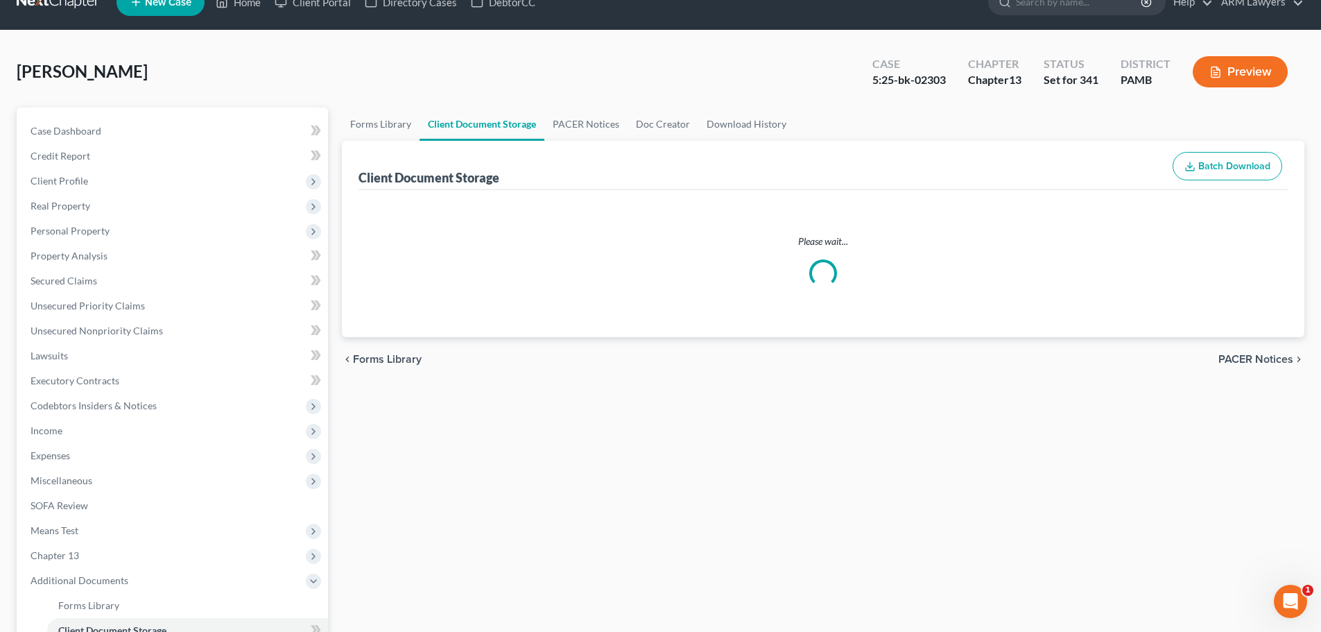
select select "0"
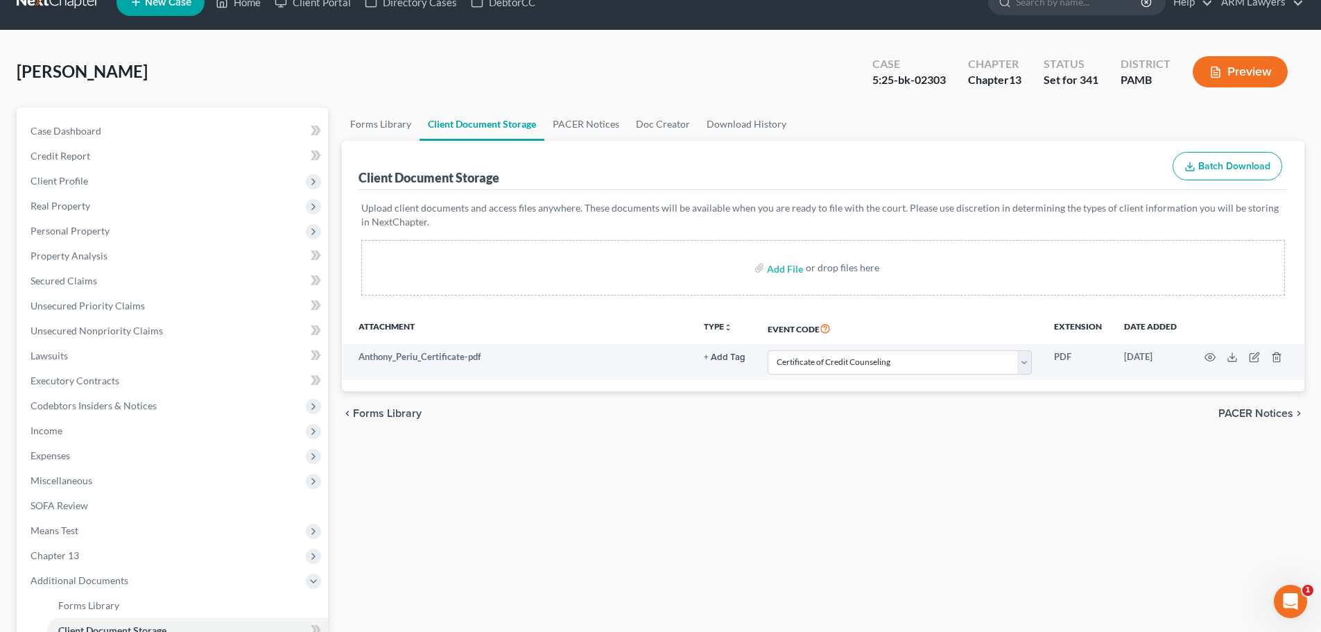
scroll to position [0, 0]
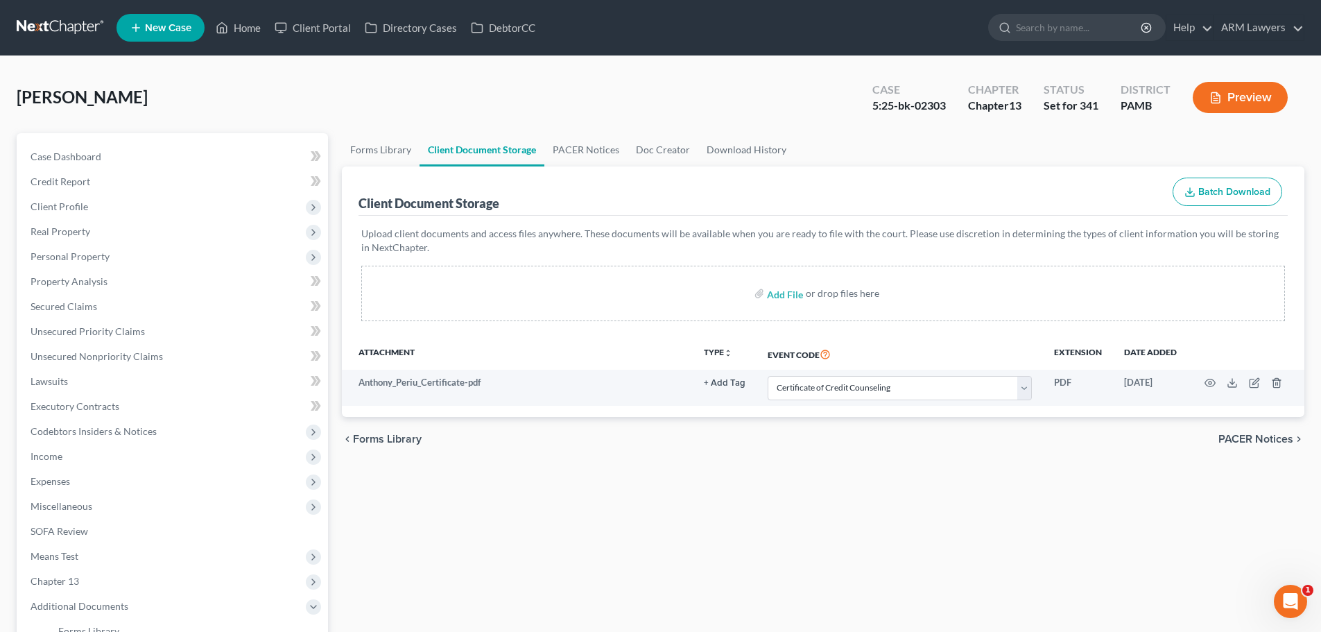
drag, startPoint x: 1030, startPoint y: 519, endPoint x: 1019, endPoint y: 510, distance: 14.3
click at [1032, 518] on div "Forms Library Client Document Storage PACER Notices Doc Creator Download Histor…" at bounding box center [823, 483] width 976 height 701
click at [91, 478] on span "Expenses" at bounding box center [173, 481] width 309 height 25
click at [109, 503] on link "Home" at bounding box center [187, 506] width 281 height 25
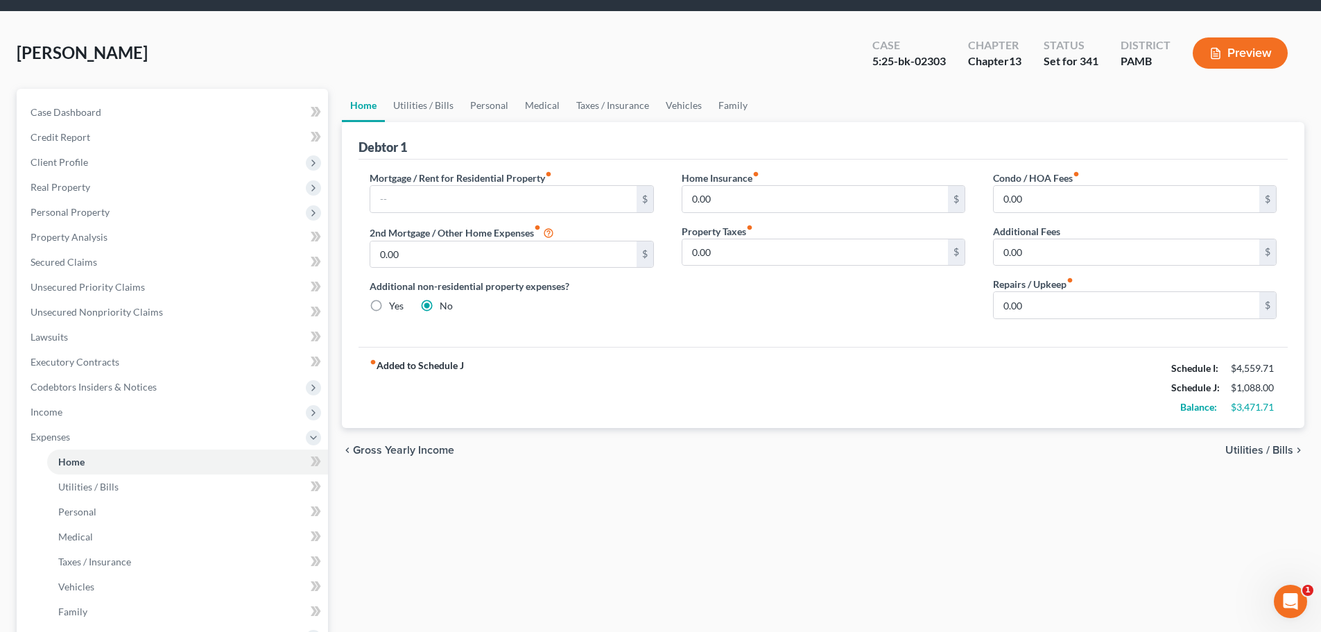
scroll to position [69, 0]
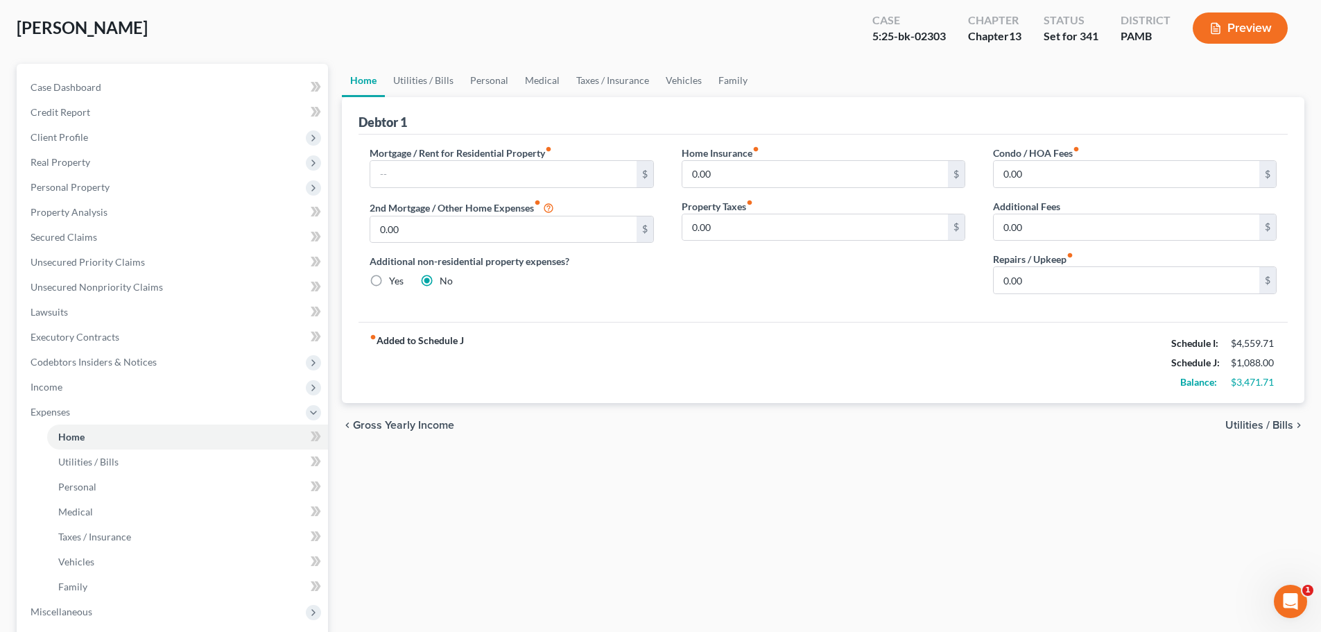
click at [1098, 502] on div "Home Utilities / Bills Personal Medical Taxes / Insurance Vehicles Family Debto…" at bounding box center [823, 439] width 976 height 751
click at [323, 413] on span "Expenses" at bounding box center [173, 411] width 309 height 25
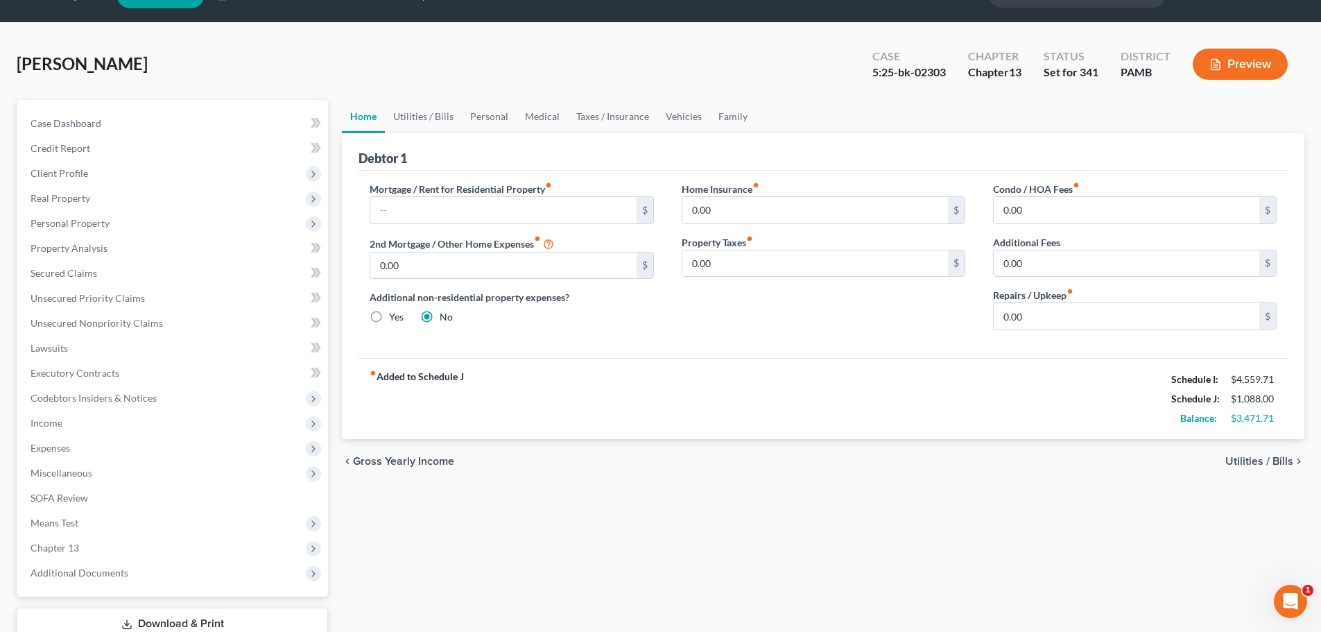
scroll to position [0, 0]
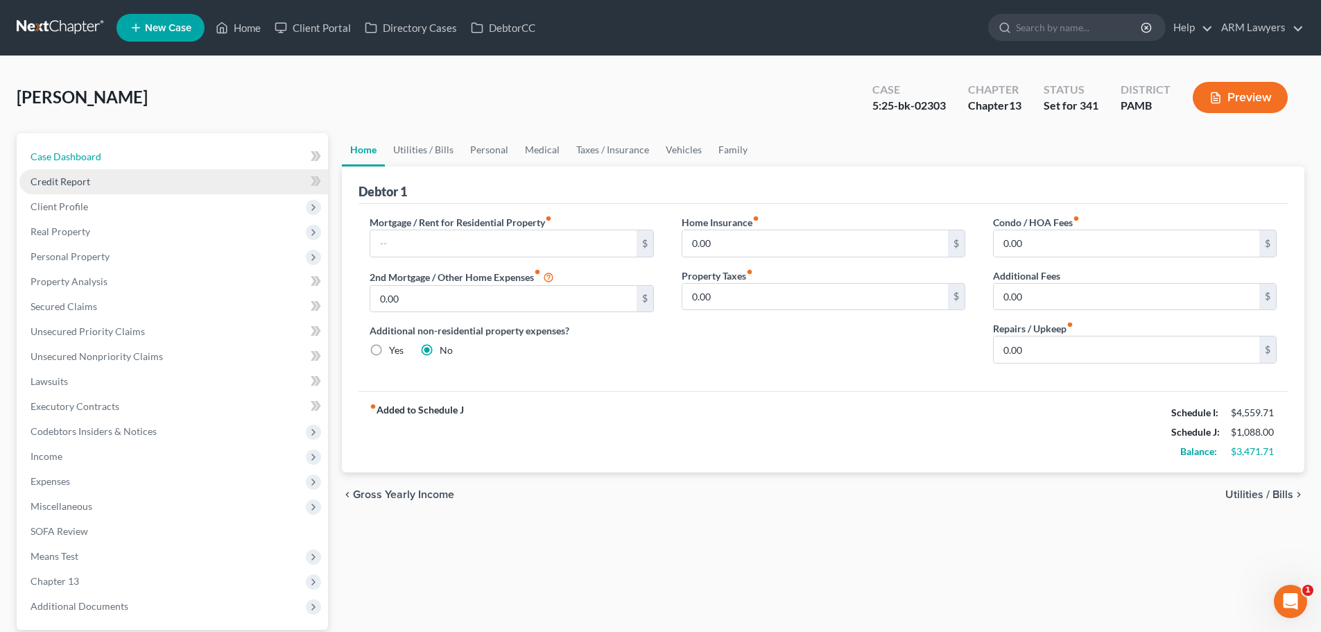
click at [67, 158] on span "Case Dashboard" at bounding box center [66, 156] width 71 height 12
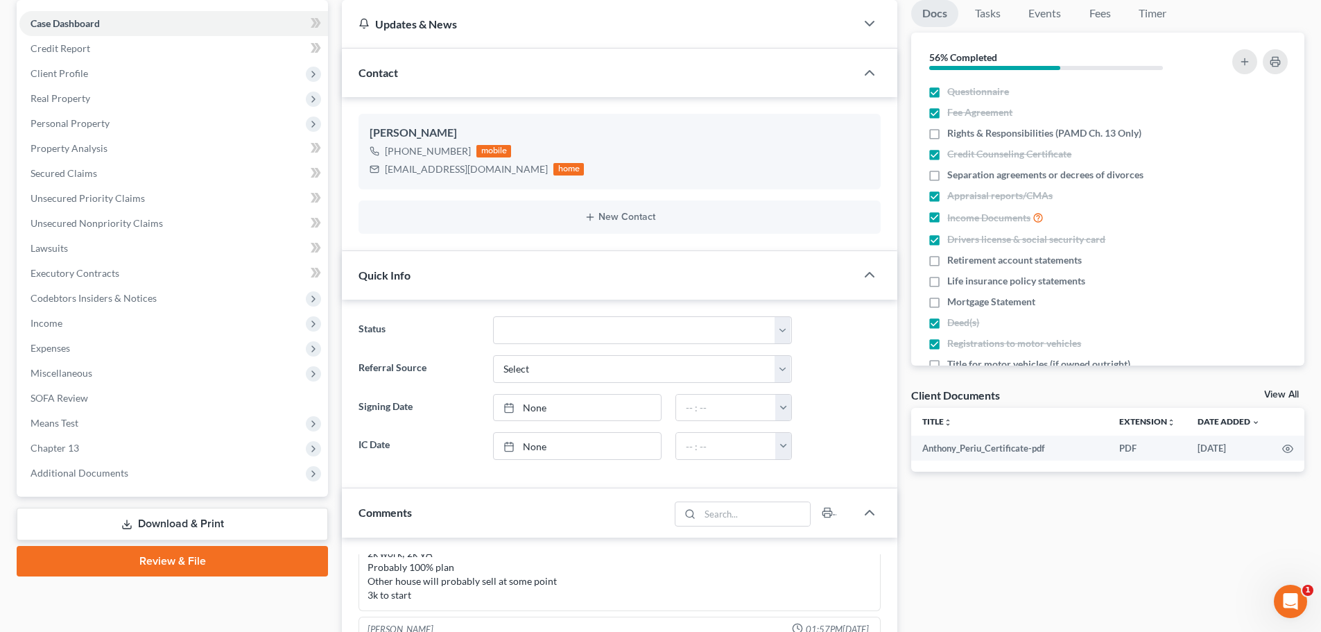
scroll to position [139, 0]
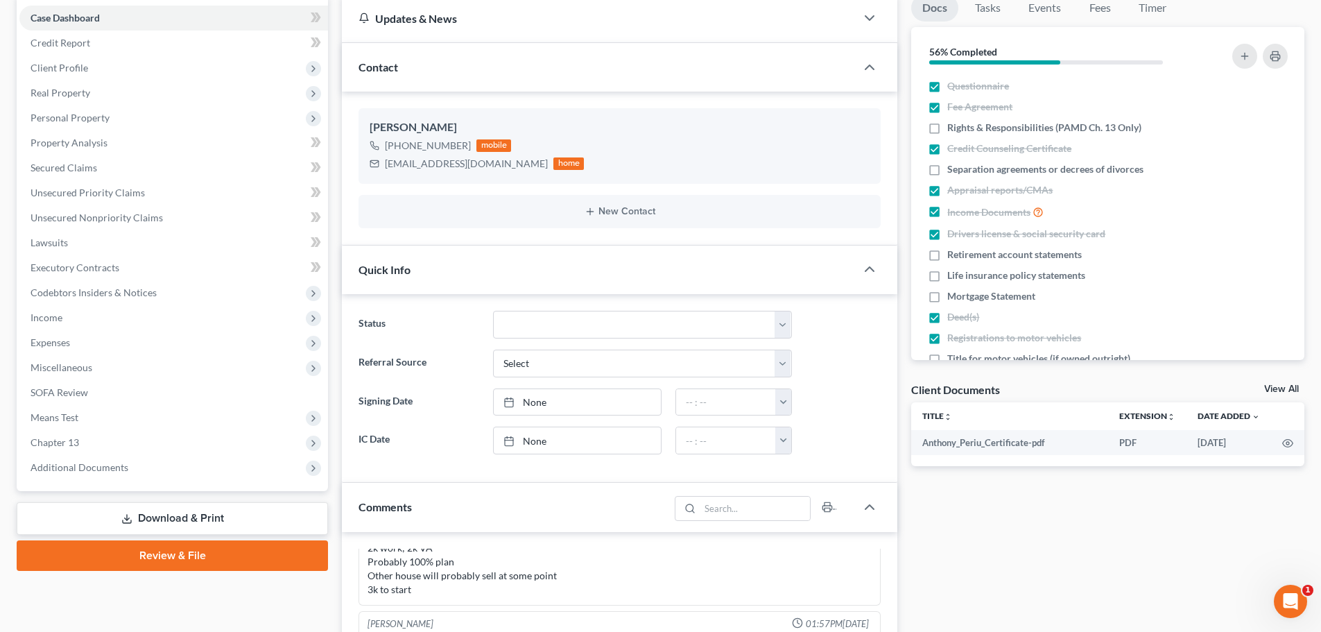
click at [989, 563] on div "Docs Tasks Events Fees Timer 56% Completed Nothing here yet! Questionnaire Fee …" at bounding box center [1107, 539] width 407 height 1091
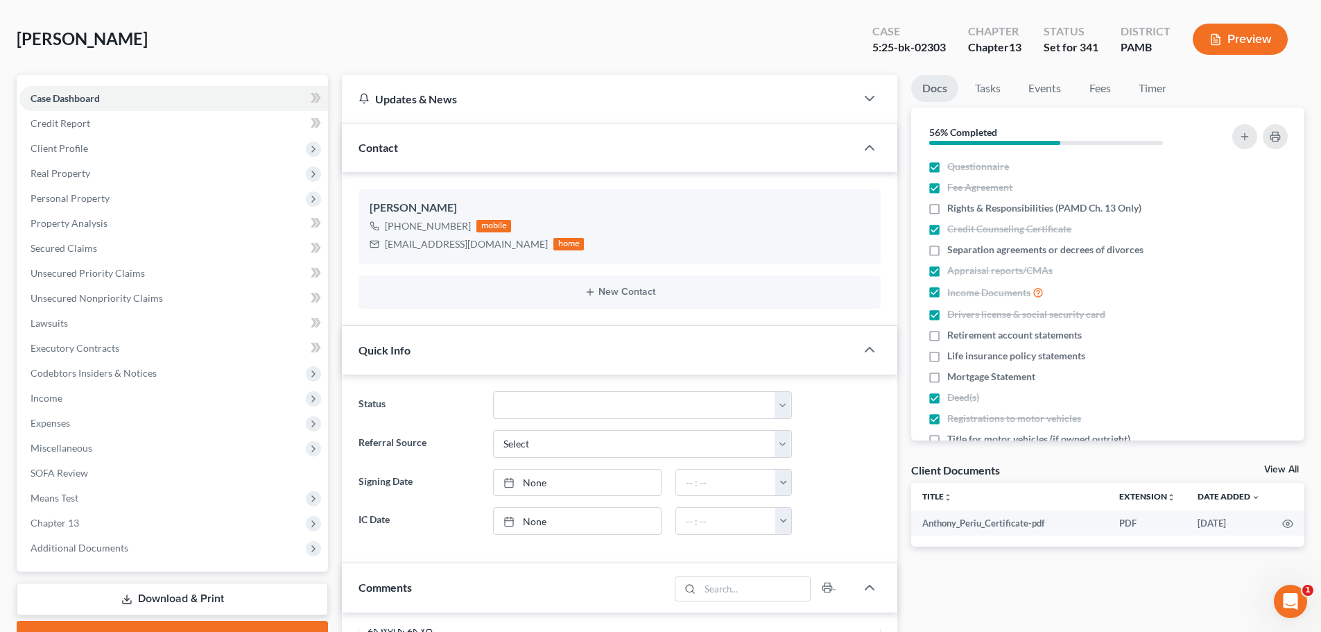
scroll to position [0, 0]
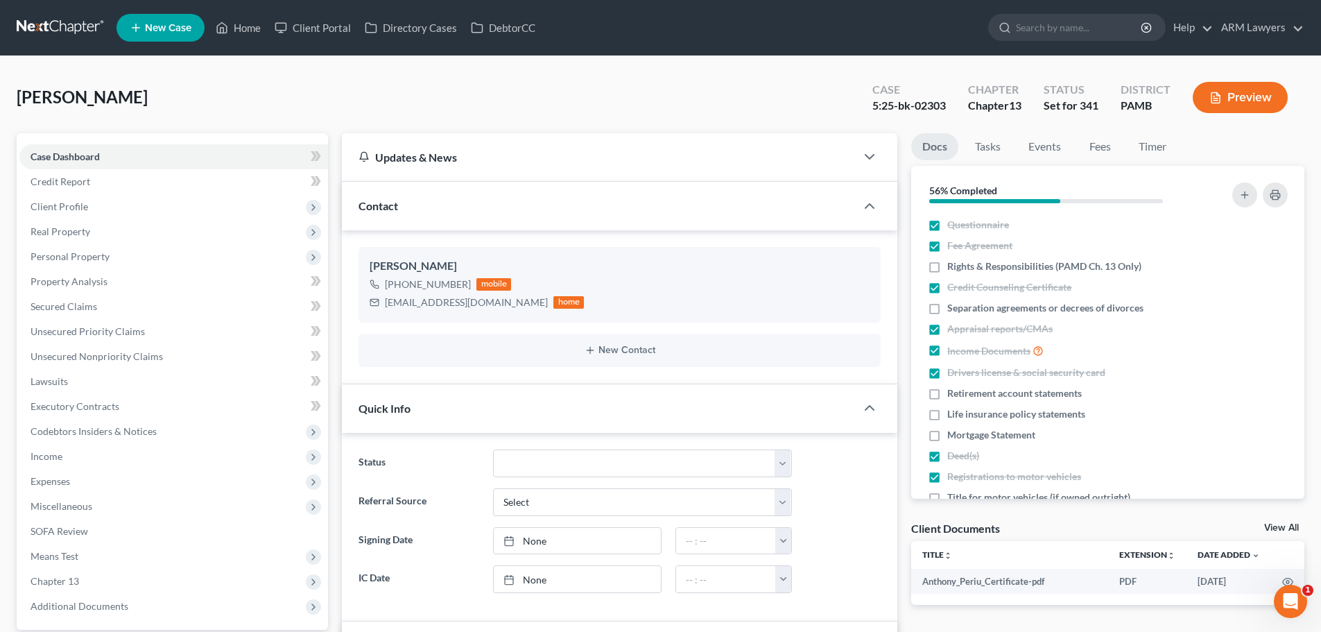
click at [58, 19] on link at bounding box center [61, 27] width 89 height 25
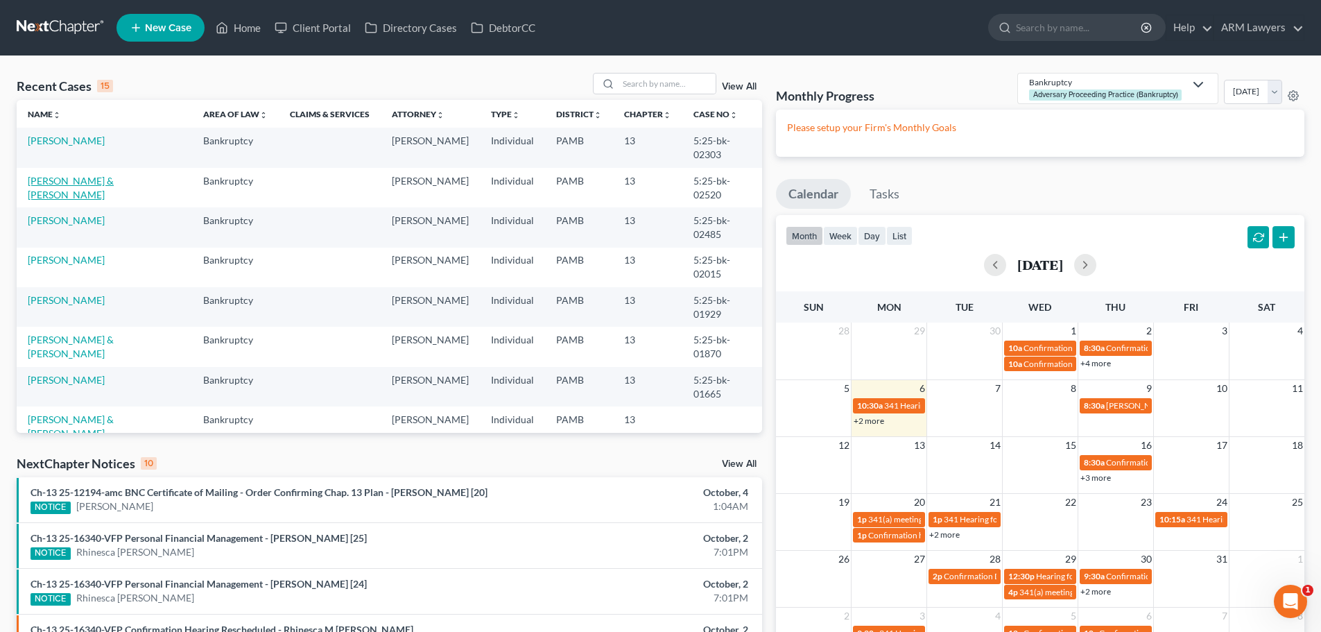
click at [114, 175] on link "[PERSON_NAME] & [PERSON_NAME]" at bounding box center [71, 188] width 86 height 26
select select "18"
select select "1"
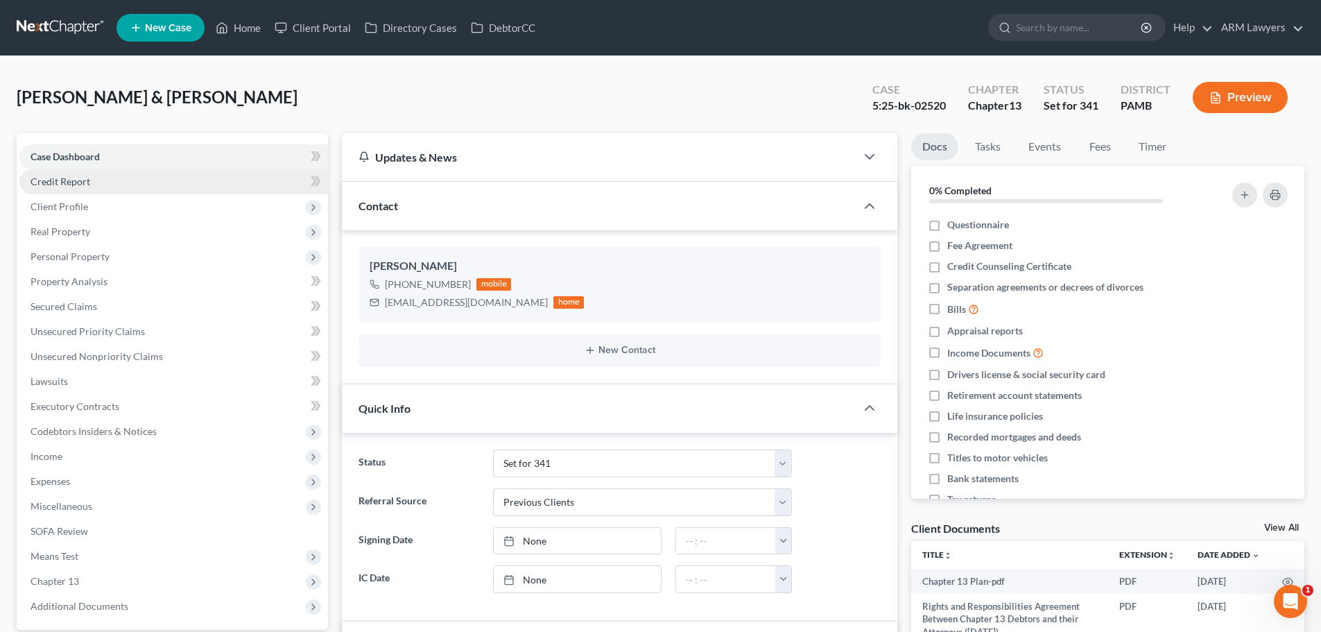
scroll to position [85, 0]
click at [561, 466] on select "Answer Due Awaiting Confirmation Awaiting Discharge Confirmed Could Not Contact…" at bounding box center [642, 463] width 299 height 28
select select "1"
click at [493, 449] on select "Answer Due Awaiting Confirmation Awaiting Discharge Confirmed Could Not Contact…" at bounding box center [642, 463] width 299 height 28
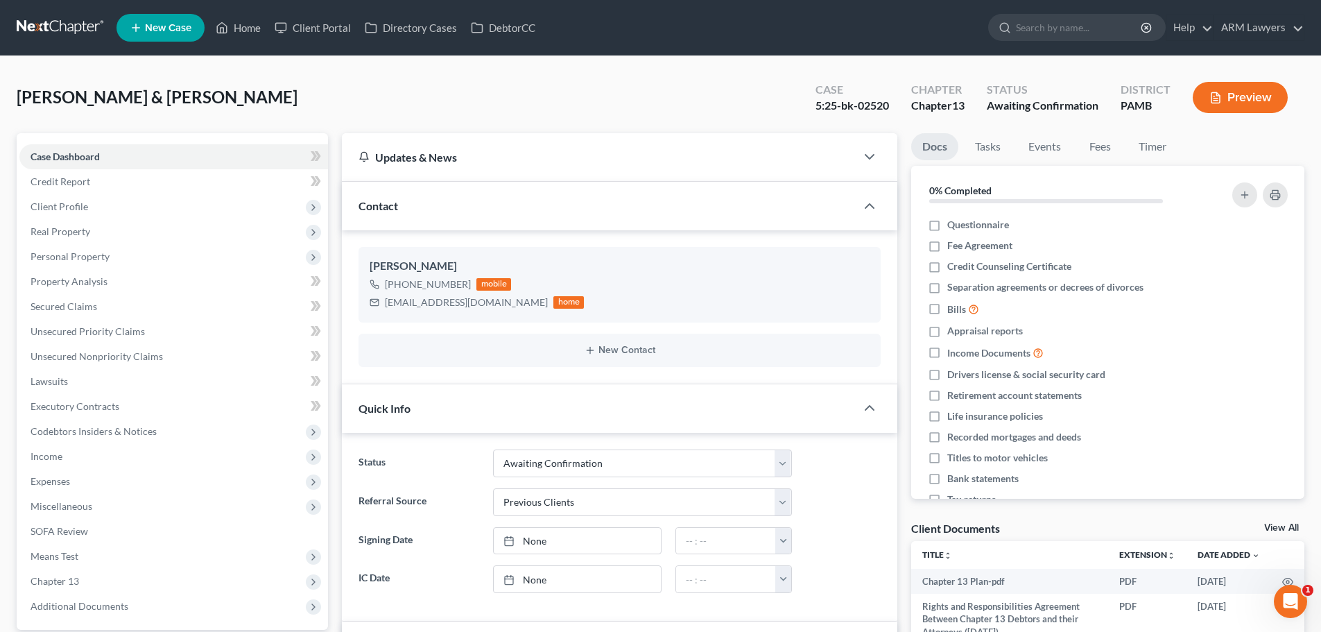
click at [492, 110] on div "[PERSON_NAME] & [PERSON_NAME] Upgraded Case 5:25-bk-02520 Chapter Chapter 13 St…" at bounding box center [661, 103] width 1288 height 60
click at [65, 28] on link at bounding box center [61, 27] width 89 height 25
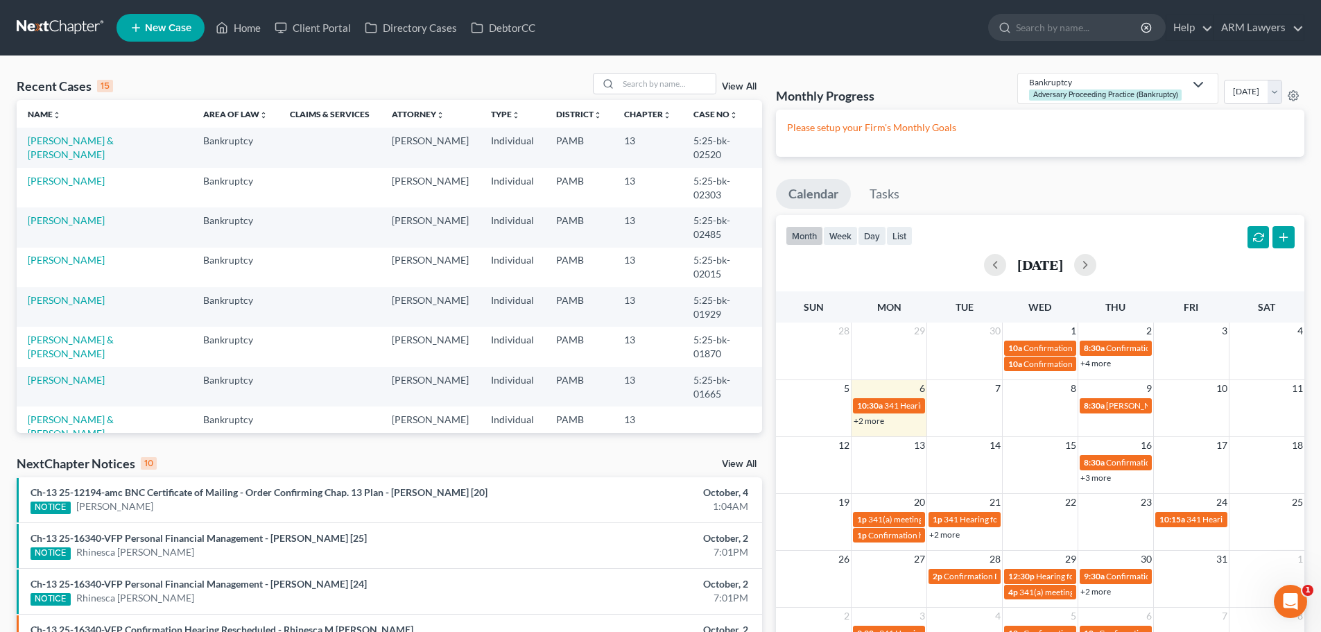
click at [77, 173] on td "[PERSON_NAME]" at bounding box center [104, 188] width 175 height 40
click at [77, 175] on link "[PERSON_NAME]" at bounding box center [66, 181] width 77 height 12
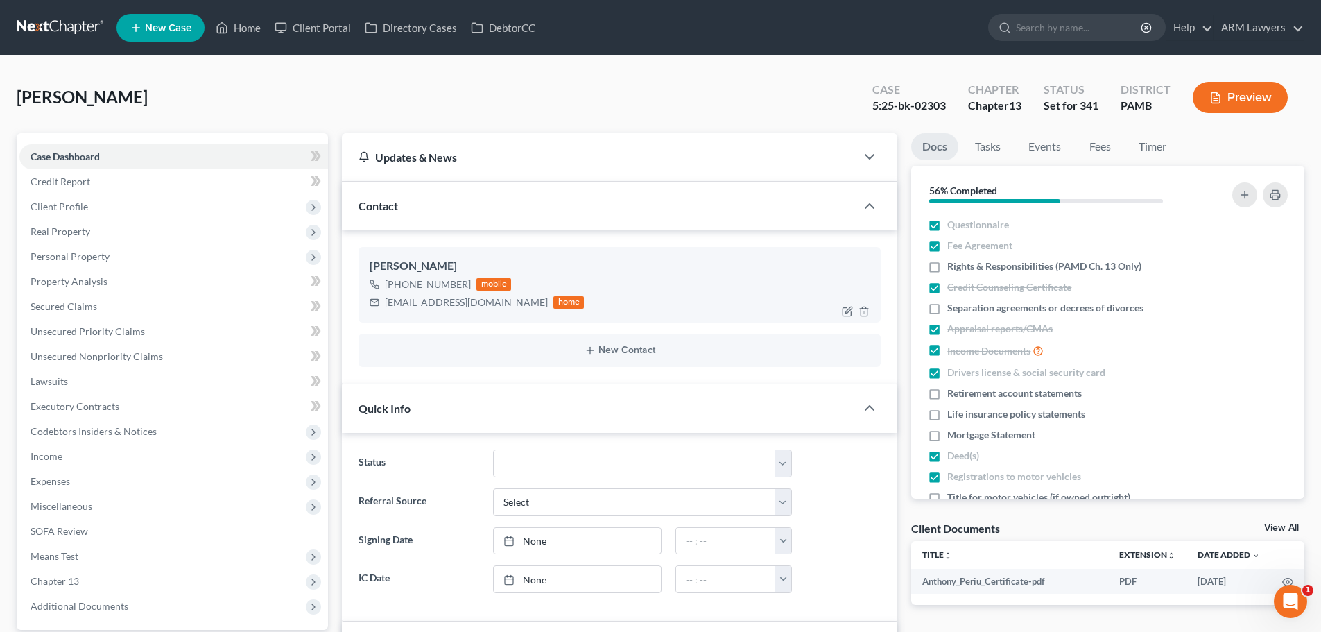
scroll to position [72, 0]
click at [46, 477] on span "Expenses" at bounding box center [51, 481] width 40 height 12
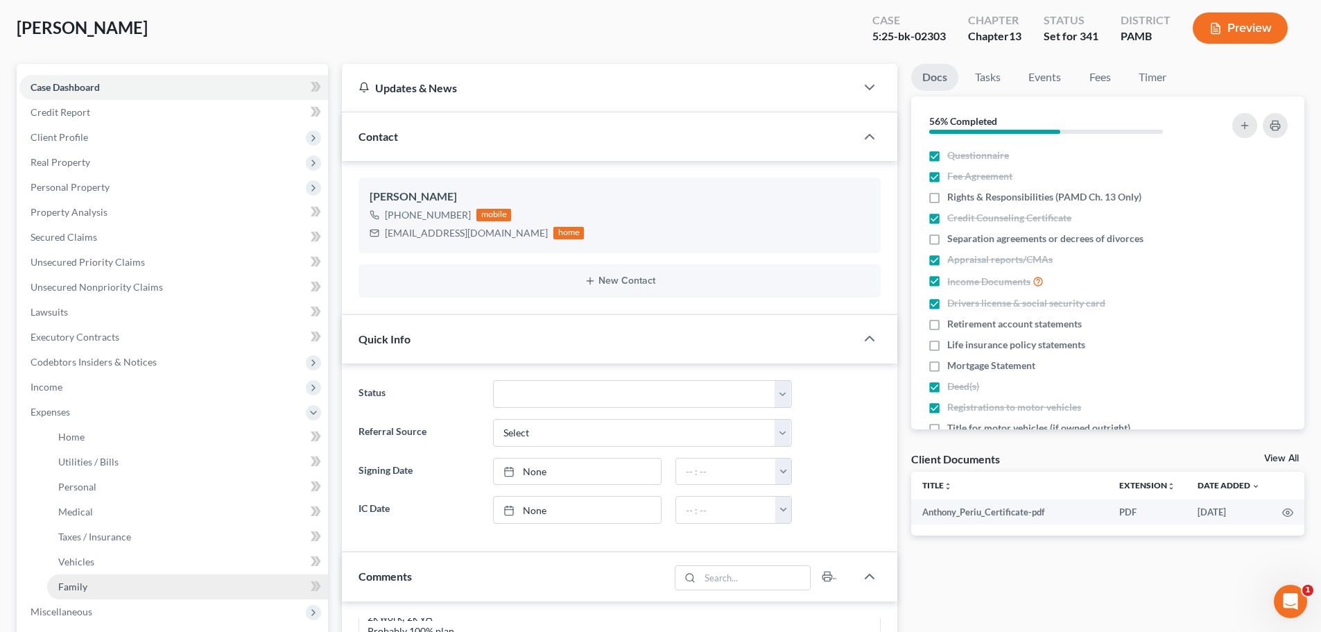
click at [73, 582] on span "Family" at bounding box center [72, 586] width 29 height 12
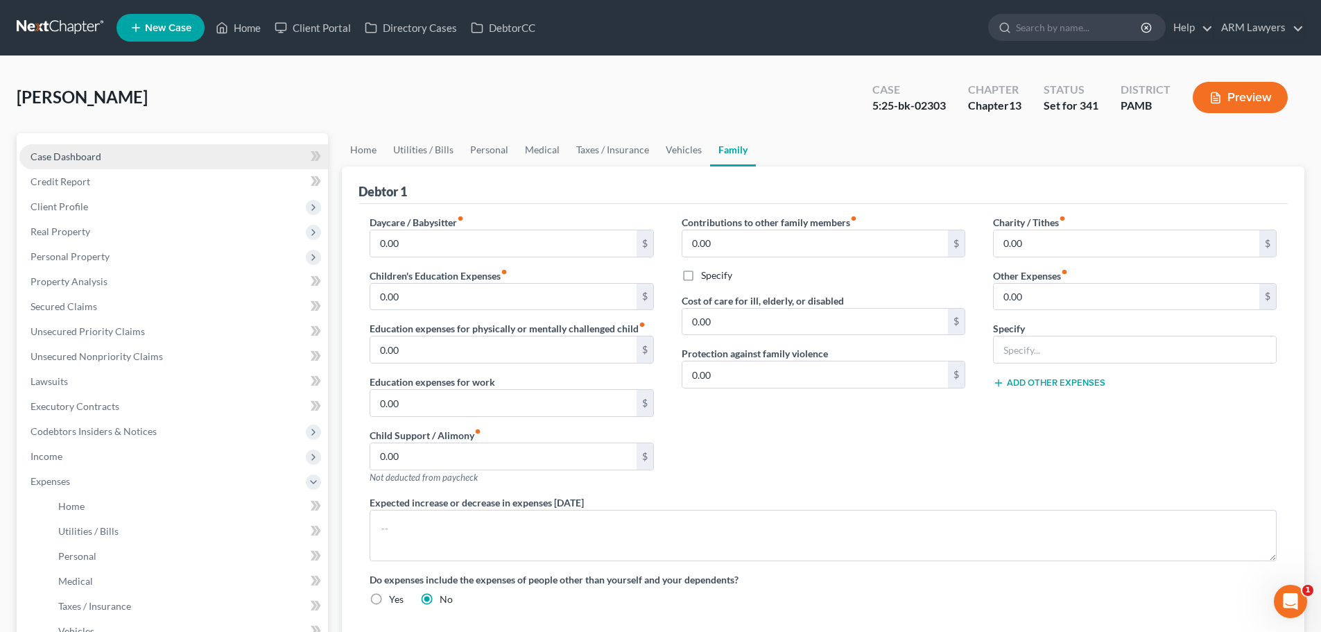
click at [67, 155] on span "Case Dashboard" at bounding box center [66, 156] width 71 height 12
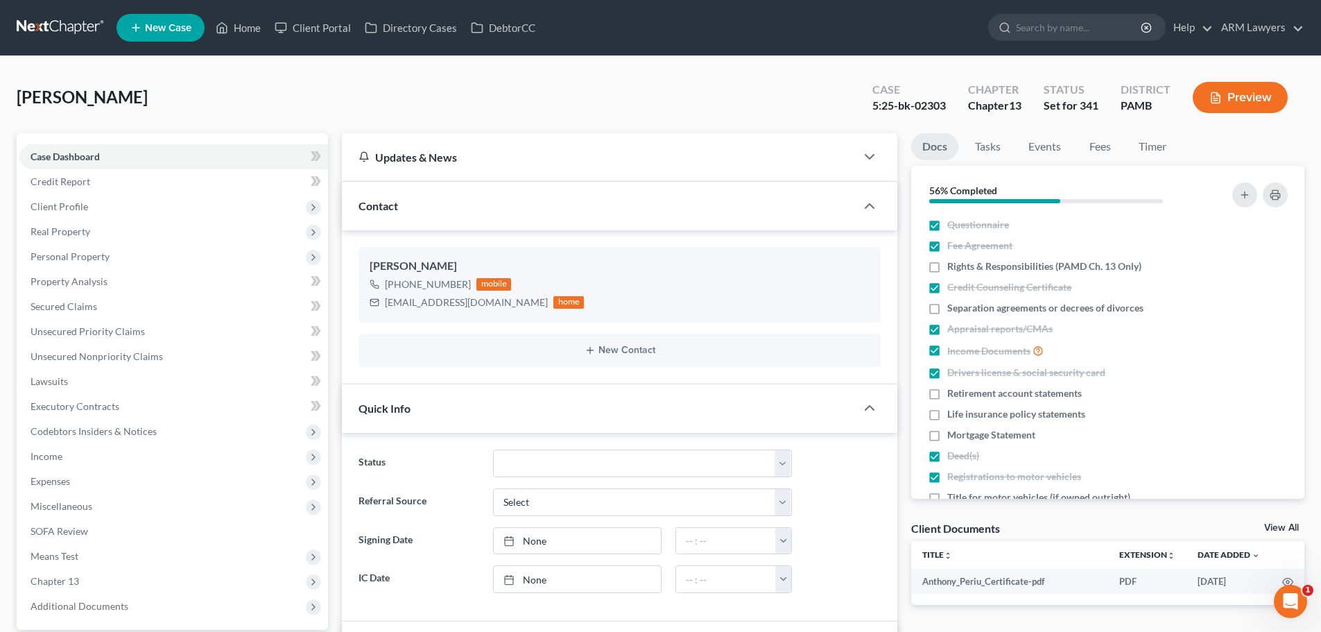
scroll to position [72, 0]
click at [96, 262] on span "Personal Property" at bounding box center [173, 256] width 309 height 25
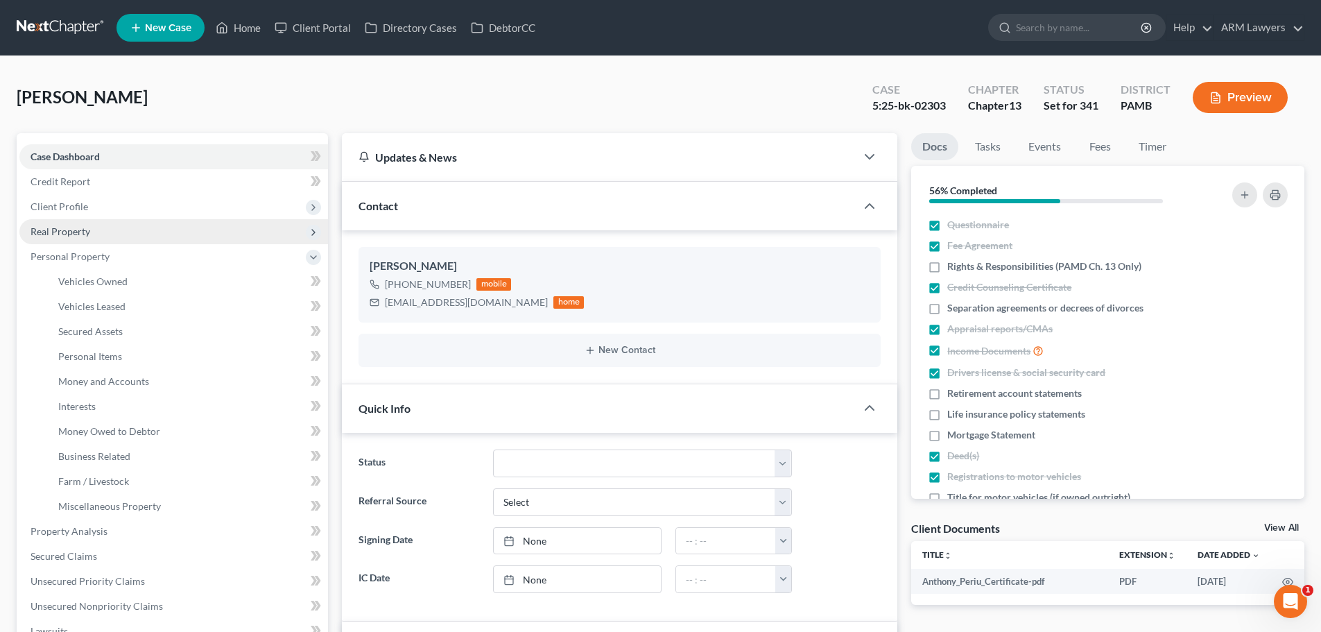
click at [98, 233] on span "Real Property" at bounding box center [173, 231] width 309 height 25
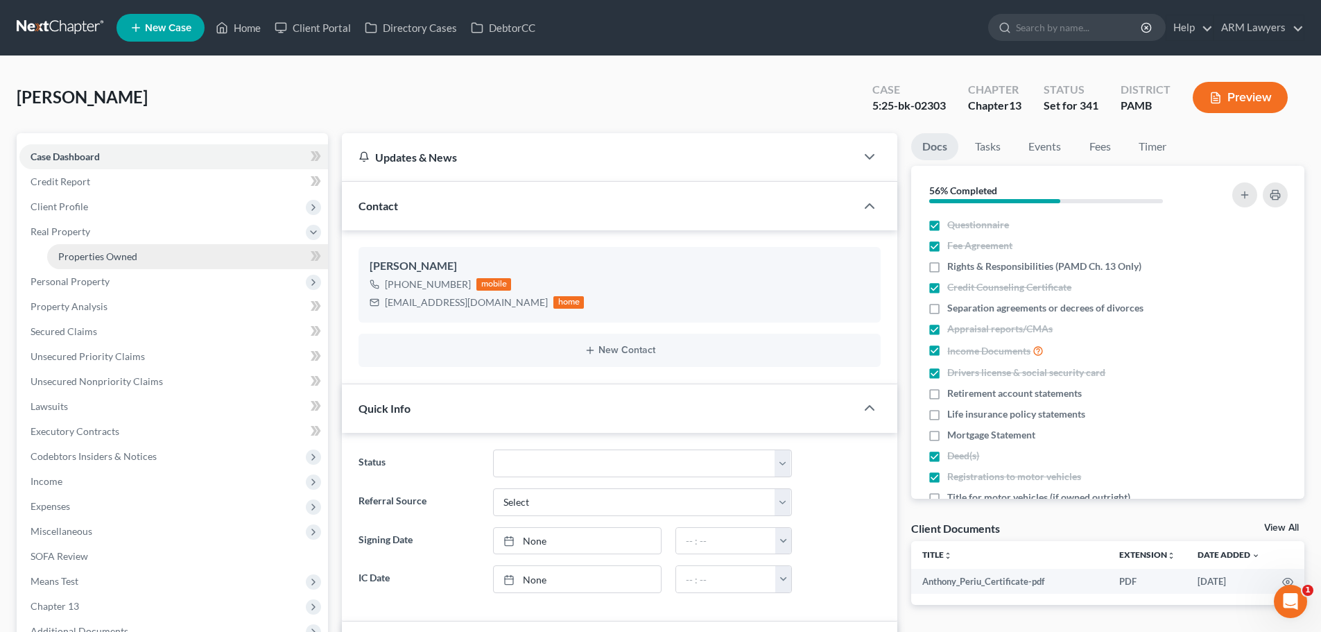
click at [99, 255] on span "Properties Owned" at bounding box center [97, 256] width 79 height 12
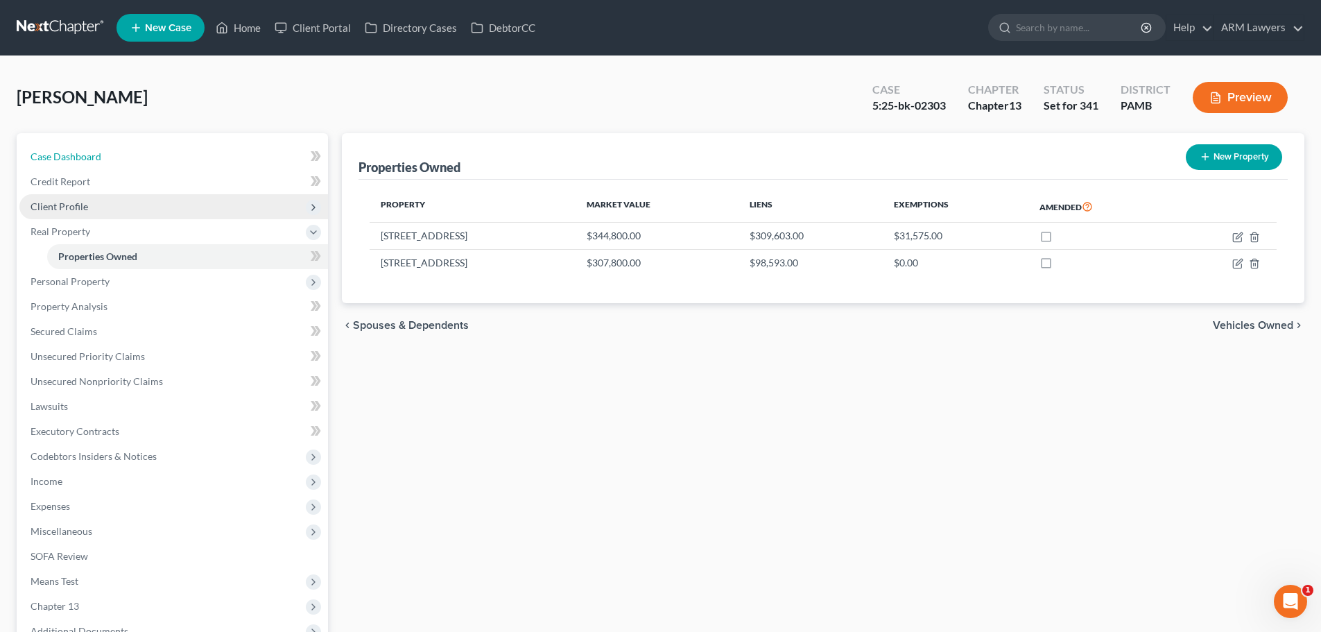
click at [62, 155] on span "Case Dashboard" at bounding box center [66, 156] width 71 height 12
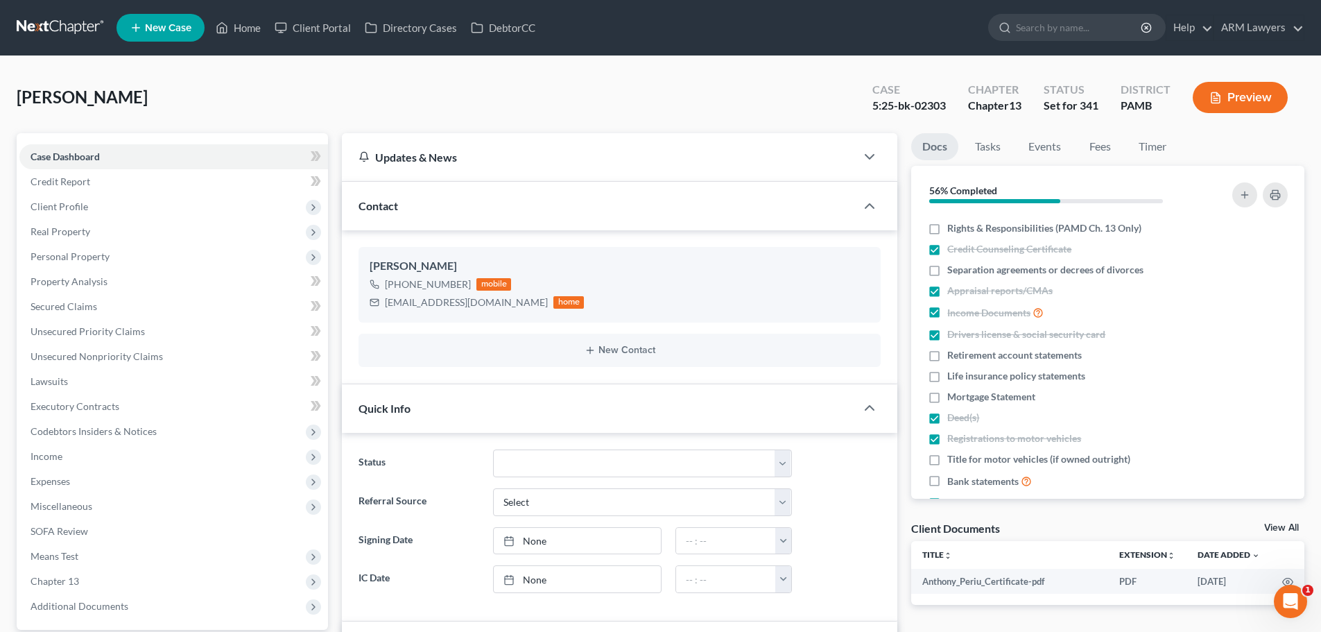
scroll to position [69, 0]
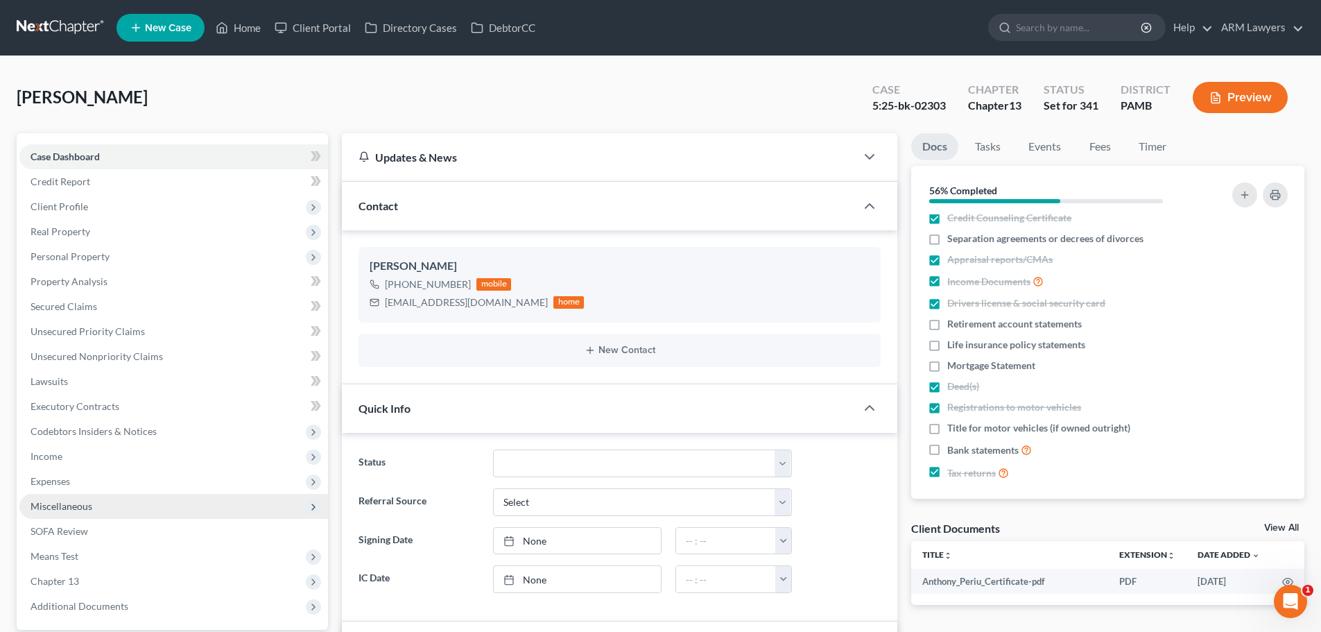
click at [87, 503] on span "Miscellaneous" at bounding box center [62, 506] width 62 height 12
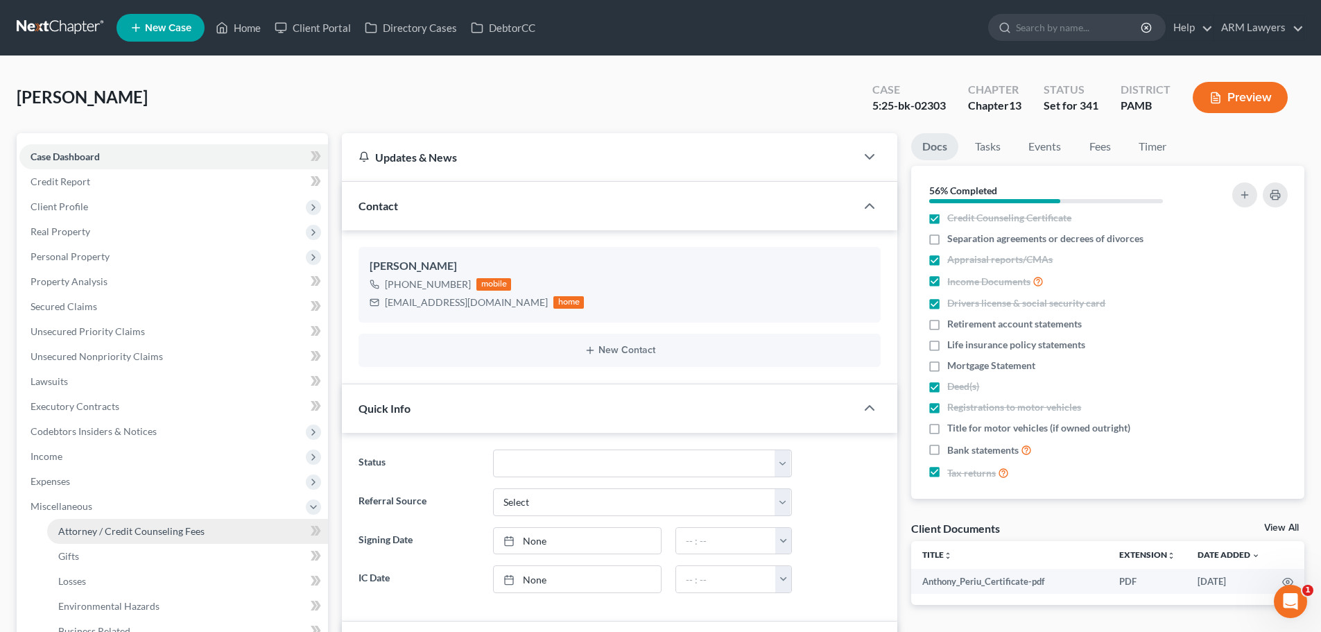
click at [96, 533] on span "Attorney / Credit Counseling Fees" at bounding box center [131, 531] width 146 height 12
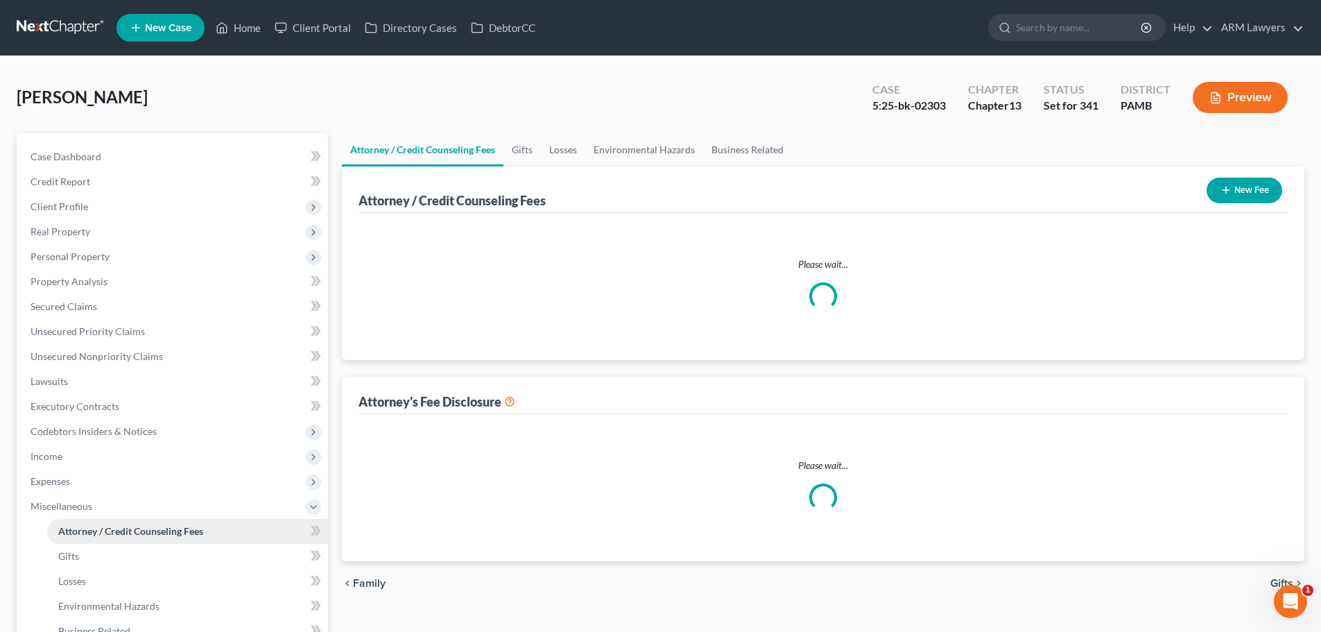
select select "0"
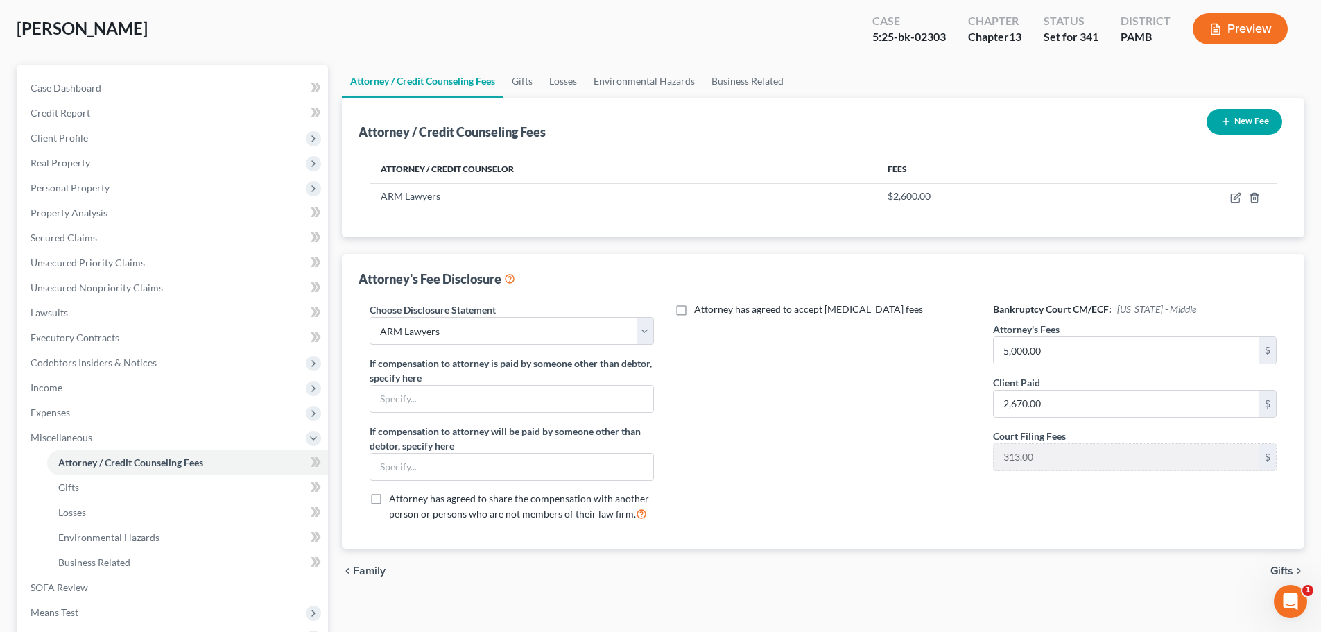
scroll to position [69, 0]
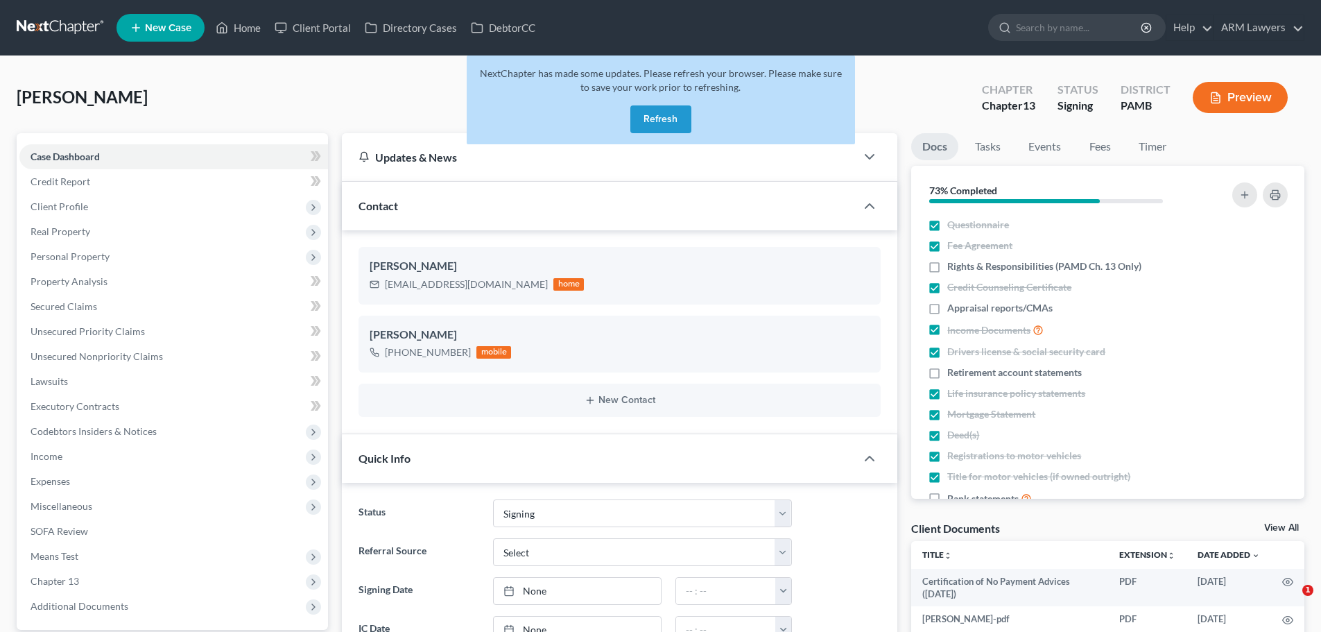
select select "20"
